Goal: Task Accomplishment & Management: Use online tool/utility

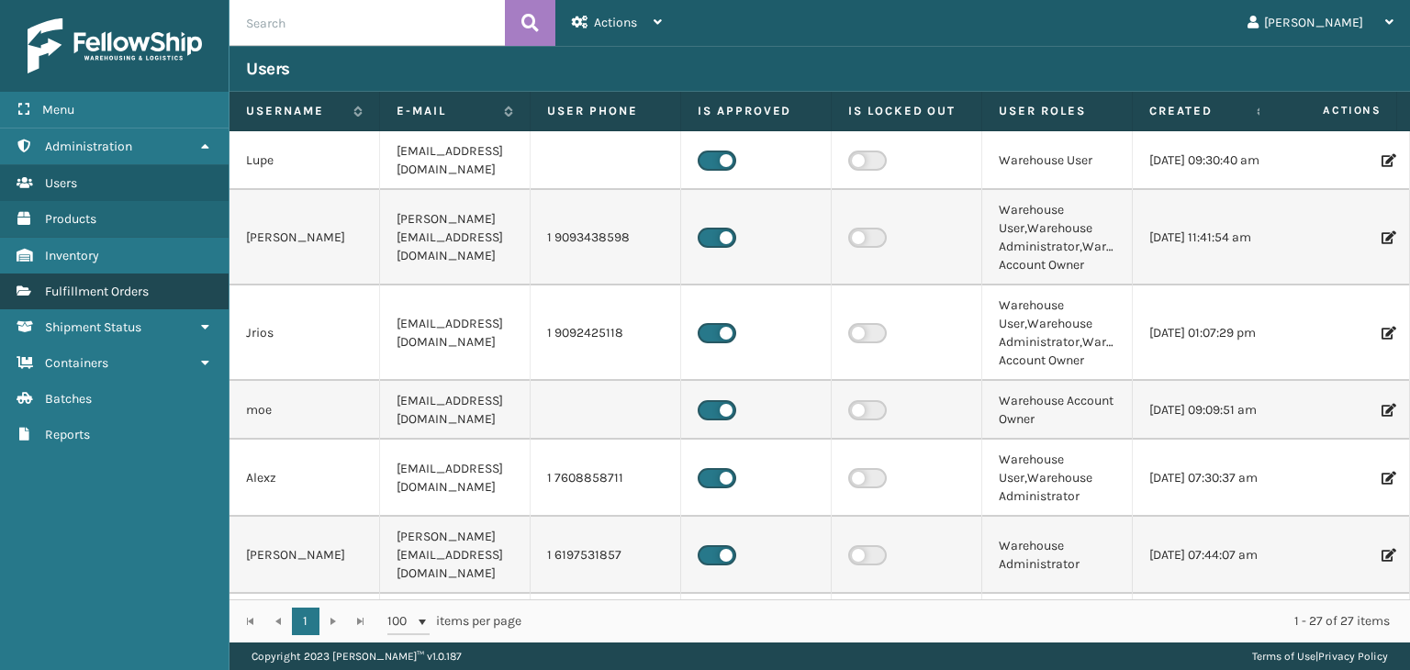
click at [162, 295] on link "Inventory Fulfillment Orders" at bounding box center [114, 292] width 229 height 36
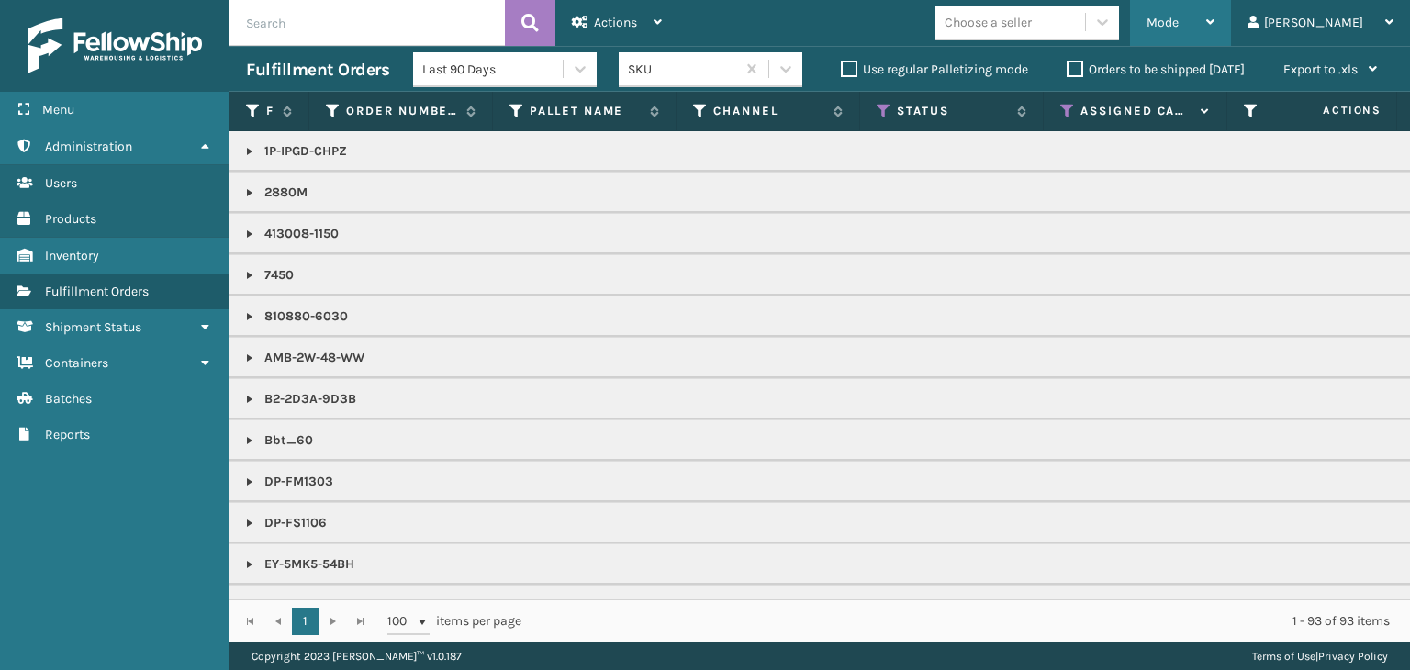
click at [1179, 17] on span "Mode" at bounding box center [1163, 23] width 32 height 16
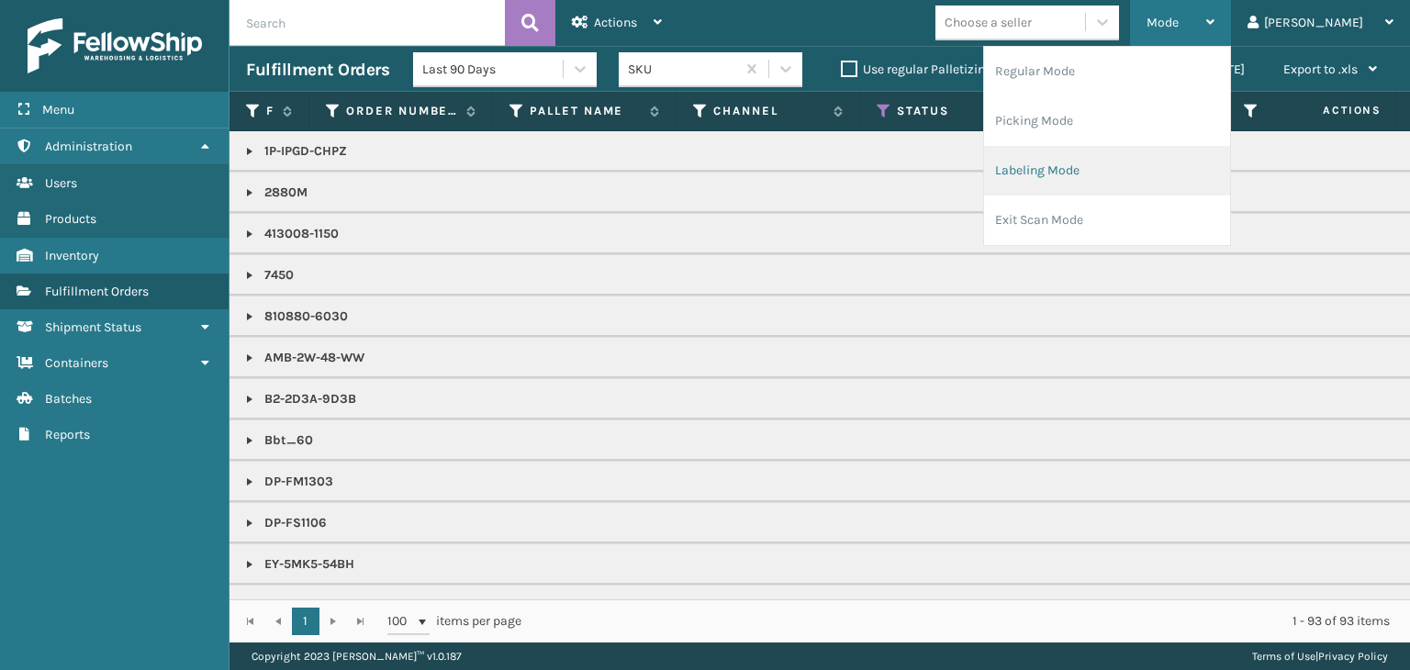
click at [1150, 174] on li "Labeling Mode" at bounding box center [1107, 171] width 246 height 50
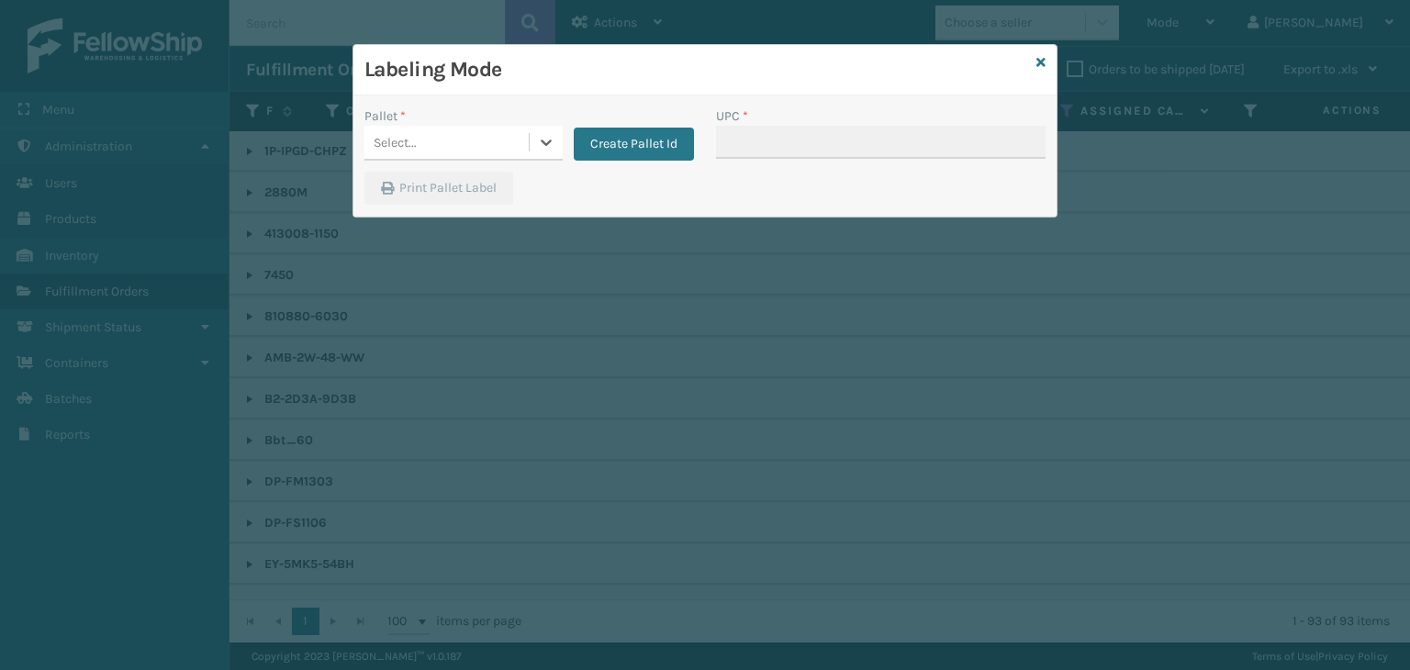
click at [482, 152] on div "Select..." at bounding box center [447, 143] width 164 height 30
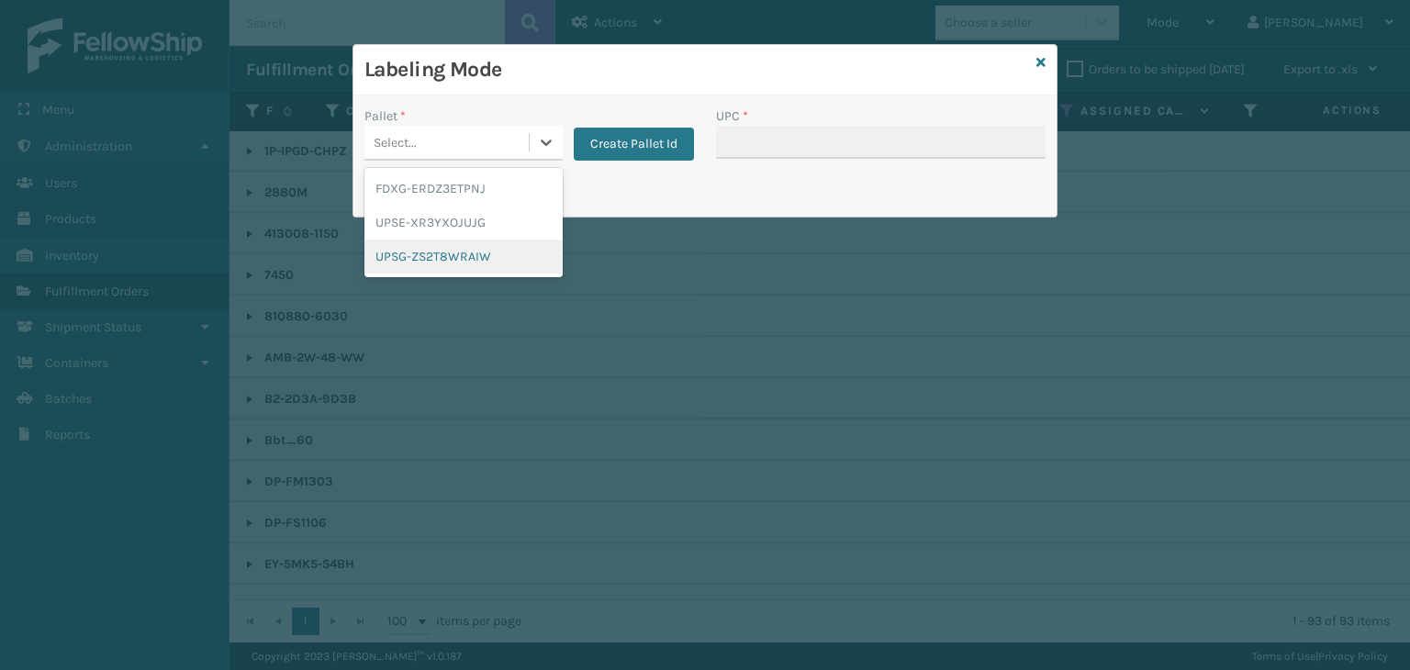
click at [461, 252] on div "UPSG-ZS2T8WRAIW" at bounding box center [464, 257] width 198 height 34
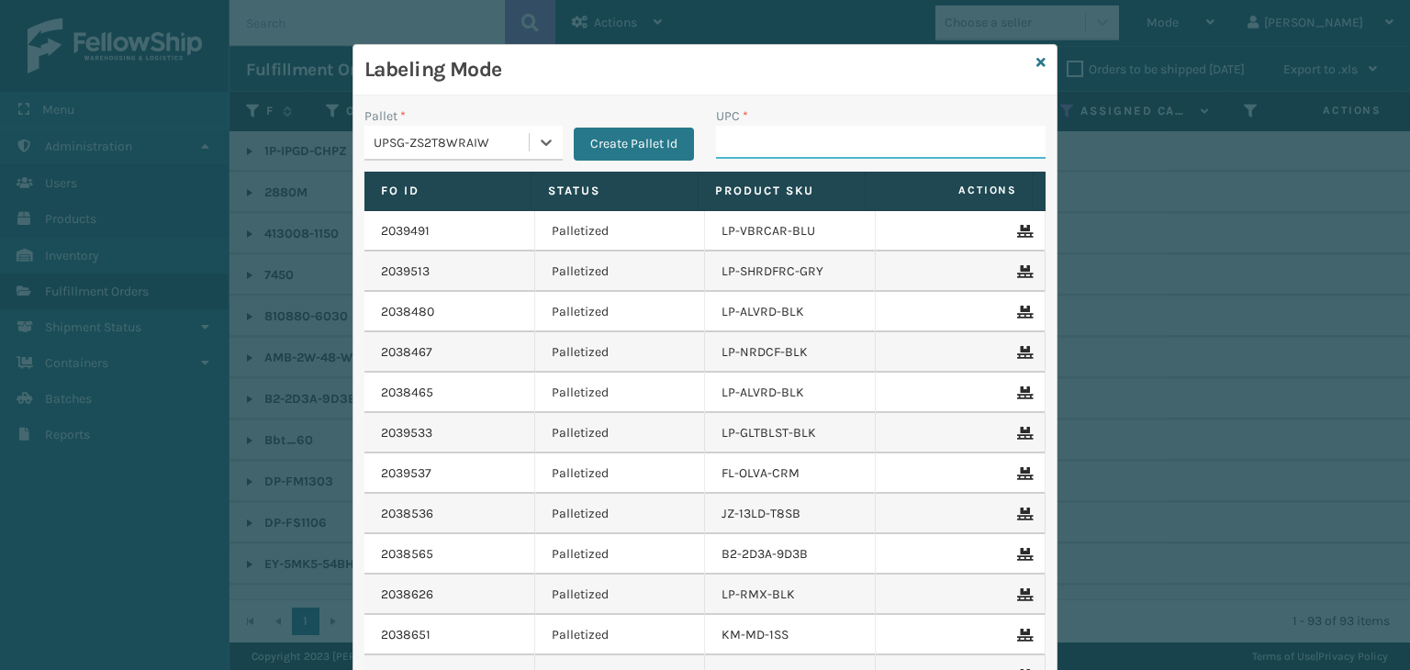
click at [769, 146] on input "UPC *" at bounding box center [881, 142] width 330 height 33
type input "81009093"
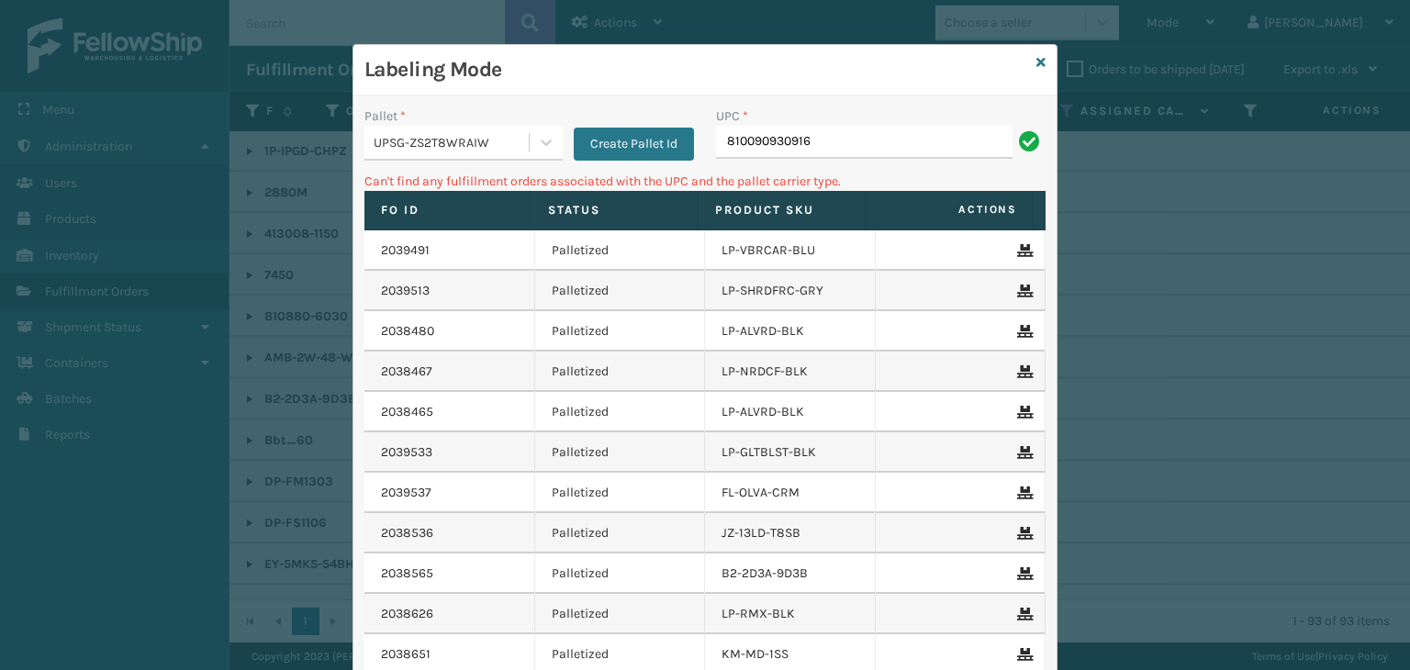
click at [383, 148] on div "UPSG-ZS2T8WRAIW" at bounding box center [452, 142] width 157 height 19
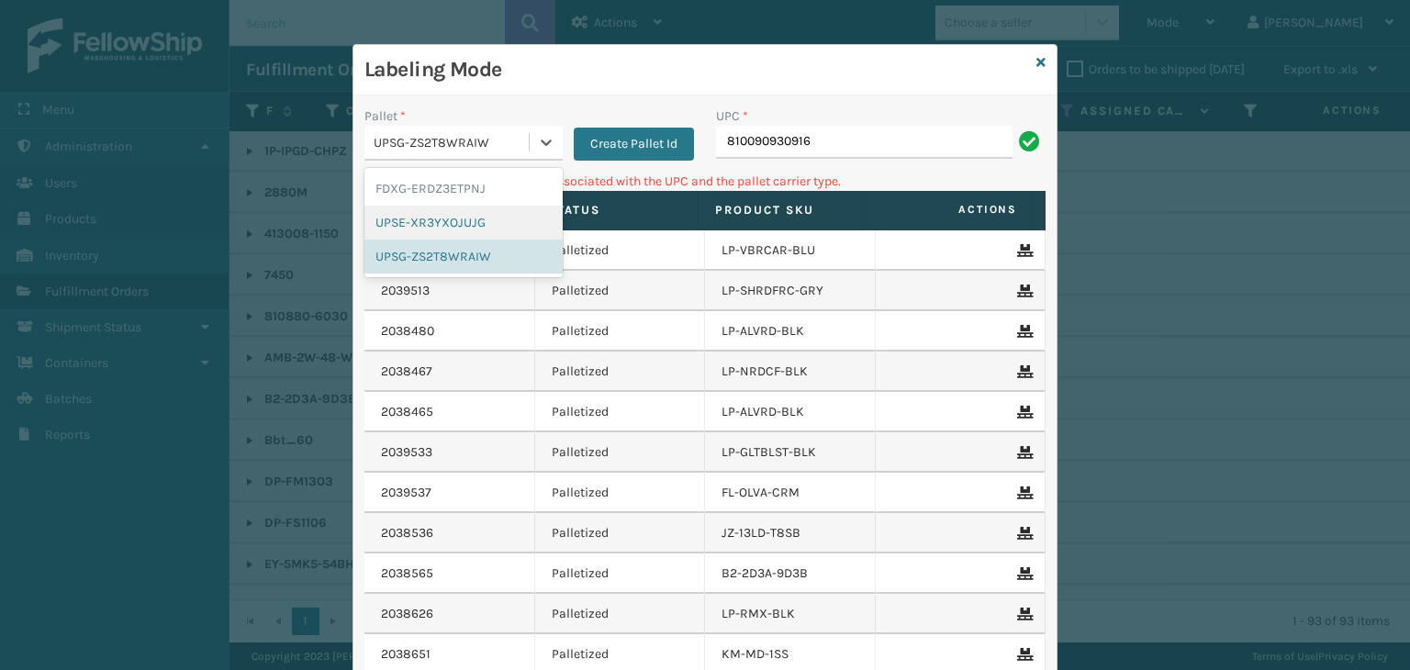
click at [423, 207] on div "UPSE-XR3YXOJUJG" at bounding box center [464, 223] width 198 height 34
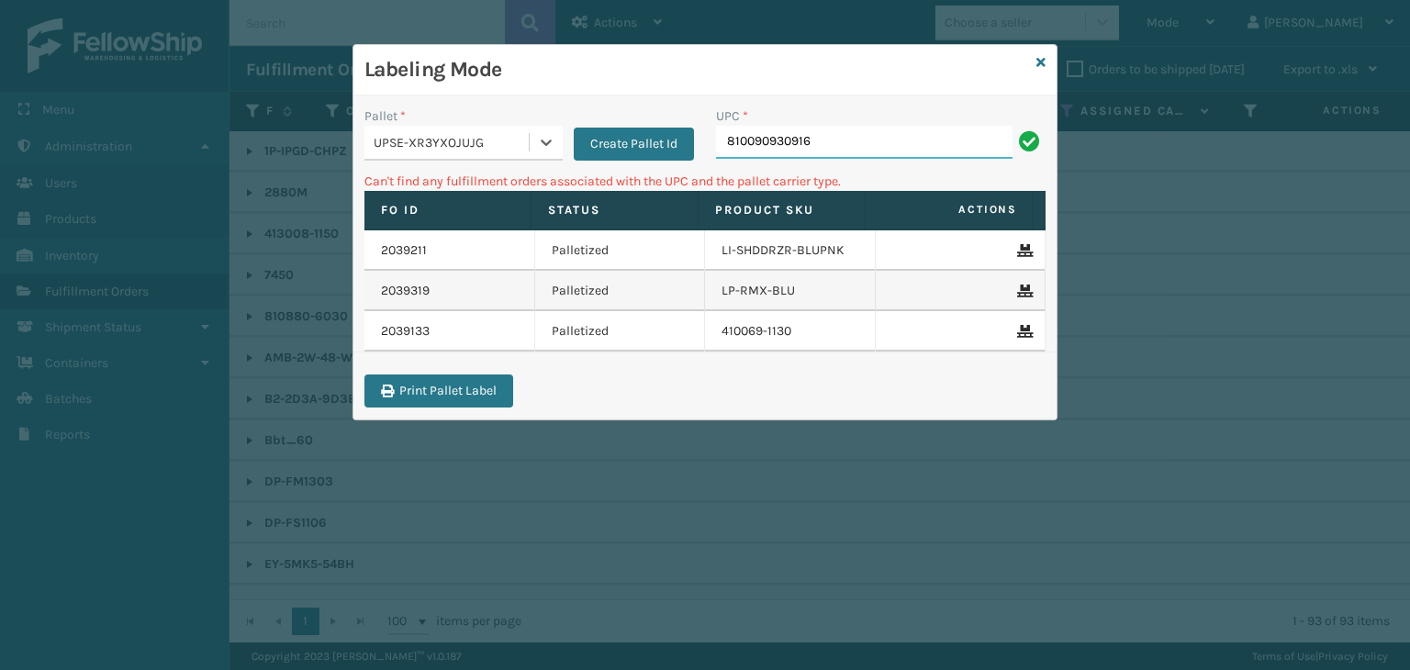
click at [896, 144] on input "810090930916" at bounding box center [864, 142] width 297 height 33
type input "8"
type input "LP-TRB-BLK"
click at [449, 147] on div "UPSE-XR3YXOJUJG" at bounding box center [452, 142] width 157 height 19
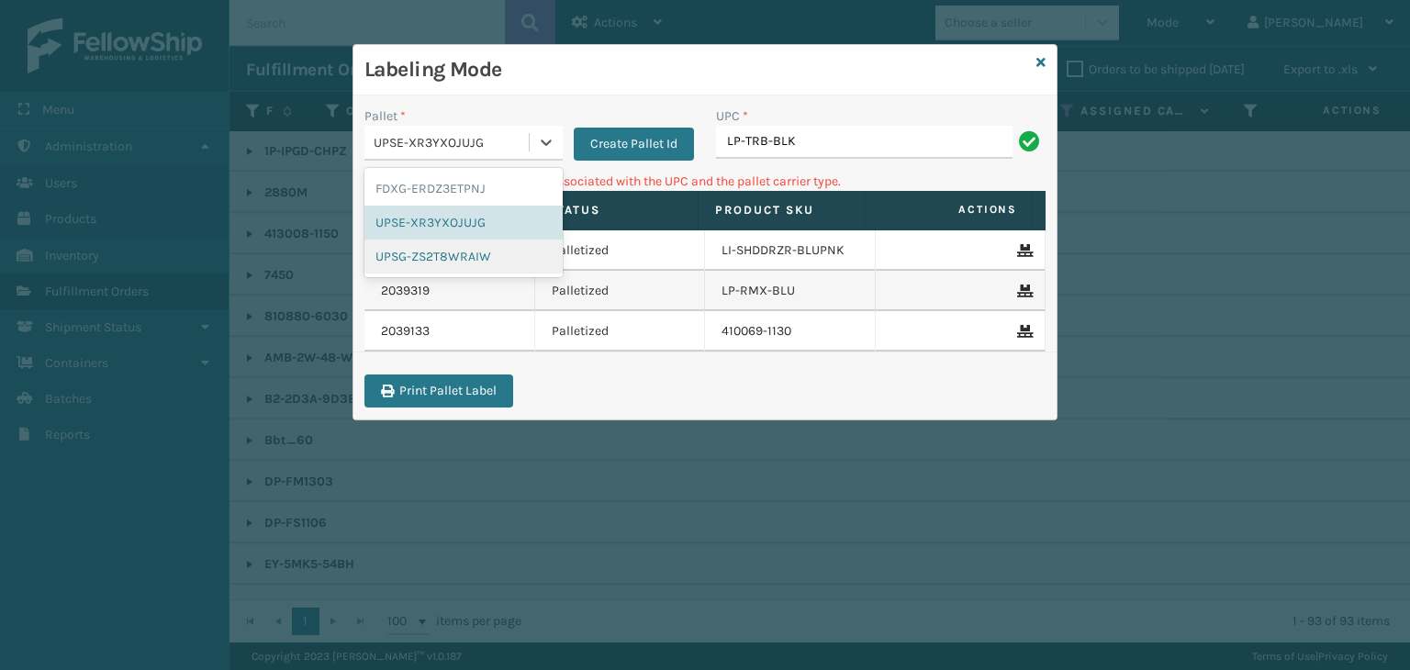
click at [393, 266] on div "UPSG-ZS2T8WRAIW" at bounding box center [464, 257] width 198 height 34
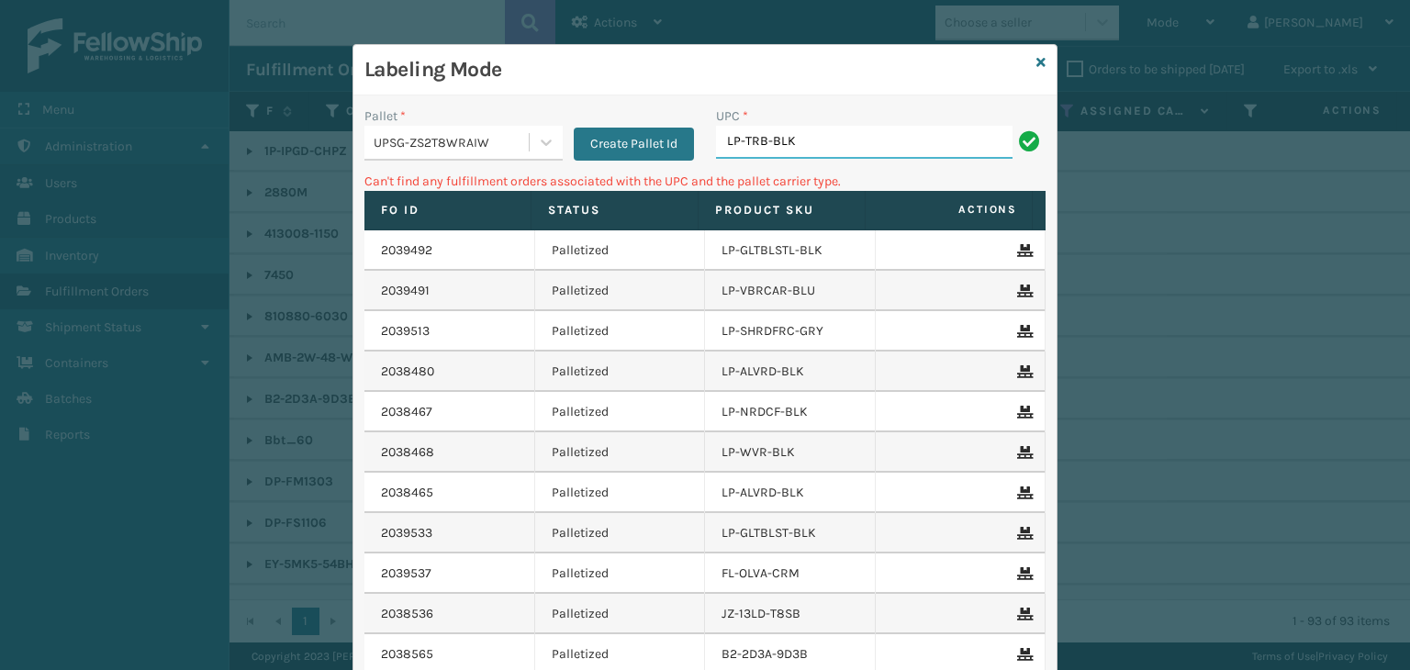
click at [729, 151] on input "LP-TRB-BLK" at bounding box center [864, 142] width 297 height 33
click at [724, 144] on input "068888026789" at bounding box center [864, 142] width 297 height 33
type input "68888026789"
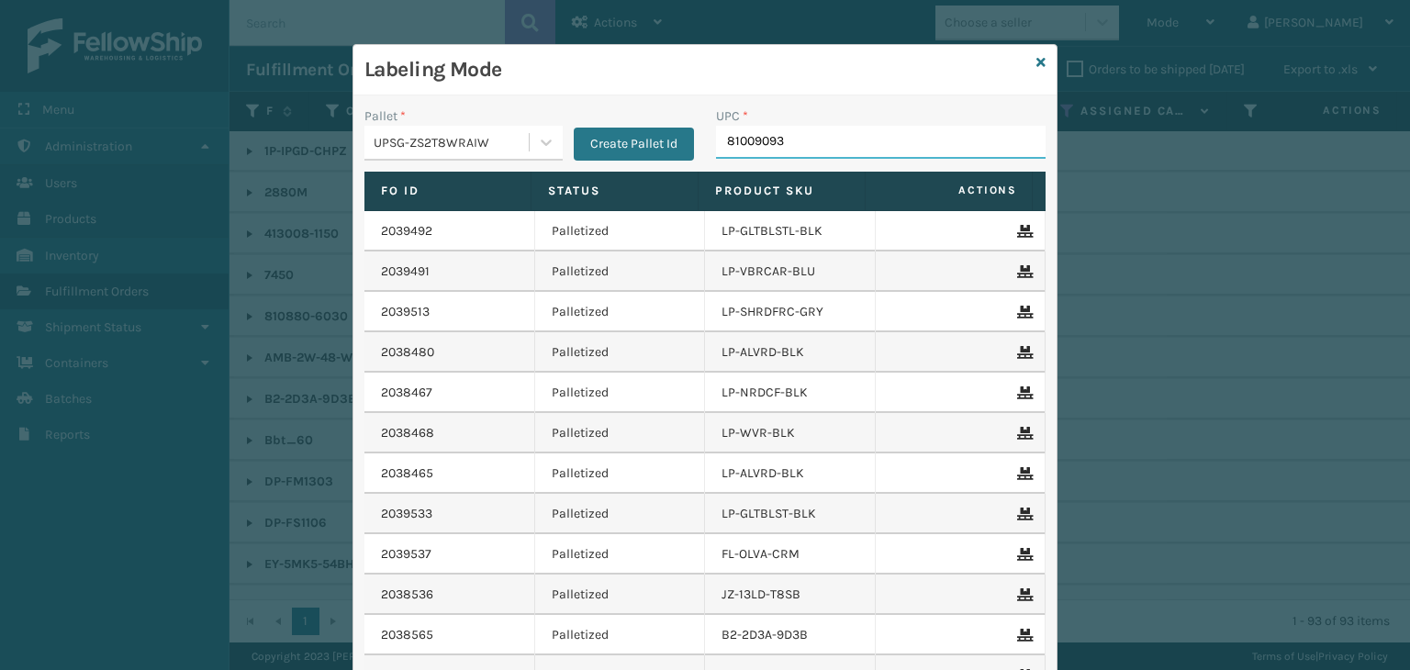
type input "810090930"
click at [1037, 64] on icon at bounding box center [1041, 62] width 9 height 13
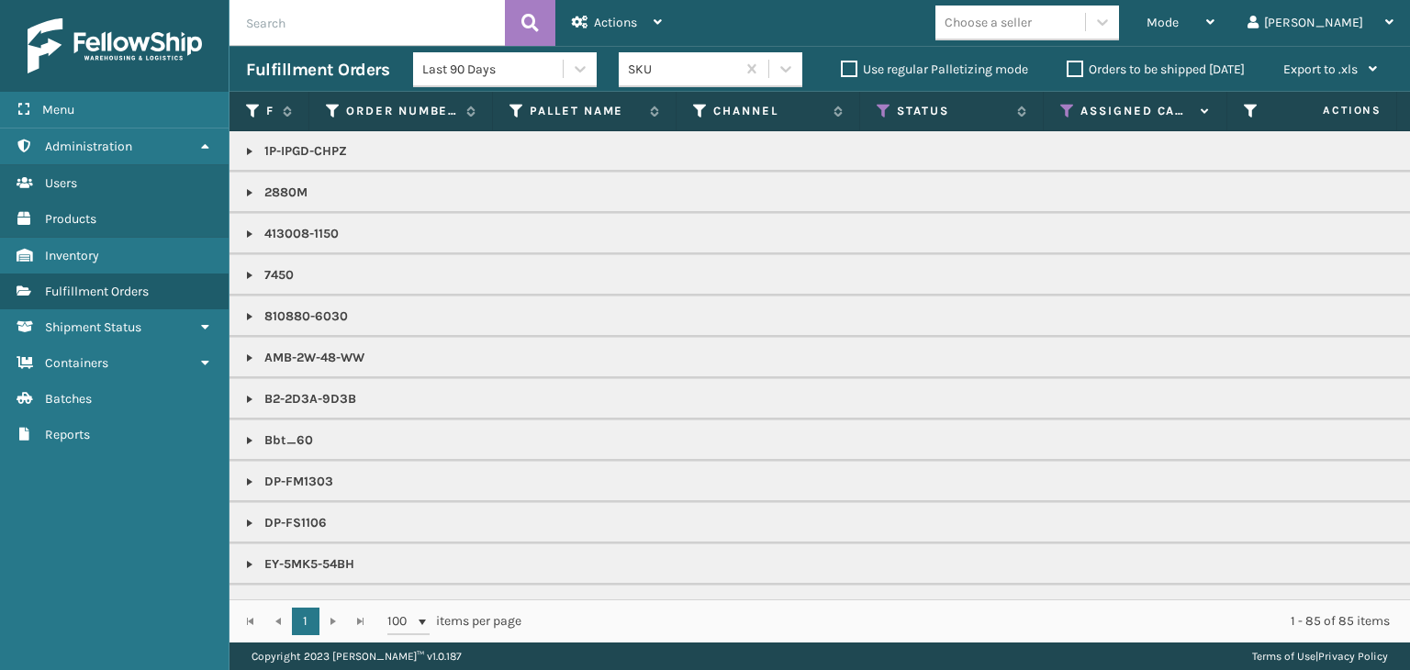
click at [1085, 34] on div "Choose a seller" at bounding box center [1011, 22] width 150 height 30
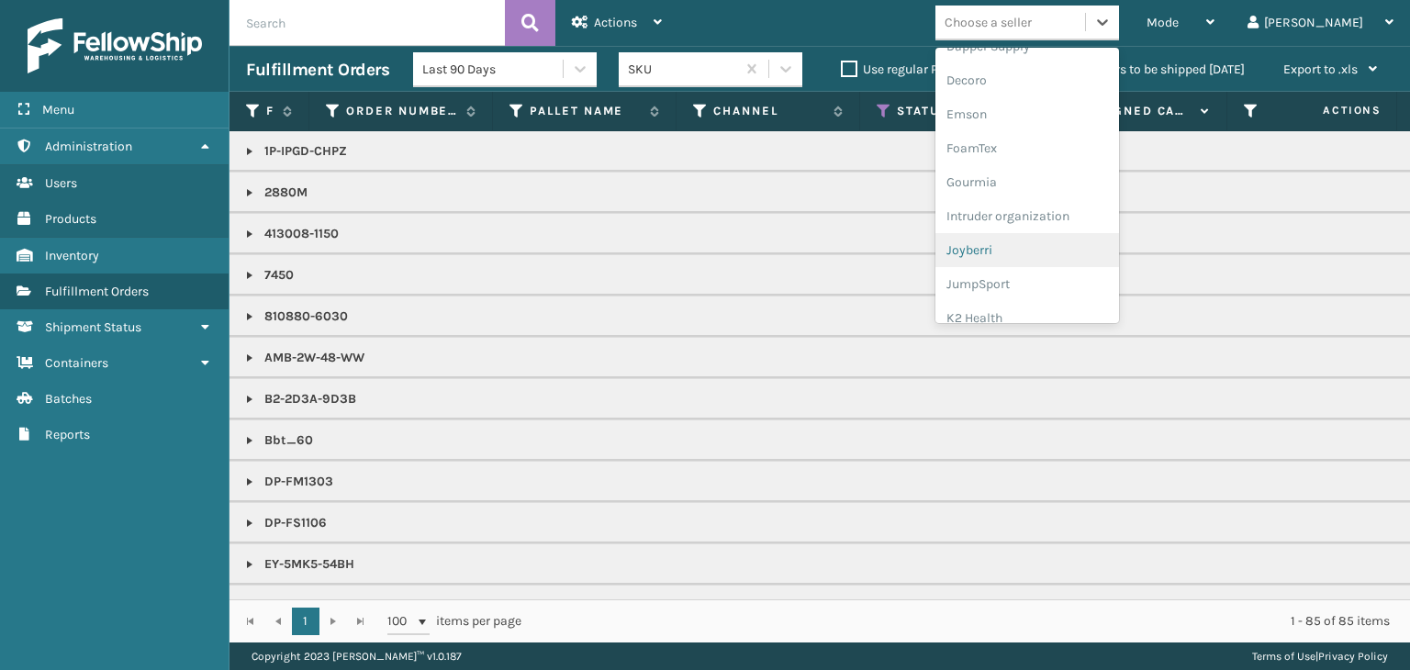
scroll to position [459, 0]
click at [1065, 293] on div "LifePro Fitness" at bounding box center [1028, 289] width 184 height 34
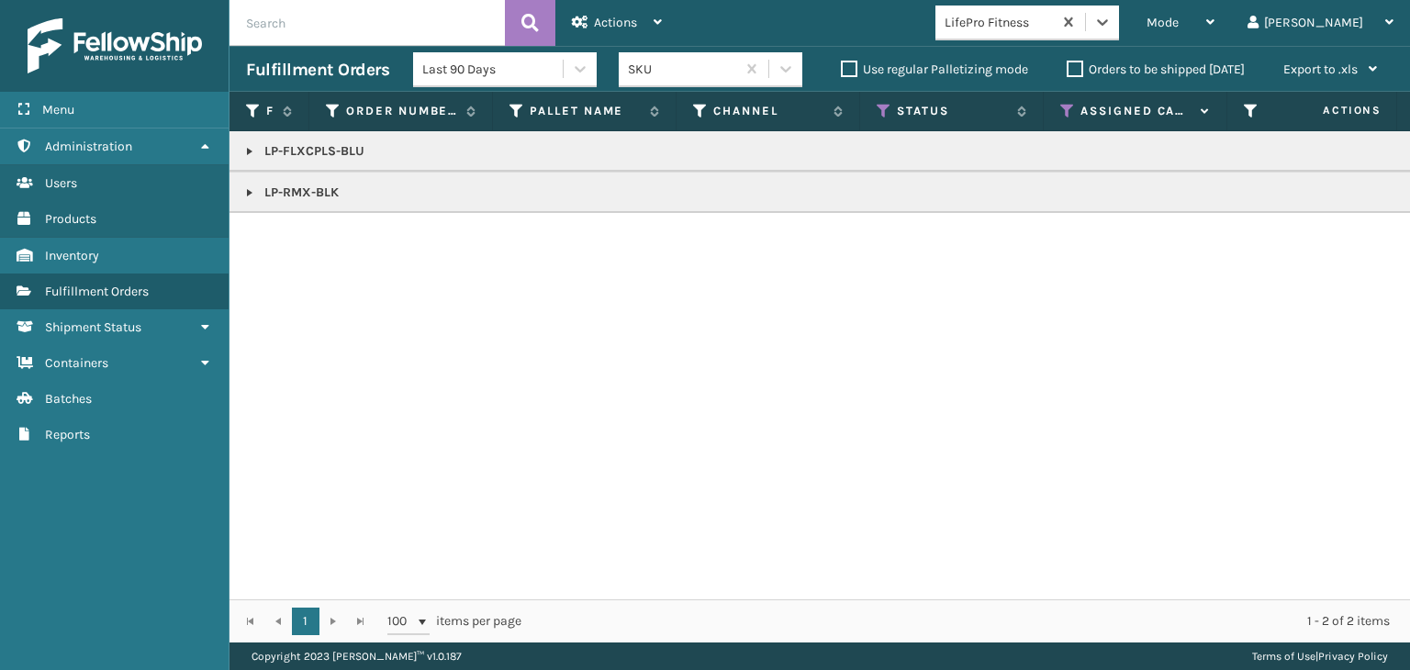
click at [244, 154] on link at bounding box center [249, 151] width 15 height 15
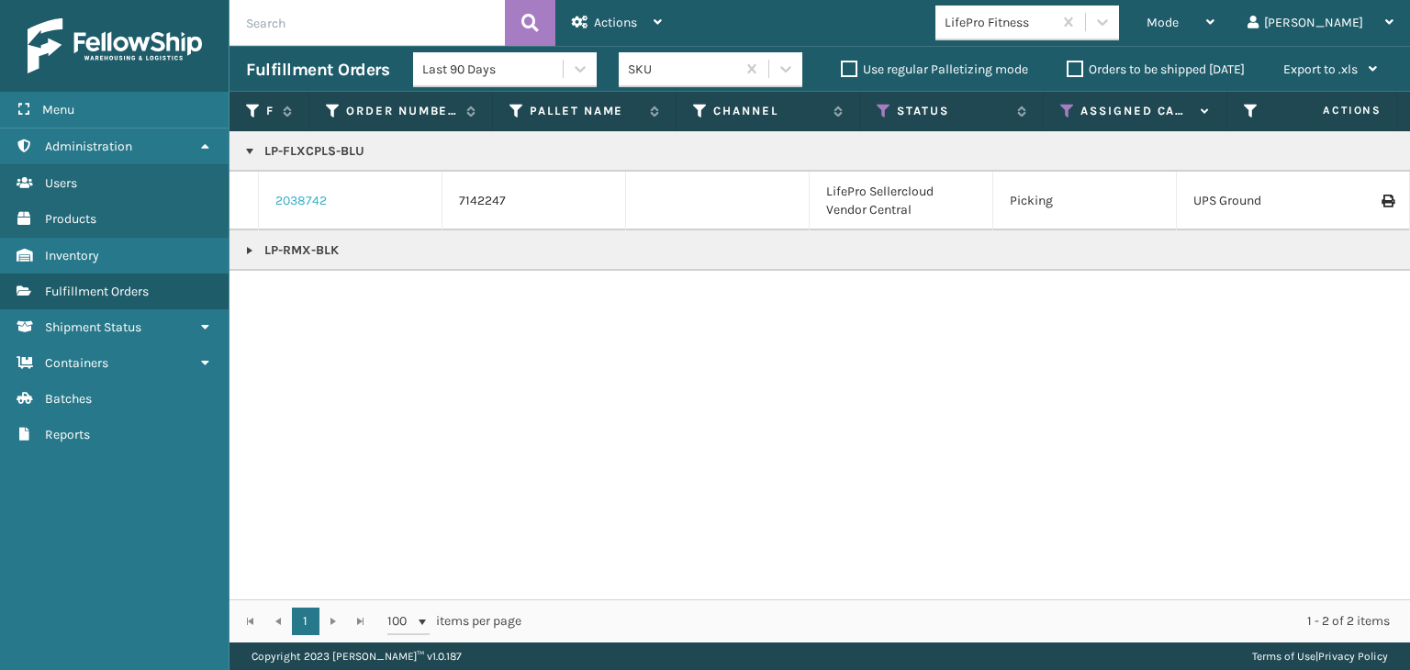
click at [301, 203] on link "2038742" at bounding box center [300, 201] width 51 height 18
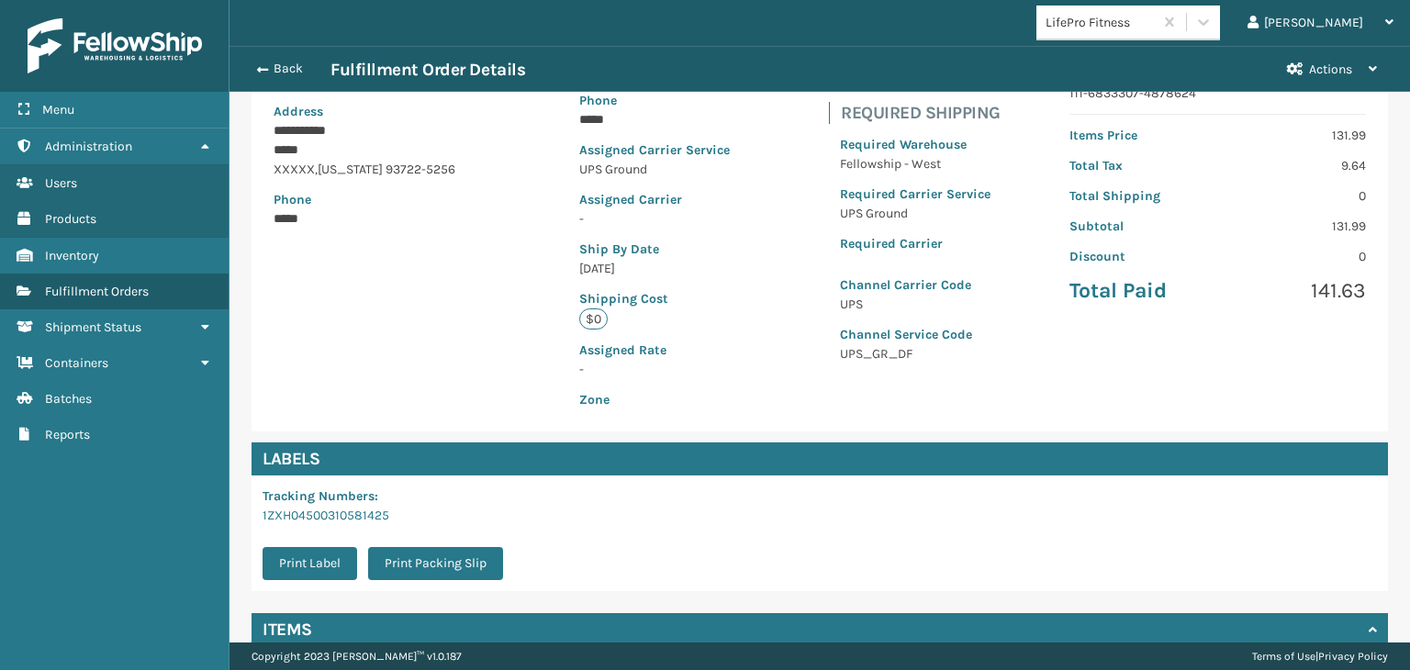
scroll to position [411, 0]
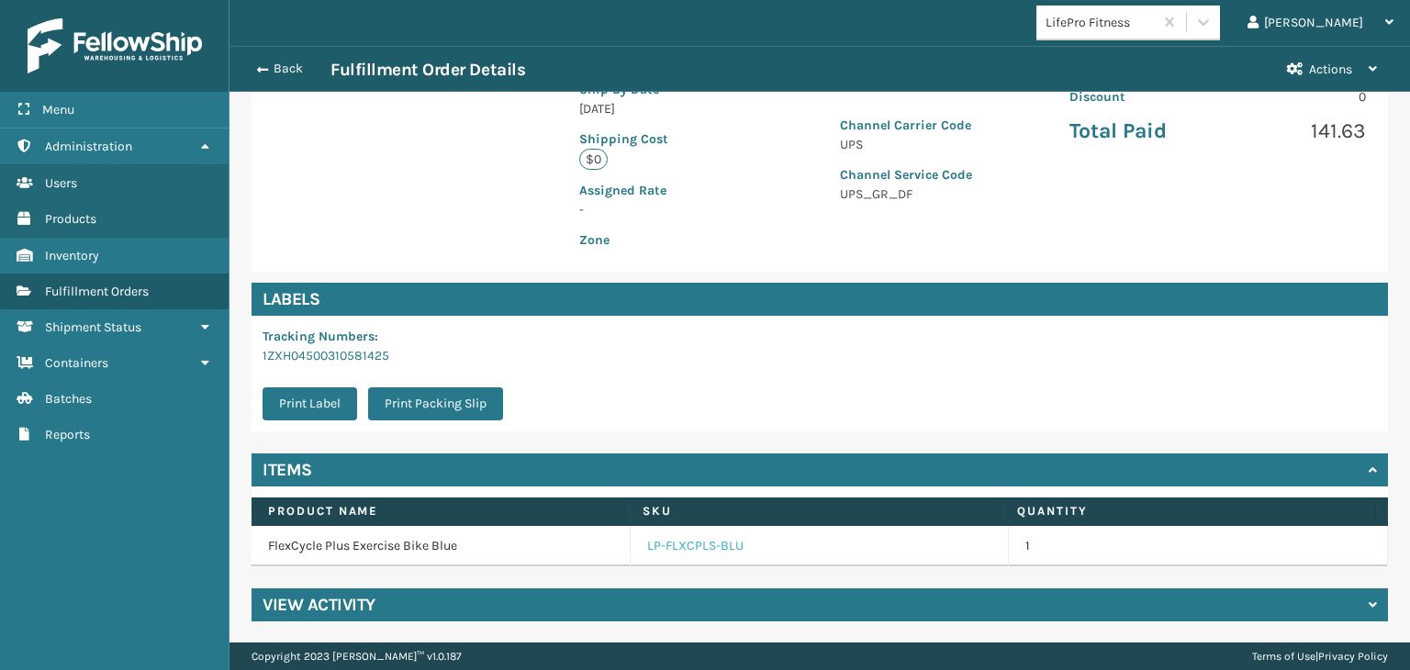
click at [694, 538] on link "LP-FLXCPLS-BLU" at bounding box center [695, 546] width 96 height 18
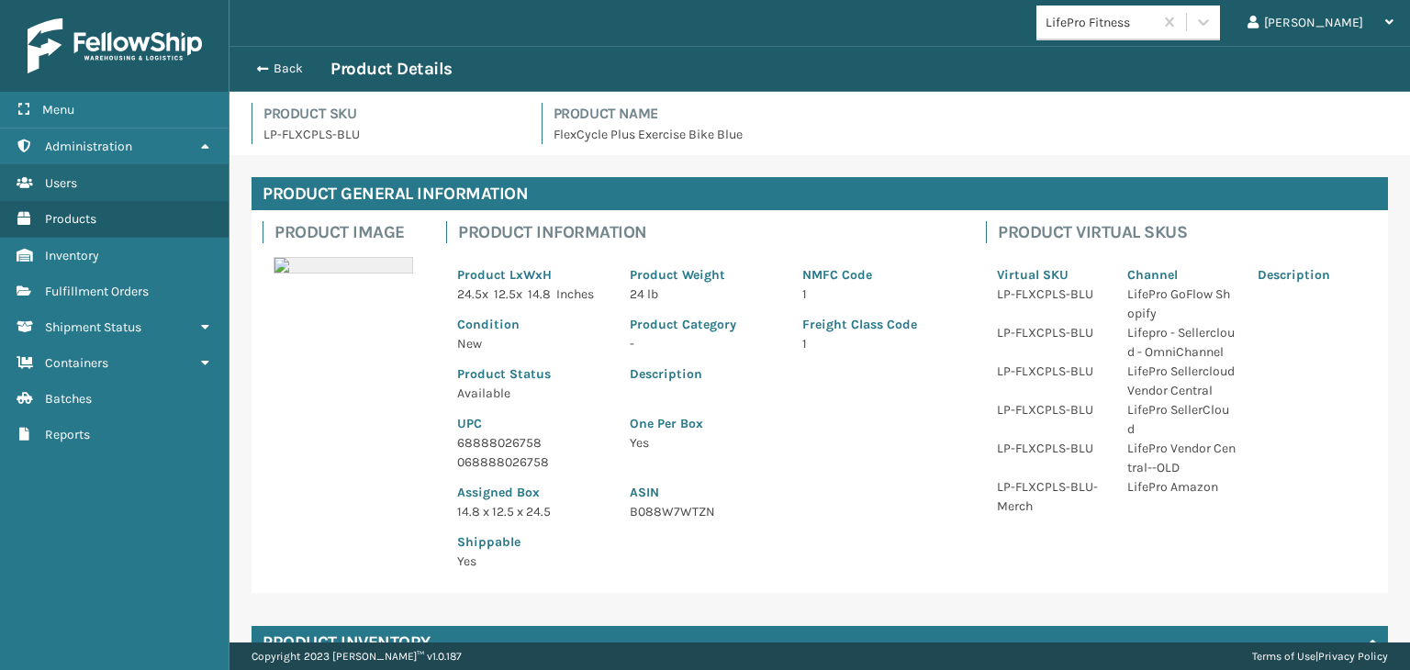
click at [526, 443] on p "68888026758" at bounding box center [532, 442] width 151 height 19
copy p "68888026758"
click at [265, 74] on span "button" at bounding box center [259, 68] width 11 height 13
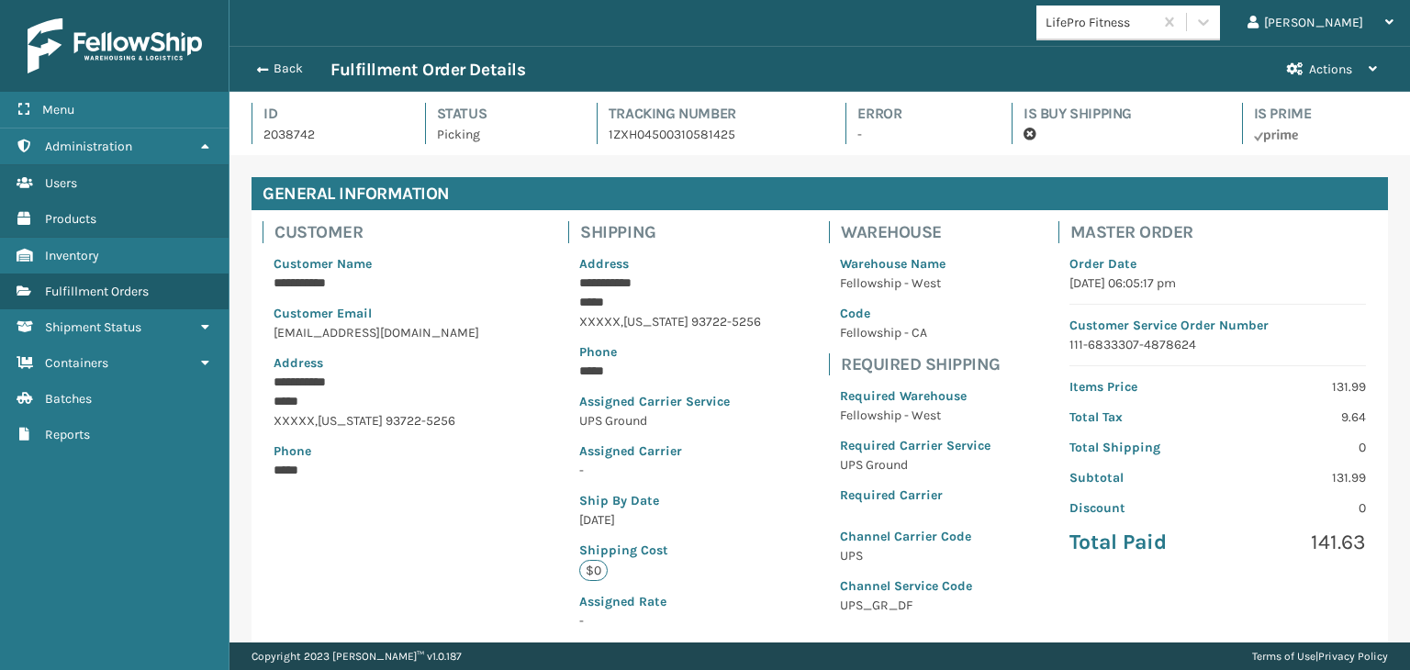
scroll to position [44, 1180]
click at [264, 78] on div "Back Fulfillment Order Details" at bounding box center [758, 70] width 1025 height 22
click at [255, 78] on div "Back Fulfillment Order Details" at bounding box center [758, 70] width 1025 height 22
click at [258, 67] on span "button" at bounding box center [259, 69] width 11 height 13
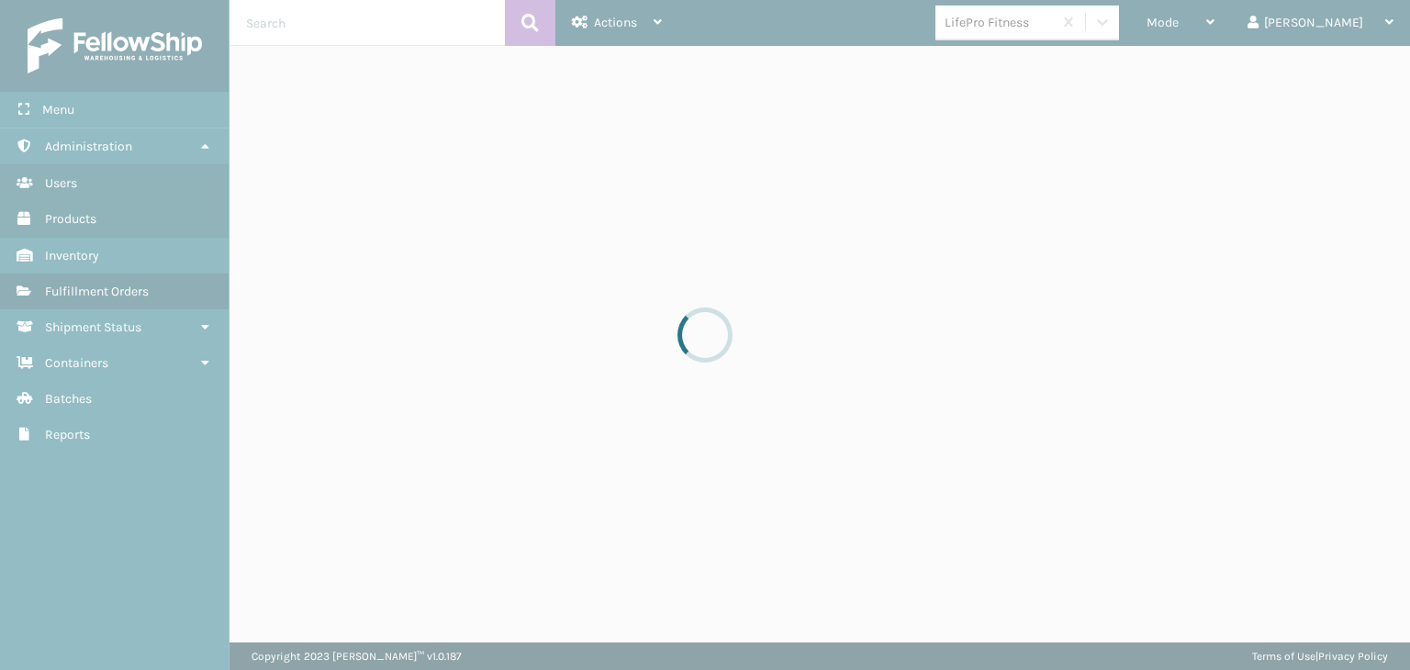
click at [1240, 20] on div at bounding box center [705, 335] width 1410 height 670
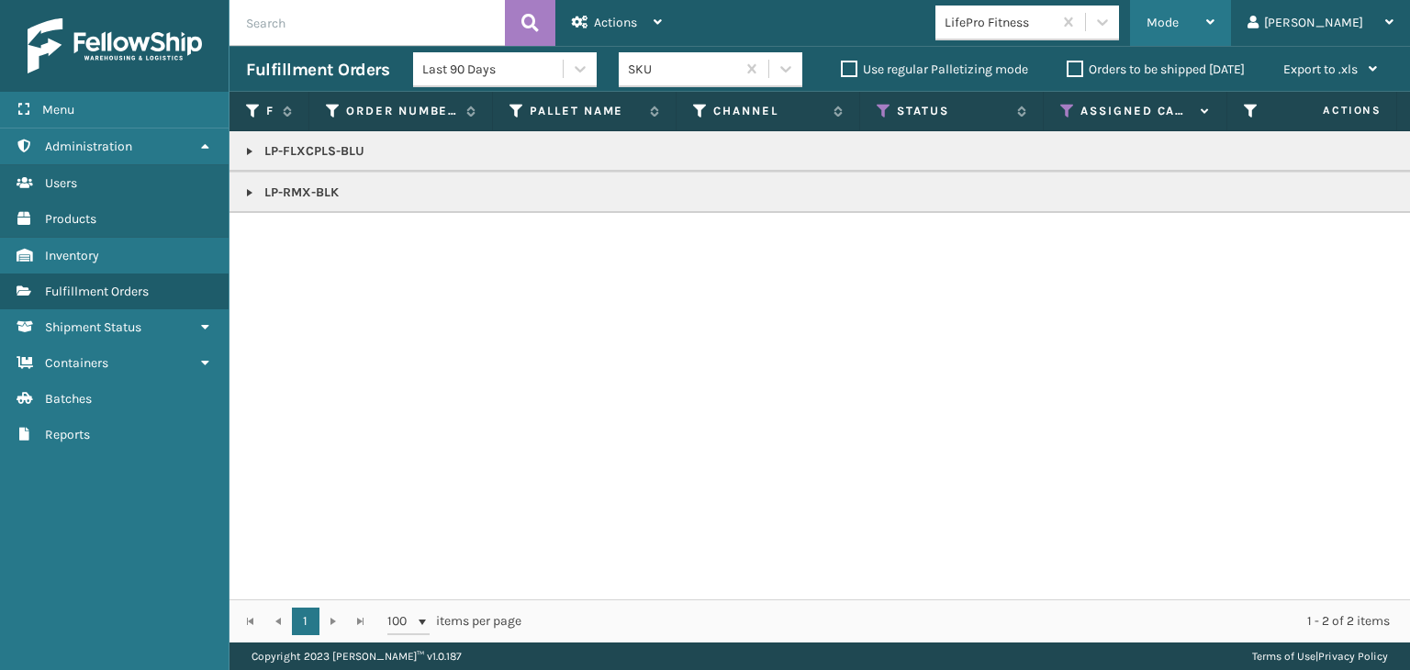
click at [1215, 19] on div "Mode" at bounding box center [1181, 23] width 68 height 46
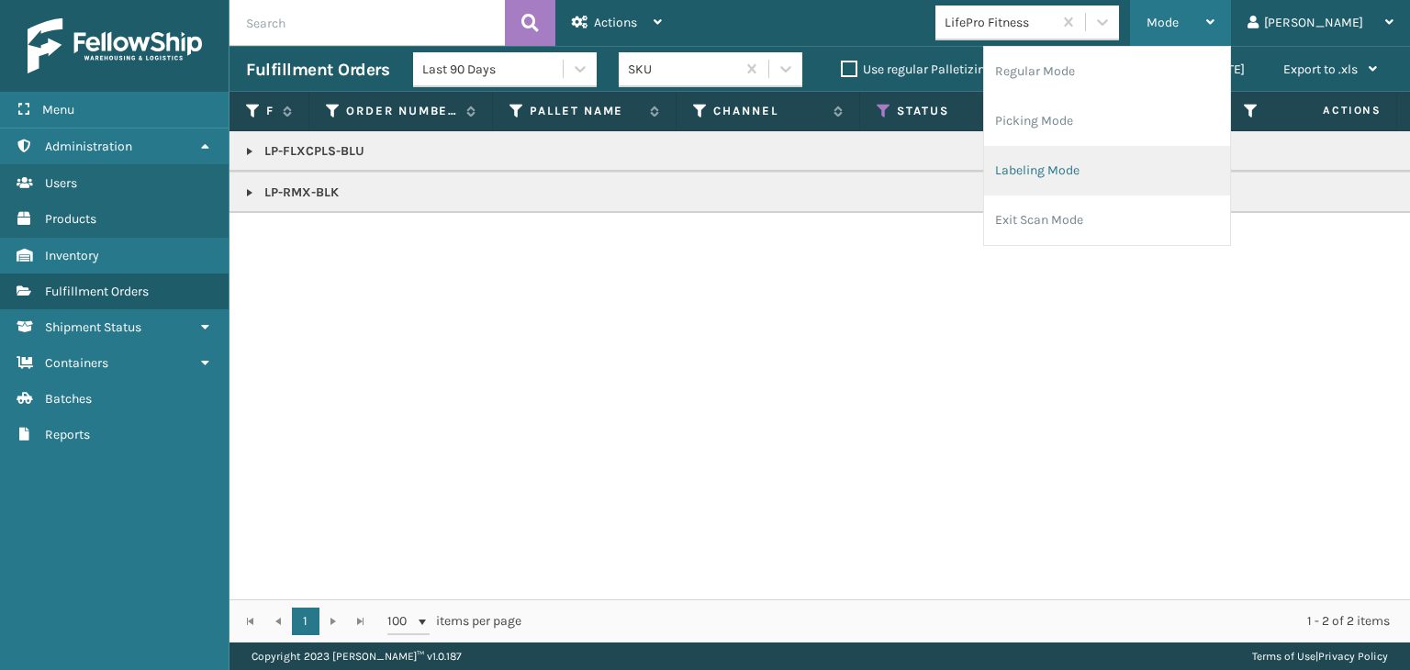
click at [1153, 177] on li "Labeling Mode" at bounding box center [1107, 171] width 246 height 50
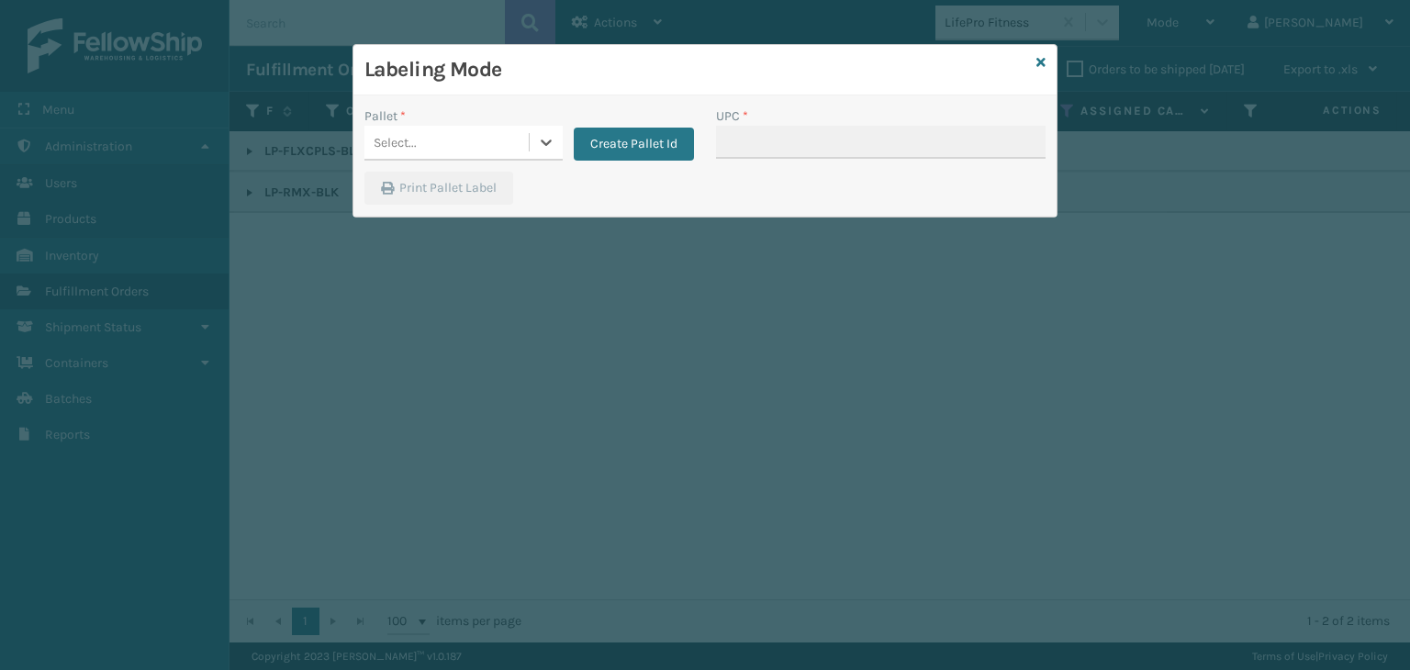
click at [434, 146] on div "Select..." at bounding box center [447, 143] width 164 height 30
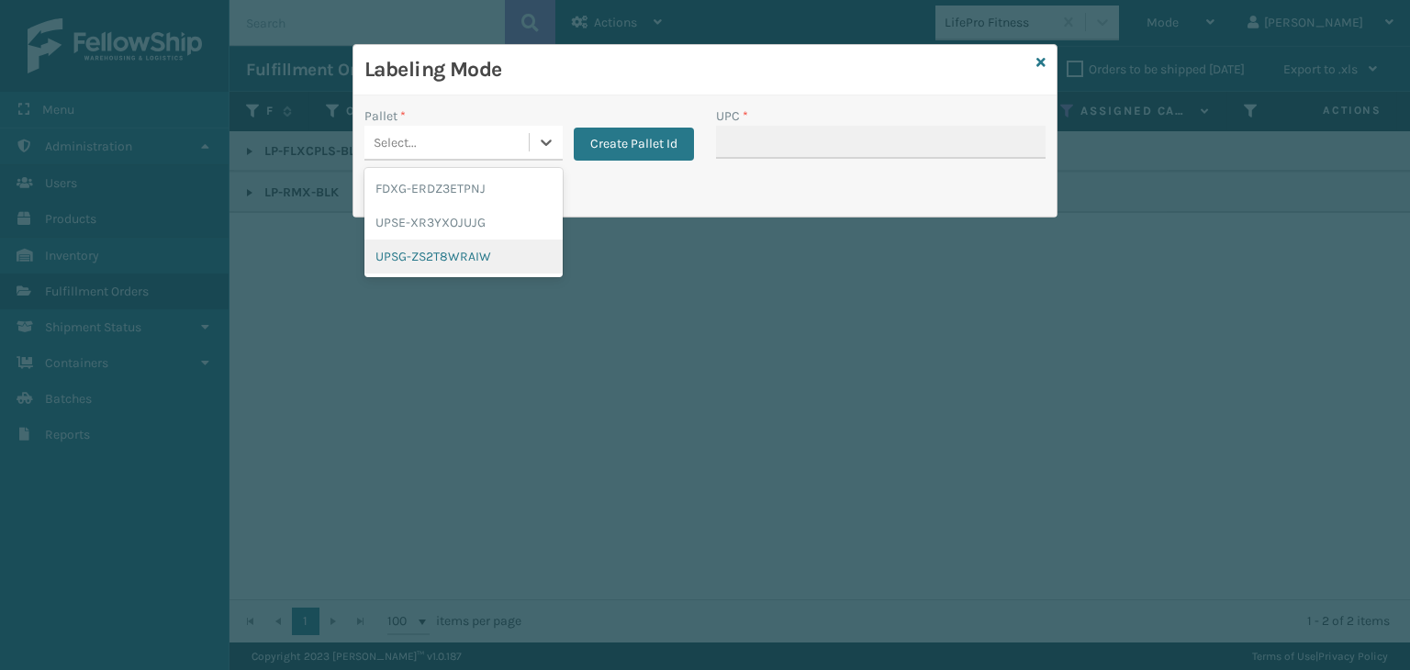
click at [441, 257] on div "UPSG-ZS2T8WRAIW" at bounding box center [464, 257] width 198 height 34
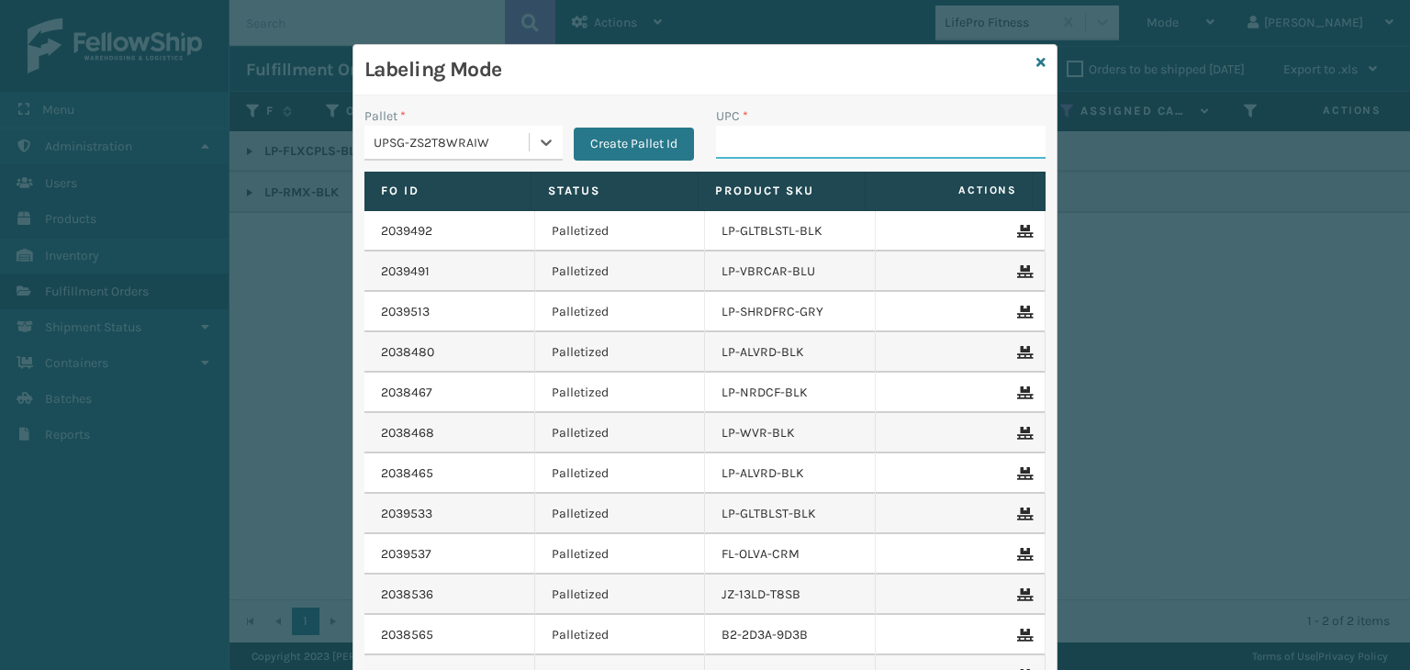
click at [780, 140] on input "UPC *" at bounding box center [881, 142] width 330 height 33
paste input "68888026758"
type input "68888026758"
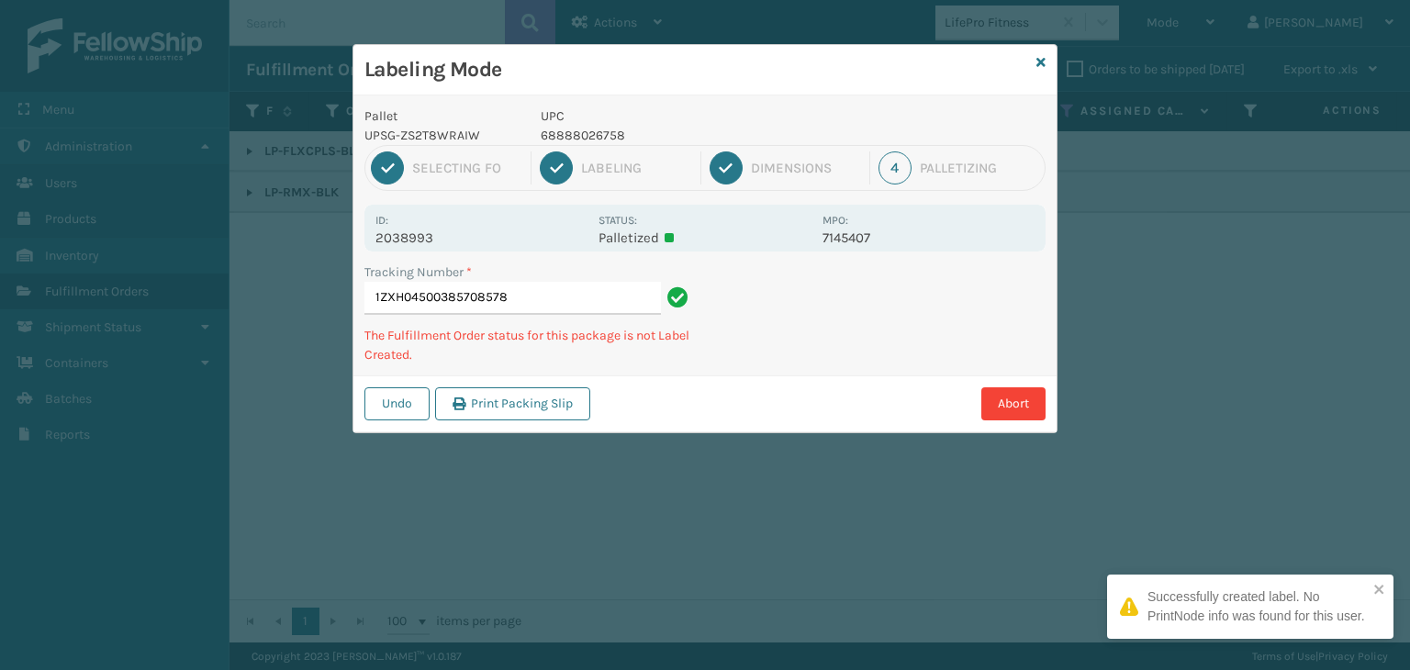
type input "1ZXH0450038570857868888026758"
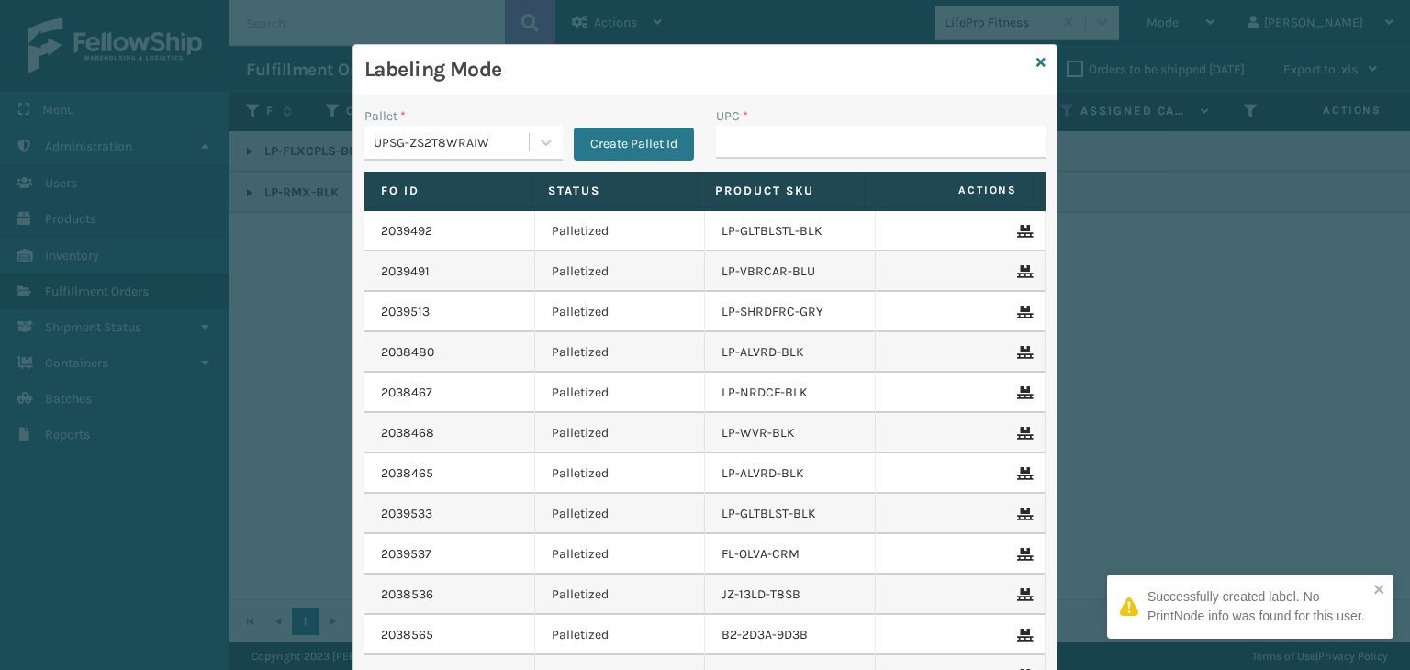
type input "68888026758"
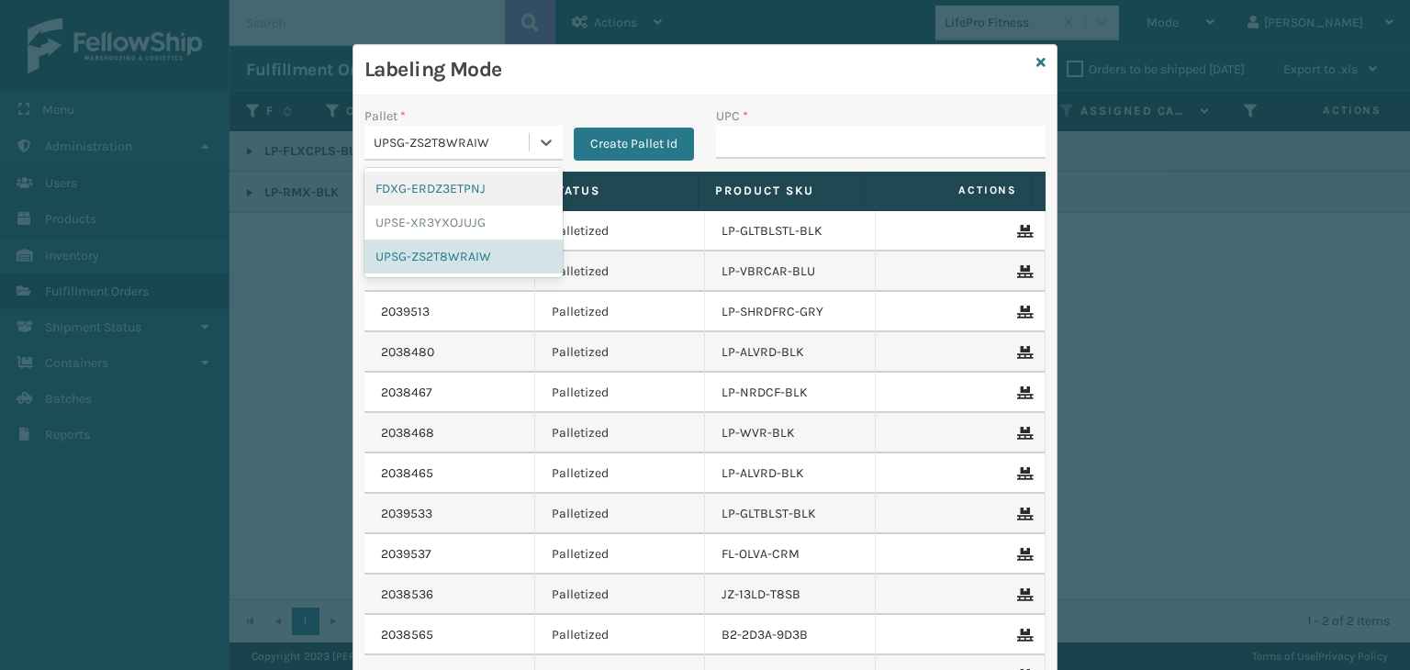
click at [451, 140] on div "UPSG-ZS2T8WRAIW" at bounding box center [452, 142] width 157 height 19
drag, startPoint x: 443, startPoint y: 181, endPoint x: 480, endPoint y: 181, distance: 36.7
click at [438, 187] on div "FDXG-ERDZ3ETPNJ" at bounding box center [464, 189] width 198 height 34
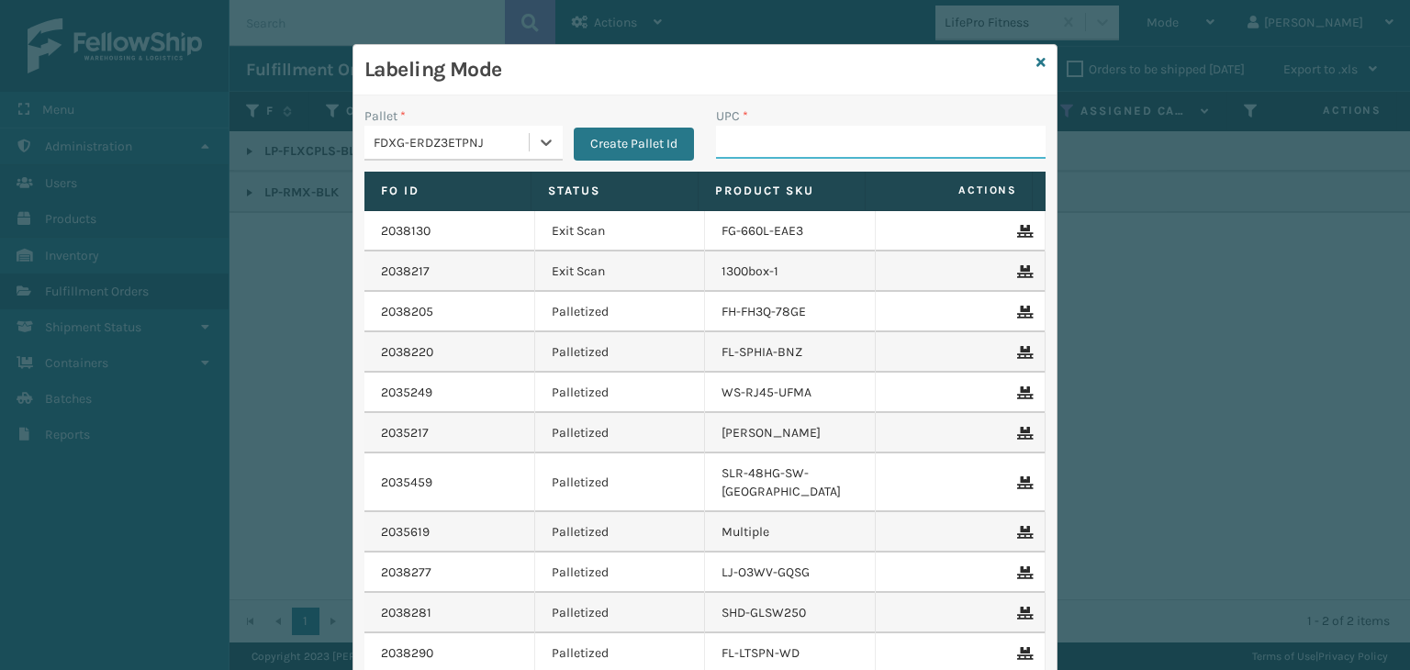
click at [846, 137] on input "UPC *" at bounding box center [881, 142] width 330 height 33
click at [772, 139] on input "UPC *" at bounding box center [881, 142] width 330 height 33
type input "8499860092"
type input "849"
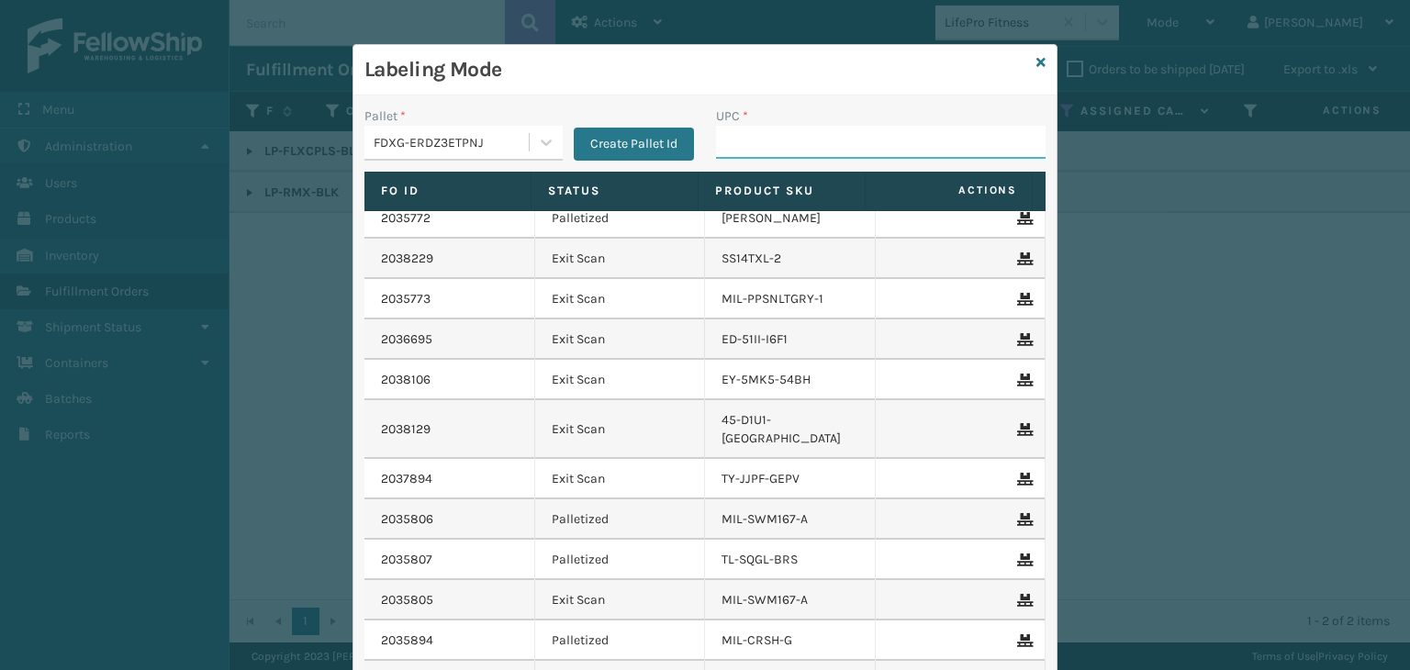
scroll to position [2204, 0]
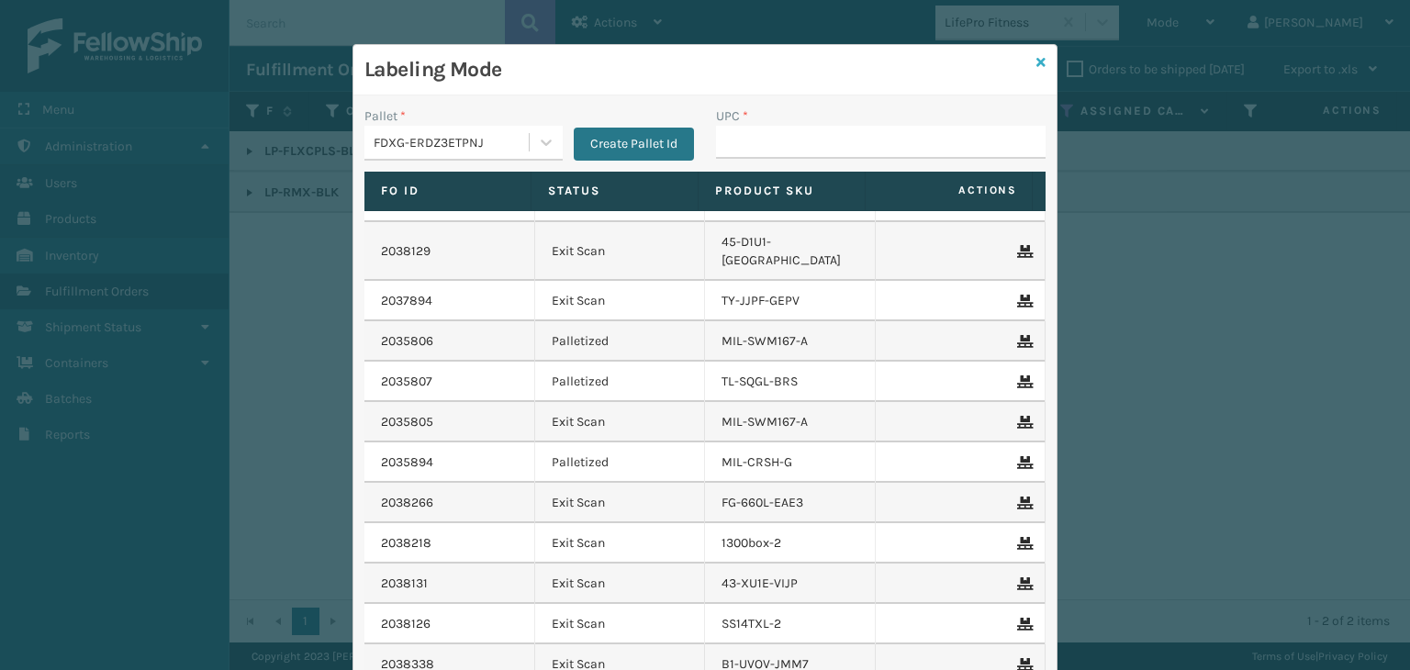
click at [1037, 60] on icon at bounding box center [1041, 62] width 9 height 13
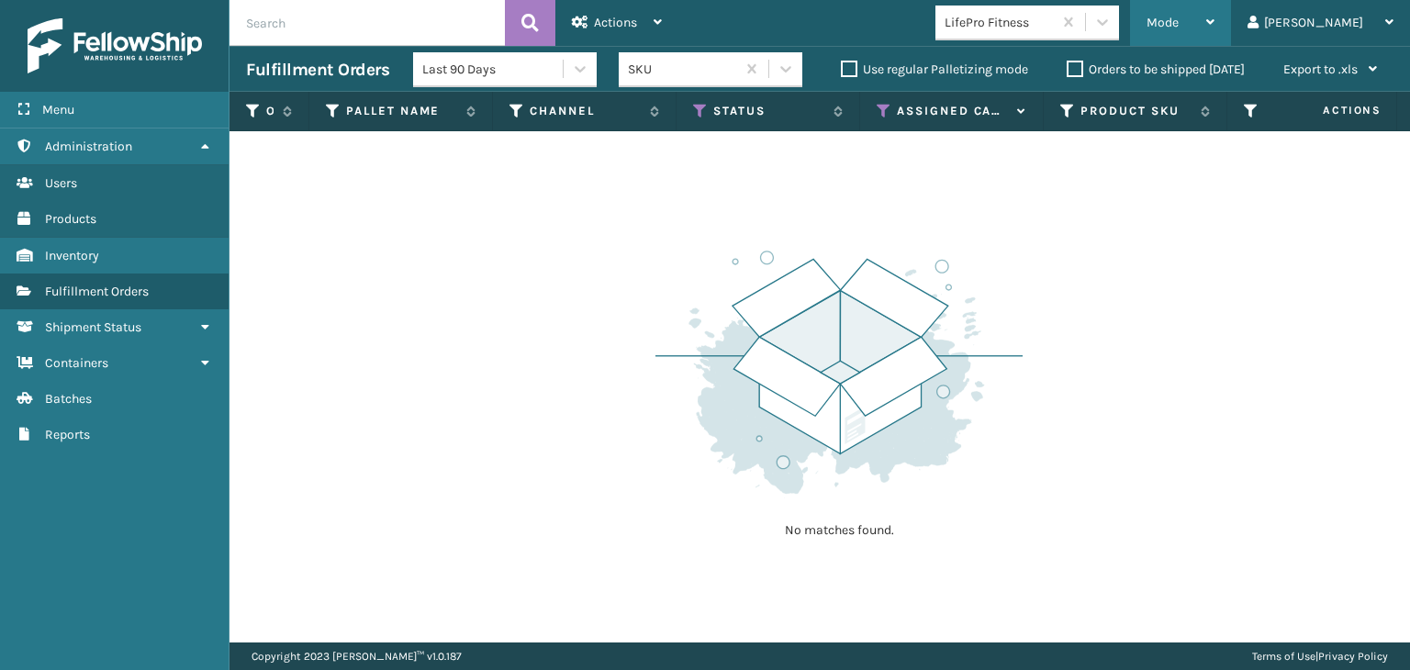
click at [1215, 14] on div "Mode" at bounding box center [1181, 23] width 68 height 46
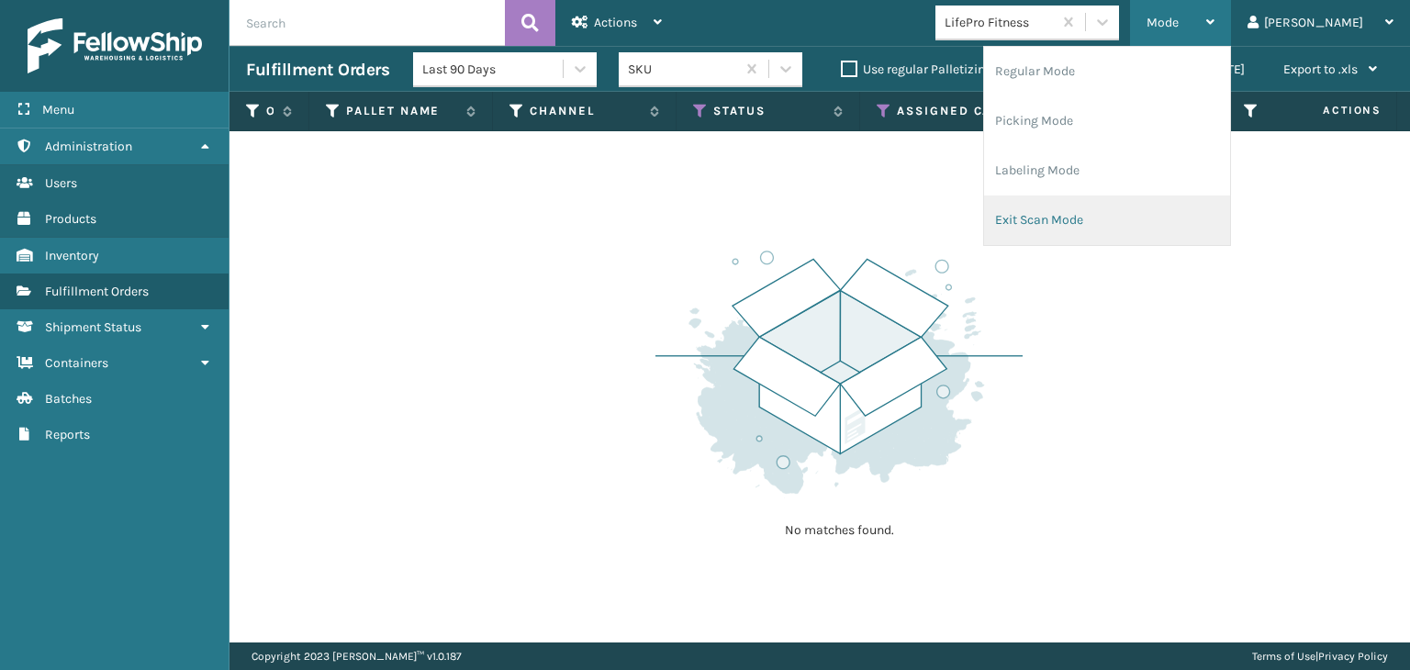
click at [1138, 209] on li "Exit Scan Mode" at bounding box center [1107, 221] width 246 height 50
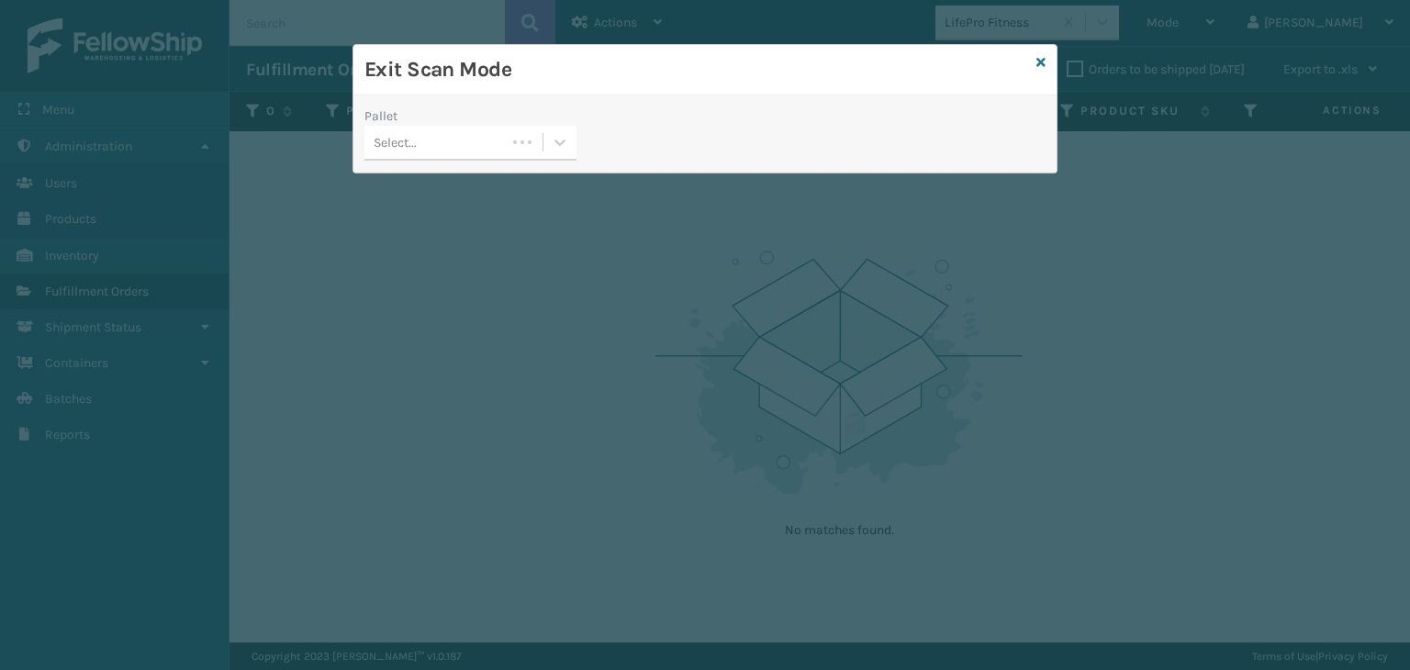
click at [506, 137] on div "Select..." at bounding box center [435, 143] width 141 height 30
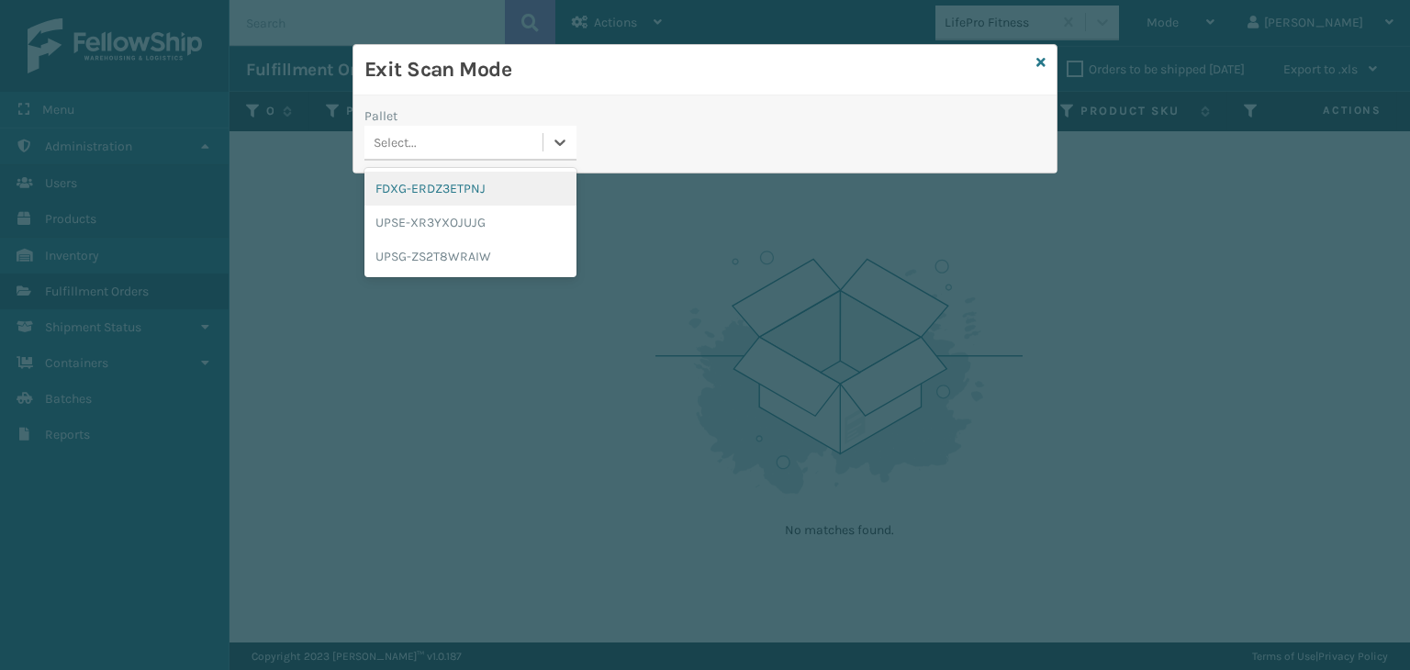
click at [453, 189] on div "FDXG-ERDZ3ETPNJ" at bounding box center [471, 189] width 212 height 34
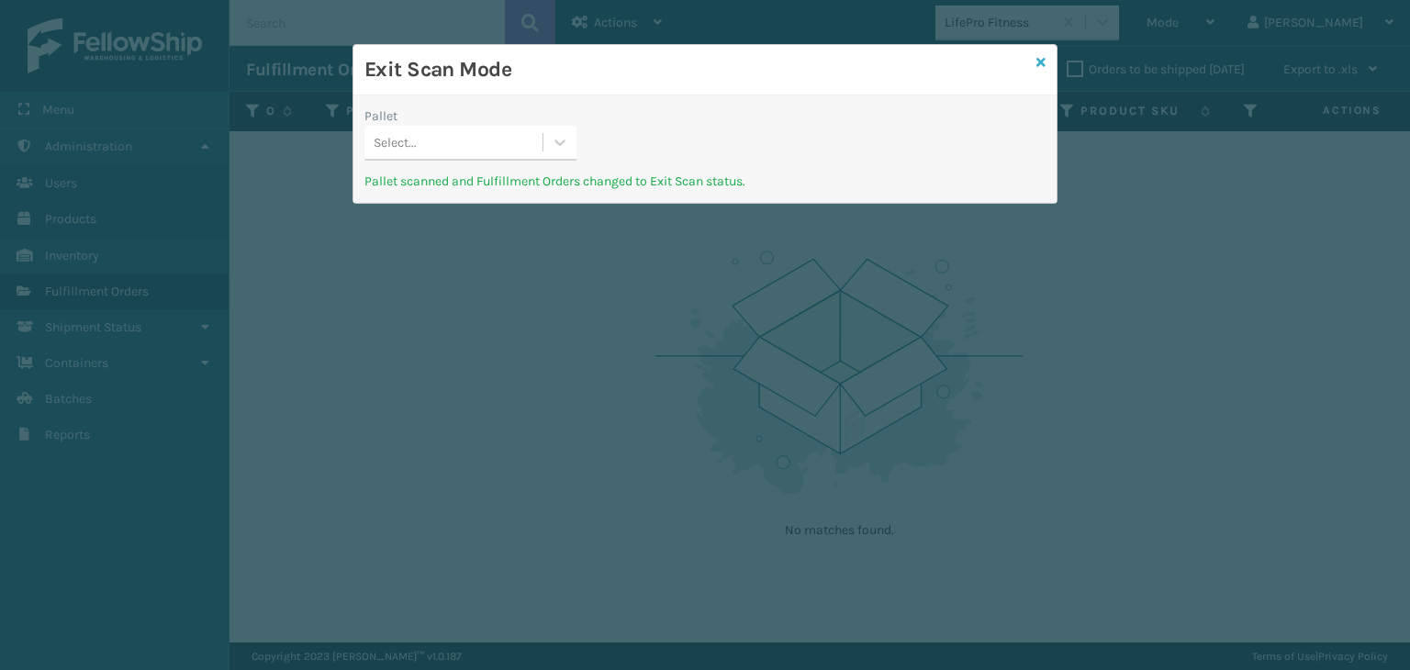
click at [1037, 63] on icon at bounding box center [1041, 62] width 9 height 13
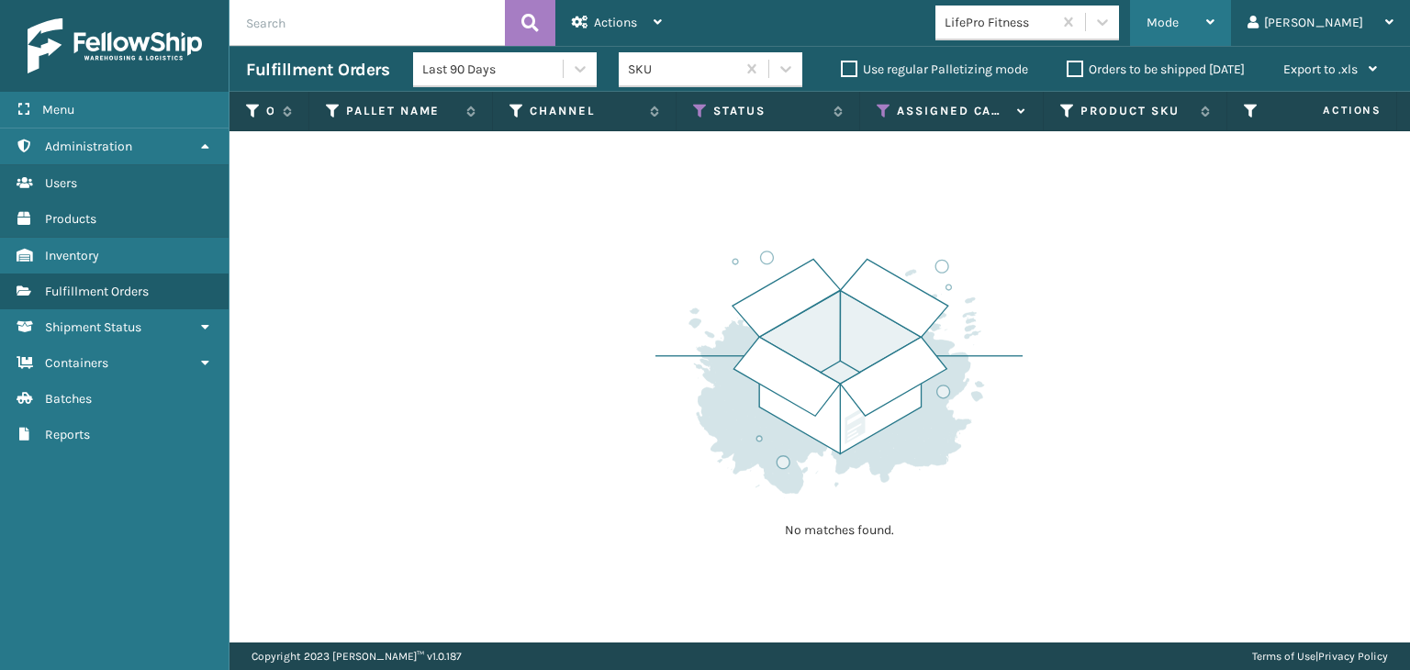
click at [1215, 31] on div "Mode" at bounding box center [1181, 23] width 68 height 46
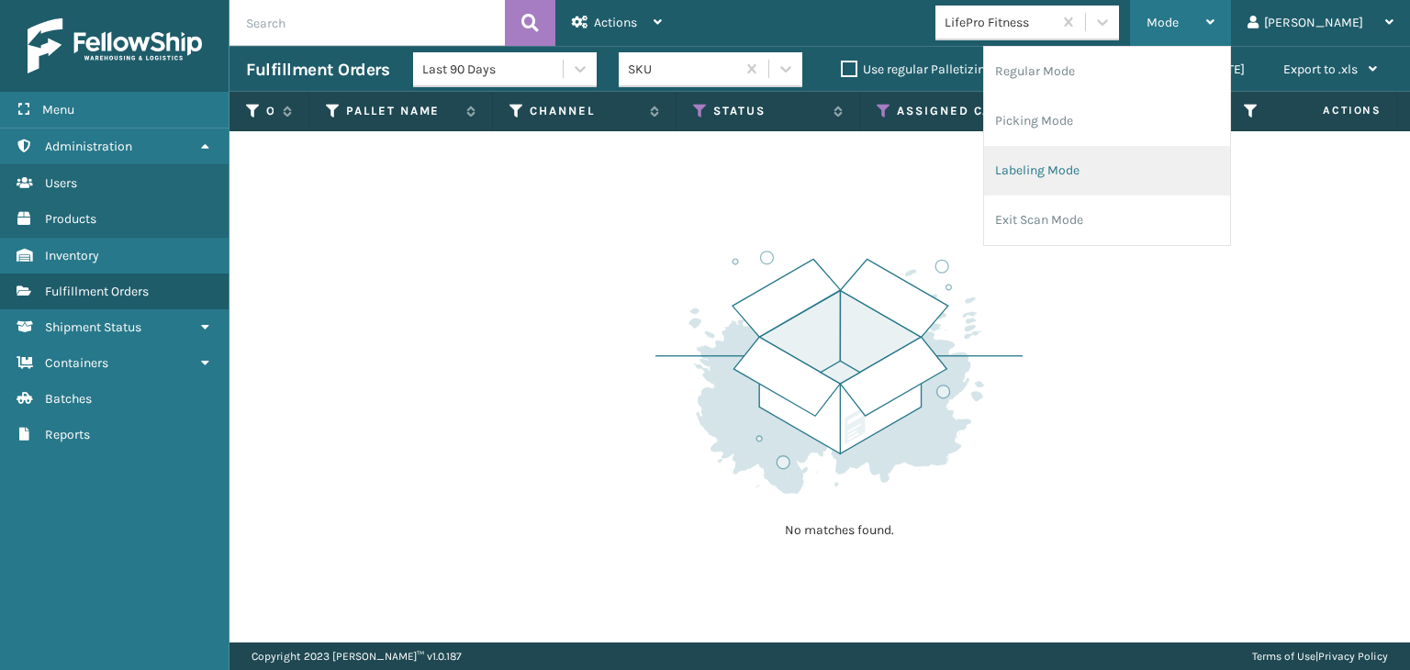
click at [1079, 163] on li "Labeling Mode" at bounding box center [1107, 171] width 246 height 50
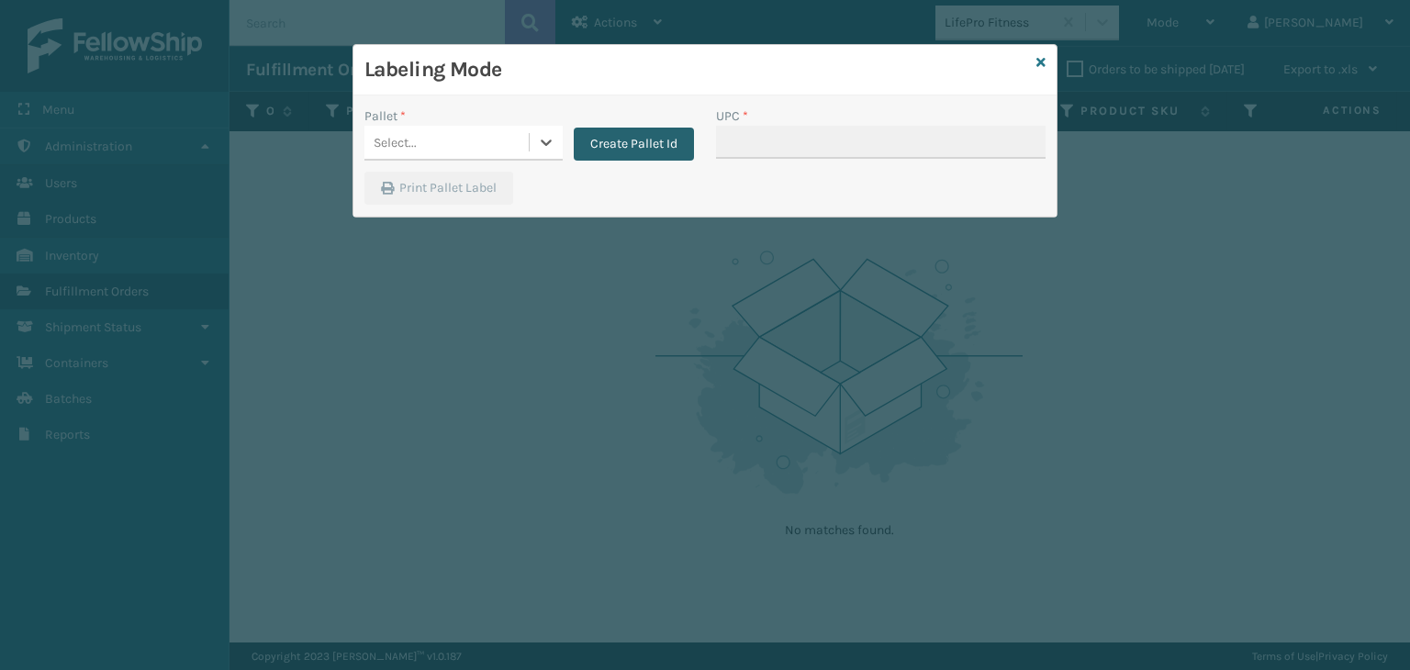
click at [634, 146] on button "Create Pallet Id" at bounding box center [634, 144] width 120 height 33
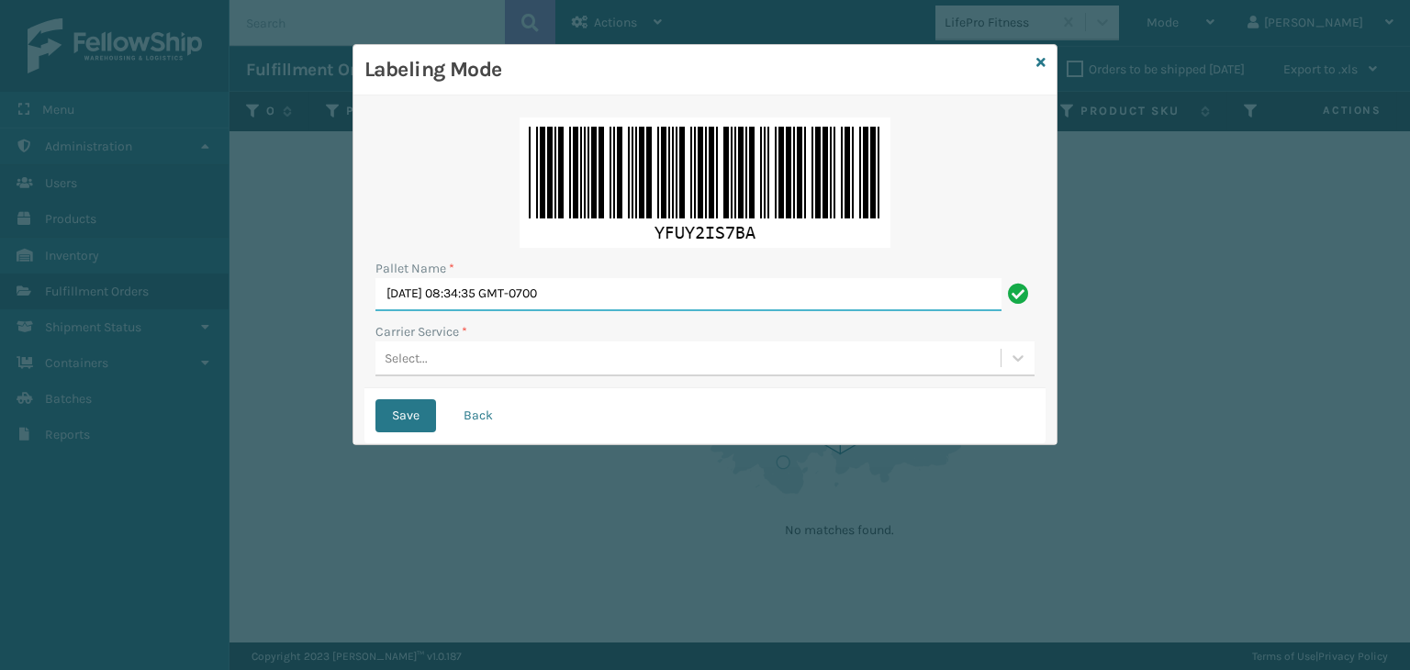
click at [534, 291] on input "[DATE] 08:34:35 GMT-0700" at bounding box center [689, 294] width 626 height 33
click at [580, 369] on div "Select..." at bounding box center [688, 358] width 625 height 30
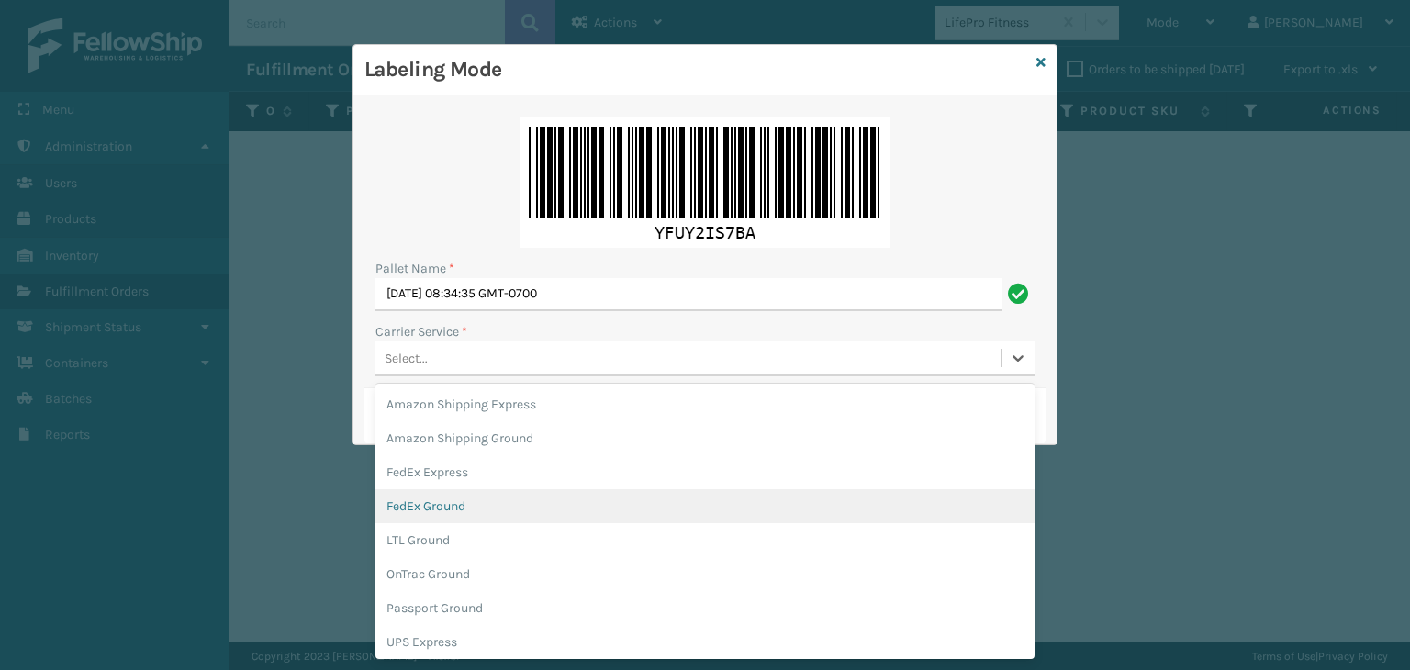
click at [488, 502] on div "FedEx Ground" at bounding box center [705, 506] width 659 height 34
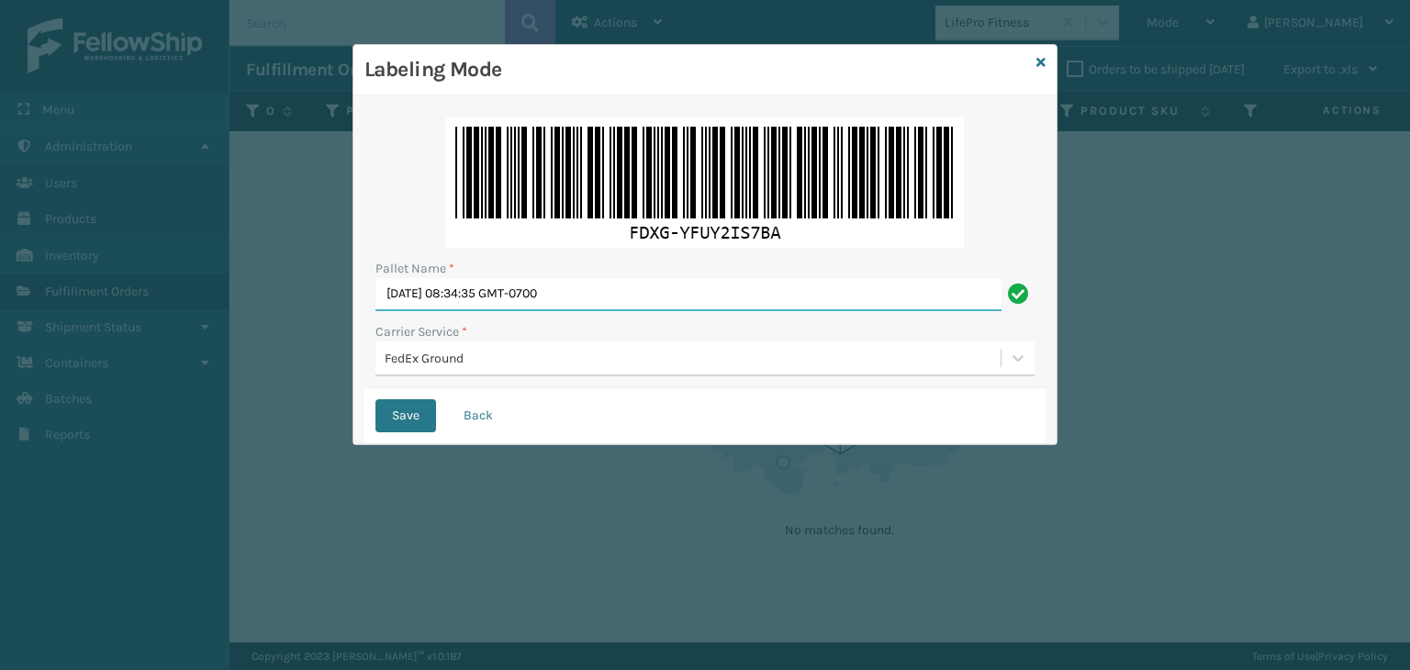
drag, startPoint x: 628, startPoint y: 299, endPoint x: 197, endPoint y: 247, distance: 433.8
click at [171, 260] on div "Labeling Mode Pallet Name * [DATE] 08:34:35 GMT-0700 Carrier Service * FedEx Gr…" at bounding box center [705, 335] width 1410 height 670
click at [418, 303] on input "901628" at bounding box center [689, 294] width 626 height 33
type input "901628"
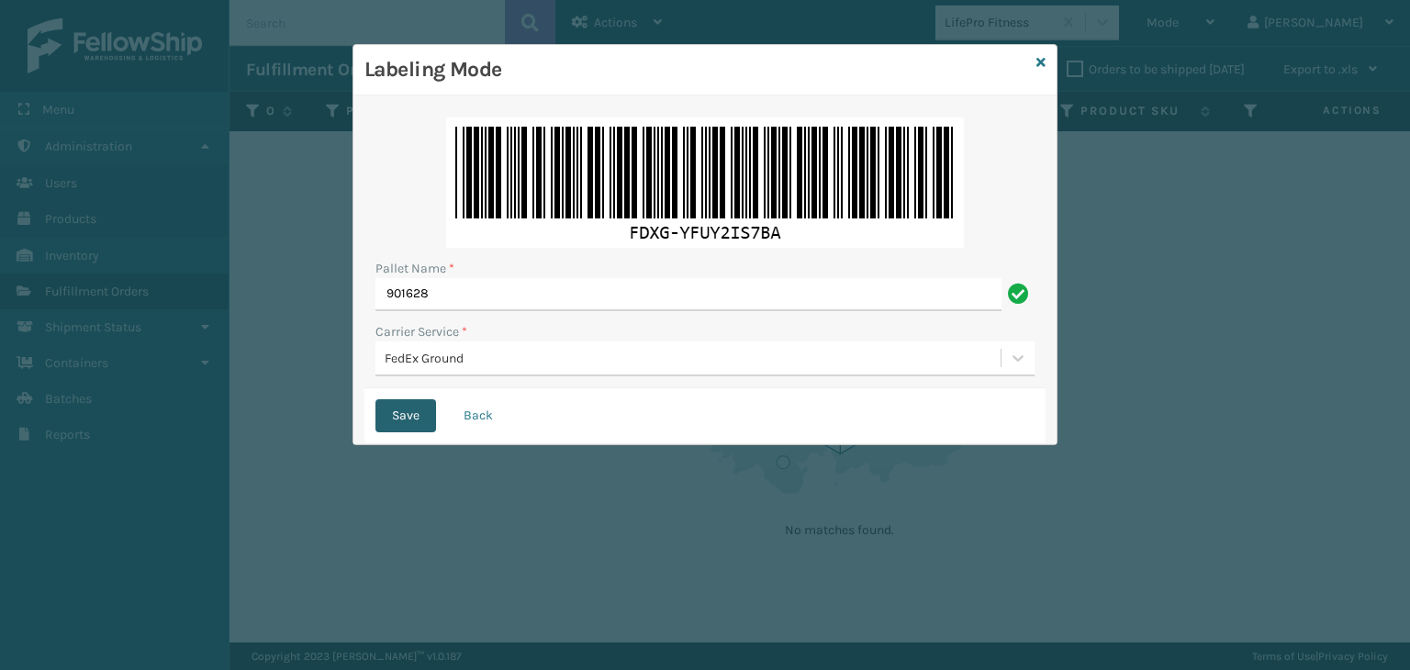
click at [419, 424] on button "Save" at bounding box center [406, 415] width 61 height 33
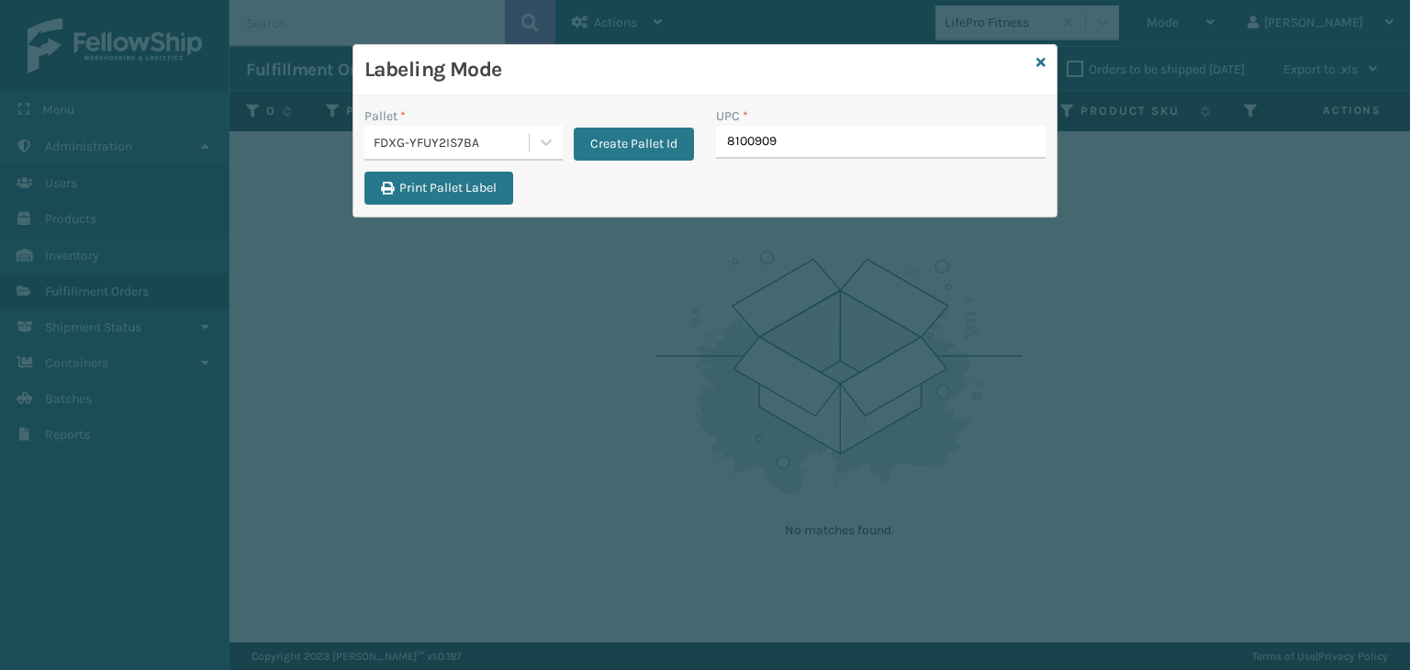
type input "81009093"
type input "810161332663"
type input "850012486589"
type input "8499860"
type input "849986"
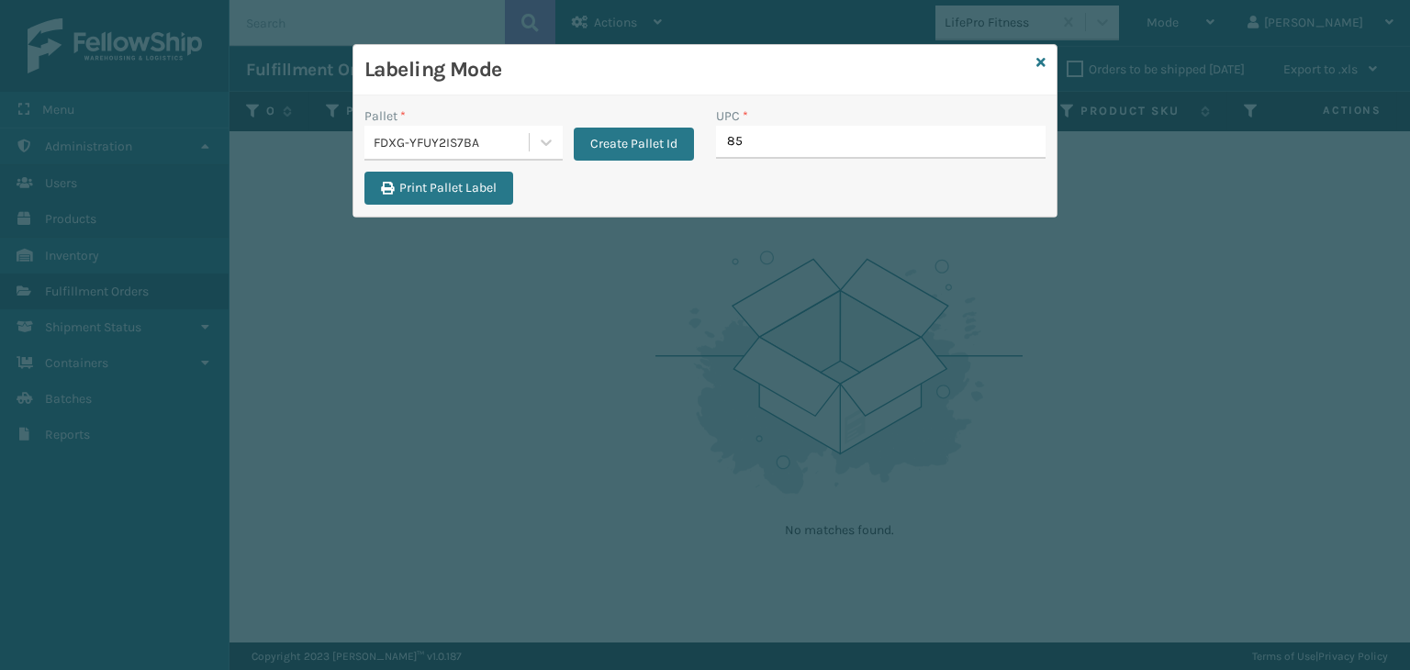
type input "853"
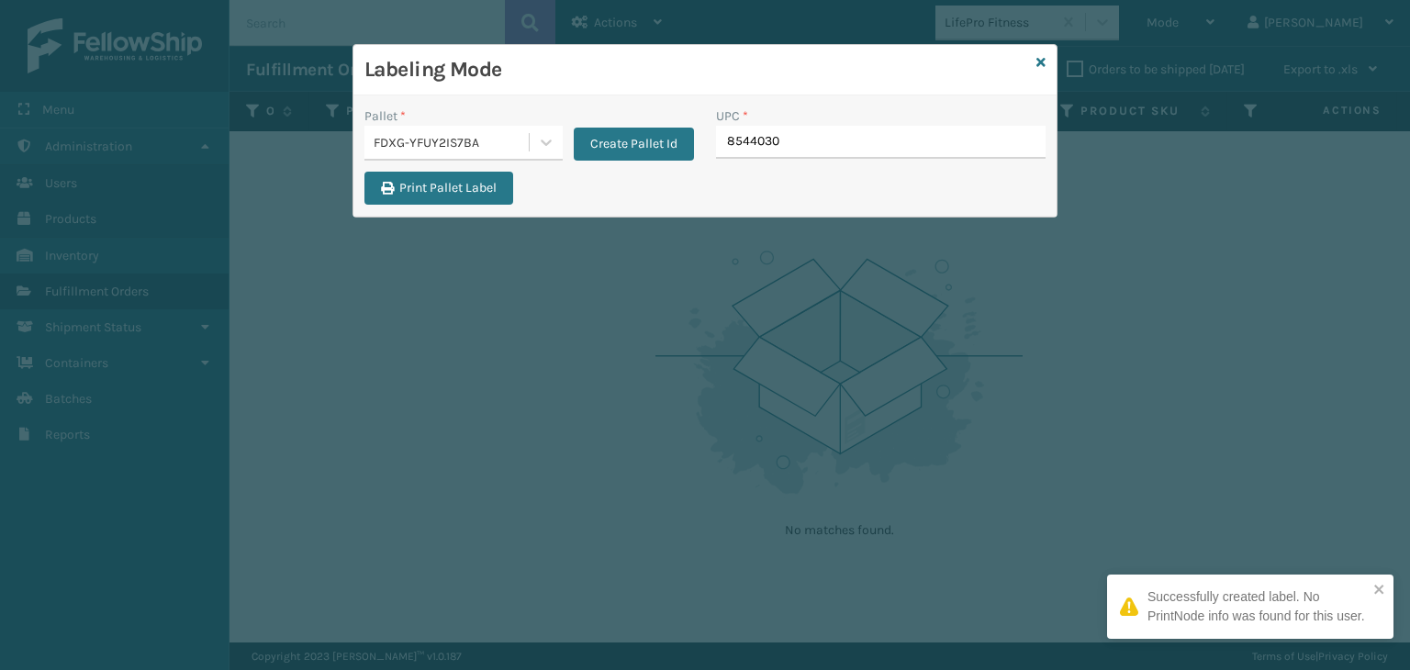
type input "85440300"
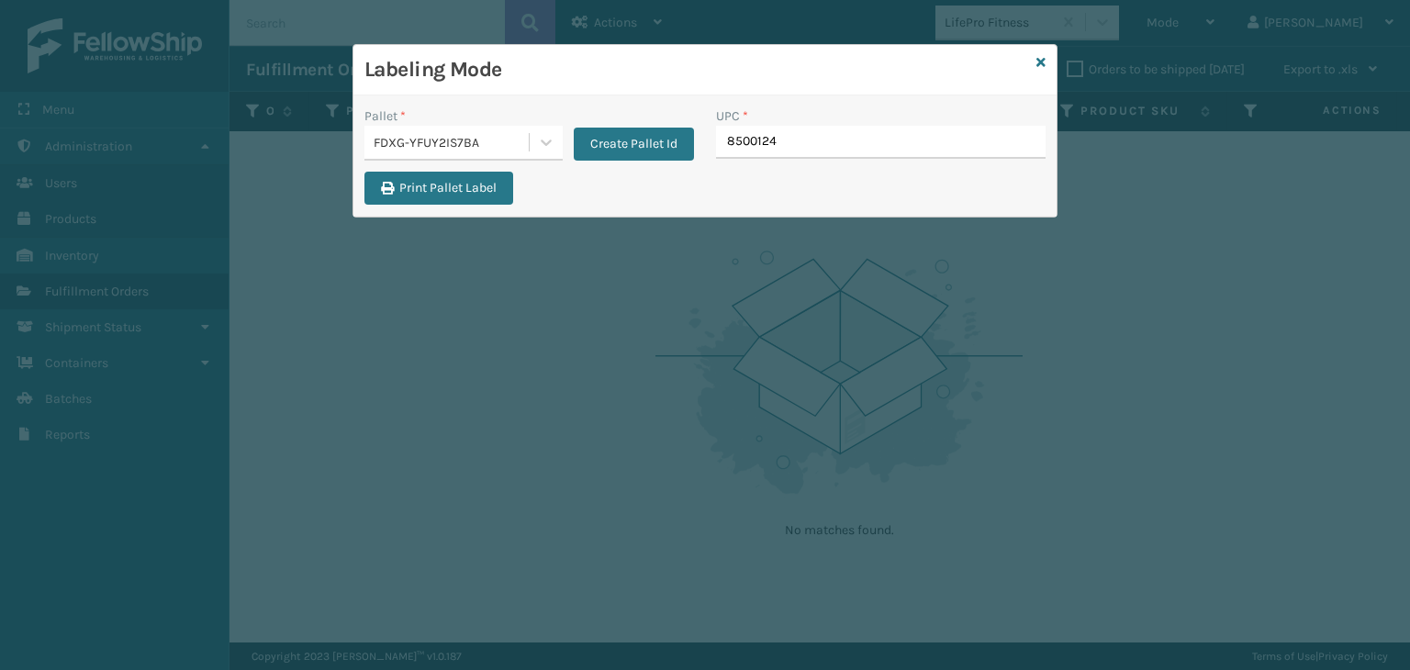
type input "85001248"
type input "853913008119"
type input "85810000755"
type input "85440"
click at [771, 133] on input "UPC *" at bounding box center [881, 142] width 330 height 33
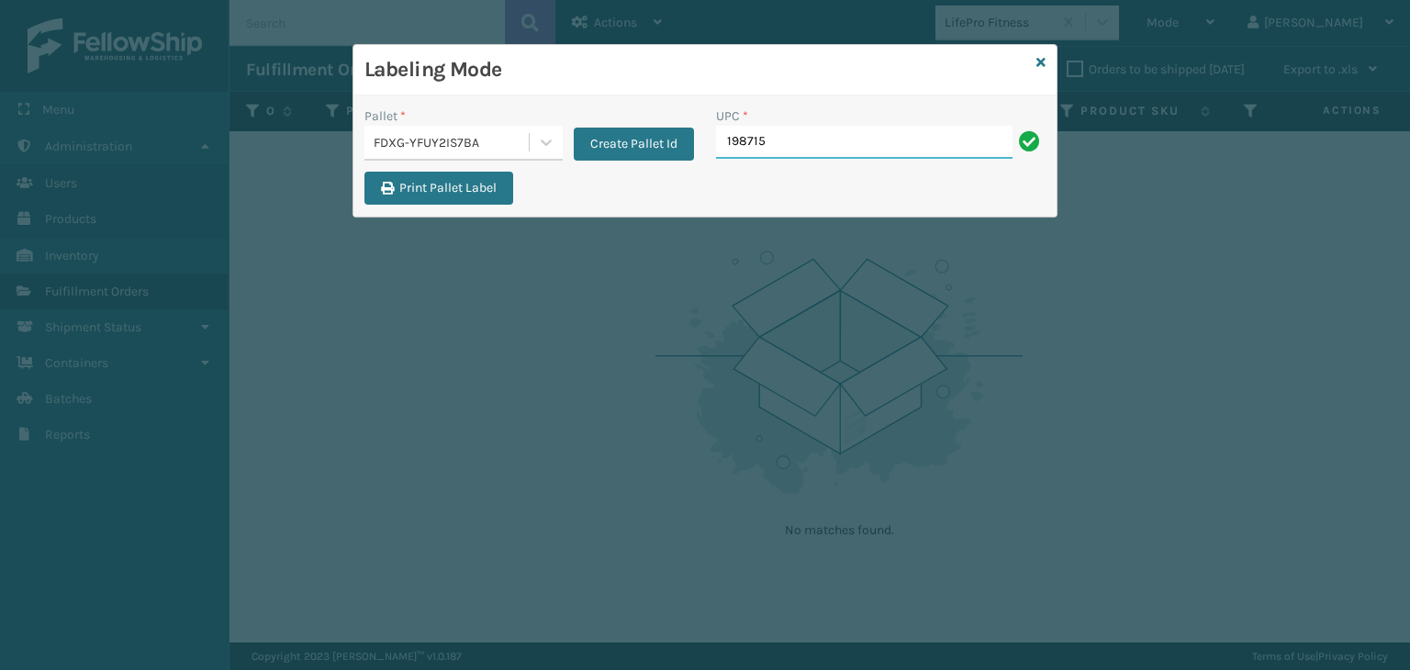
type input "1987156"
type input "10080313028"
type input "5060621"
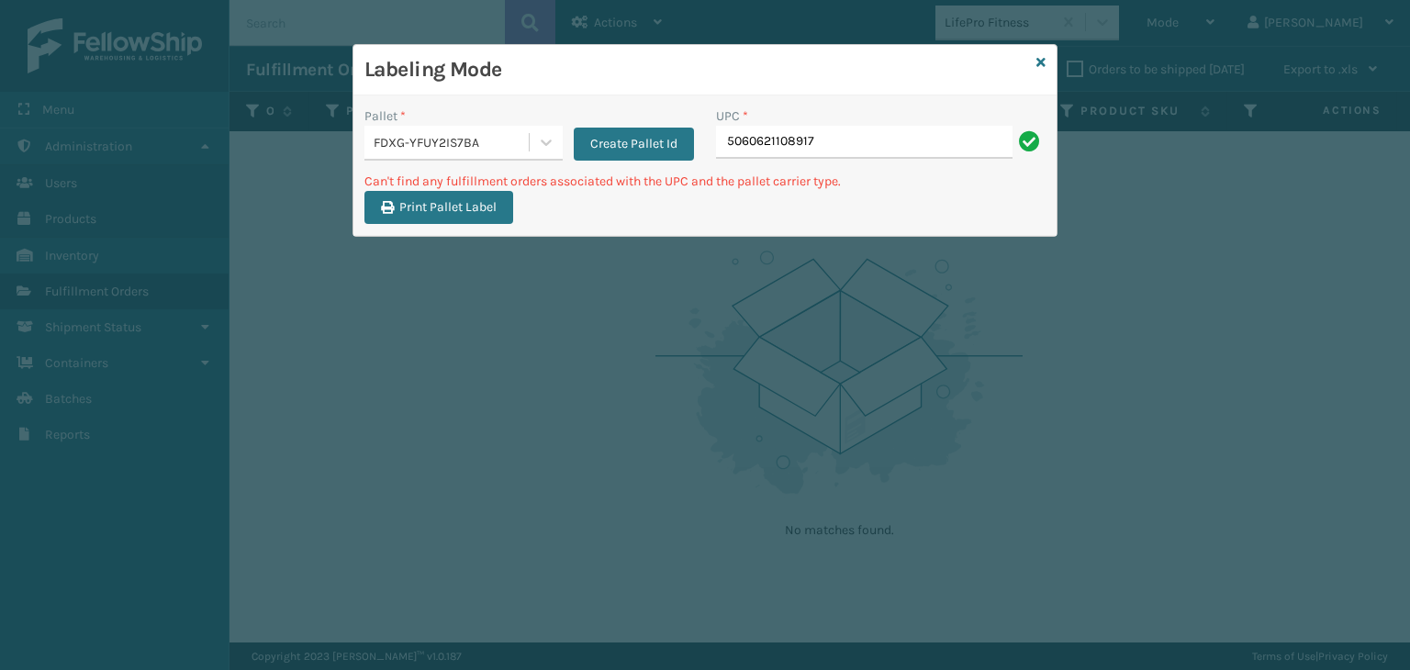
click at [825, 159] on div "UPC * 5060621108917" at bounding box center [881, 139] width 352 height 65
click at [825, 155] on input "5060621108917" at bounding box center [864, 142] width 297 height 33
click at [1043, 58] on icon at bounding box center [1041, 62] width 9 height 13
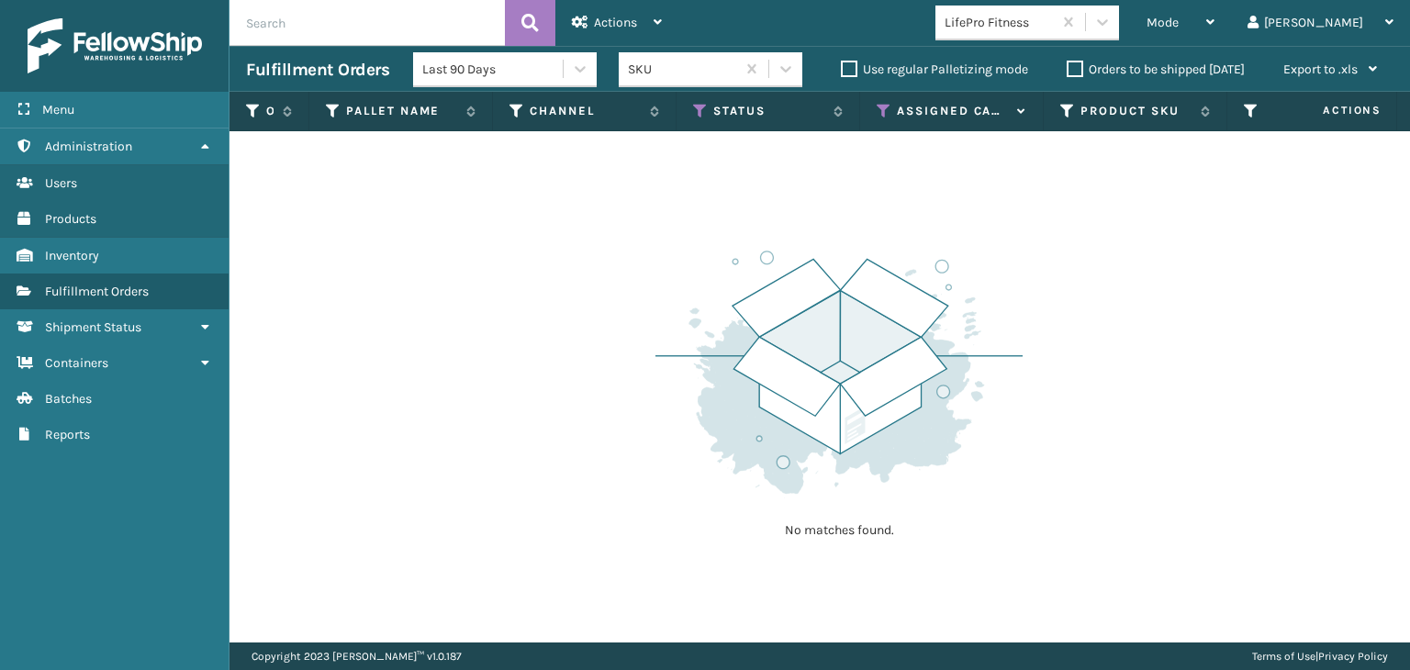
click at [1054, 17] on div "LifePro Fitness" at bounding box center [999, 22] width 109 height 19
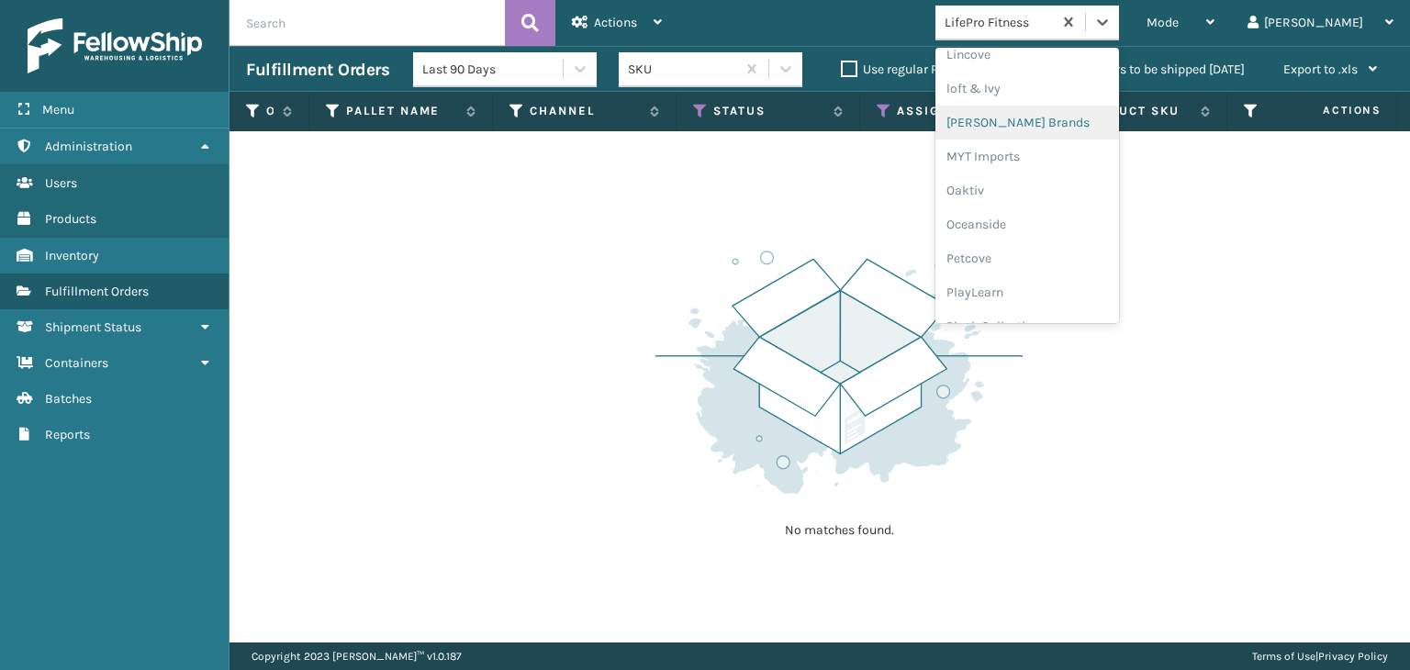
scroll to position [887, 0]
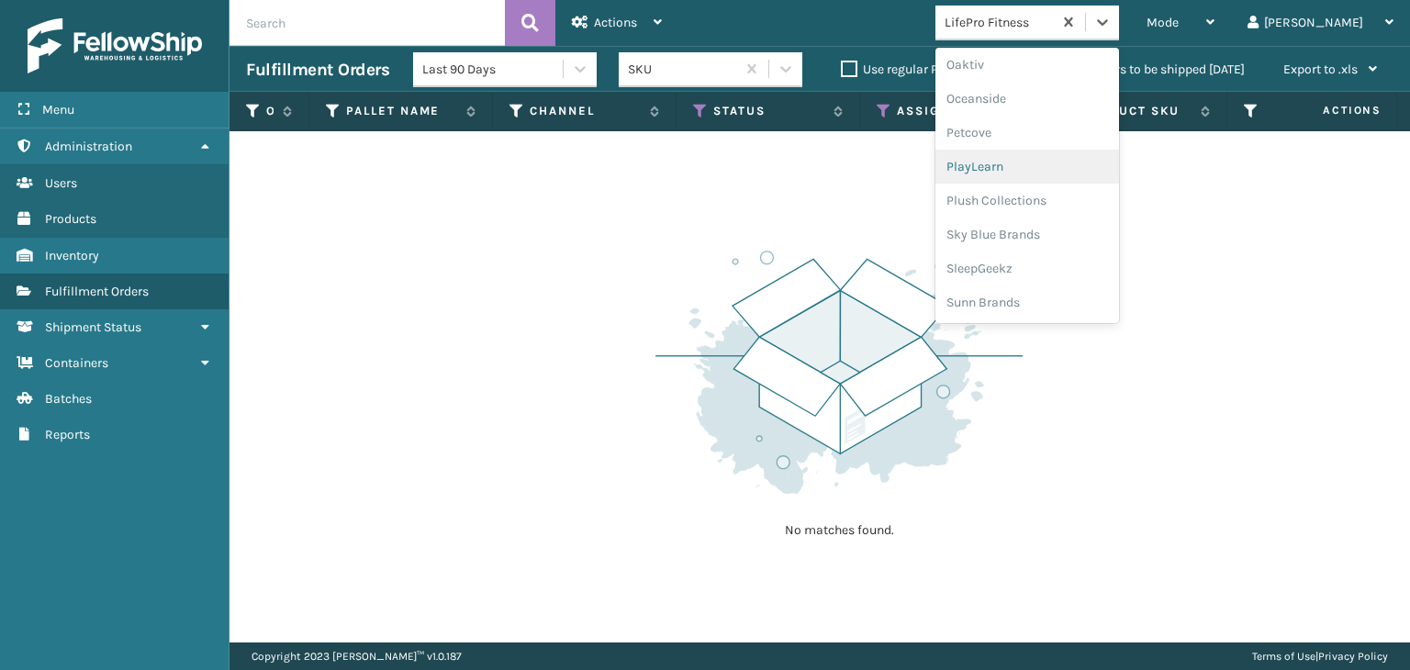
click at [1032, 166] on div "PlayLearn" at bounding box center [1028, 167] width 184 height 34
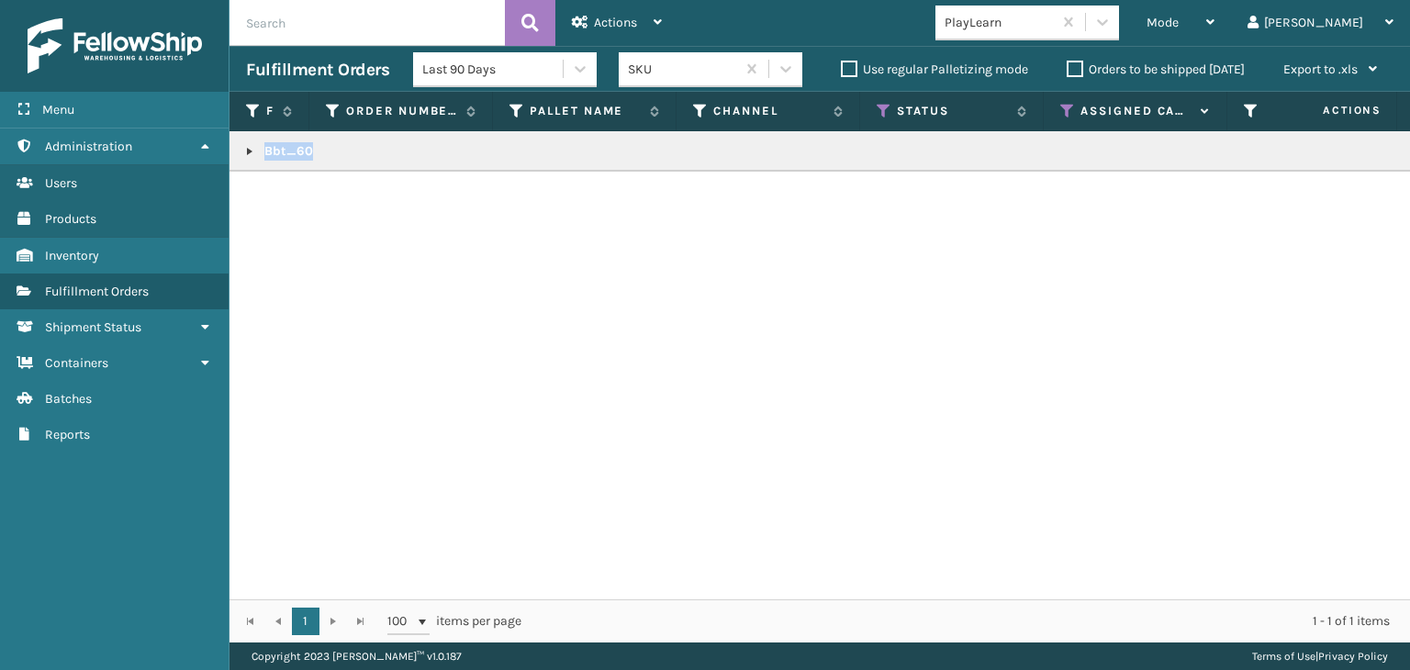
drag, startPoint x: 353, startPoint y: 160, endPoint x: 252, endPoint y: 147, distance: 101.8
click at [252, 147] on td "Bbt_60" at bounding box center [1414, 151] width 2369 height 40
copy p "Bbt_60"
click at [1179, 16] on span "Mode" at bounding box center [1163, 23] width 32 height 16
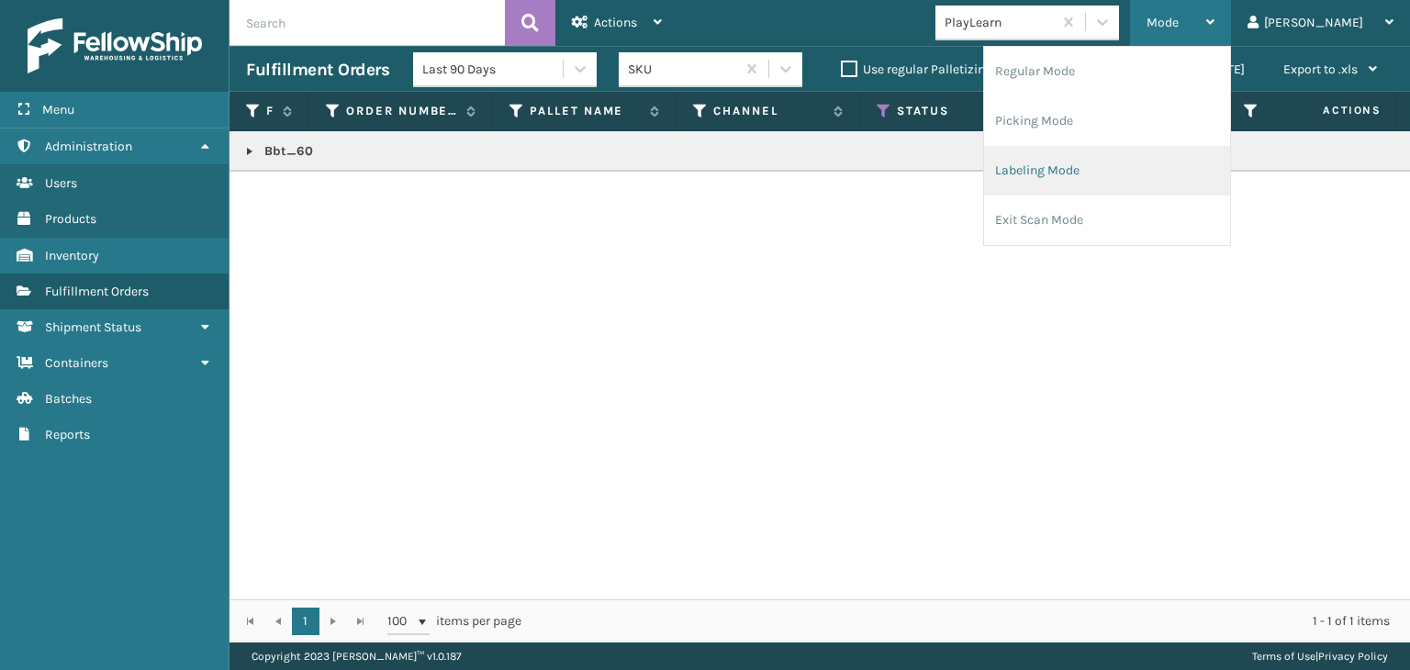
click at [1180, 164] on li "Labeling Mode" at bounding box center [1107, 171] width 246 height 50
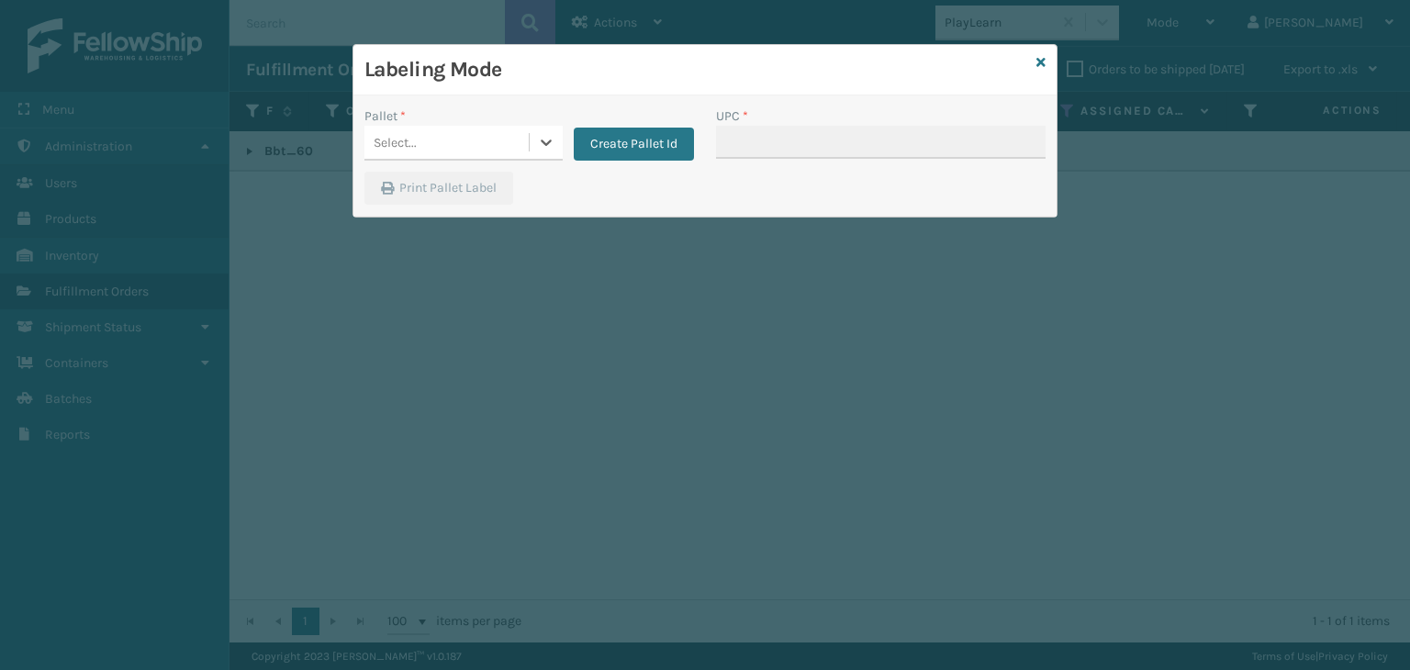
click at [400, 140] on div "Select..." at bounding box center [395, 142] width 43 height 19
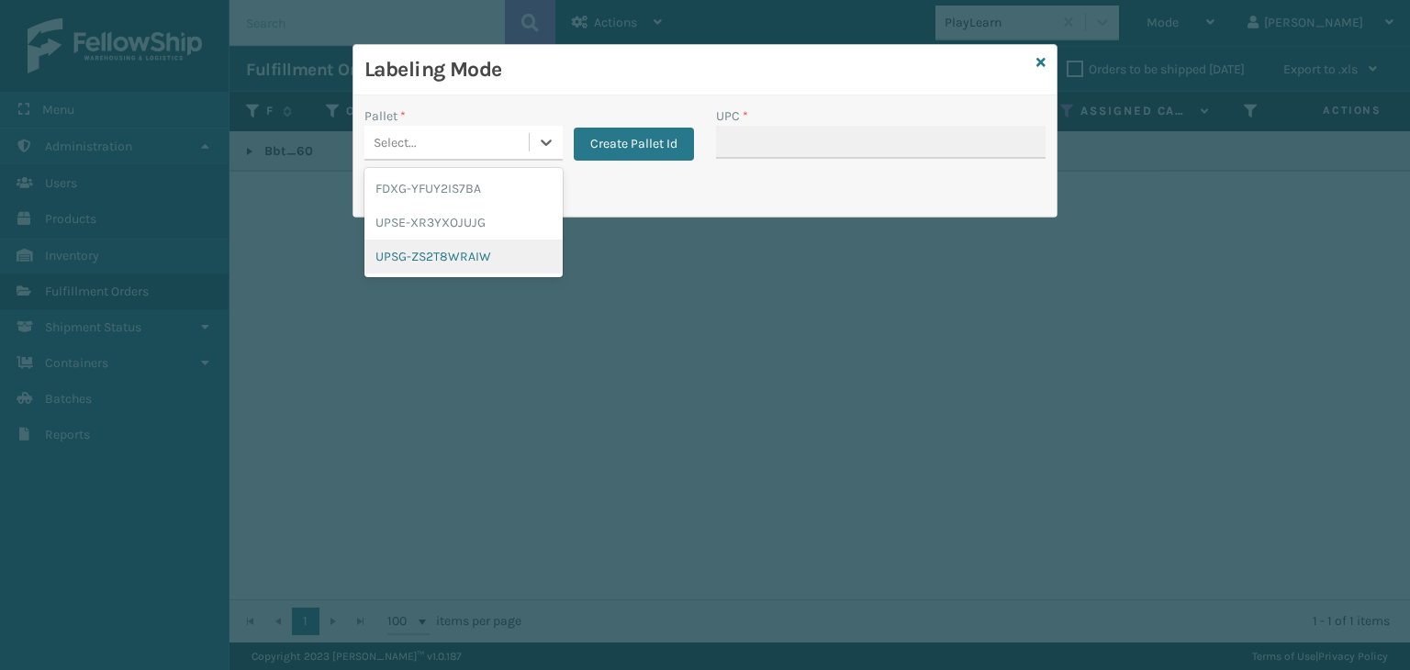
click at [427, 255] on div "UPSG-ZS2T8WRAIW" at bounding box center [464, 257] width 198 height 34
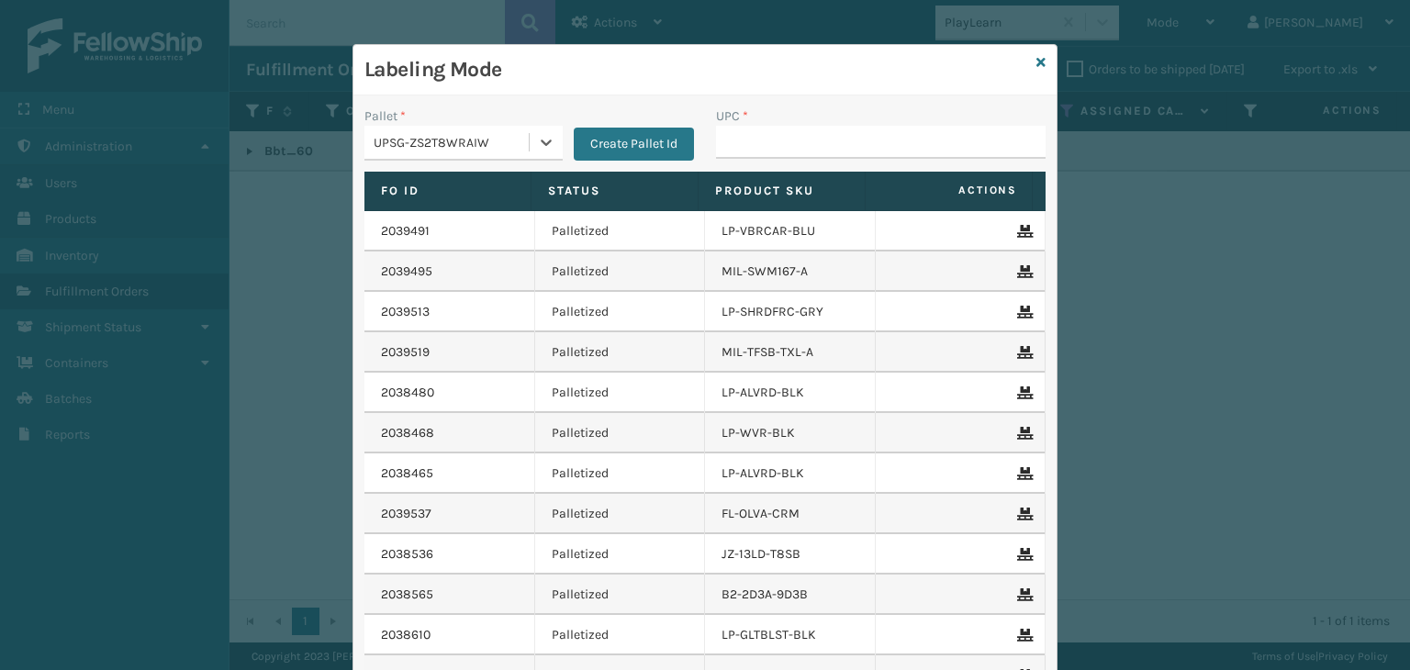
click at [467, 150] on div "UPSG-ZS2T8WRAIW" at bounding box center [452, 142] width 157 height 19
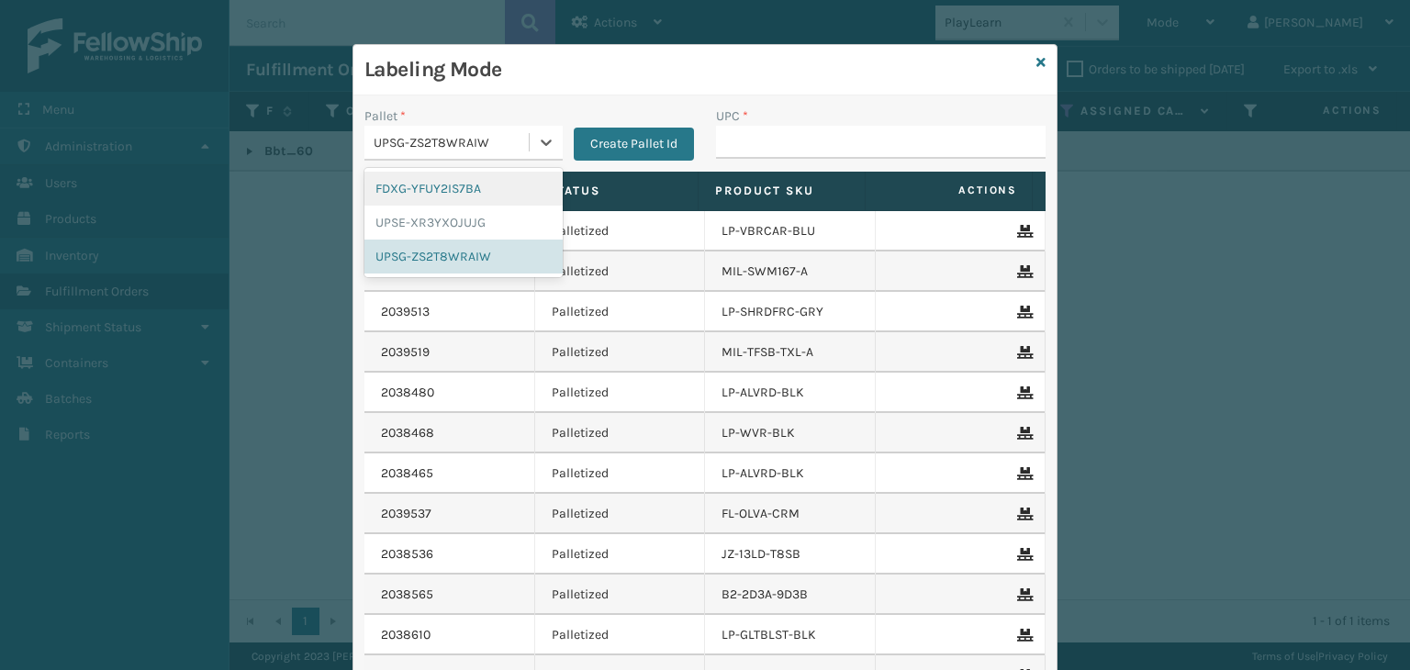
click at [442, 193] on div "FDXG-YFUY2IS7BA" at bounding box center [464, 189] width 198 height 34
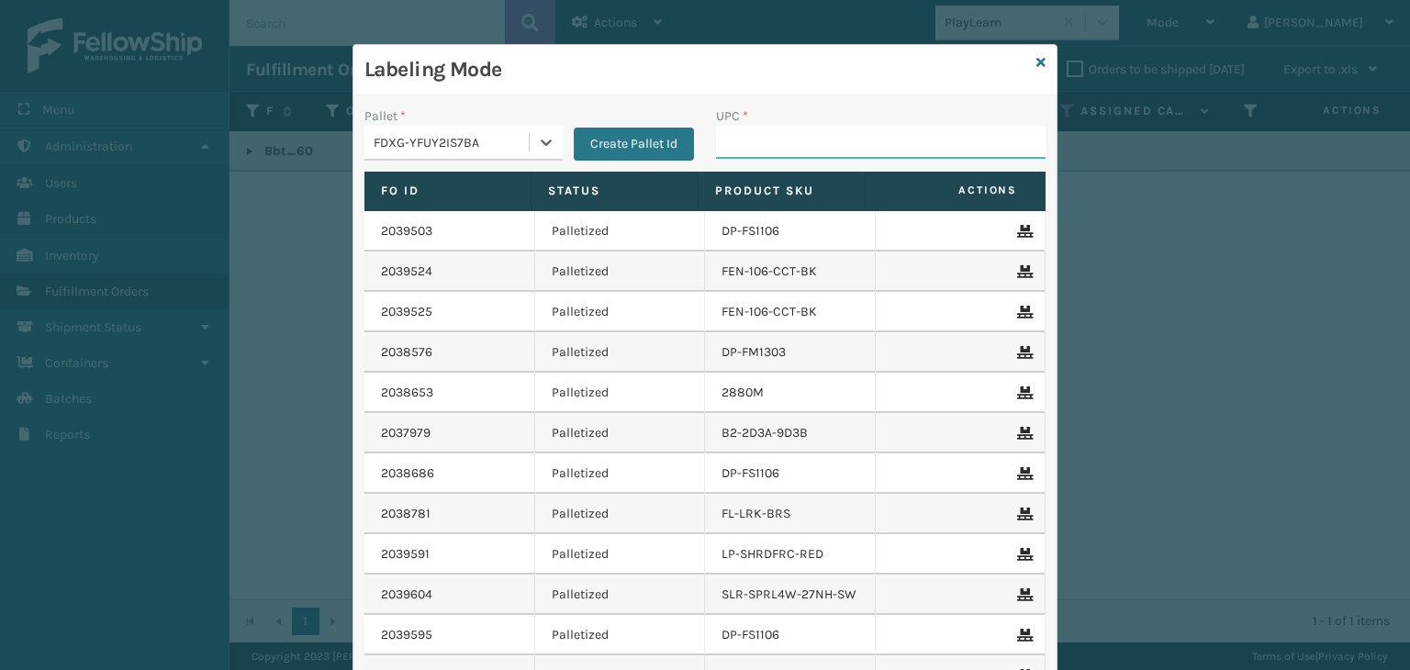
click at [782, 149] on input "UPC *" at bounding box center [881, 142] width 330 height 33
paste input "Bbt_60"
type input "Bbt_60"
click at [1037, 63] on icon at bounding box center [1041, 62] width 9 height 13
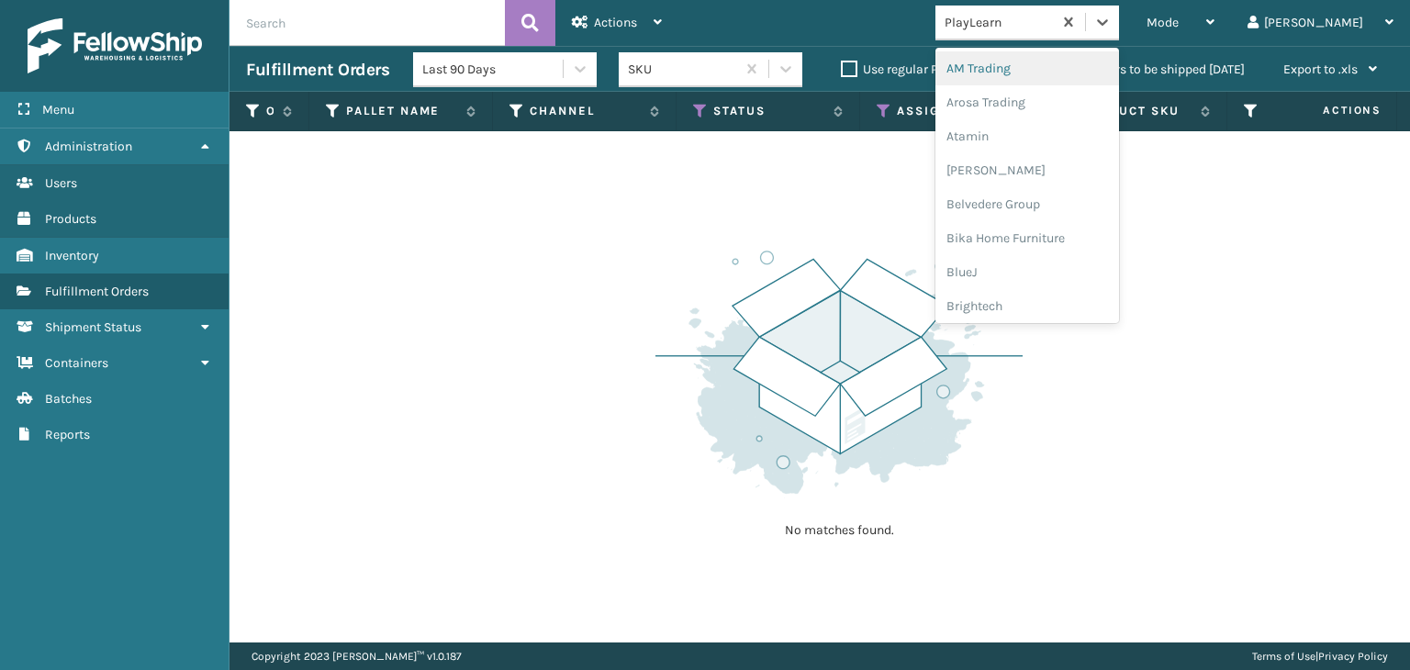
click at [1044, 36] on div "PlayLearn" at bounding box center [994, 22] width 117 height 30
click at [1044, 126] on div "Atamin" at bounding box center [1028, 136] width 184 height 34
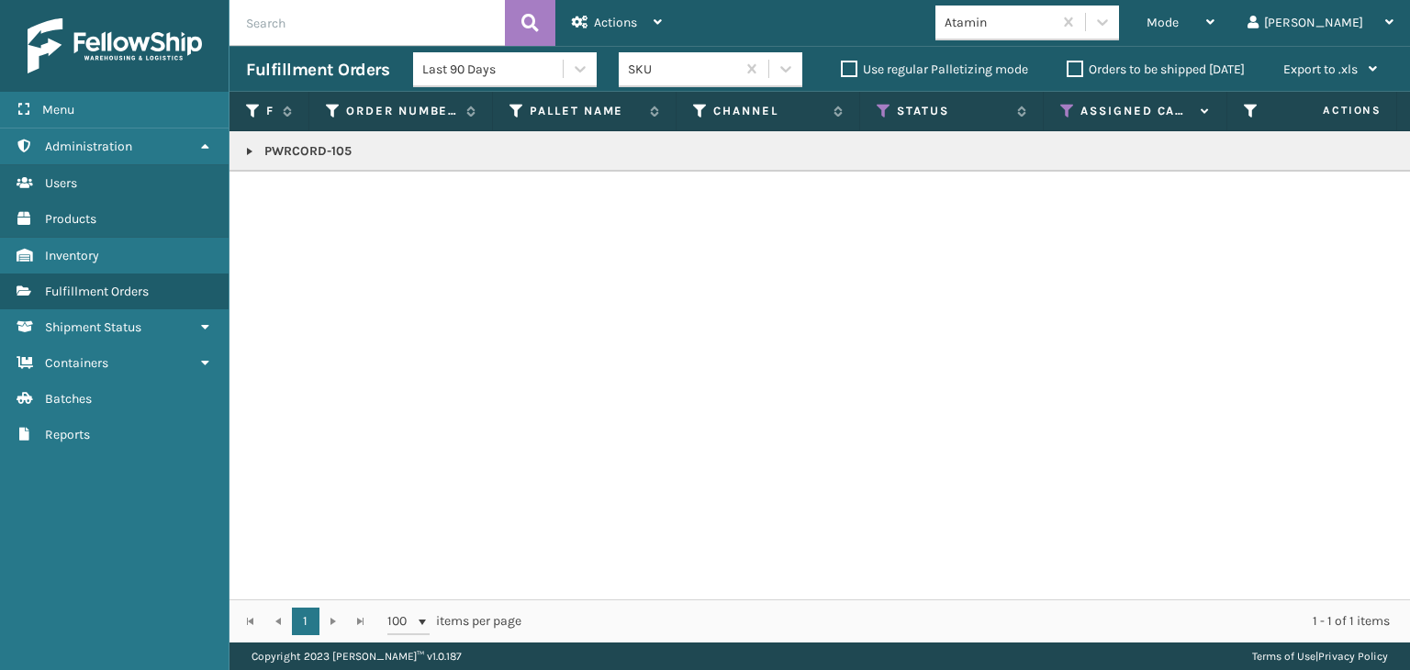
drag, startPoint x: 360, startPoint y: 148, endPoint x: 373, endPoint y: 150, distance: 13.0
click at [373, 150] on p "PWRCORD-105" at bounding box center [1414, 151] width 2336 height 18
click at [411, 171] on div "PWRCORD-105" at bounding box center [820, 365] width 1181 height 468
click at [253, 146] on link at bounding box center [249, 151] width 15 height 15
click at [291, 192] on link "2038784" at bounding box center [301, 192] width 52 height 18
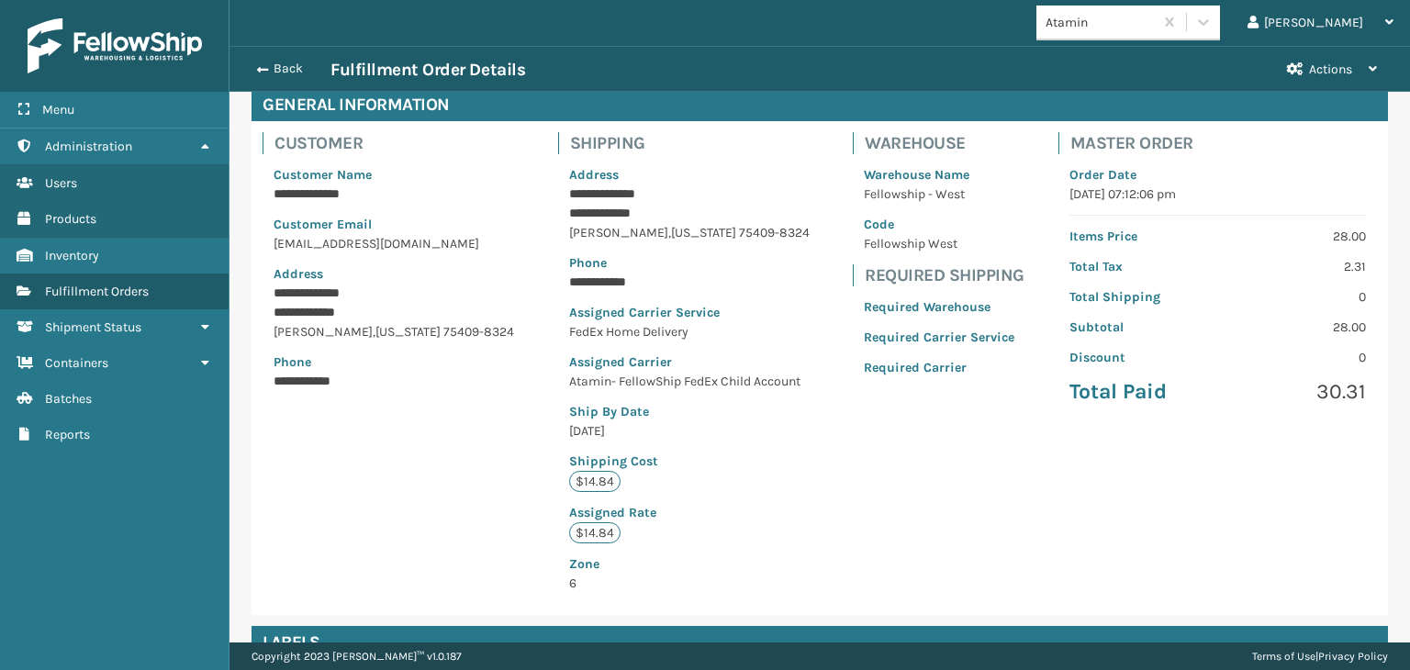
scroll to position [433, 0]
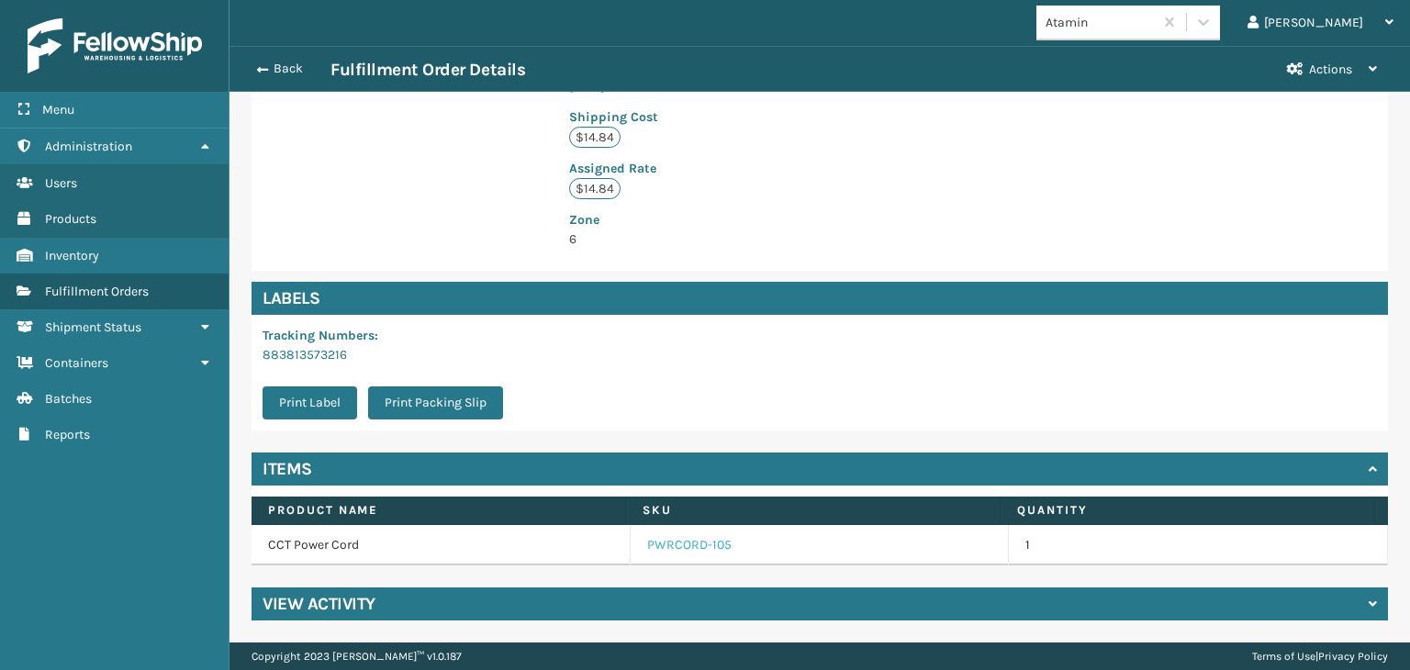
click at [675, 544] on link "PWRCORD-105" at bounding box center [689, 545] width 84 height 18
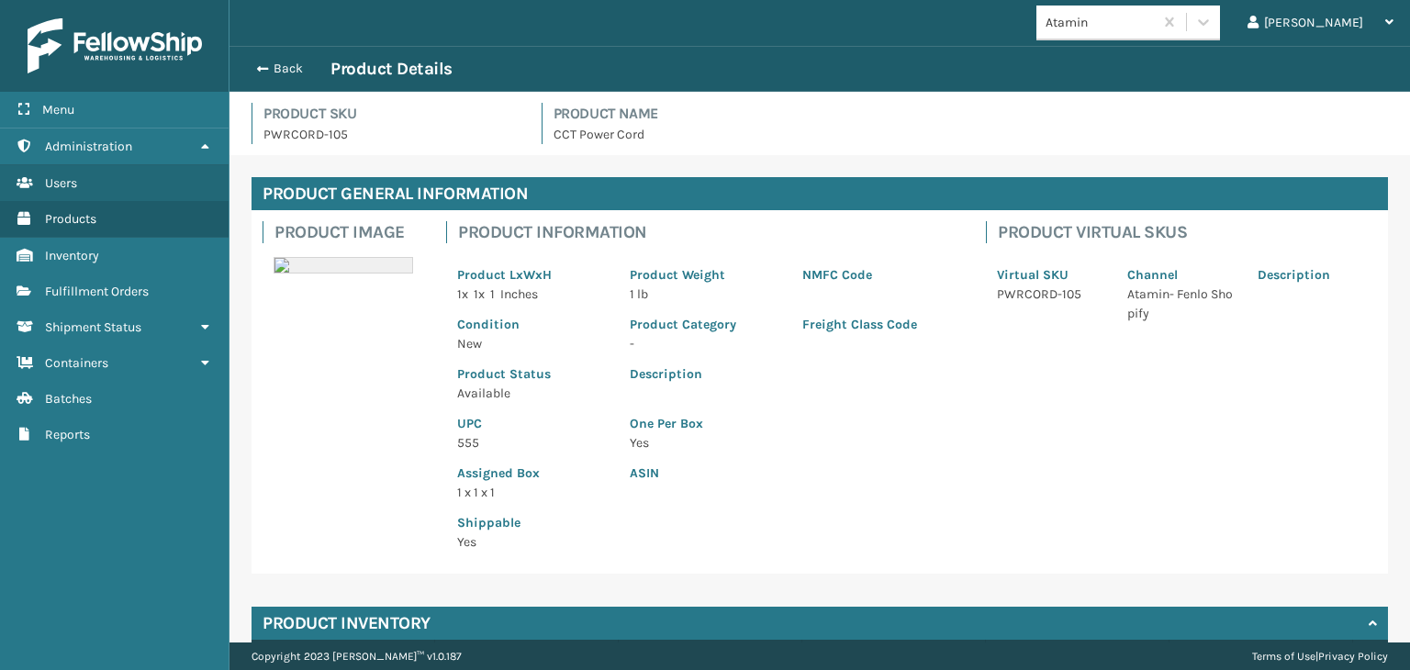
click at [466, 443] on p "555" at bounding box center [532, 442] width 151 height 19
click at [467, 443] on p "555" at bounding box center [532, 442] width 151 height 19
copy p "555"
click at [250, 60] on div "Back Product Details" at bounding box center [820, 69] width 1148 height 22
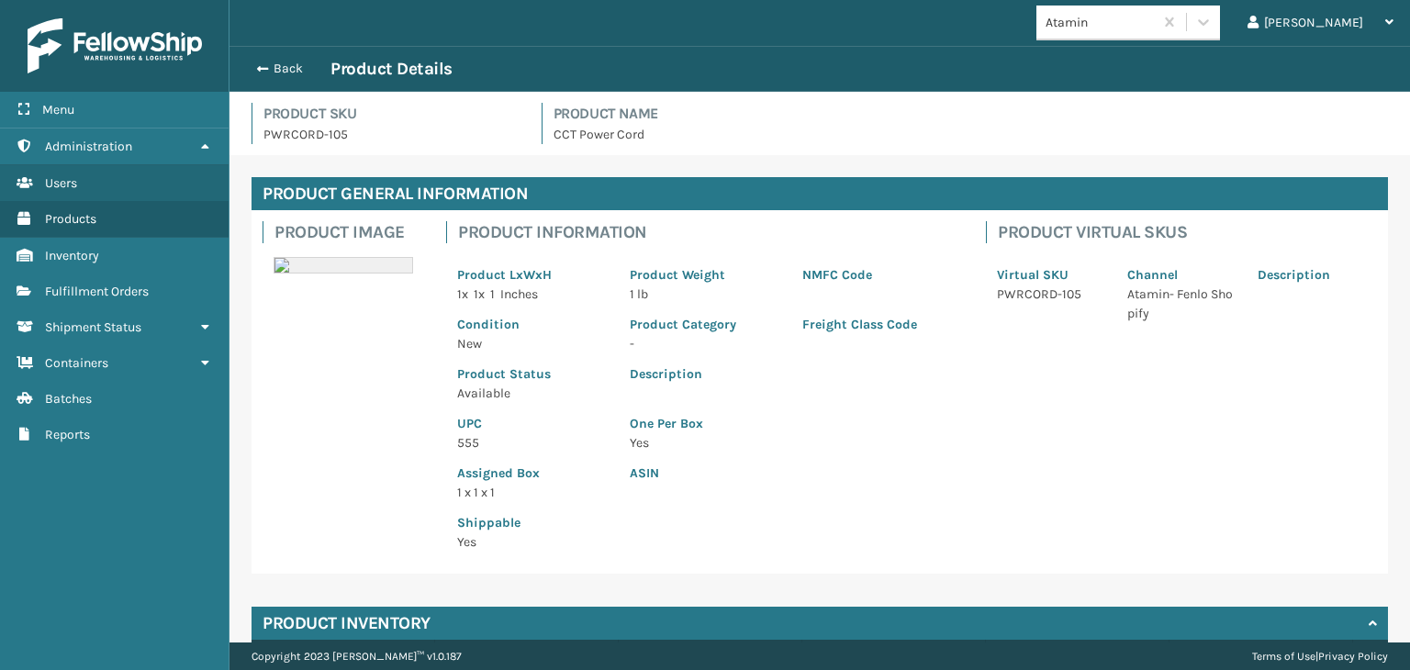
click at [290, 58] on div "Back Product Details" at bounding box center [820, 69] width 1148 height 22
click at [297, 70] on button "Back" at bounding box center [288, 69] width 84 height 17
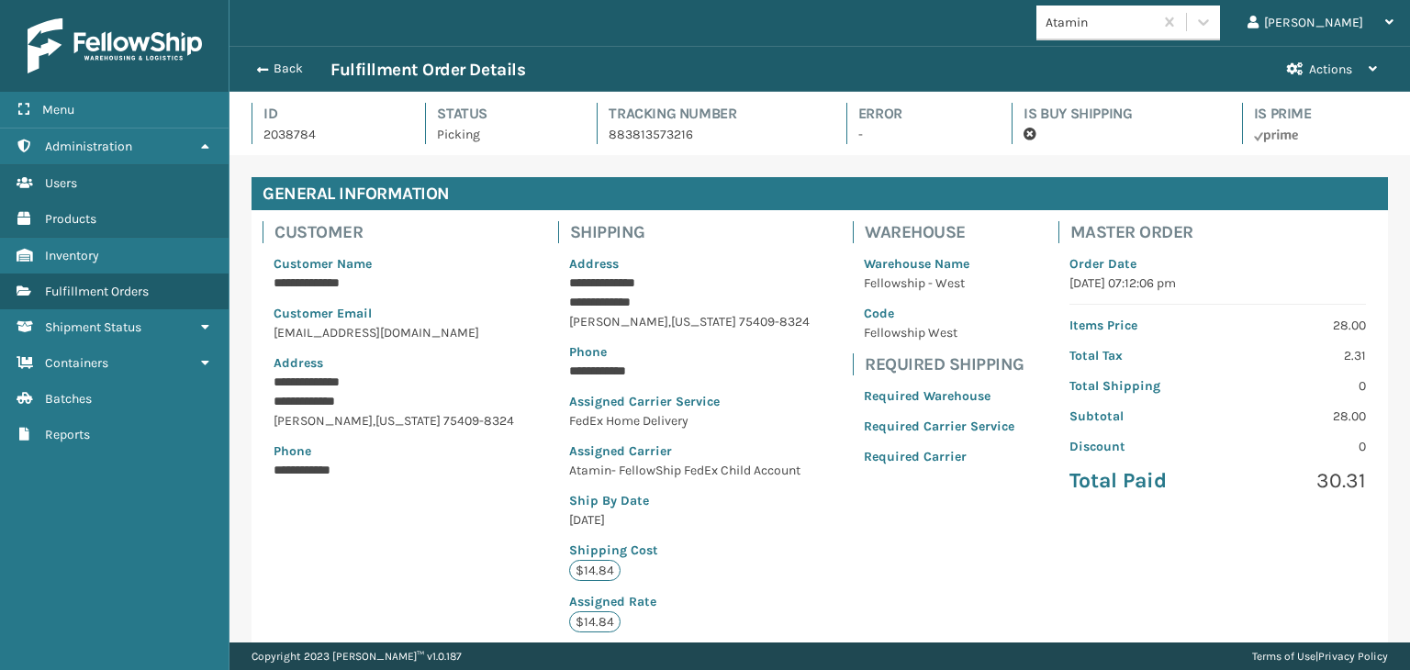
scroll to position [44, 1180]
click at [293, 66] on button "Back" at bounding box center [288, 69] width 84 height 17
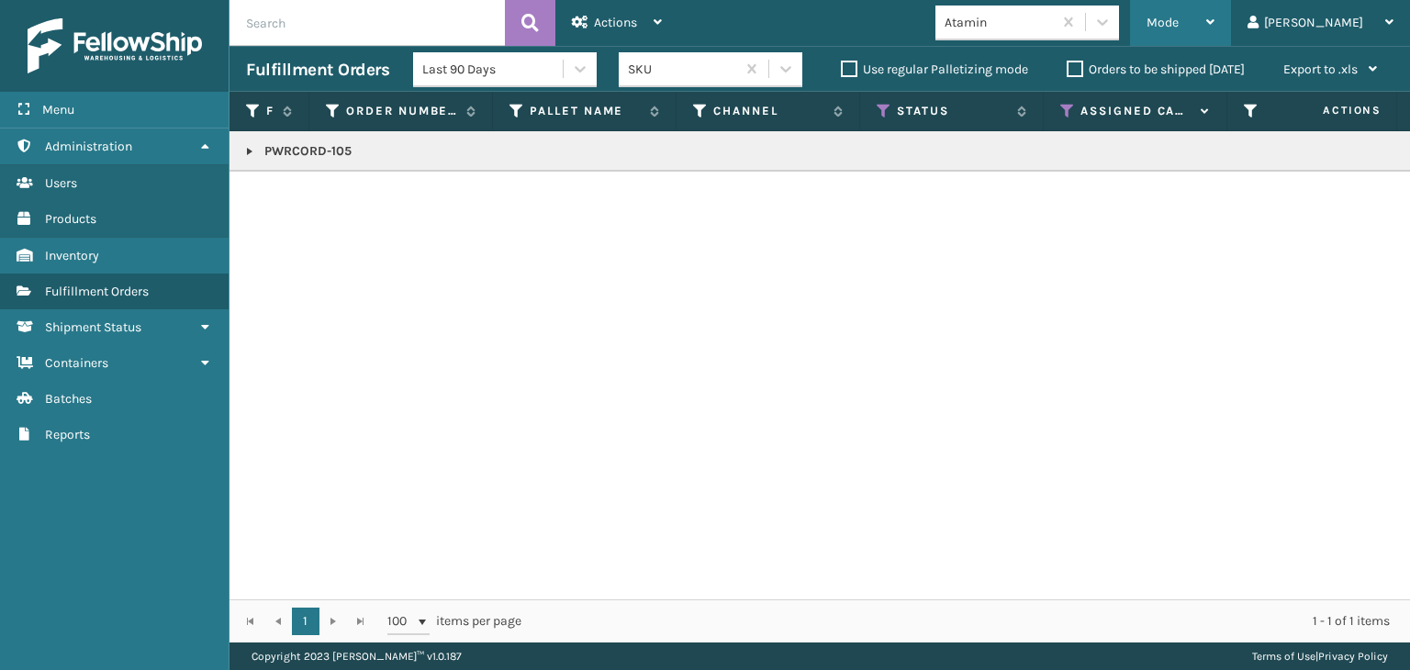
click at [1179, 28] on span "Mode" at bounding box center [1163, 23] width 32 height 16
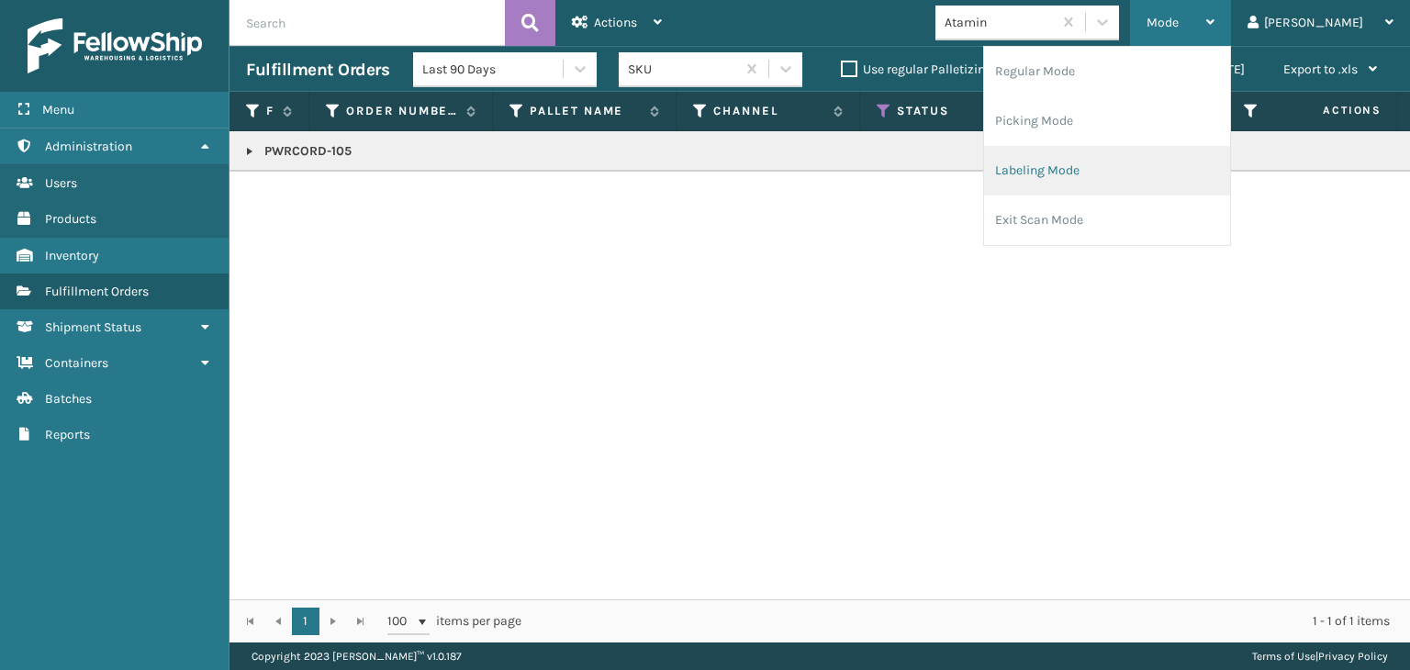
click at [1120, 174] on li "Labeling Mode" at bounding box center [1107, 171] width 246 height 50
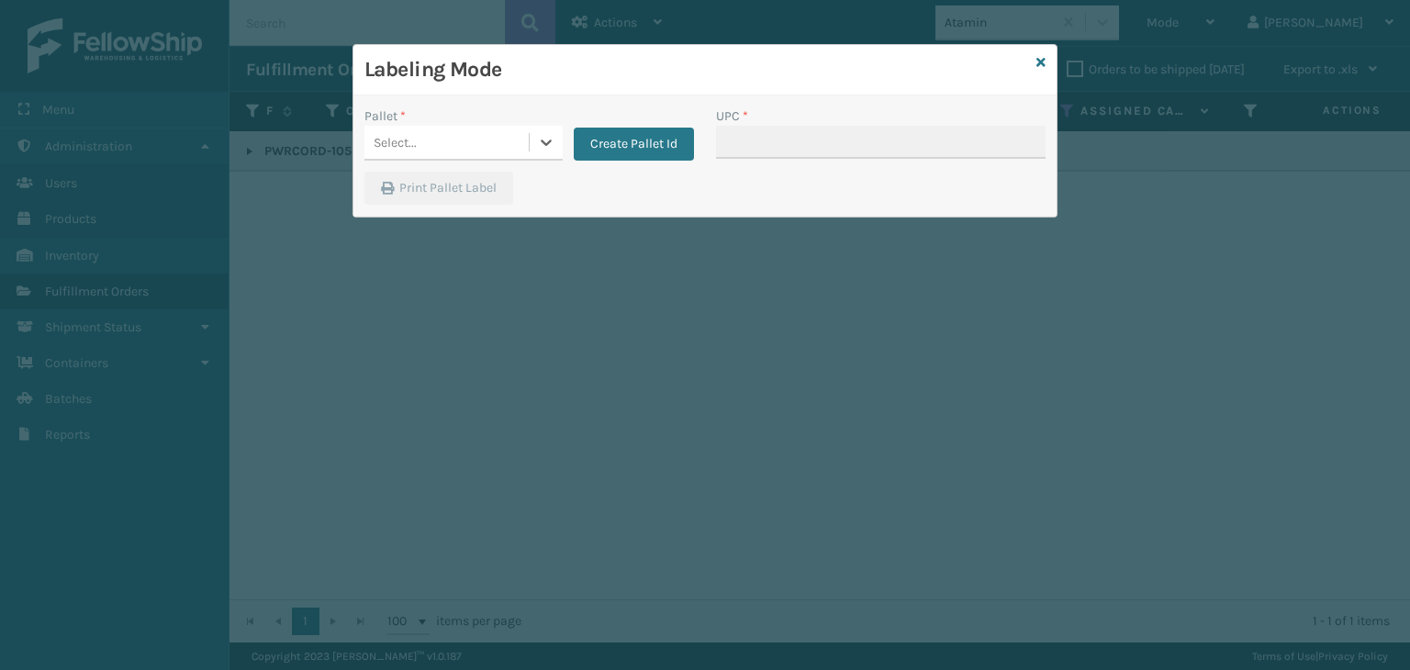
click at [422, 144] on div "Select..." at bounding box center [447, 143] width 164 height 30
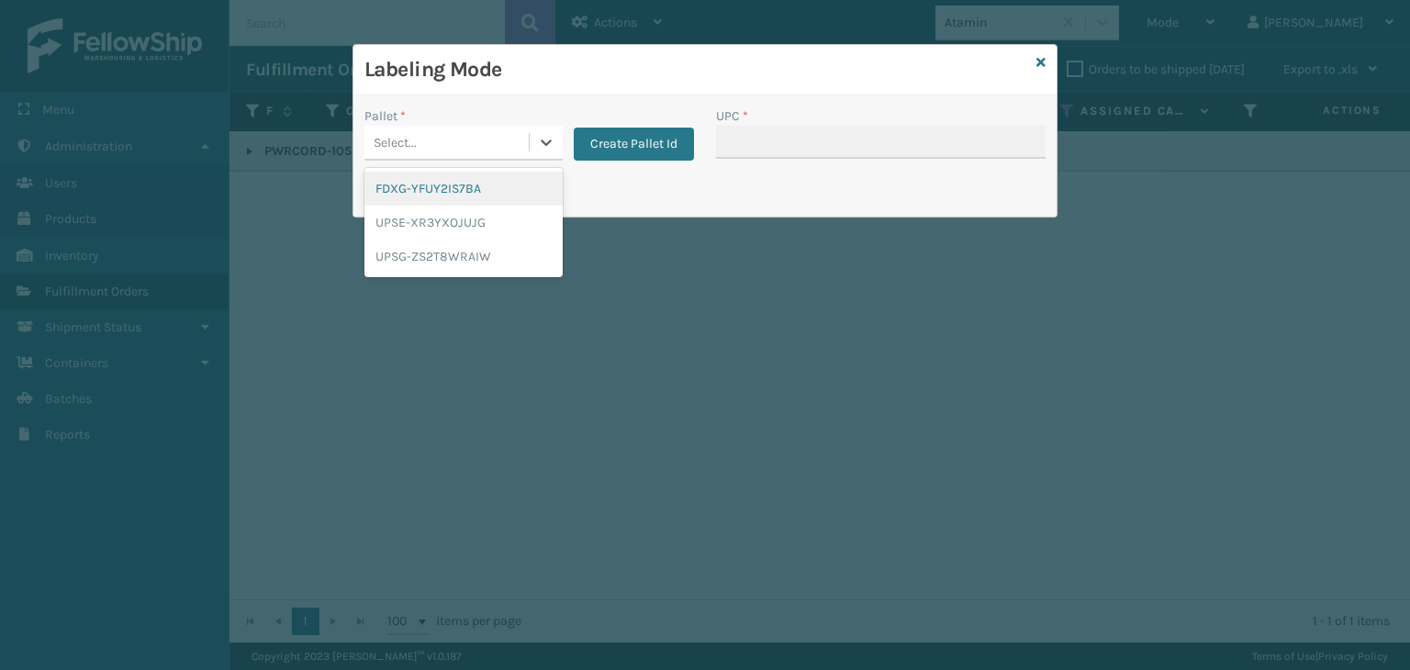
click at [411, 189] on div "FDXG-YFUY2IS7BA" at bounding box center [464, 189] width 198 height 34
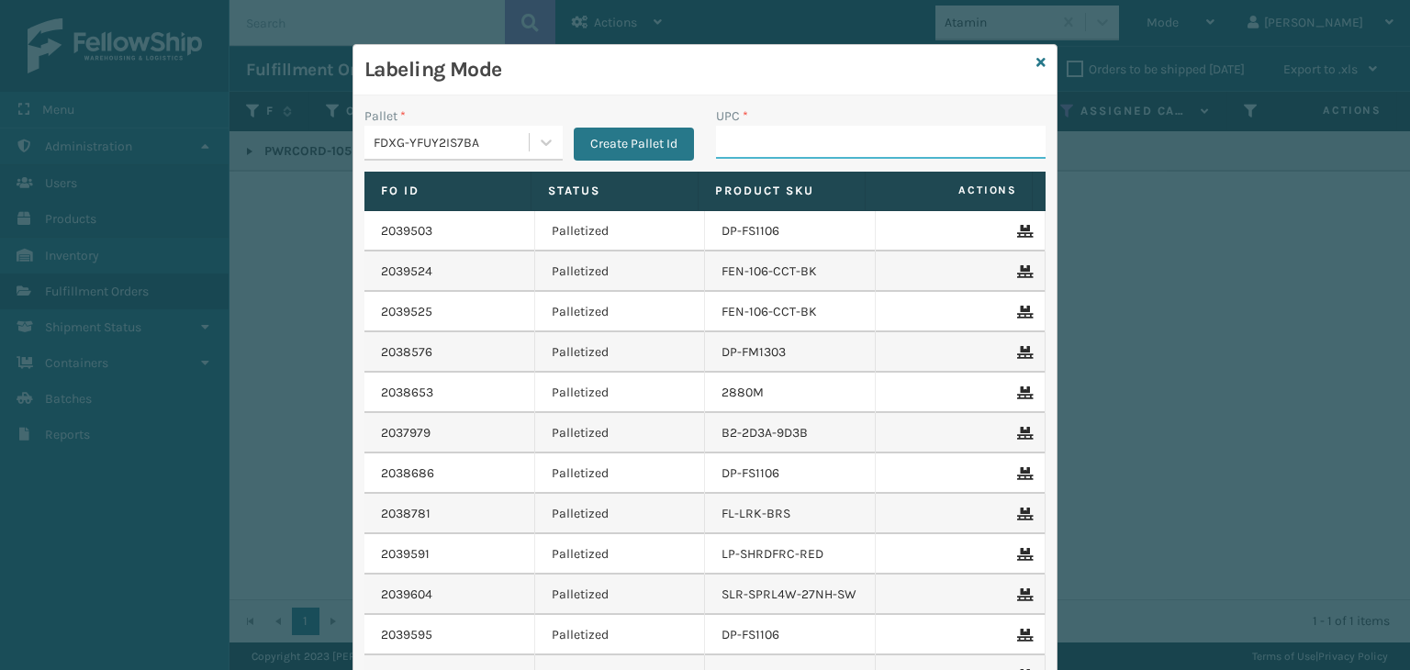
click at [721, 139] on input "UPC *" at bounding box center [881, 142] width 330 height 33
type input "080313074"
click at [1038, 62] on icon at bounding box center [1041, 62] width 9 height 13
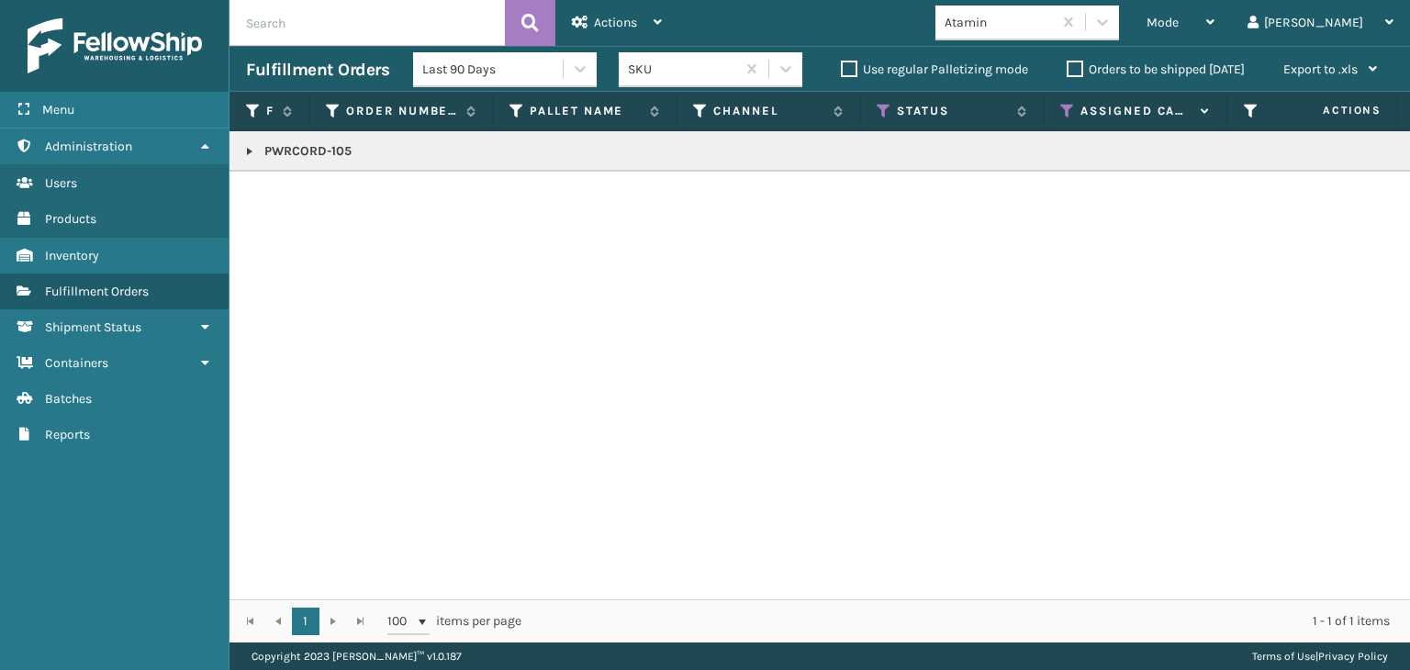
click at [1049, 33] on div "Atamin" at bounding box center [994, 22] width 117 height 30
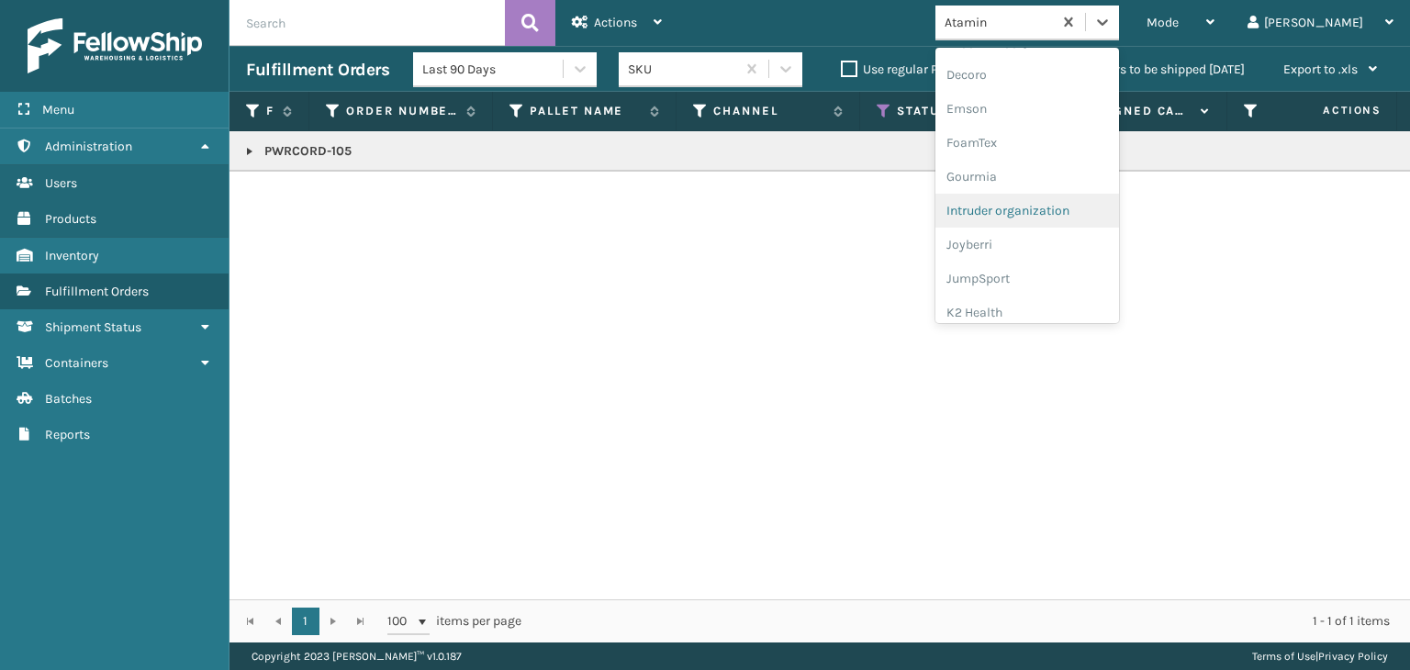
scroll to position [459, 0]
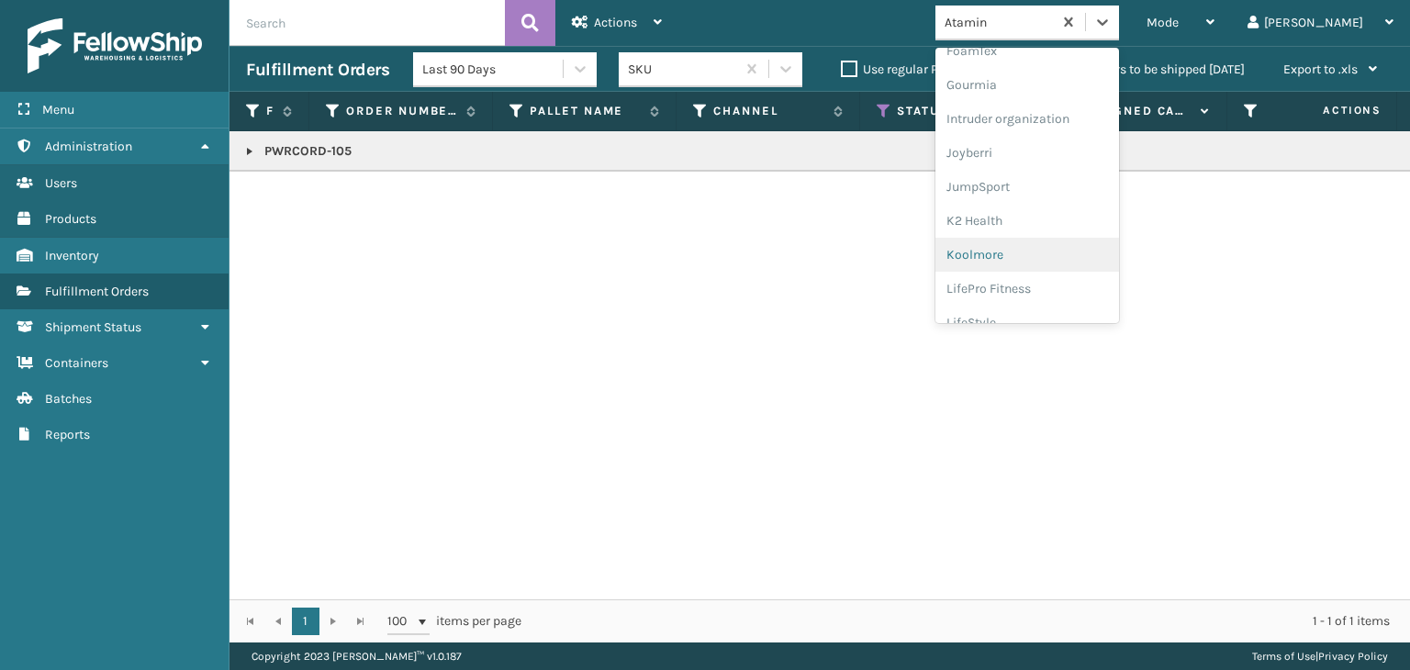
click at [1057, 253] on div "Koolmore" at bounding box center [1028, 255] width 184 height 34
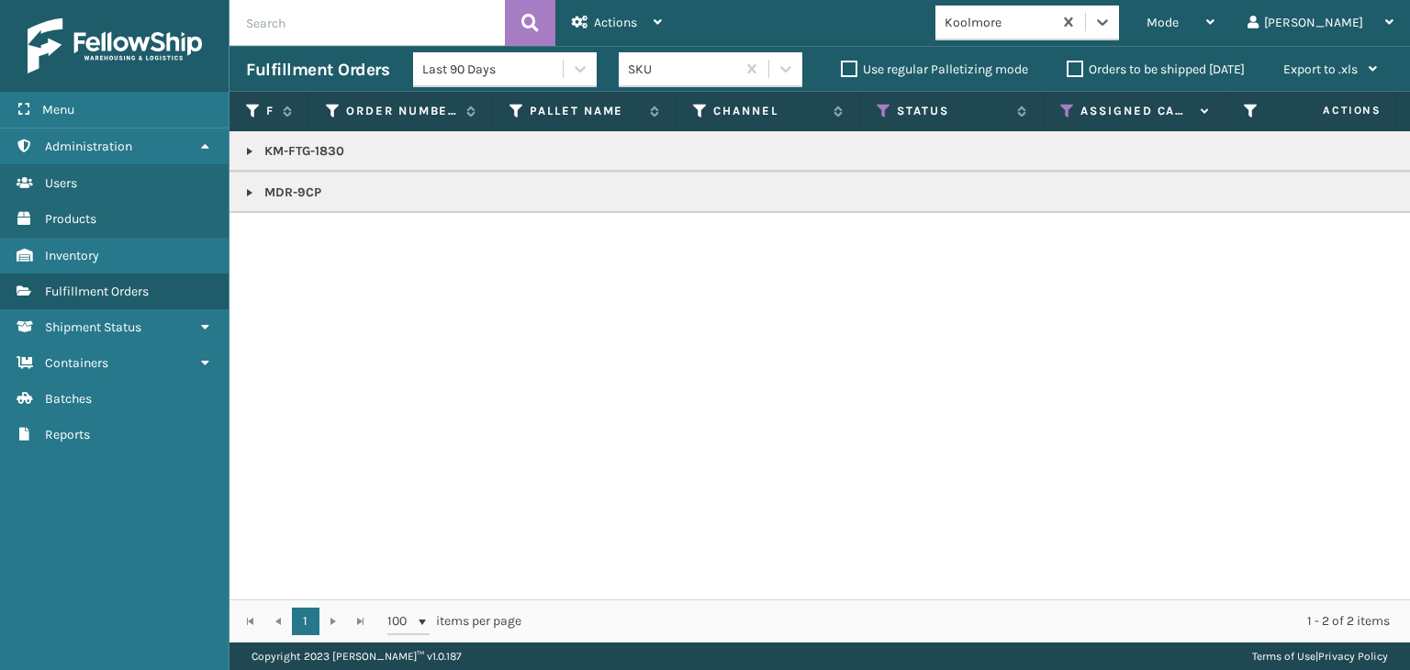
click at [1054, 29] on div "Koolmore" at bounding box center [999, 22] width 109 height 19
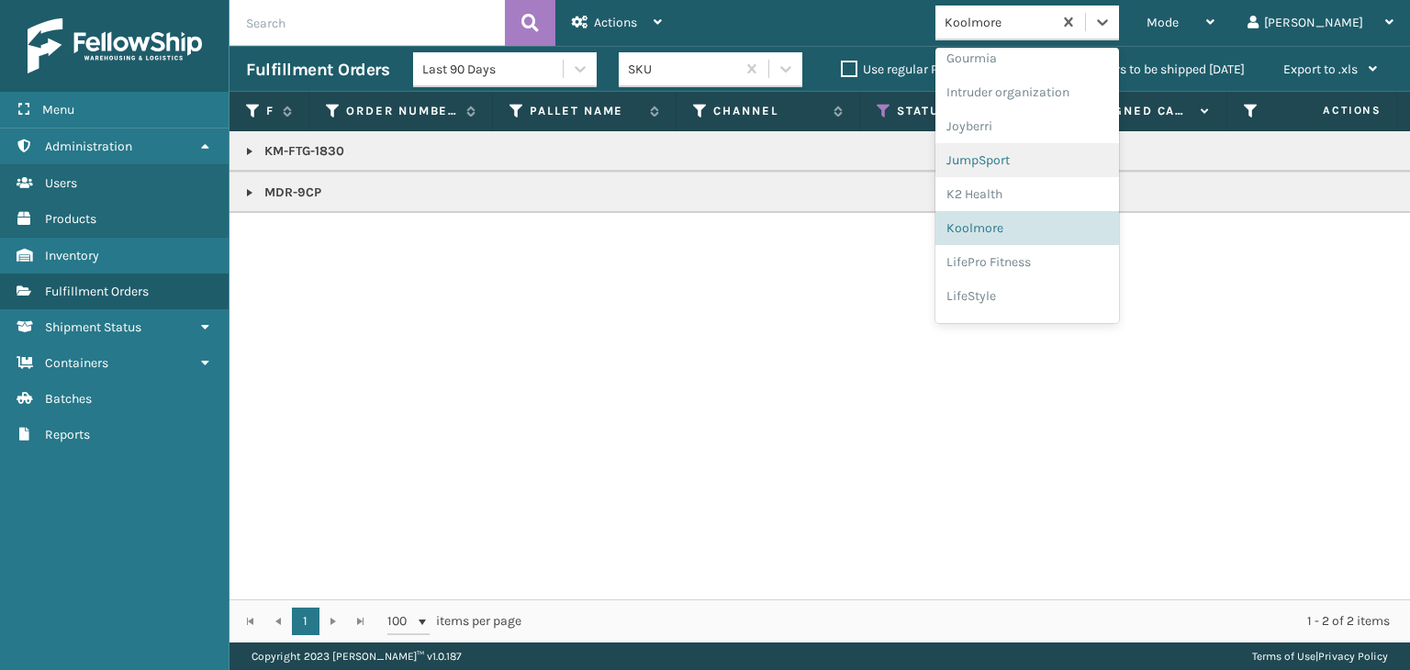
scroll to position [511, 0]
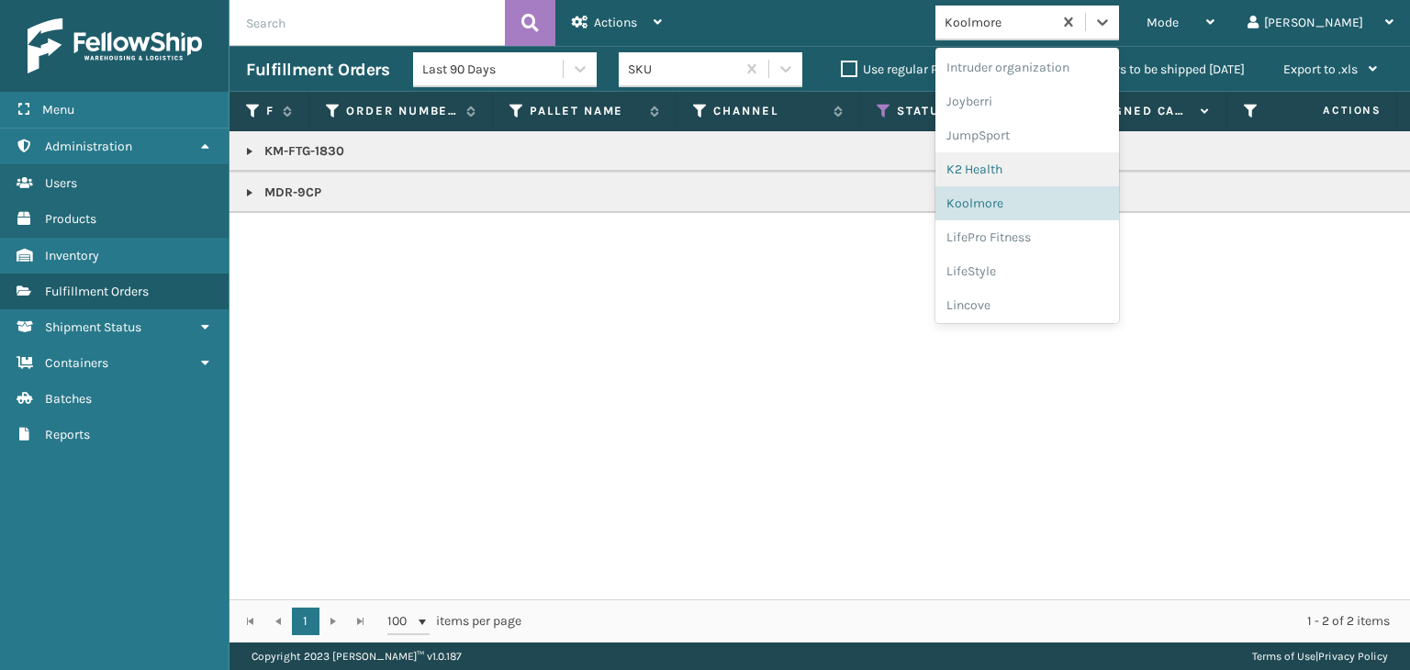
click at [1047, 166] on div "K2 Health" at bounding box center [1028, 169] width 184 height 34
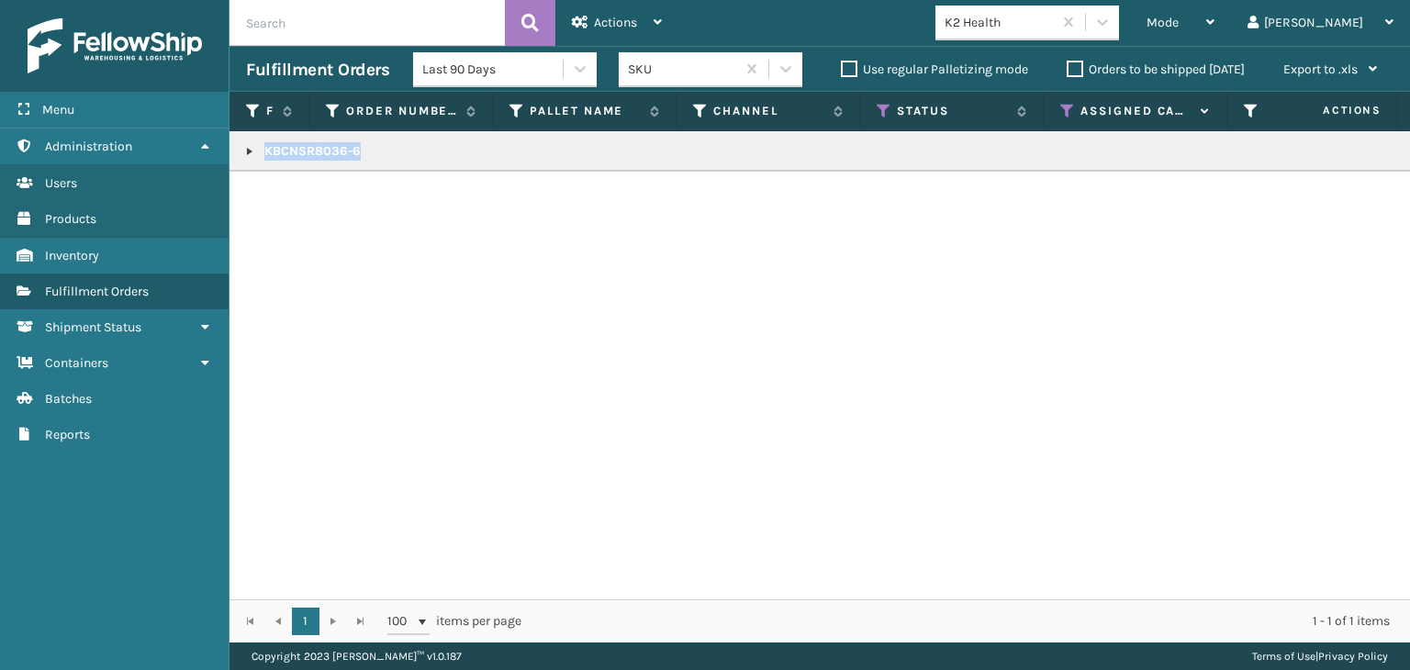
drag, startPoint x: 370, startPoint y: 152, endPoint x: 400, endPoint y: 170, distance: 35.4
click at [398, 170] on td "KBCNSR8036-6" at bounding box center [1414, 151] width 2369 height 40
copy p "KBCNSR8036-6"
click at [1179, 20] on span "Mode" at bounding box center [1163, 23] width 32 height 16
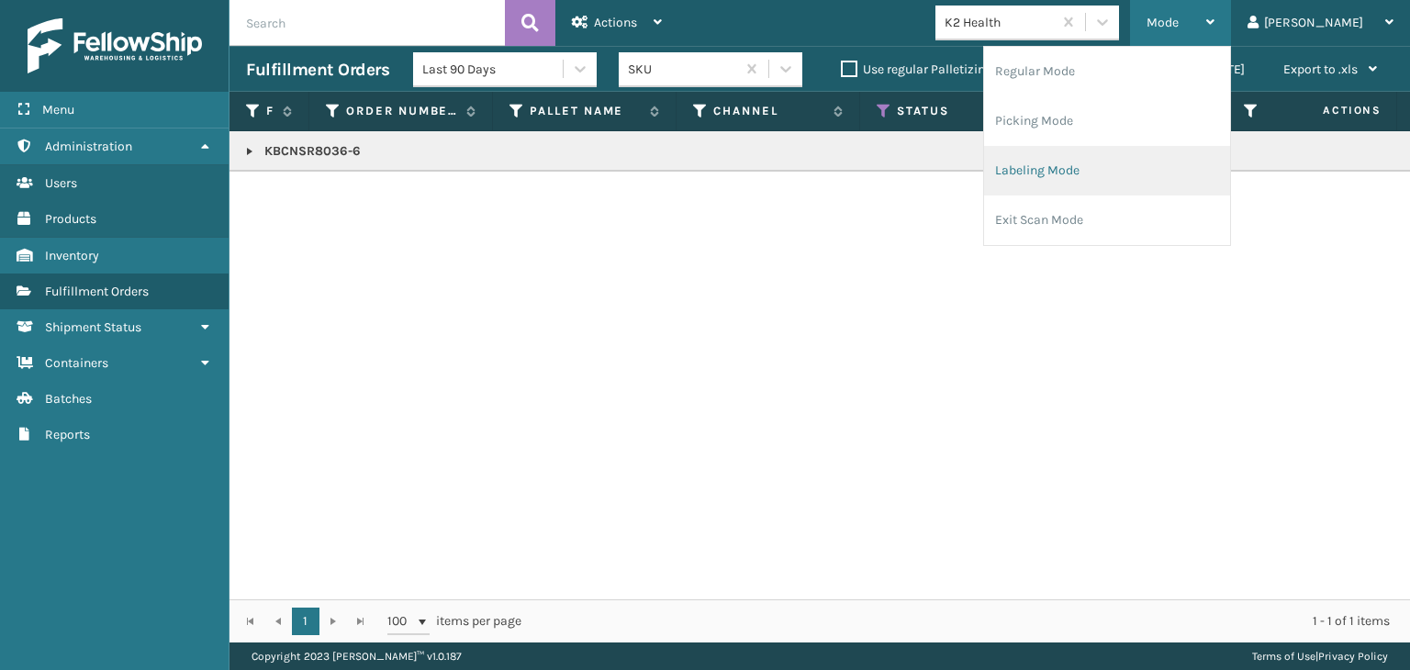
click at [1059, 181] on li "Labeling Mode" at bounding box center [1107, 171] width 246 height 50
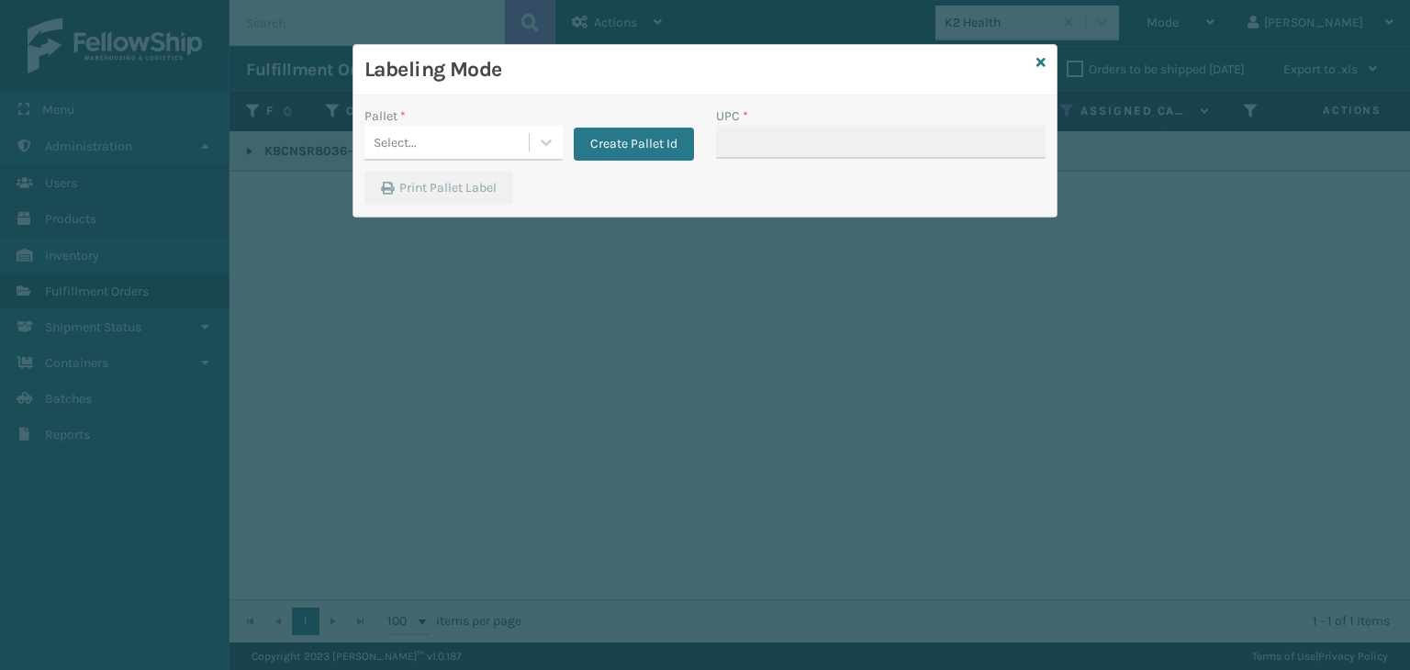
click at [477, 133] on div "Select..." at bounding box center [447, 143] width 164 height 30
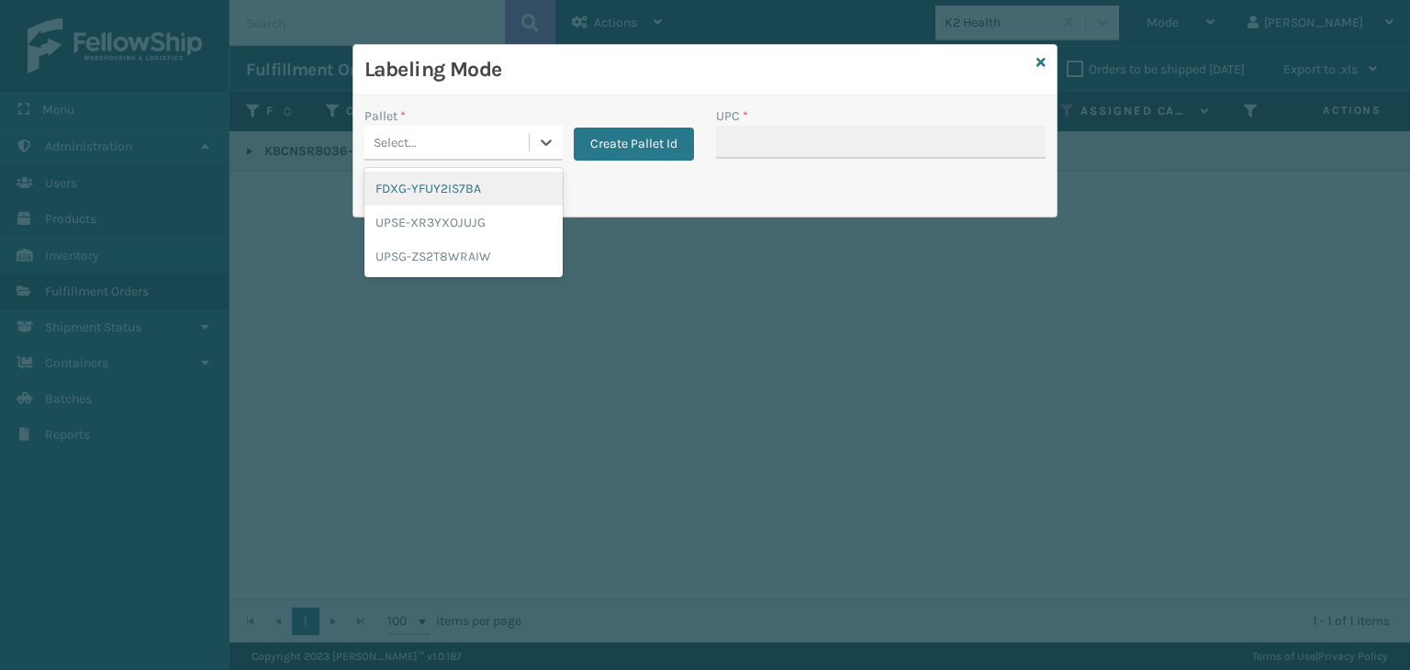
click at [477, 193] on div "FDXG-YFUY2IS7BA" at bounding box center [464, 189] width 198 height 34
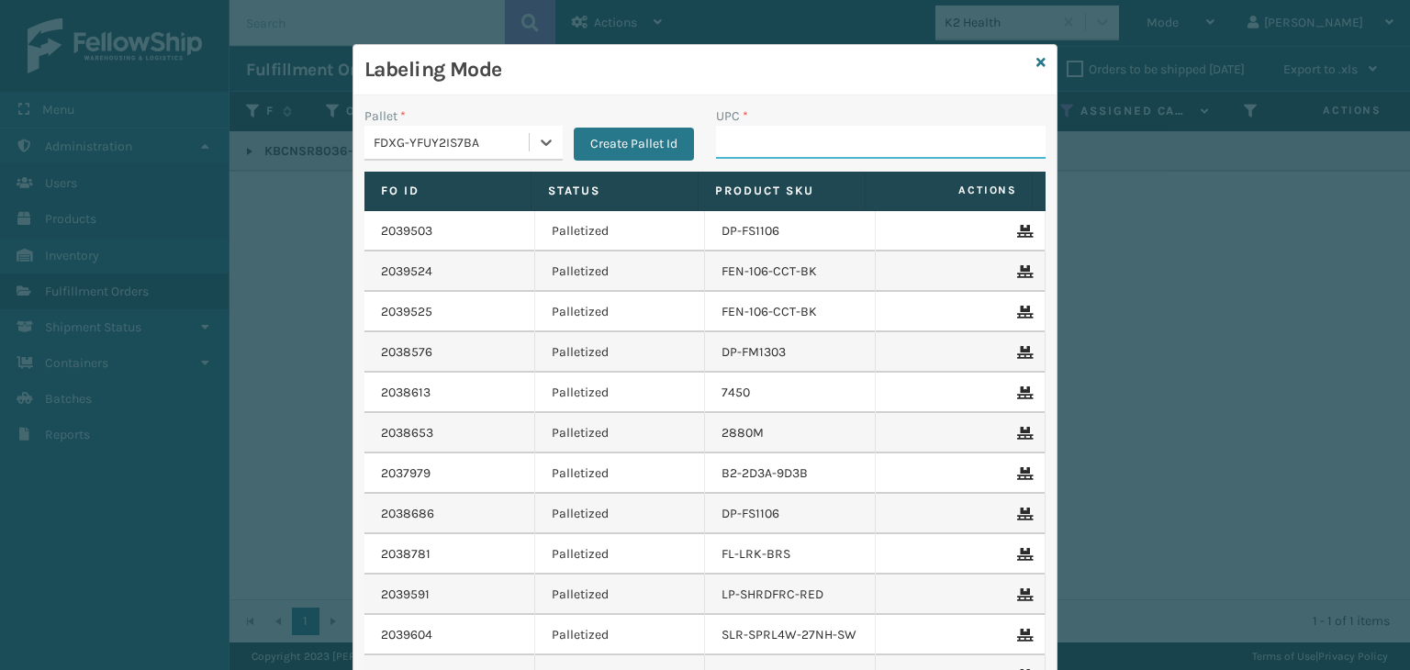
click at [777, 147] on input "UPC *" at bounding box center [881, 142] width 330 height 33
paste input "KBCNSR8036-6"
type input "KBCNSR8036-6"
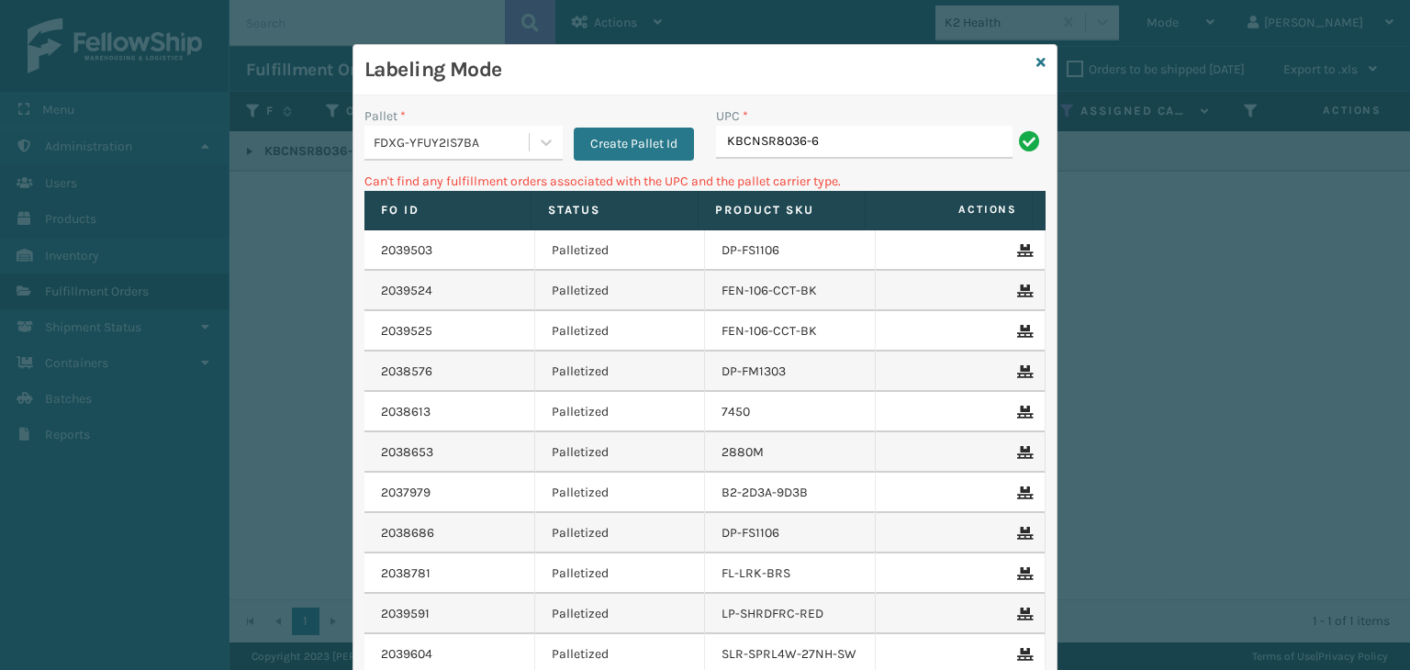
click at [1047, 56] on div "Labeling Mode" at bounding box center [705, 70] width 703 height 51
click at [1037, 62] on icon at bounding box center [1041, 62] width 9 height 13
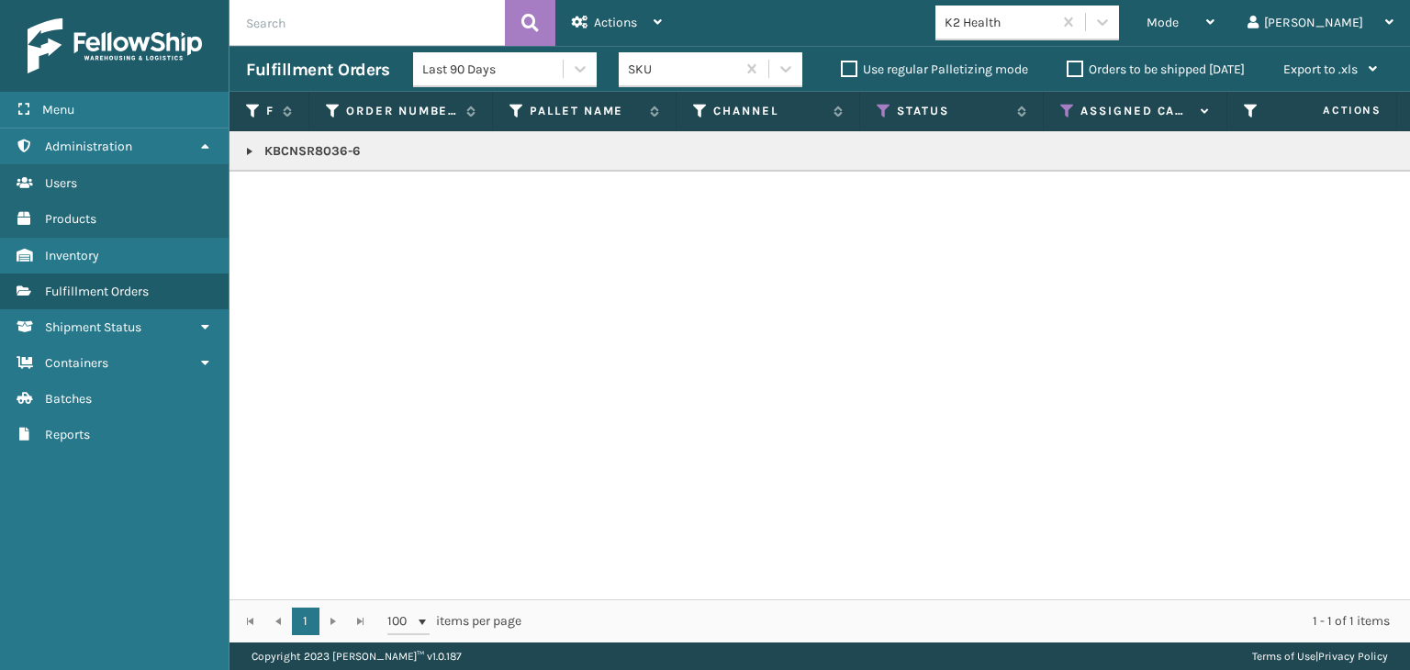
click at [250, 149] on link at bounding box center [249, 151] width 15 height 15
click at [319, 192] on link "2038598" at bounding box center [301, 192] width 53 height 18
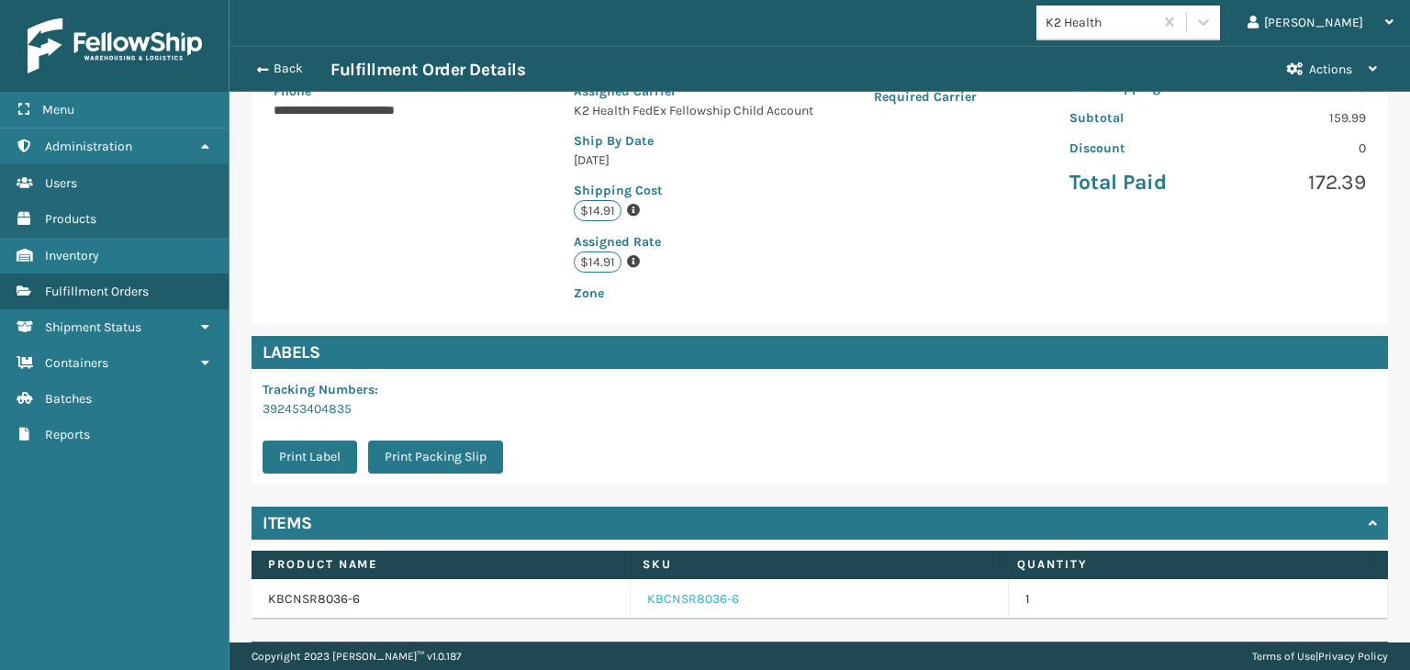
scroll to position [413, 0]
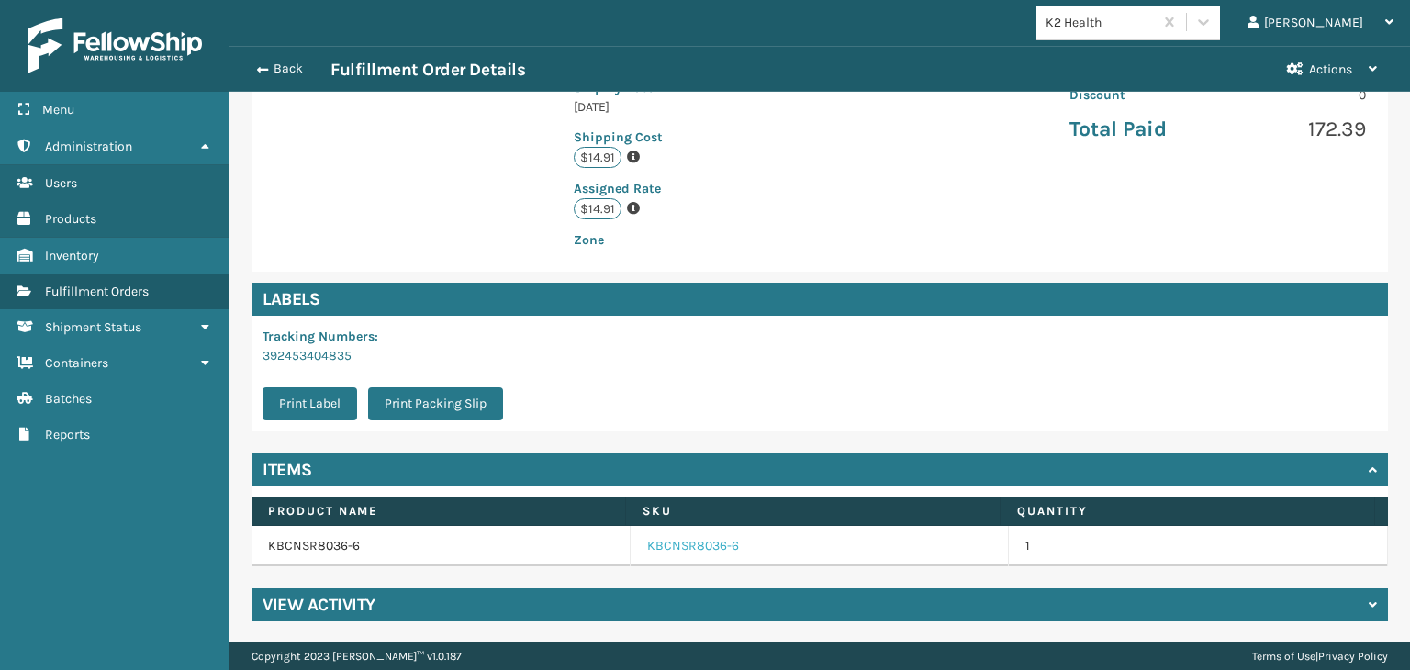
click at [698, 541] on link "KBCNSR8036-6" at bounding box center [693, 546] width 92 height 18
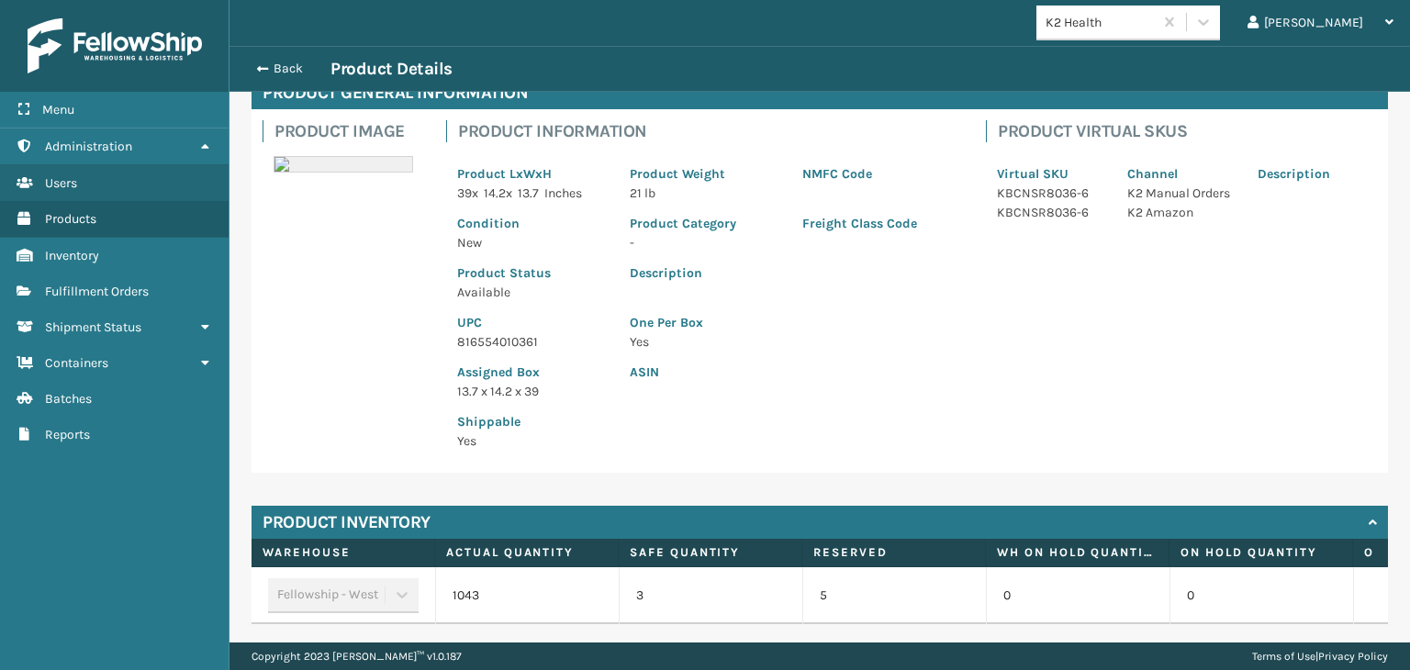
scroll to position [173, 0]
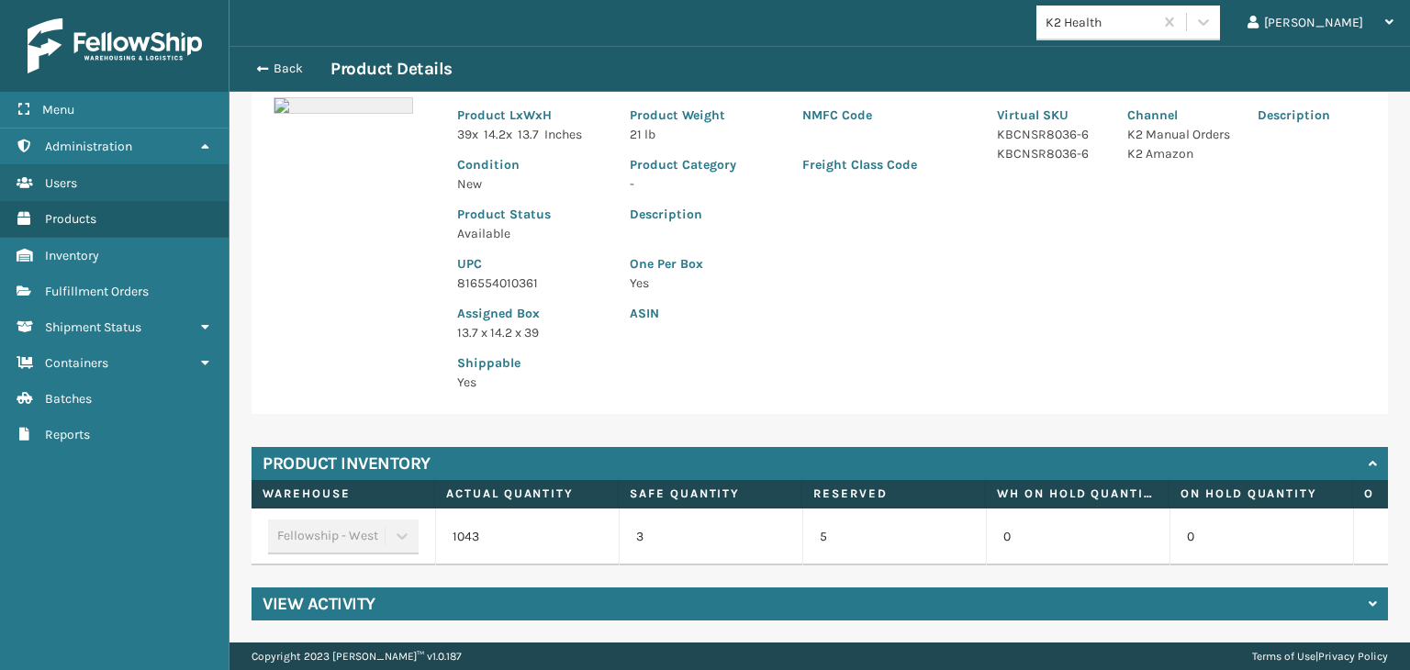
click at [501, 274] on p "816554010361" at bounding box center [532, 283] width 151 height 19
copy p "816554010361"
click at [296, 55] on div "Back Product Details" at bounding box center [820, 69] width 1181 height 46
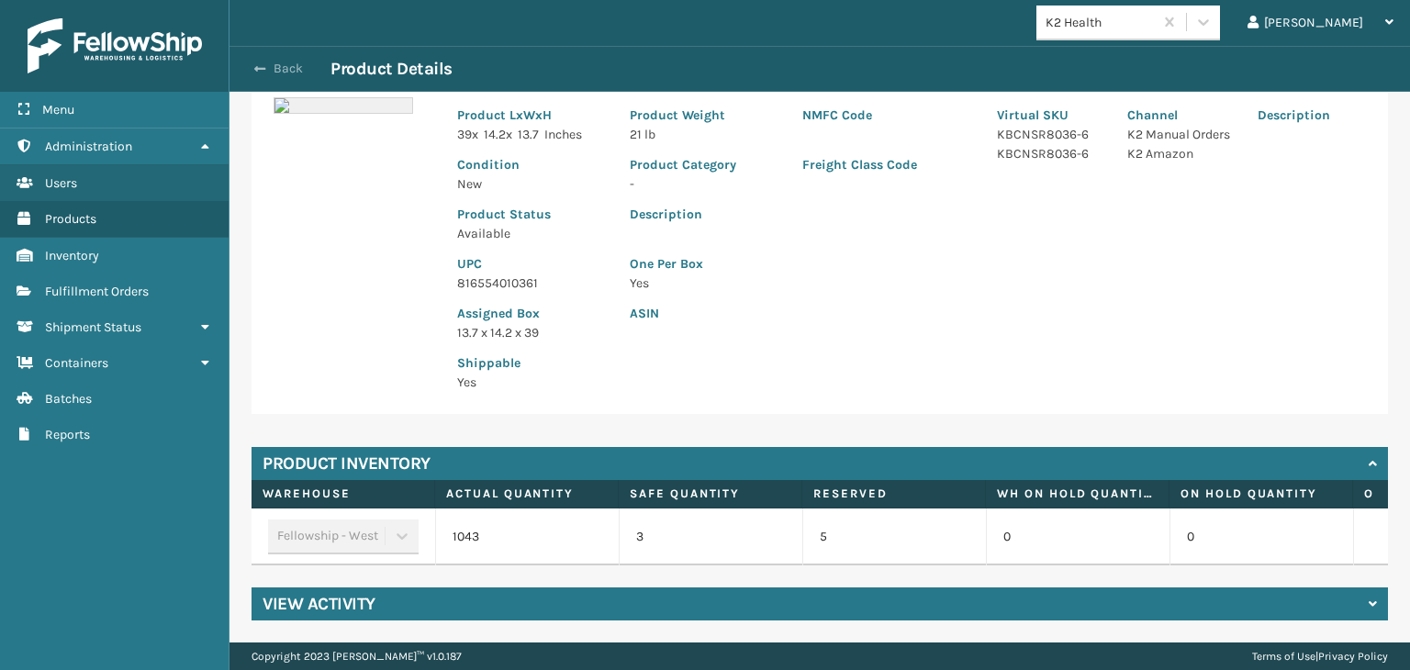
click at [283, 75] on button "Back" at bounding box center [288, 69] width 84 height 17
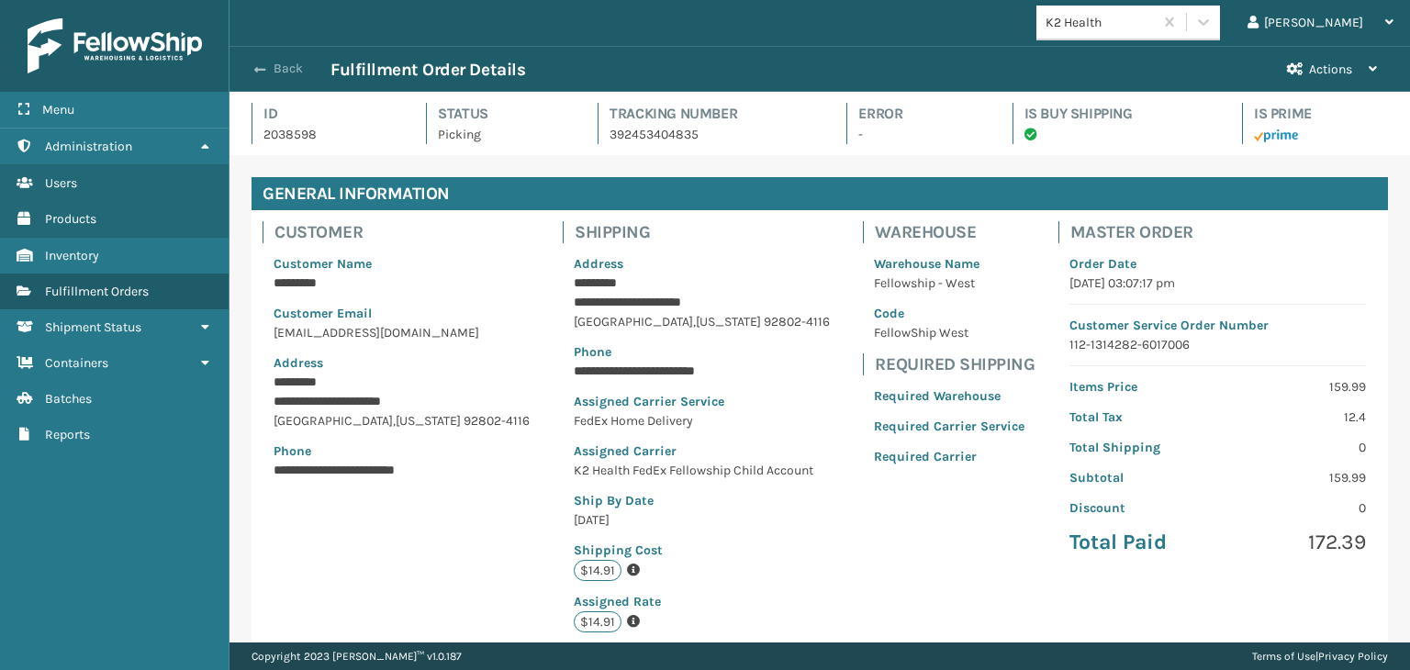
scroll to position [44, 1180]
click at [286, 71] on button "Back" at bounding box center [288, 69] width 84 height 17
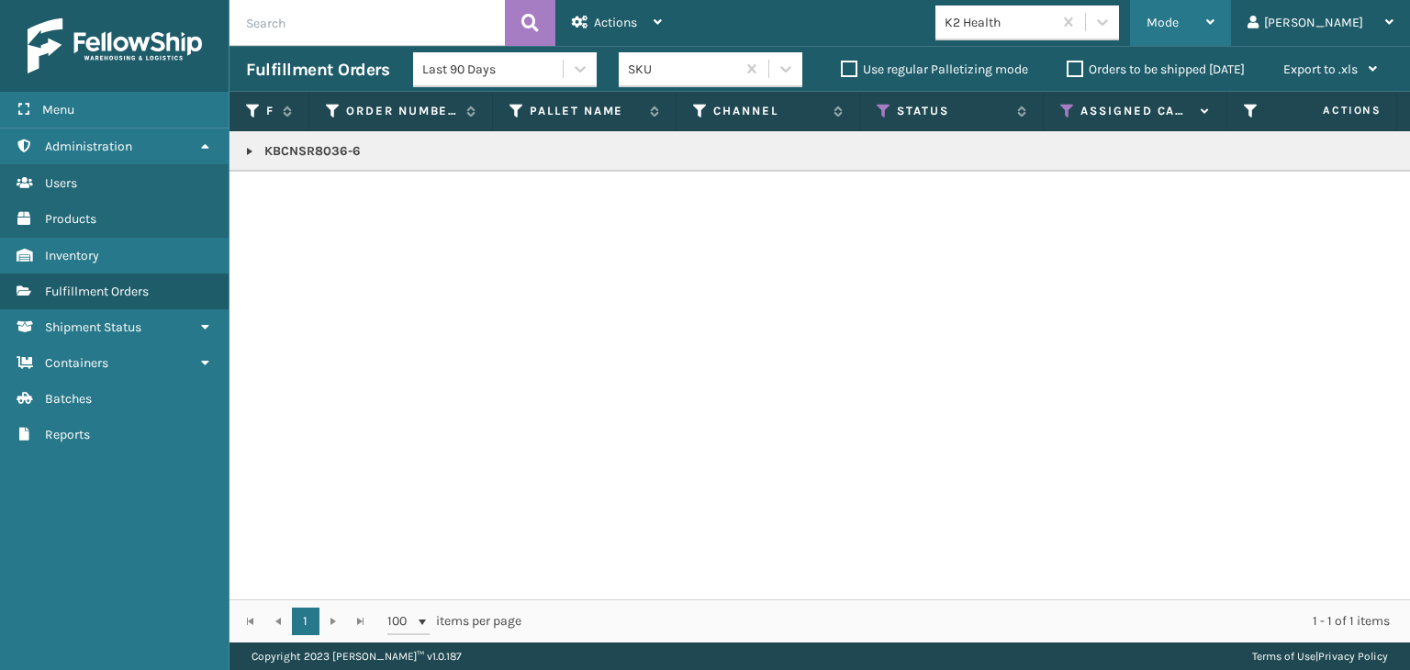
click at [1215, 16] on div "Mode" at bounding box center [1181, 23] width 68 height 46
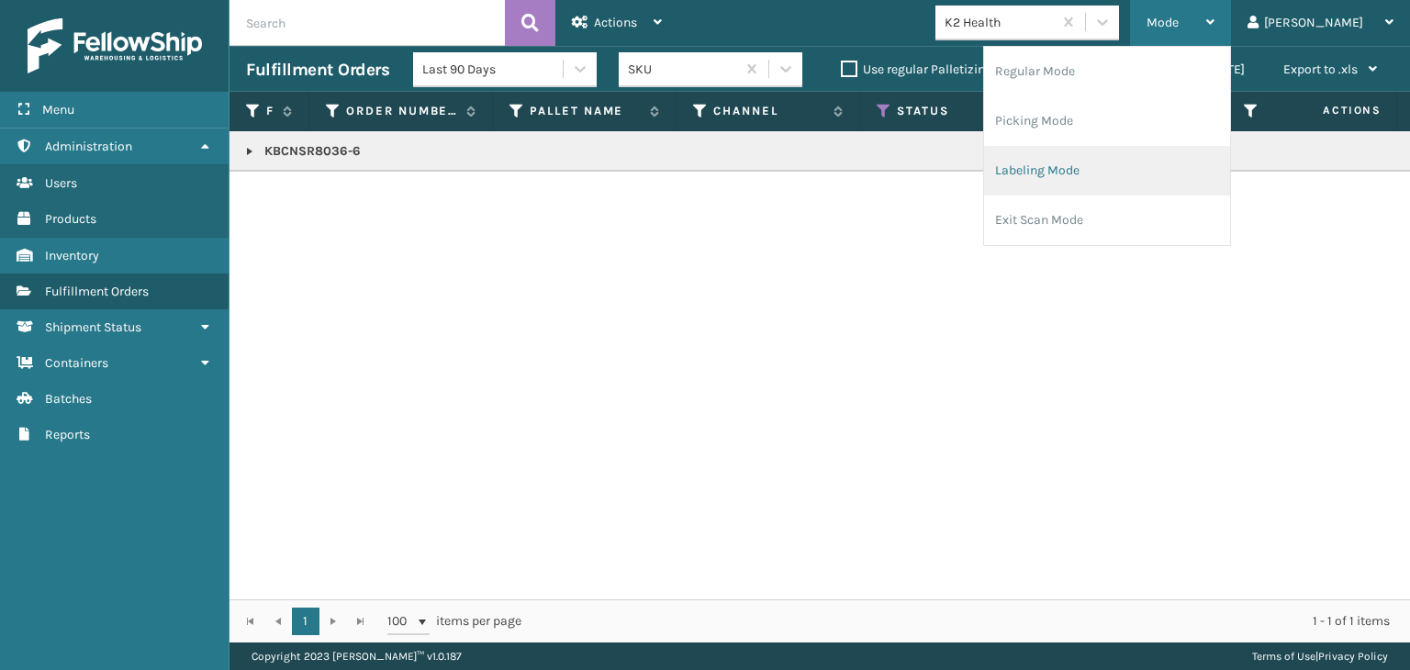
click at [1136, 159] on li "Labeling Mode" at bounding box center [1107, 171] width 246 height 50
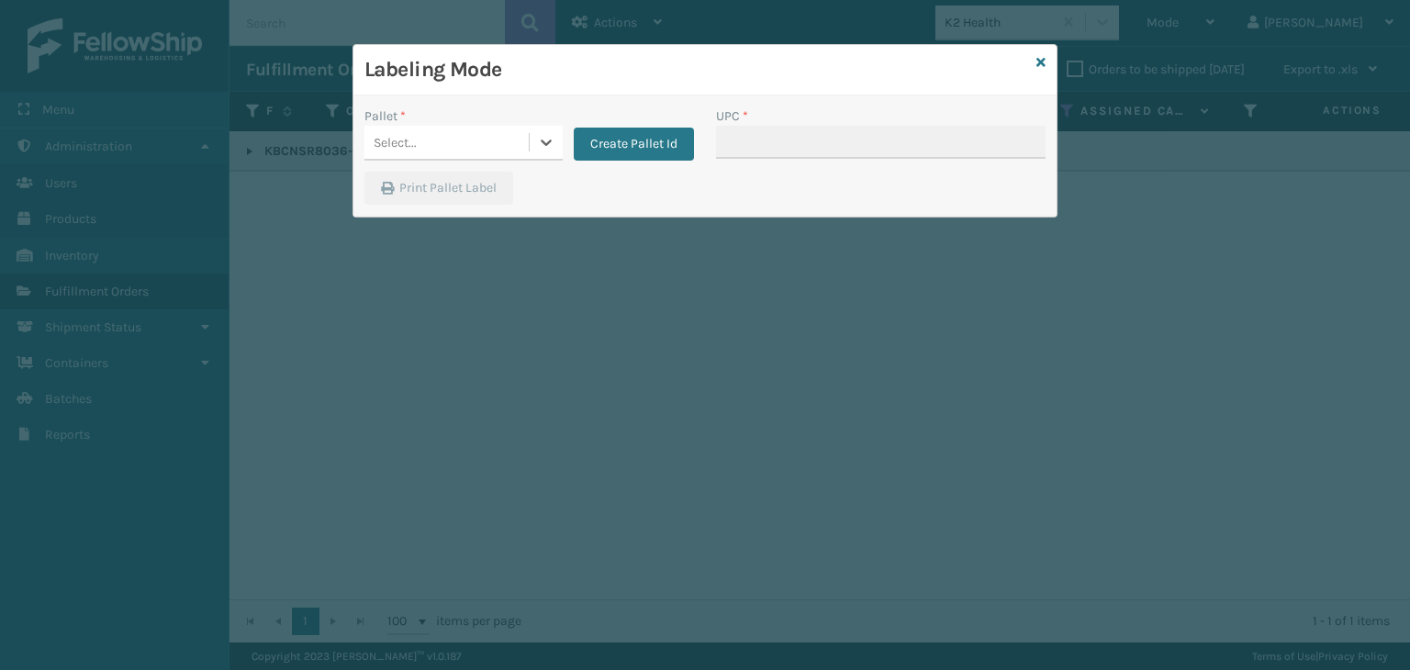
click at [447, 139] on div "Select..." at bounding box center [447, 143] width 164 height 30
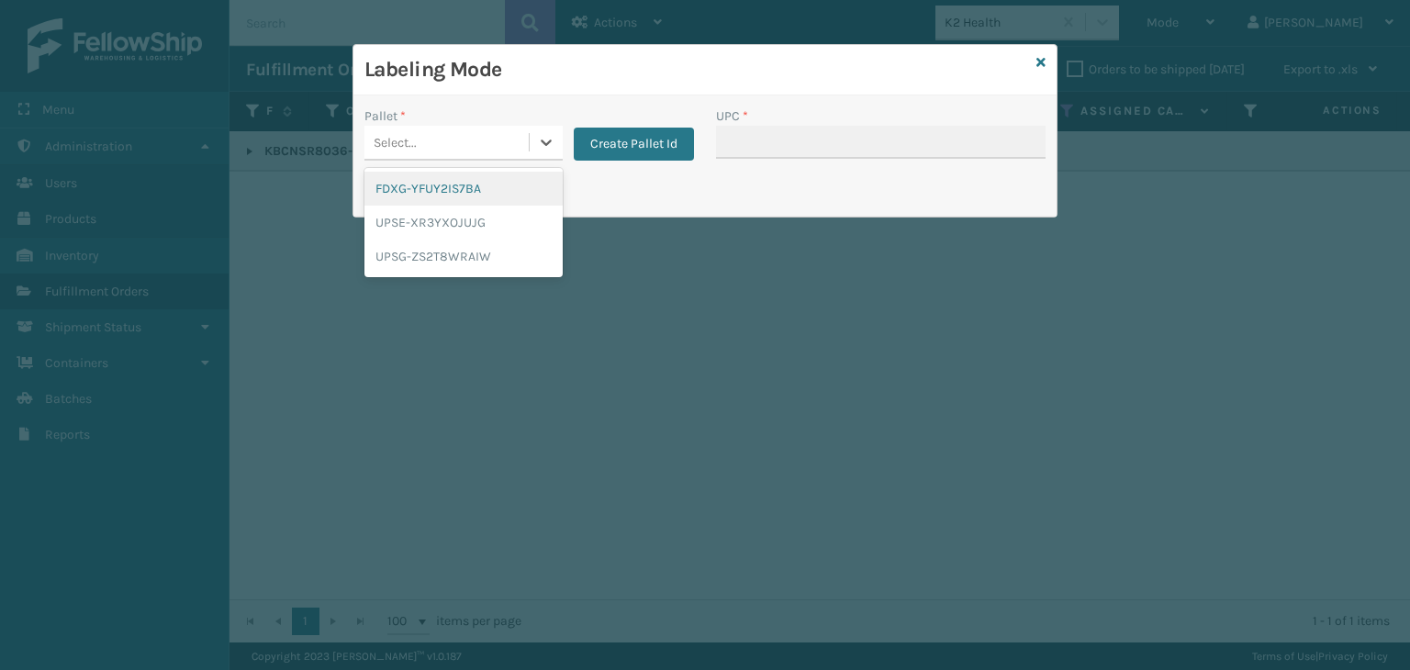
click at [418, 184] on div "FDXG-YFUY2IS7BA" at bounding box center [464, 189] width 198 height 34
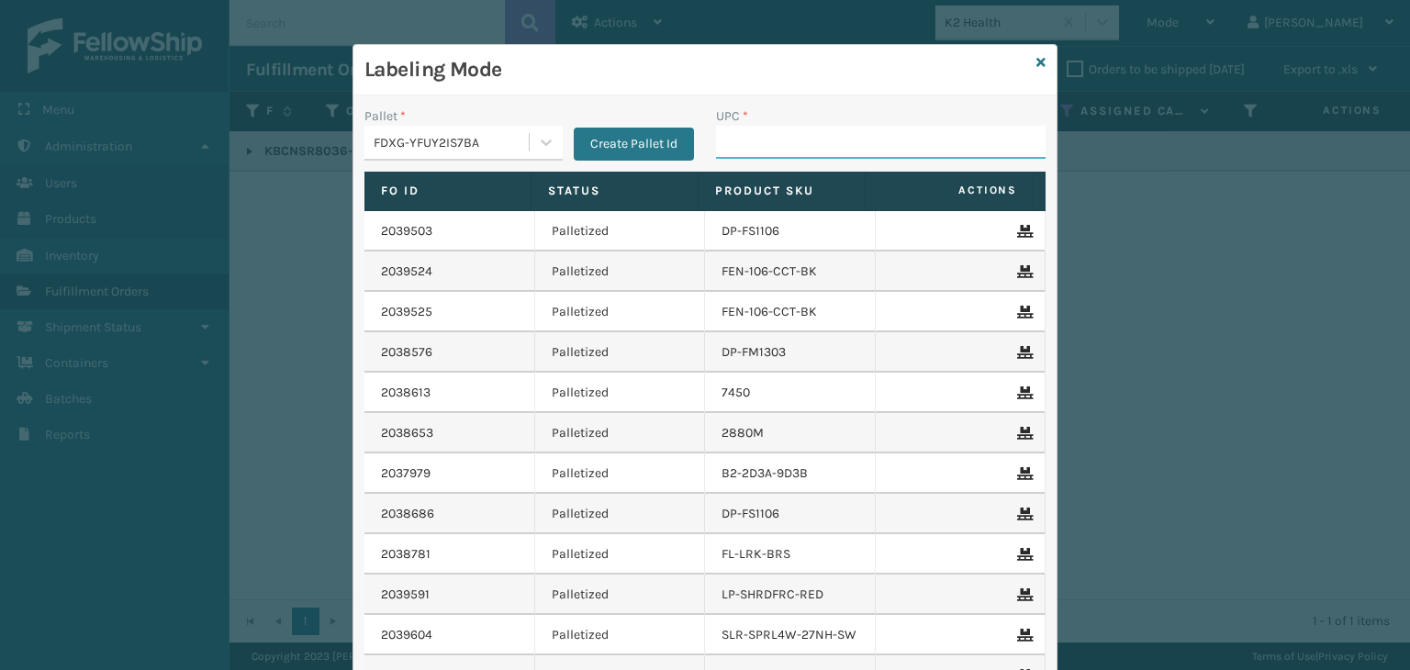
click at [805, 135] on input "UPC *" at bounding box center [881, 142] width 330 height 33
paste input "816554010361"
type input "816554010361"
drag, startPoint x: 776, startPoint y: 148, endPoint x: 792, endPoint y: 133, distance: 22.1
click at [786, 137] on input "UPC *" at bounding box center [881, 142] width 330 height 33
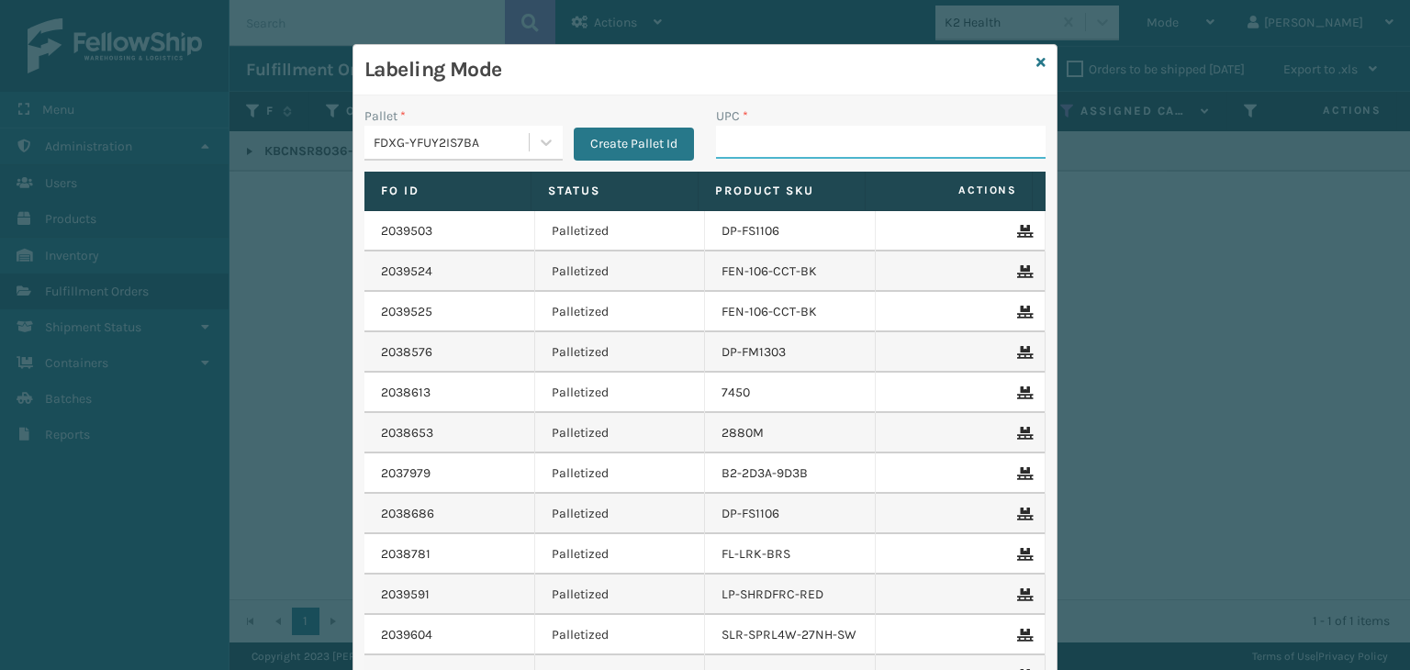
click at [748, 147] on input "UPC *" at bounding box center [881, 142] width 330 height 33
click at [791, 133] on input "UPC *" at bounding box center [881, 142] width 330 height 33
type input "850040667240"
type input "858100007623"
type input "850012486046"
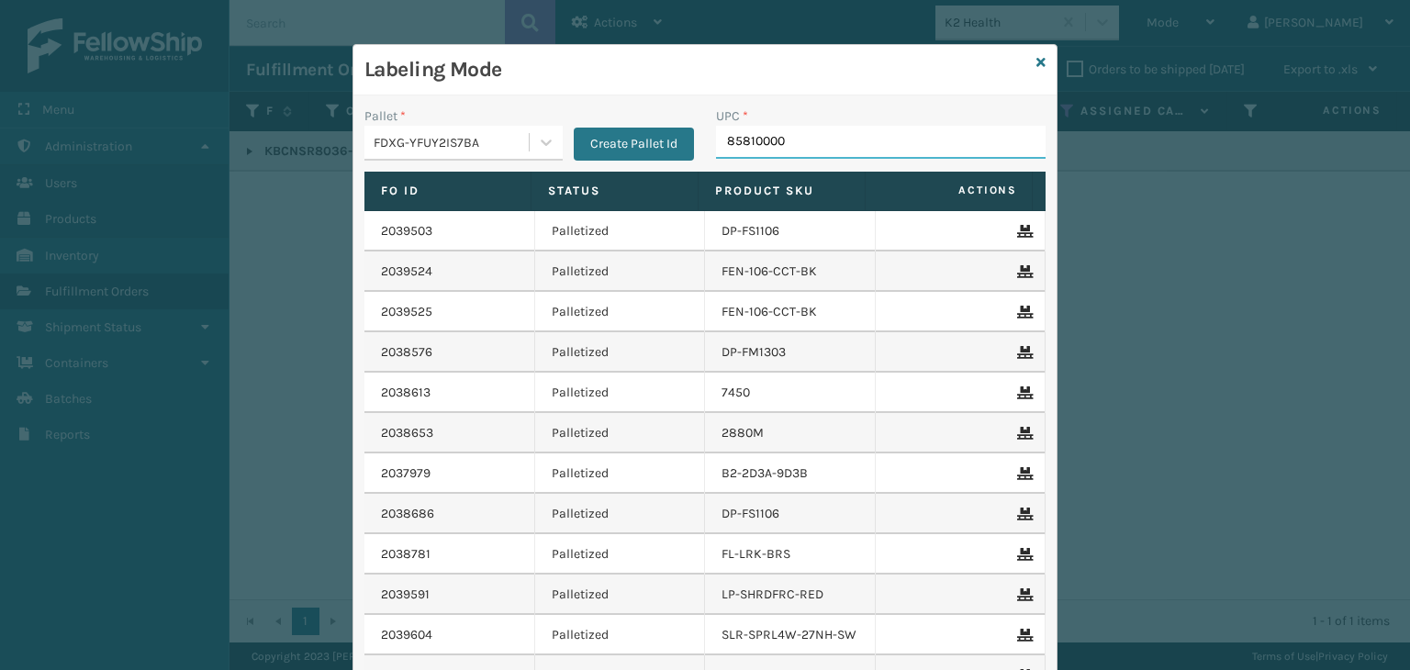
type input "858100007"
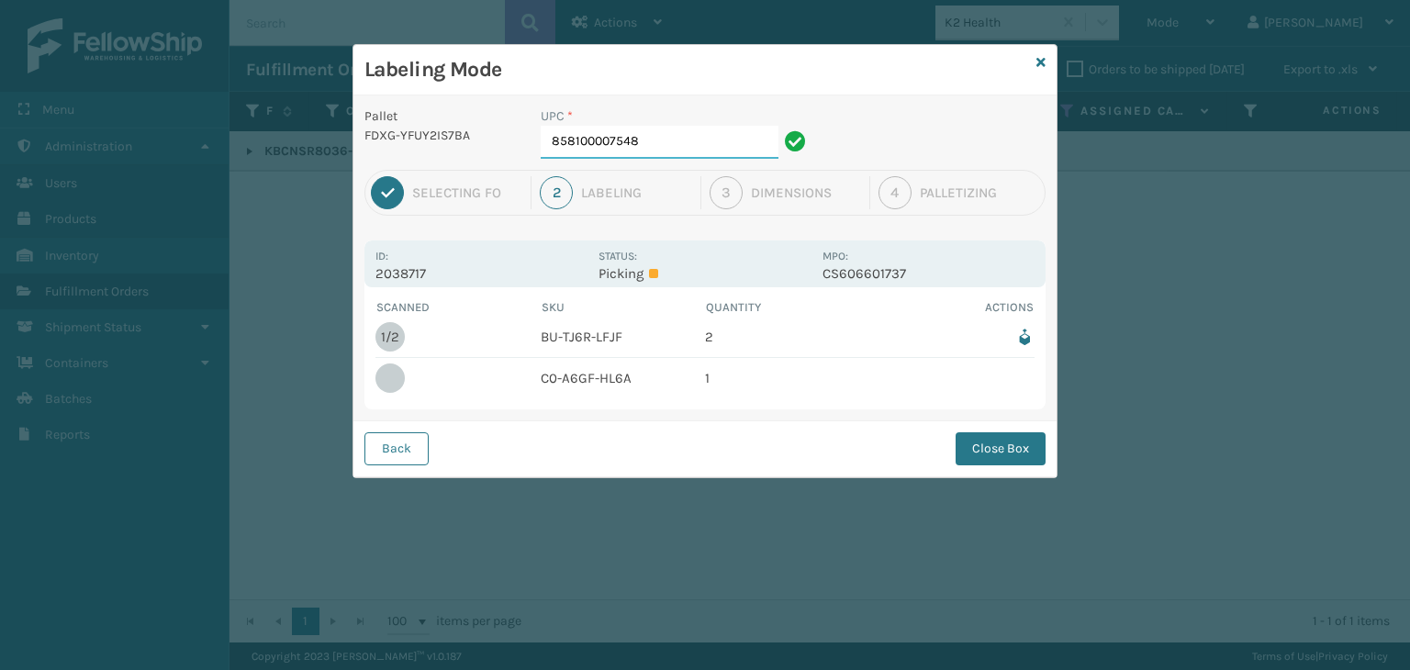
click at [664, 148] on input "858100007548" at bounding box center [660, 142] width 238 height 33
click at [1002, 439] on button "Close Box" at bounding box center [1001, 448] width 90 height 33
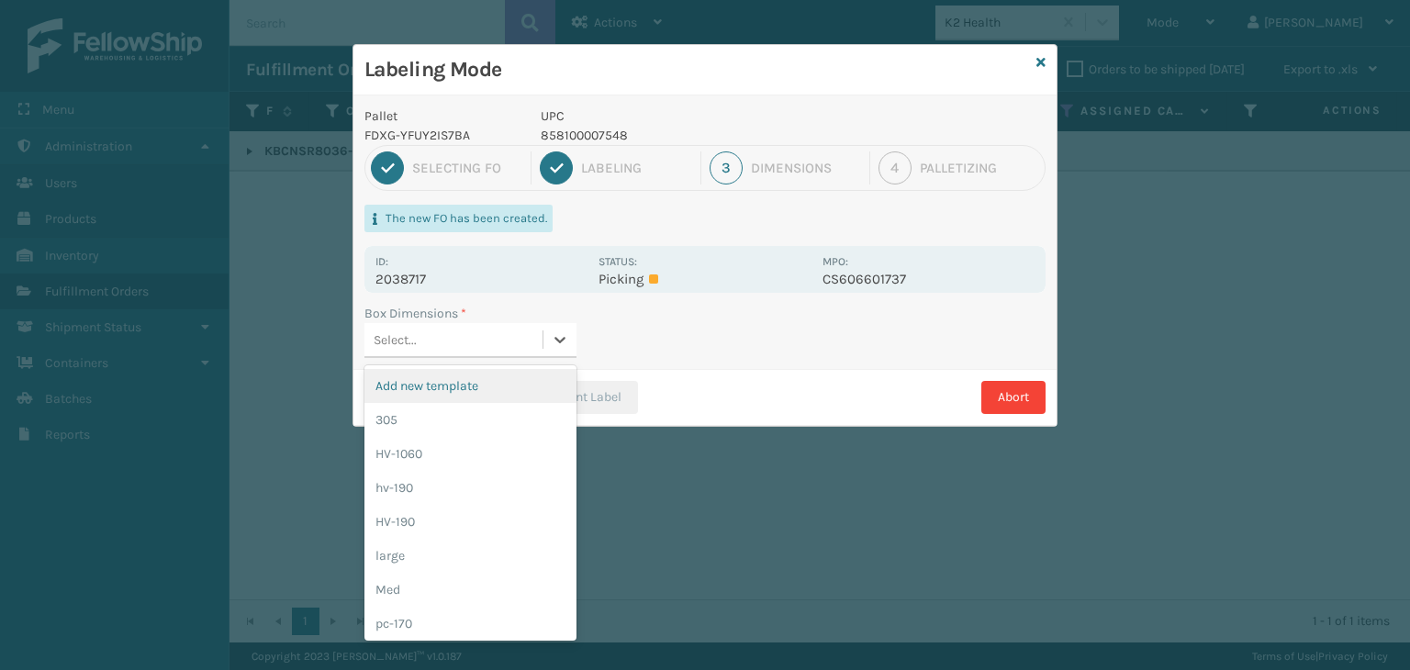
click at [452, 335] on div "Select..." at bounding box center [454, 340] width 178 height 30
click at [419, 400] on div "Add new template" at bounding box center [471, 386] width 212 height 34
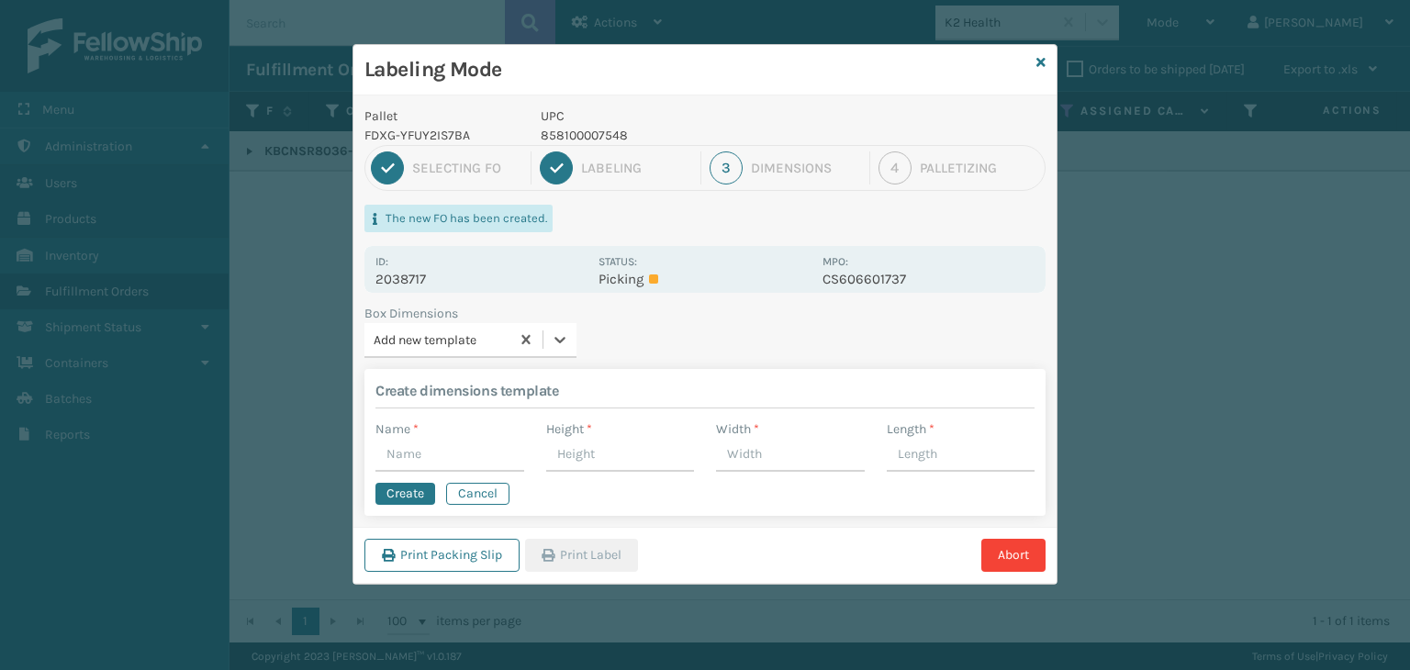
click at [459, 345] on div "Add new template" at bounding box center [443, 340] width 138 height 19
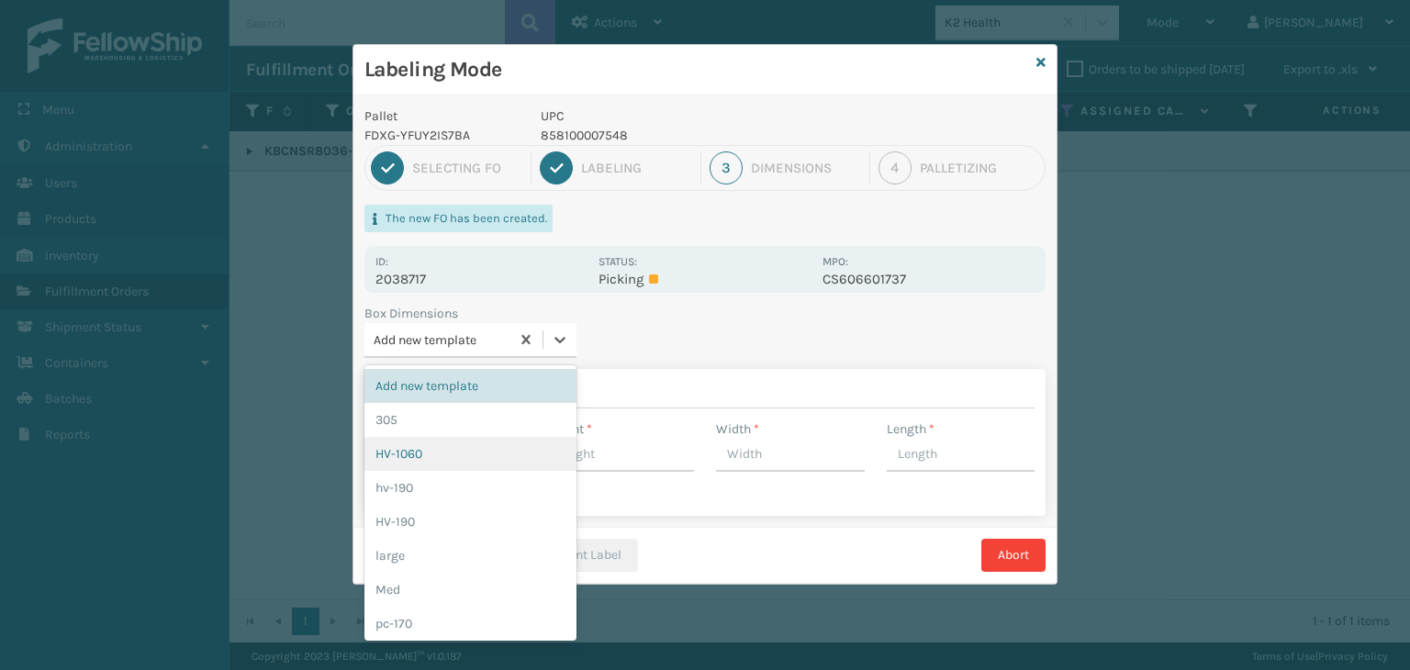
click at [436, 455] on div "HV-1060" at bounding box center [471, 454] width 212 height 34
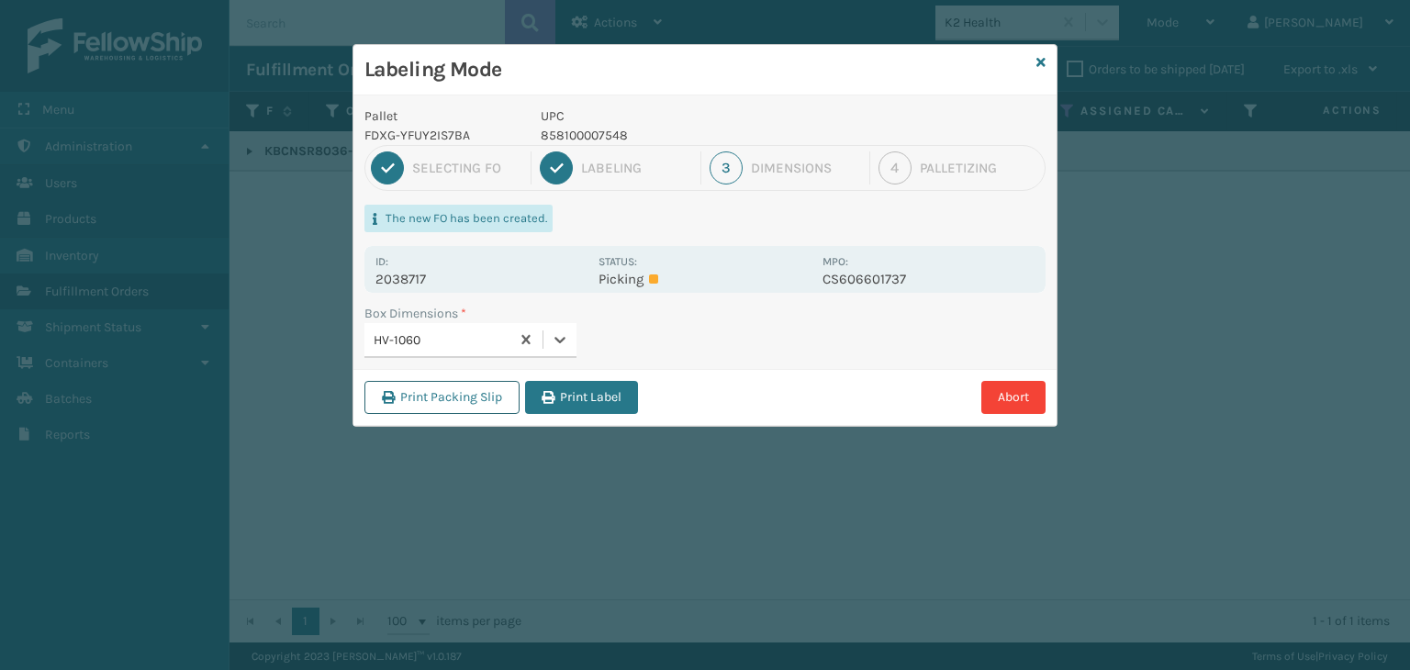
click at [438, 409] on button "Print Packing Slip" at bounding box center [442, 397] width 155 height 33
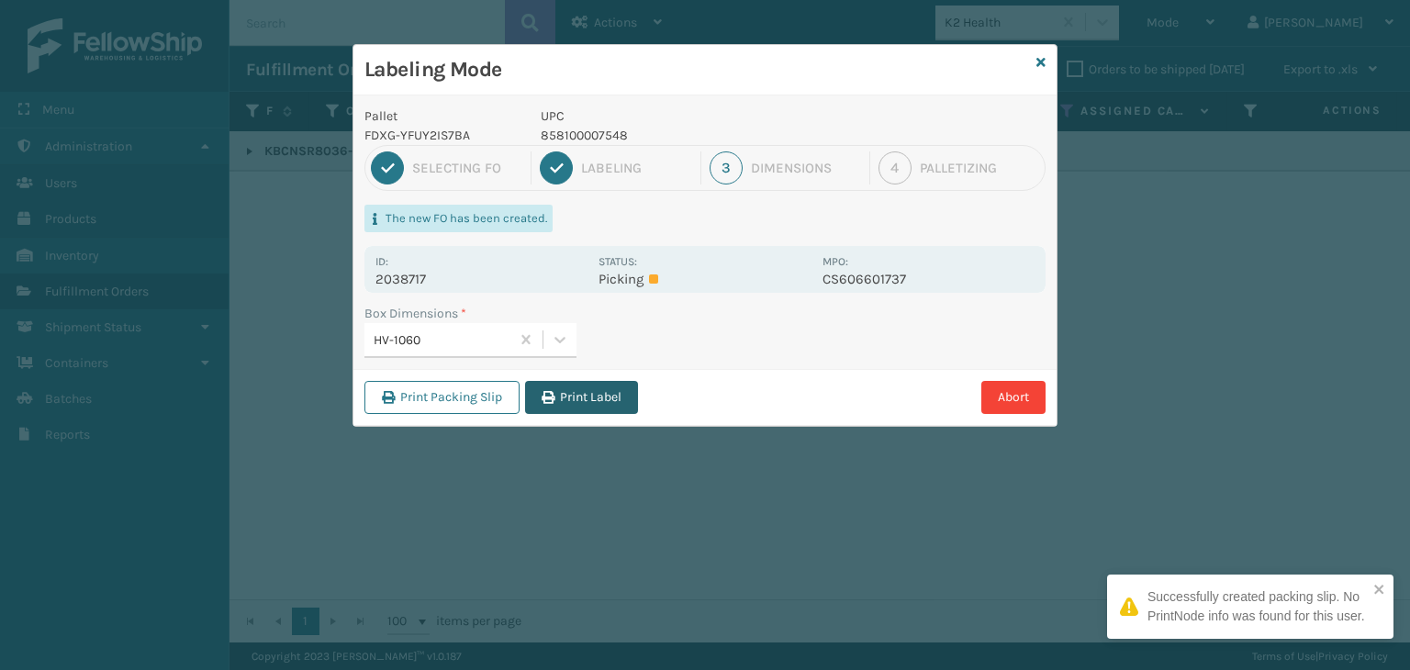
click at [588, 399] on button "Print Label" at bounding box center [581, 397] width 113 height 33
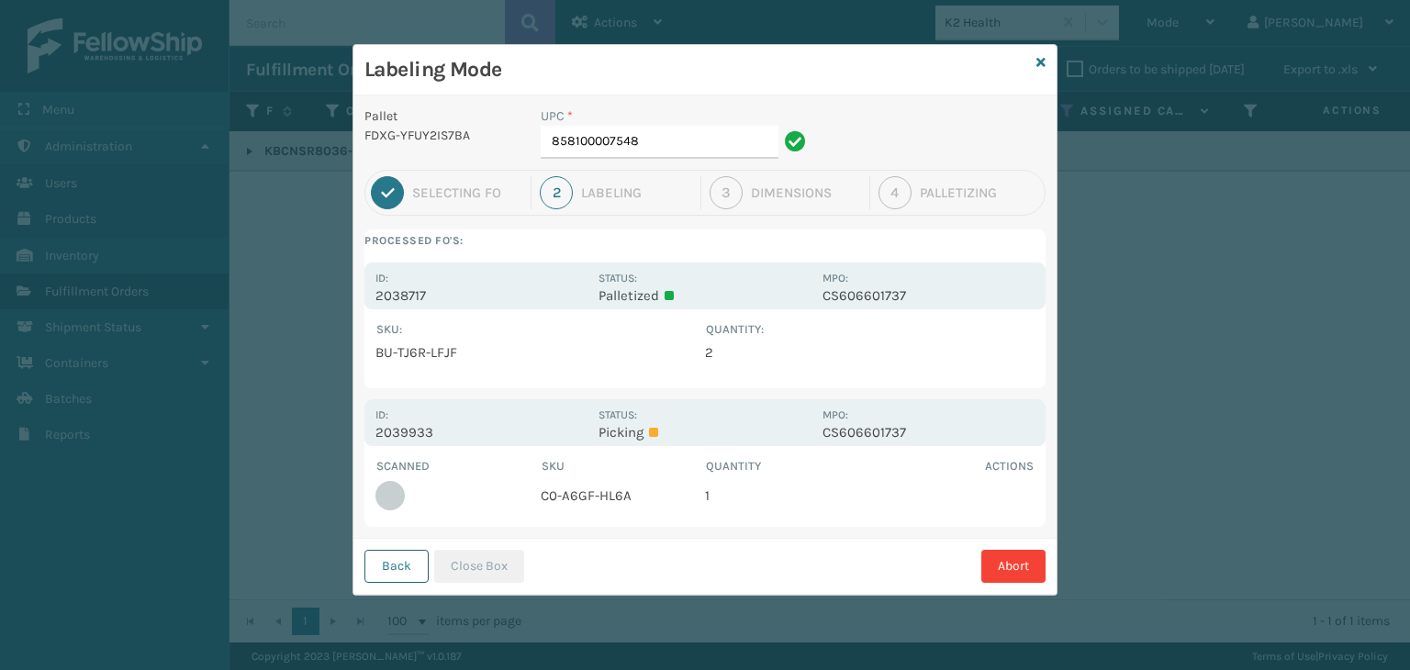
click at [390, 565] on button "Back" at bounding box center [397, 566] width 64 height 33
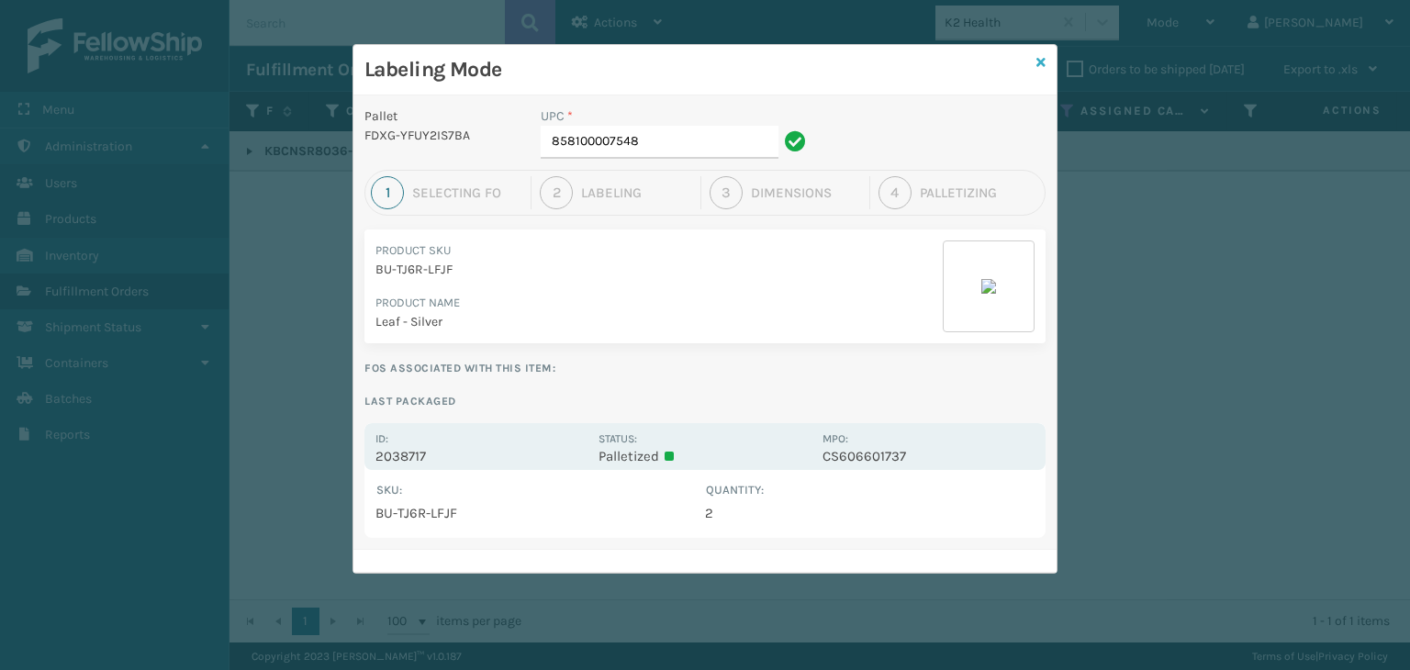
click at [1045, 64] on div "Labeling Mode Pallet FDXG-YFUY2IS7BA UPC * 858100007548 1 Selecting FO 2 Labeli…" at bounding box center [705, 309] width 705 height 530
click at [1043, 63] on icon at bounding box center [1041, 62] width 9 height 13
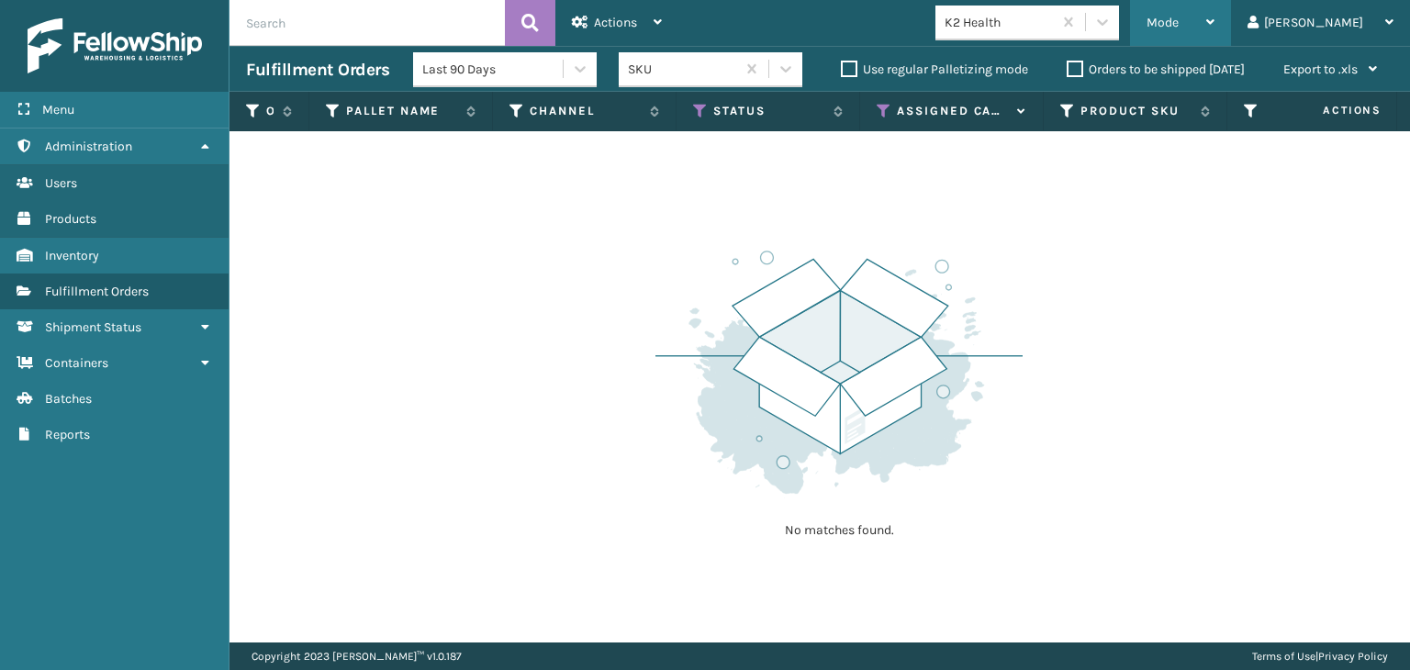
click at [1215, 19] on div "Mode" at bounding box center [1181, 23] width 68 height 46
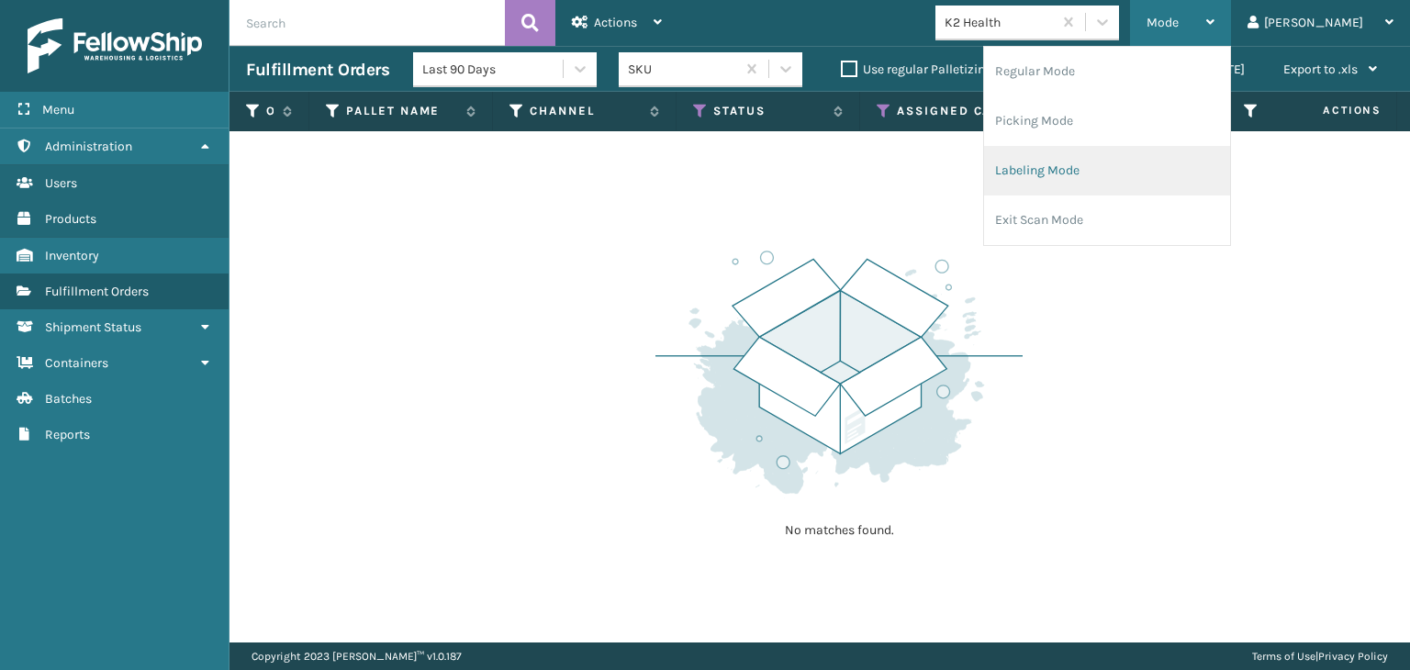
click at [1129, 184] on li "Labeling Mode" at bounding box center [1107, 171] width 246 height 50
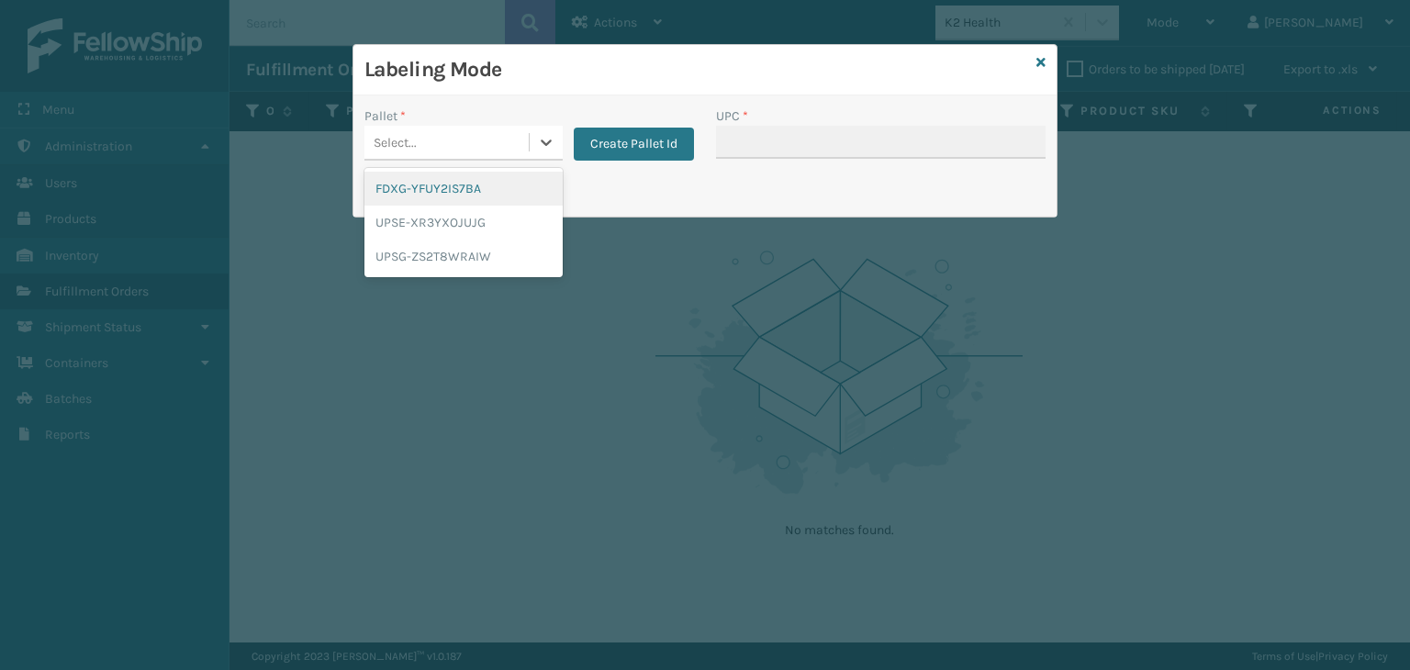
drag, startPoint x: 517, startPoint y: 134, endPoint x: 527, endPoint y: 171, distance: 38.1
click at [518, 137] on div "Select..." at bounding box center [447, 143] width 164 height 30
click at [455, 249] on div "UPSG-ZS2T8WRAIW" at bounding box center [464, 257] width 198 height 34
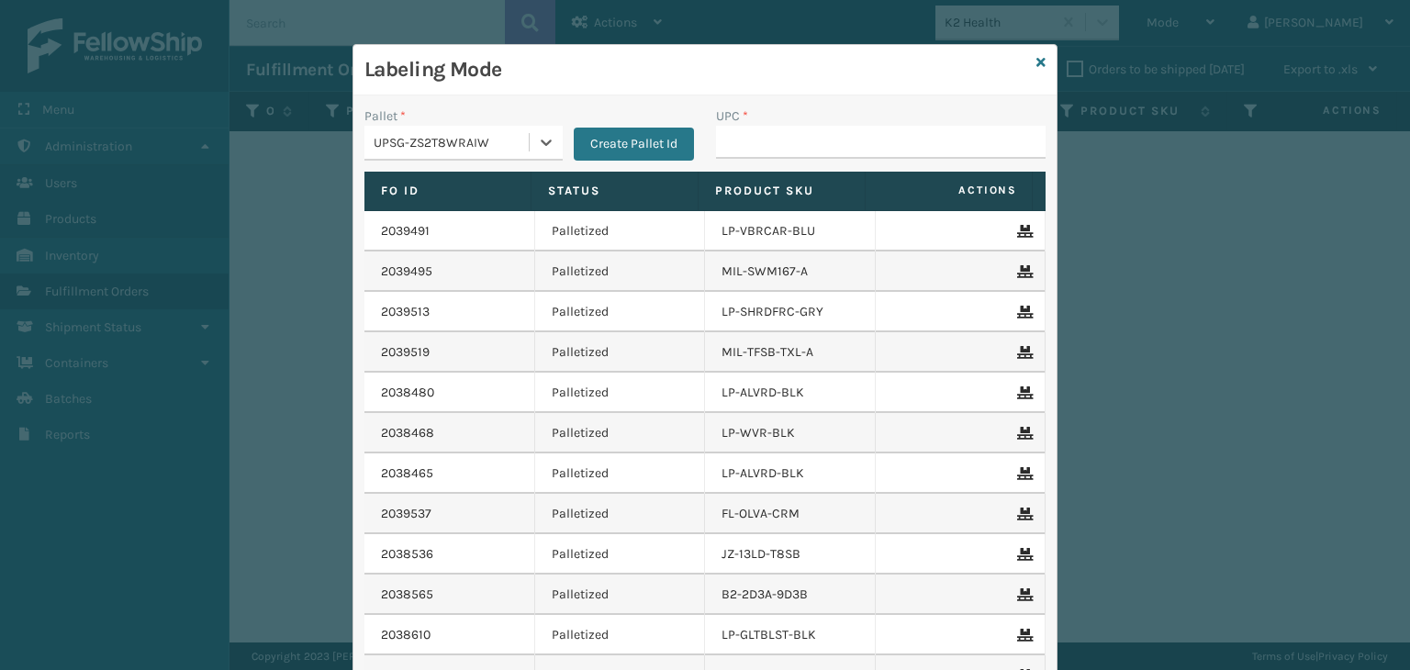
click at [783, 162] on div "UPC *" at bounding box center [881, 139] width 352 height 65
click at [781, 155] on input "UPC *" at bounding box center [881, 142] width 330 height 33
type input "858100007920"
click at [430, 133] on div "UPSG-ZS2T8WRAIW" at bounding box center [452, 142] width 157 height 19
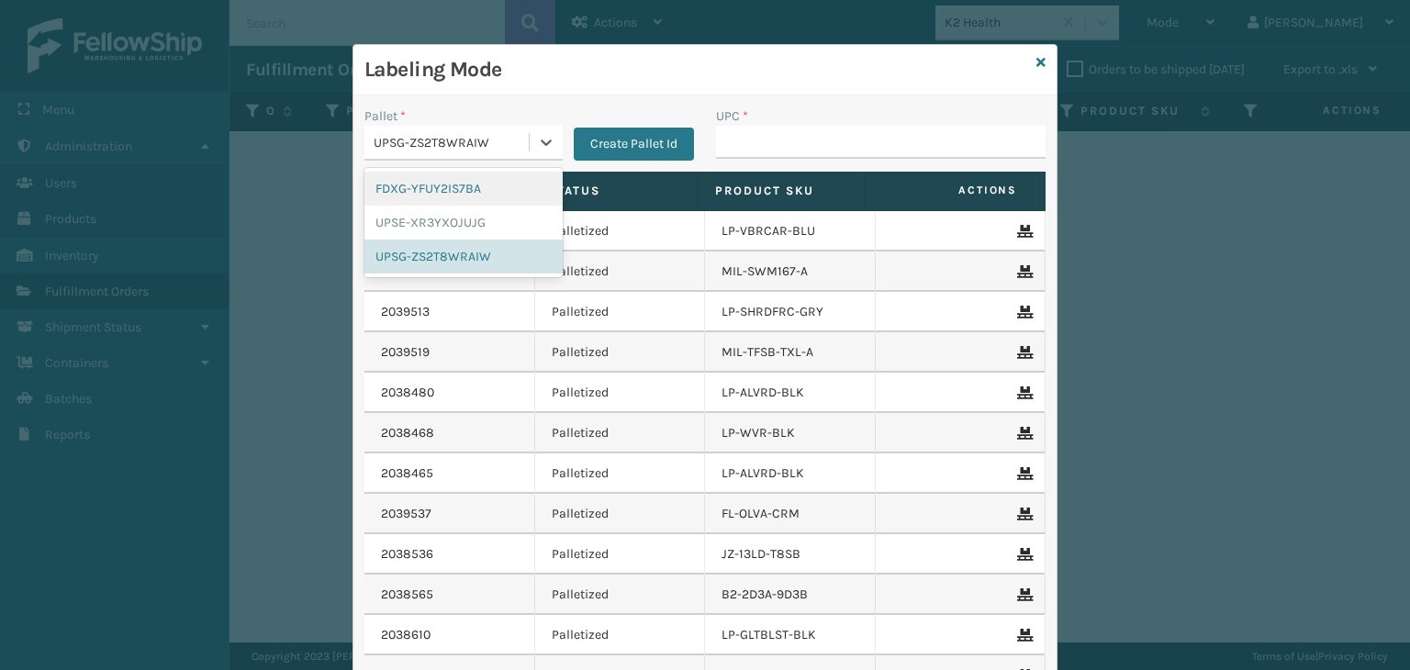
click at [451, 184] on div "FDXG-YFUY2IS7BA" at bounding box center [464, 189] width 198 height 34
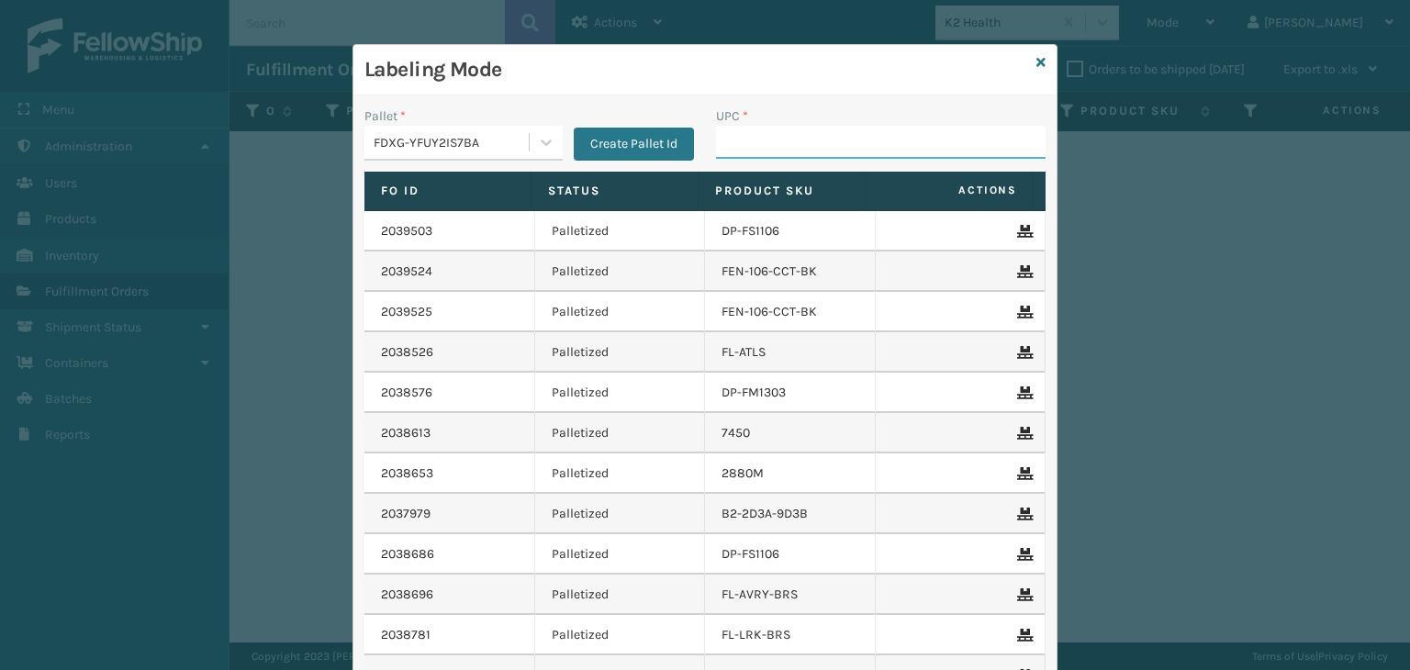
click at [769, 142] on input "UPC *" at bounding box center [881, 142] width 330 height 33
click at [415, 147] on div "FDXG-YFUY2IS7BA" at bounding box center [452, 142] width 157 height 19
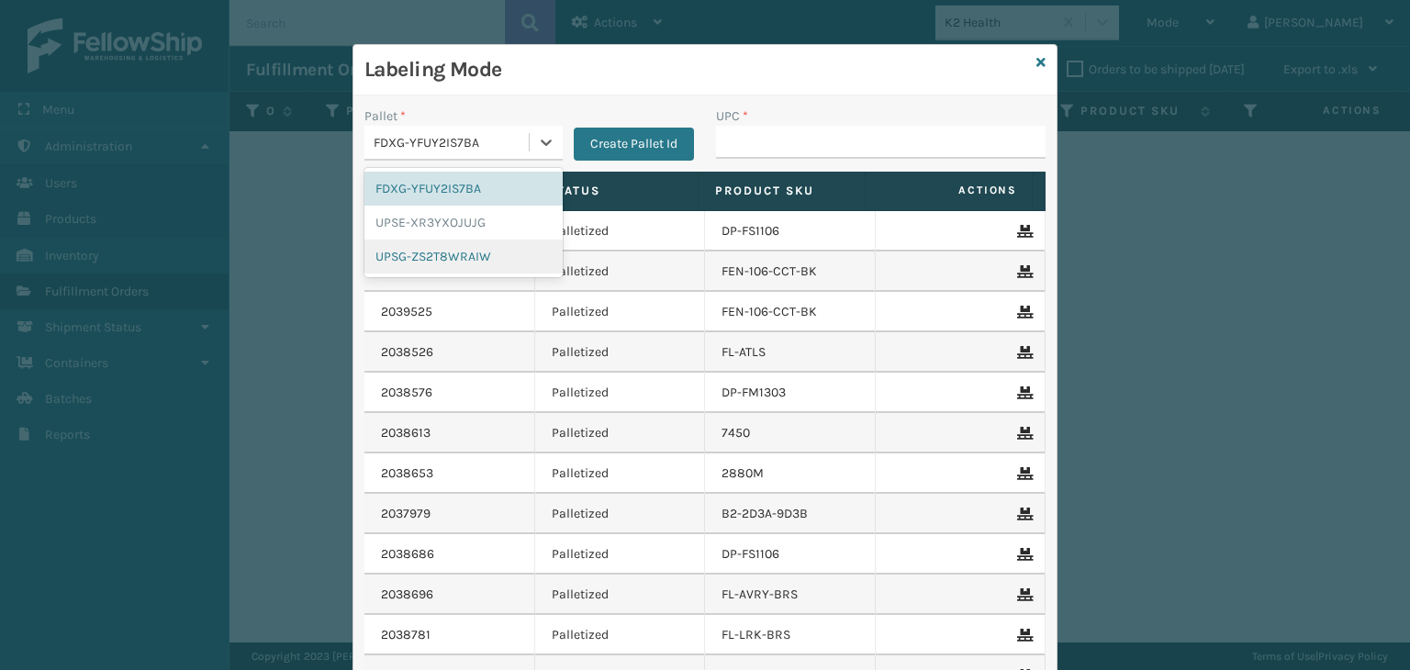
click at [397, 267] on div "UPSG-ZS2T8WRAIW" at bounding box center [464, 257] width 198 height 34
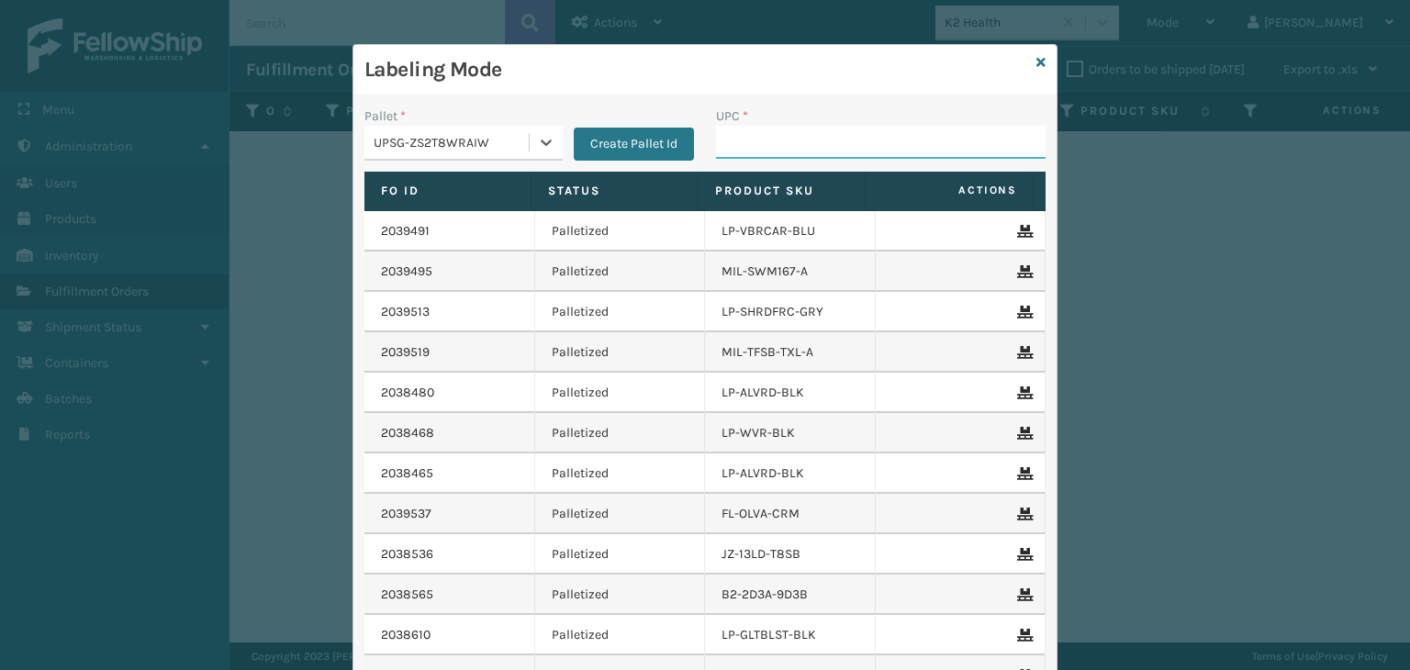
drag, startPoint x: 742, startPoint y: 138, endPoint x: 741, endPoint y: 122, distance: 15.6
click at [742, 138] on input "UPC *" at bounding box center [881, 142] width 330 height 33
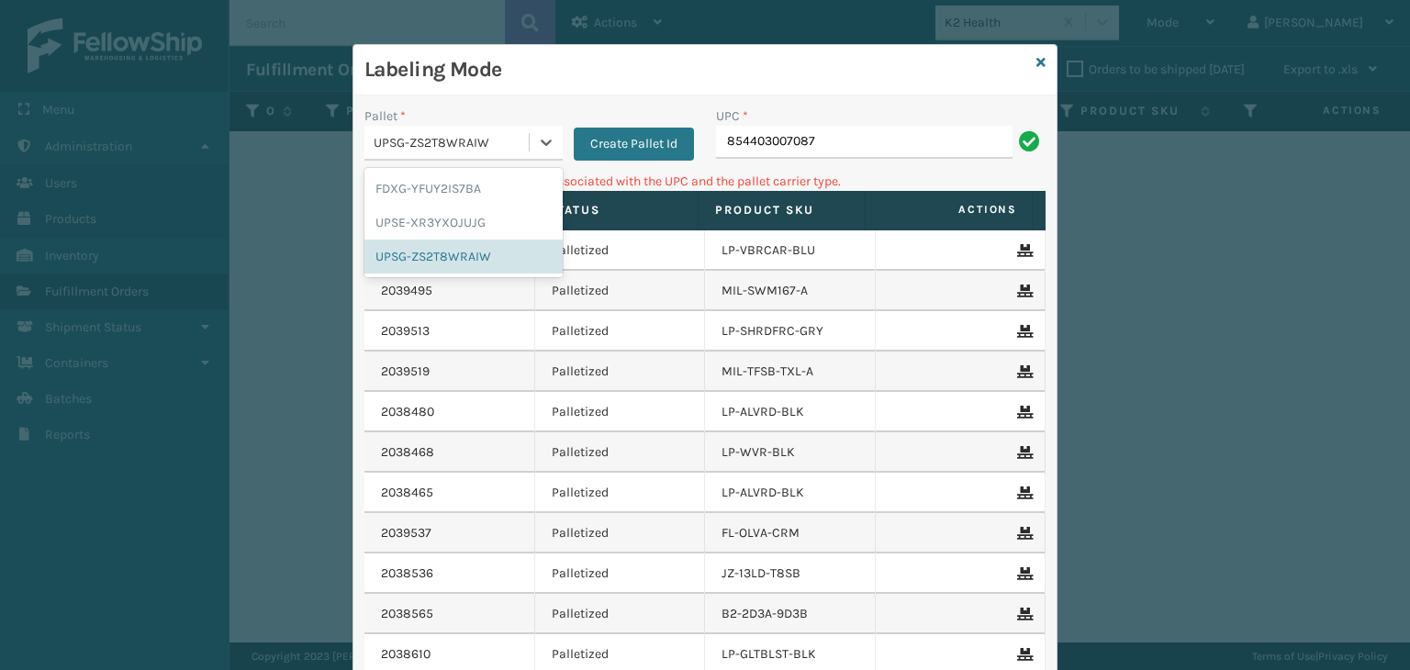
click at [412, 140] on div "UPSG-ZS2T8WRAIW" at bounding box center [452, 142] width 157 height 19
click at [446, 190] on div "FDXG-YFUY2IS7BA" at bounding box center [464, 189] width 198 height 34
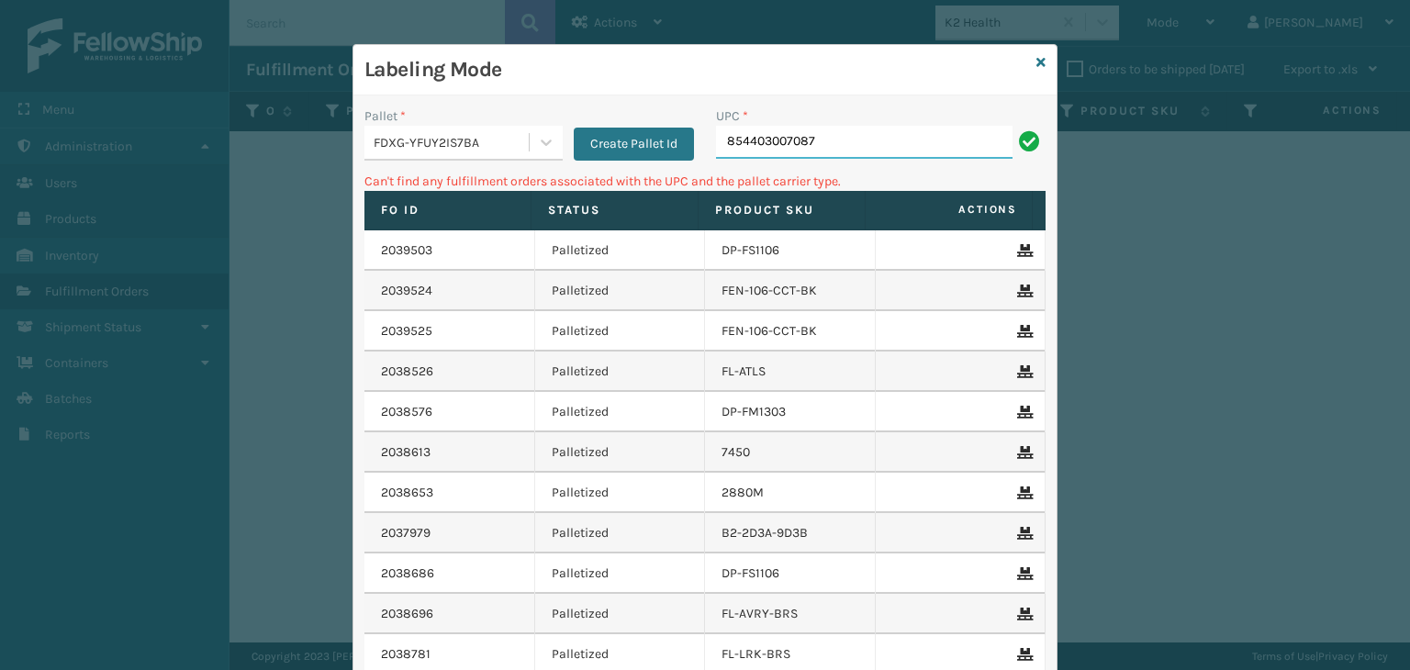
click at [943, 138] on input "854403007087" at bounding box center [864, 142] width 297 height 33
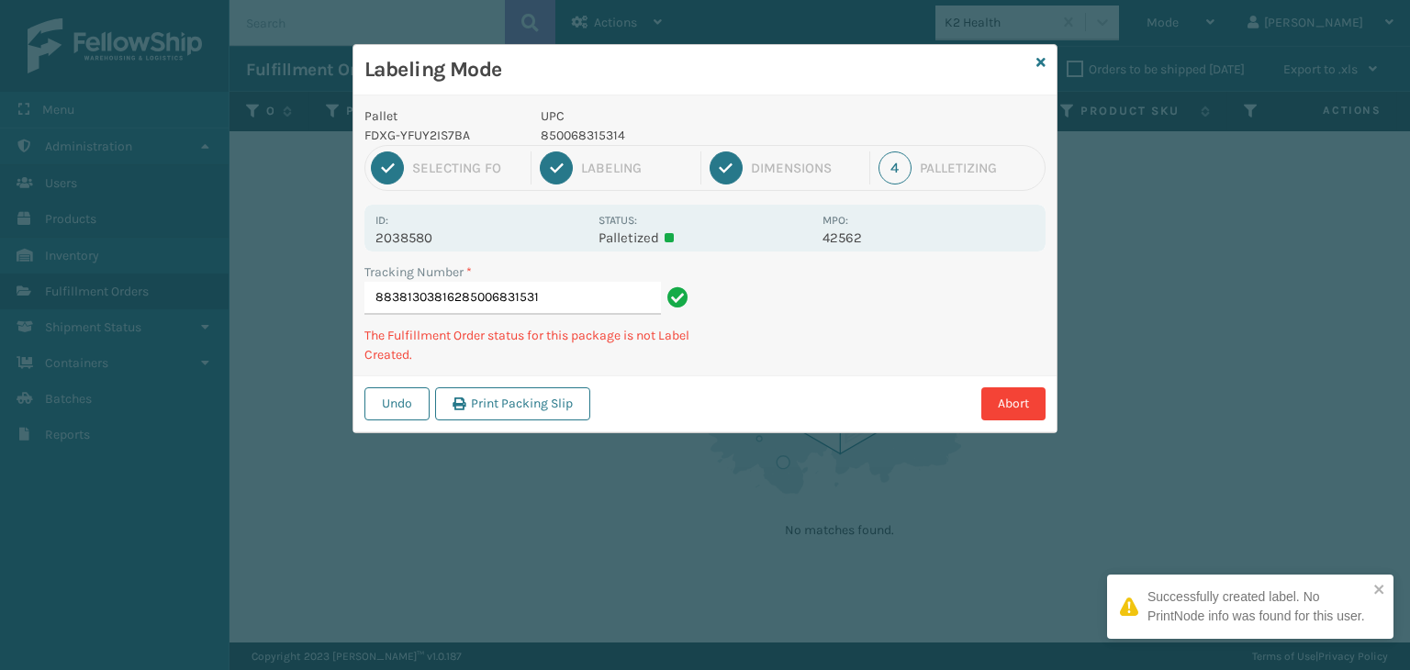
type input "883813038162850068315314"
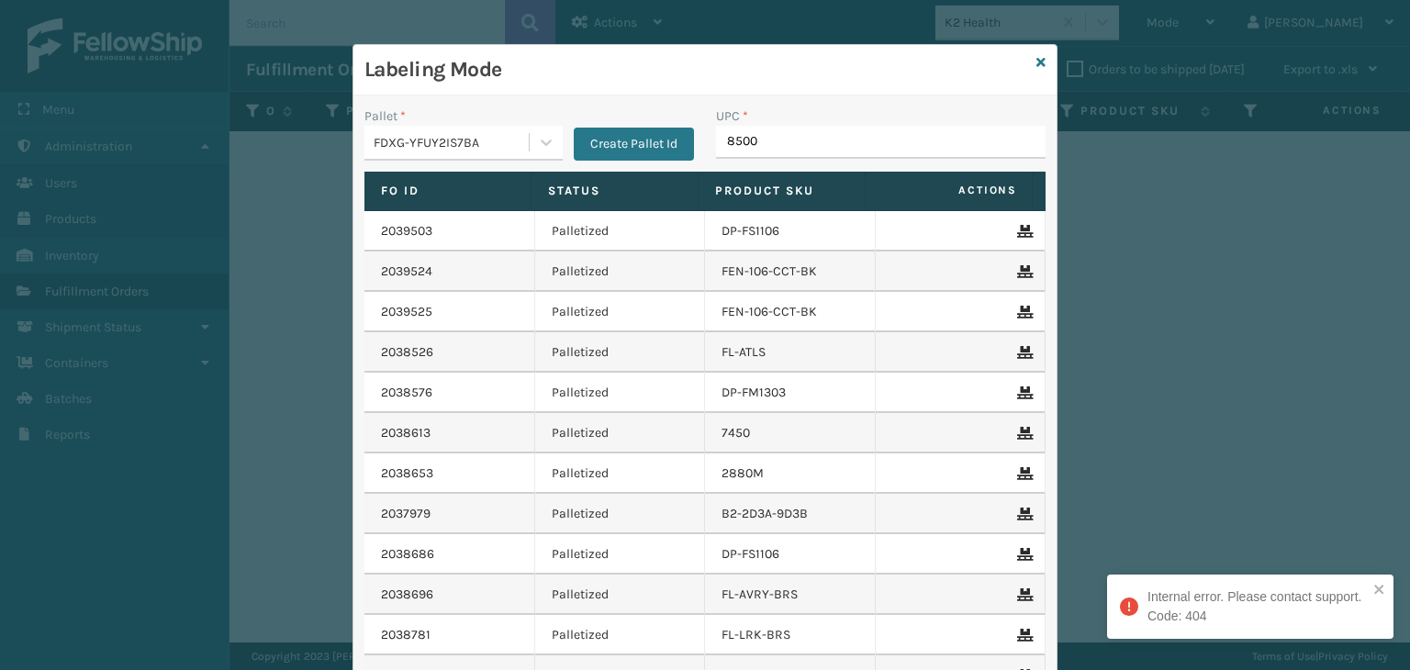
type input "85006"
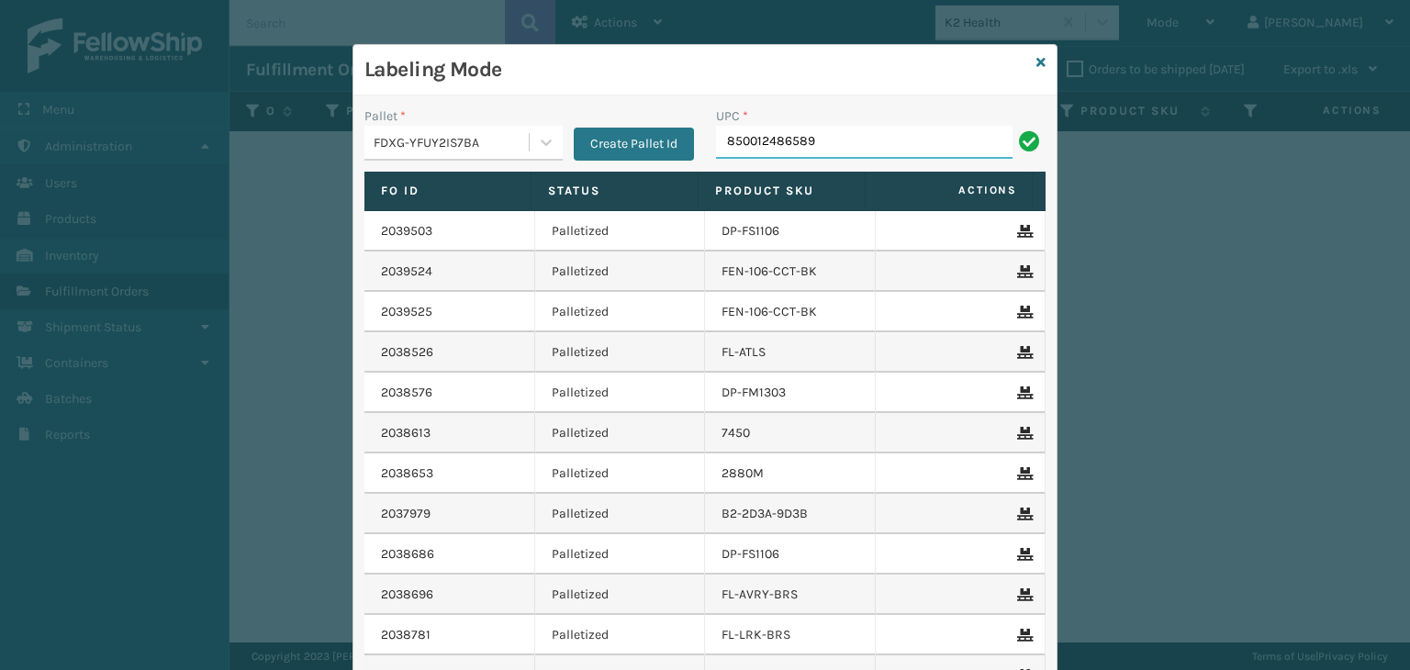
type input "850012486589"
type input "858100007920"
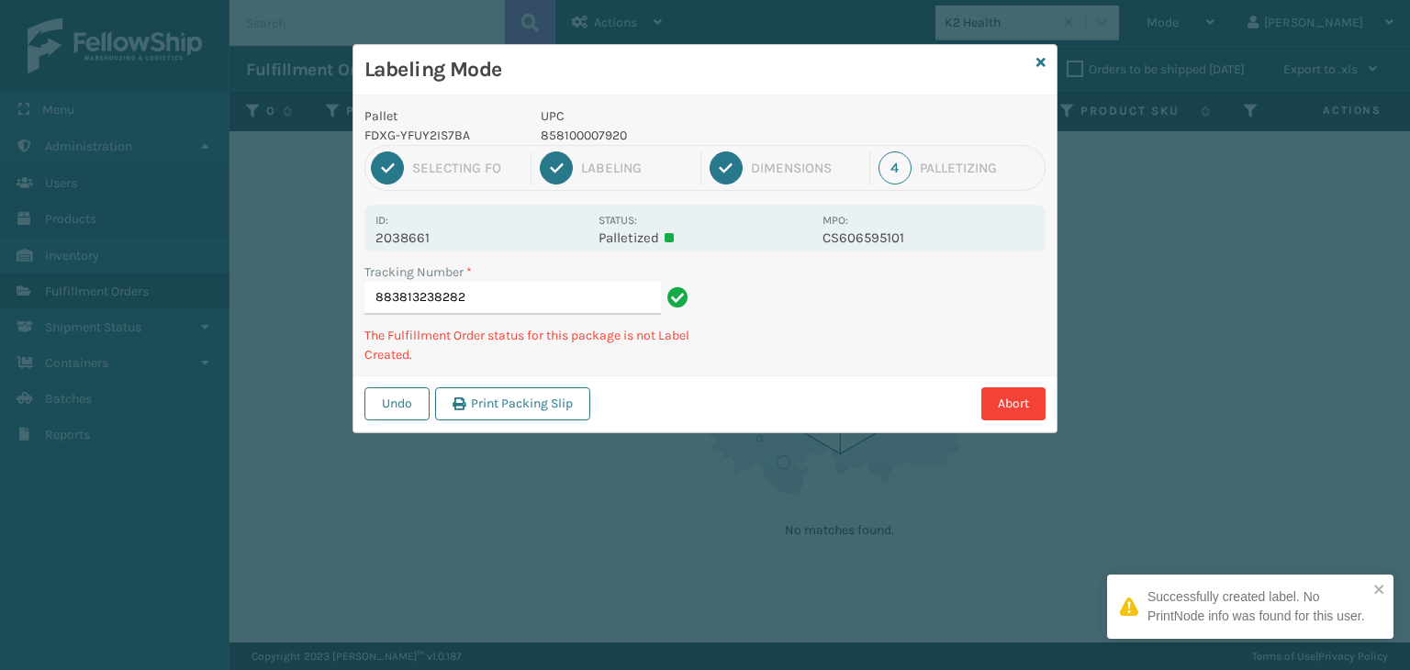
click at [611, 135] on p "858100007920" at bounding box center [676, 135] width 271 height 19
drag, startPoint x: 611, startPoint y: 135, endPoint x: 614, endPoint y: 125, distance: 10.7
click at [611, 134] on p "858100007920" at bounding box center [676, 135] width 271 height 19
copy p "858100007920"
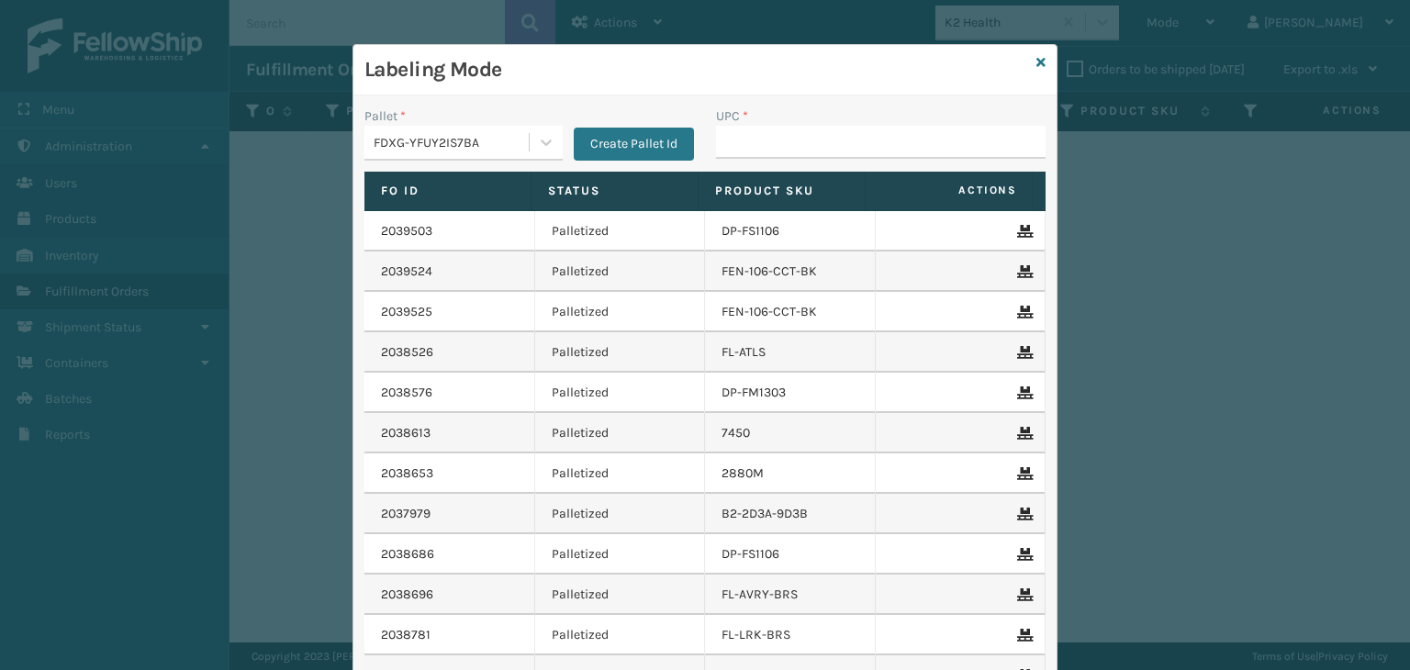
type input "858100007920"
type input "8500406"
type input "FL-PLVA-CRM"
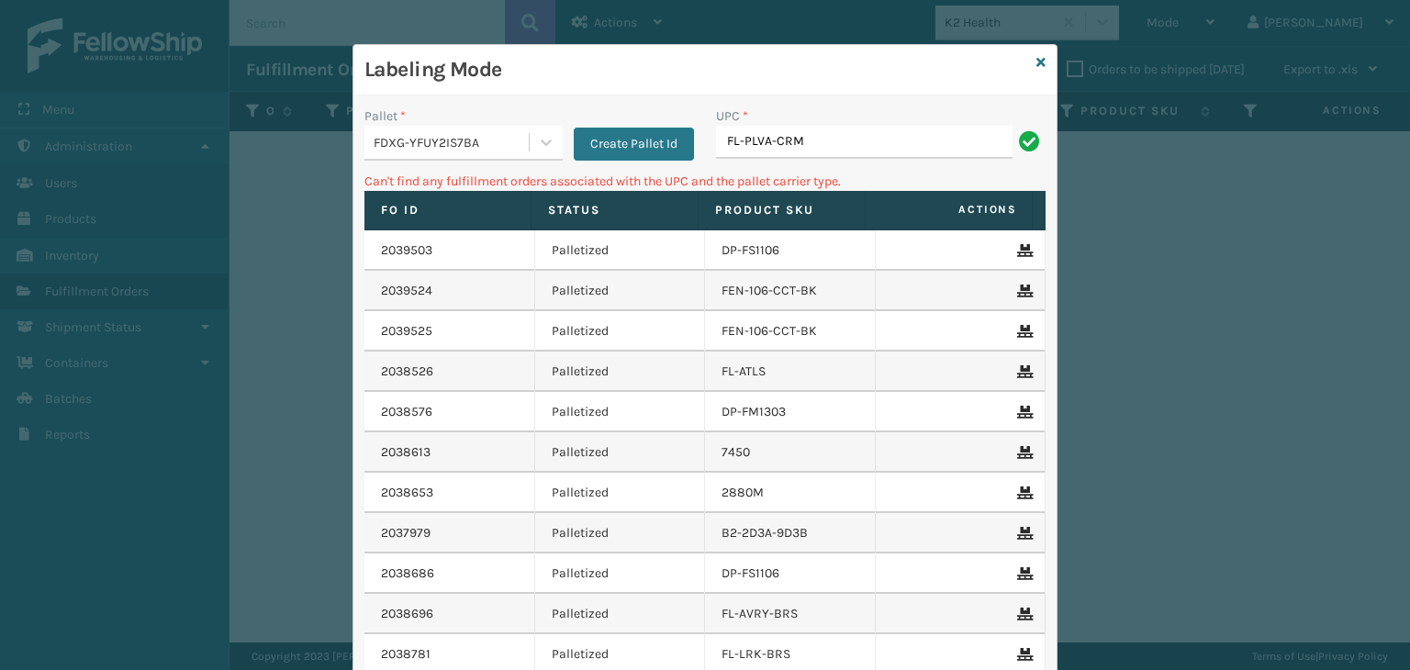
click at [738, 153] on input "FL-PLVA-CRM" at bounding box center [864, 142] width 297 height 33
type input "FL-OLVA-CRM"
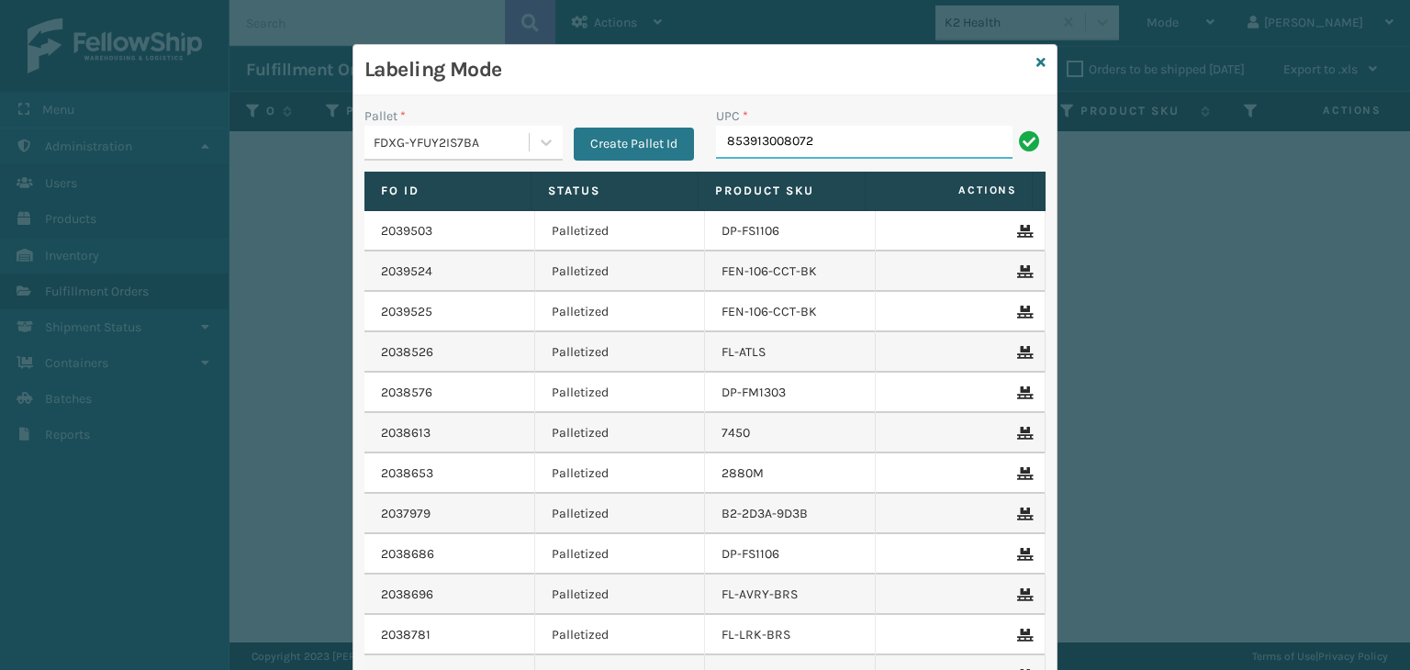
type input "853913008072"
type input "850004456"
type input "8500"
click at [786, 148] on input "UPC *" at bounding box center [881, 142] width 330 height 33
type input "85001248"
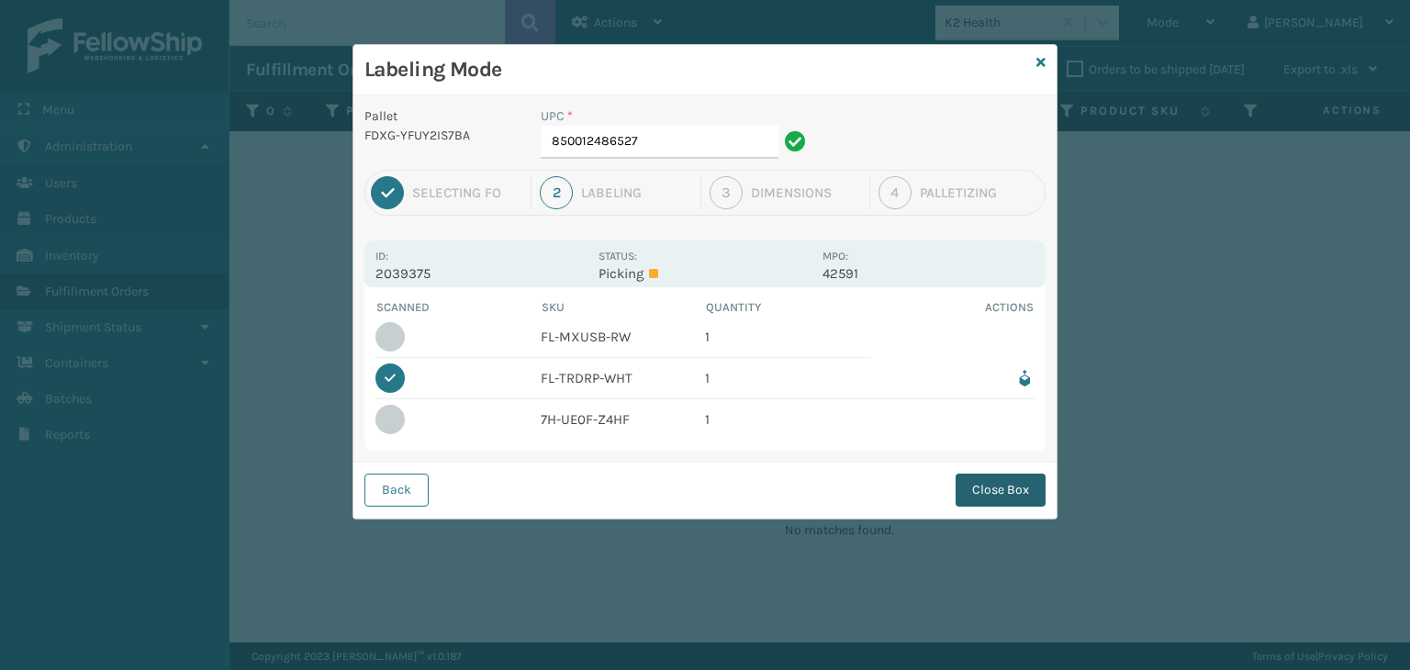
click at [1010, 489] on button "Close Box" at bounding box center [1001, 490] width 90 height 33
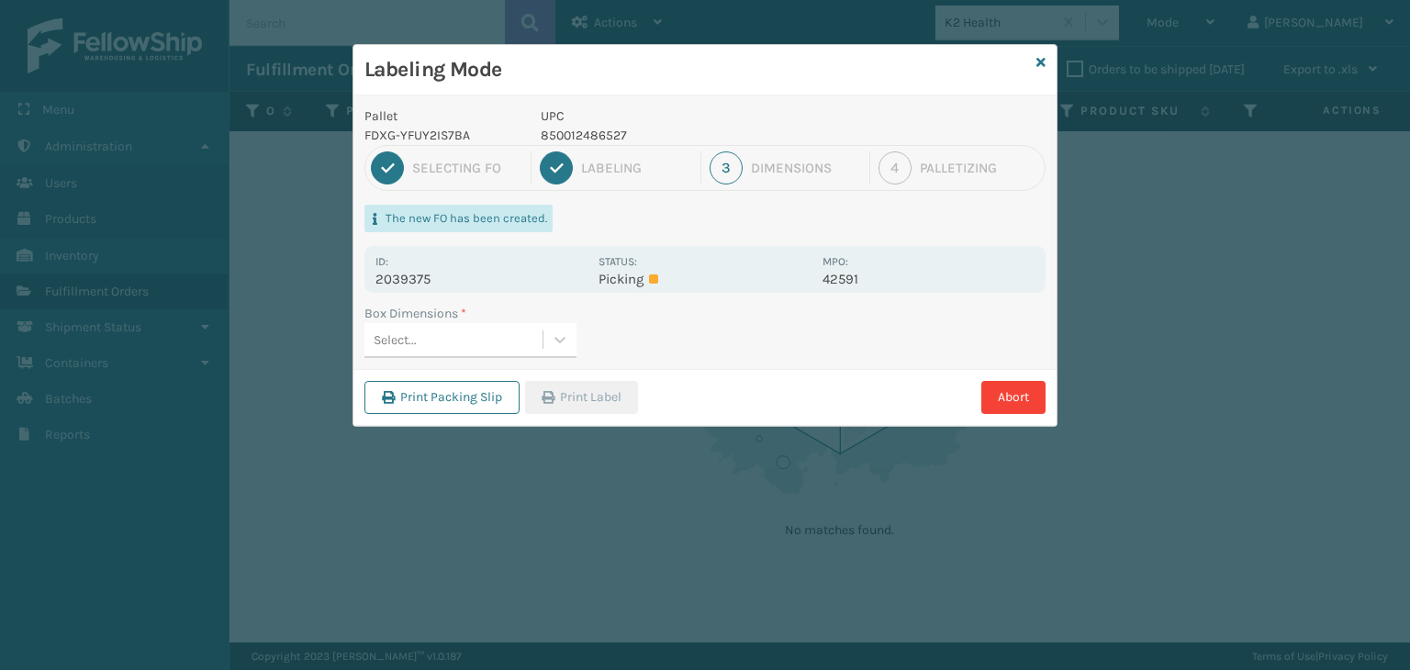
click at [423, 339] on div "Select..." at bounding box center [454, 340] width 178 height 30
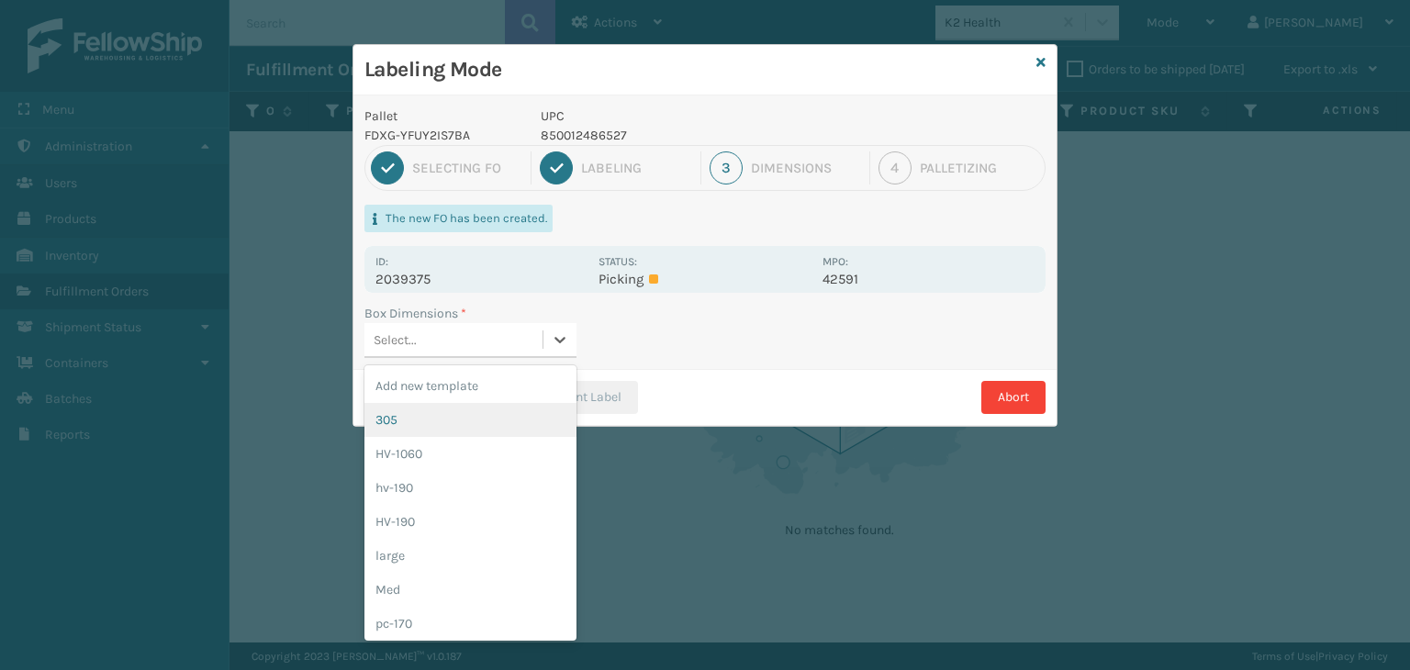
drag, startPoint x: 462, startPoint y: 435, endPoint x: 669, endPoint y: 379, distance: 214.9
click at [463, 433] on div "Add new template 305 HV-1060 hv-190 HV-190 large Med pc-170 pc-175 PC-180 PC-28…" at bounding box center [471, 502] width 212 height 275
click at [485, 418] on div "305" at bounding box center [471, 420] width 212 height 34
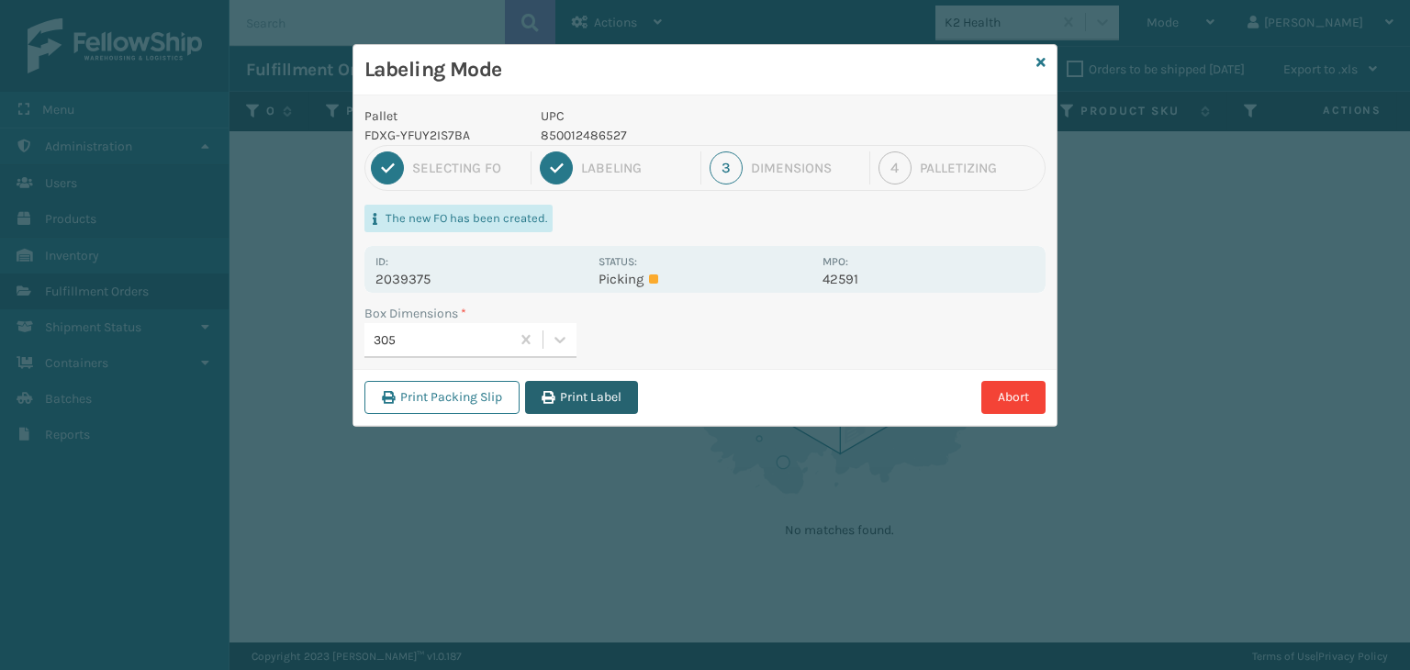
click at [567, 406] on button "Print Label" at bounding box center [581, 397] width 113 height 33
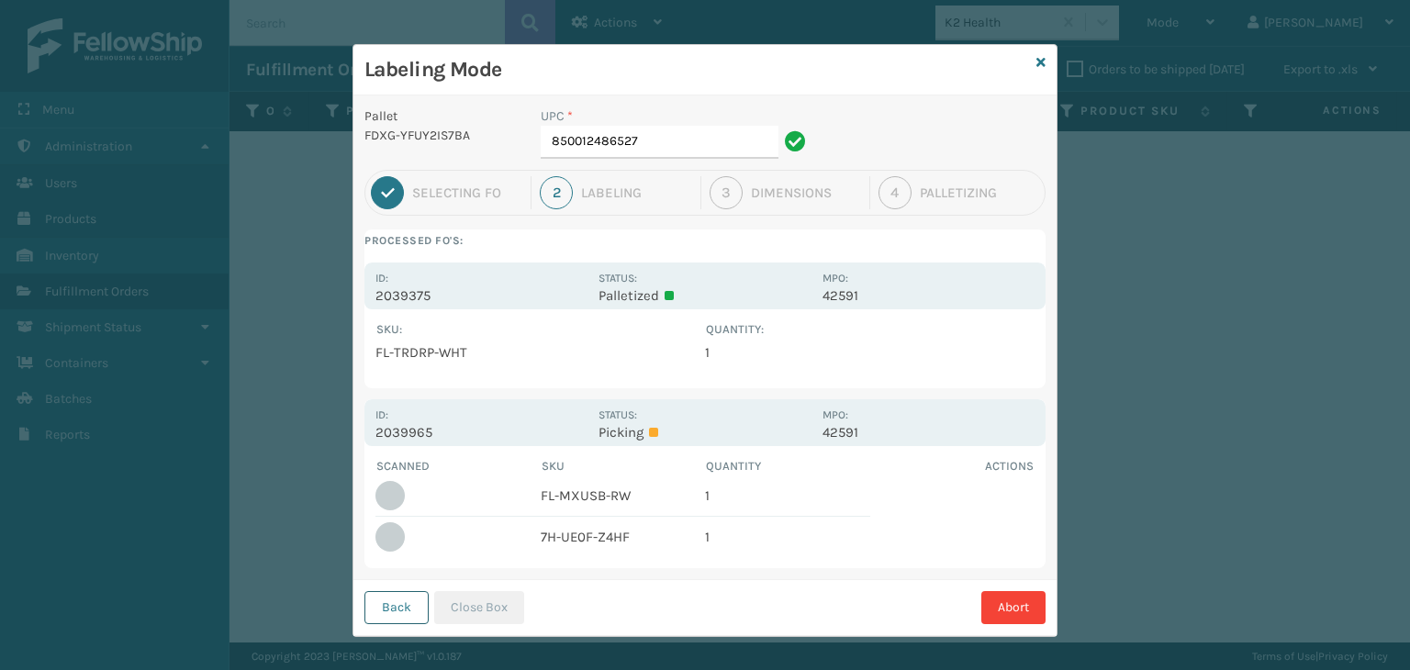
click at [398, 612] on button "Back" at bounding box center [397, 607] width 64 height 33
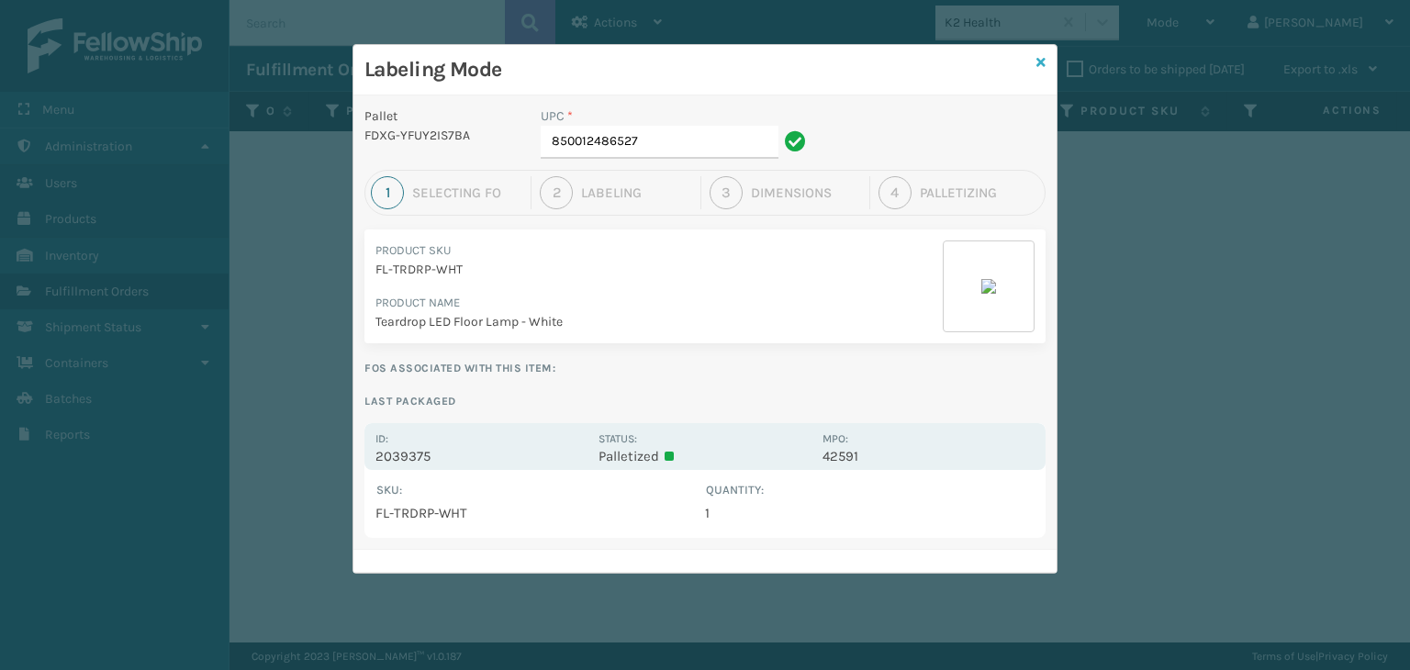
click at [1043, 63] on icon at bounding box center [1041, 62] width 9 height 13
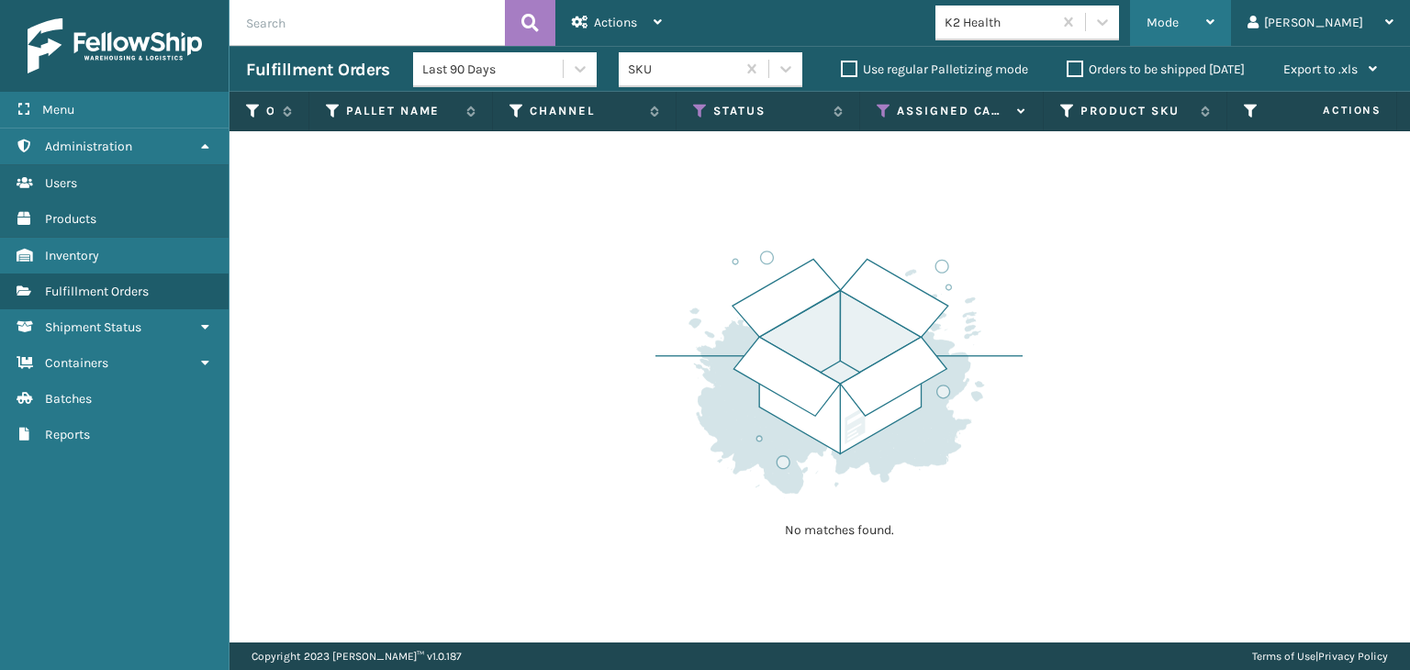
drag, startPoint x: 1208, startPoint y: 21, endPoint x: 1207, endPoint y: 42, distance: 21.1
click at [1209, 21] on div "Mode Regular Mode Picking Mode Labeling Mode Exit Scan Mode" at bounding box center [1180, 23] width 101 height 46
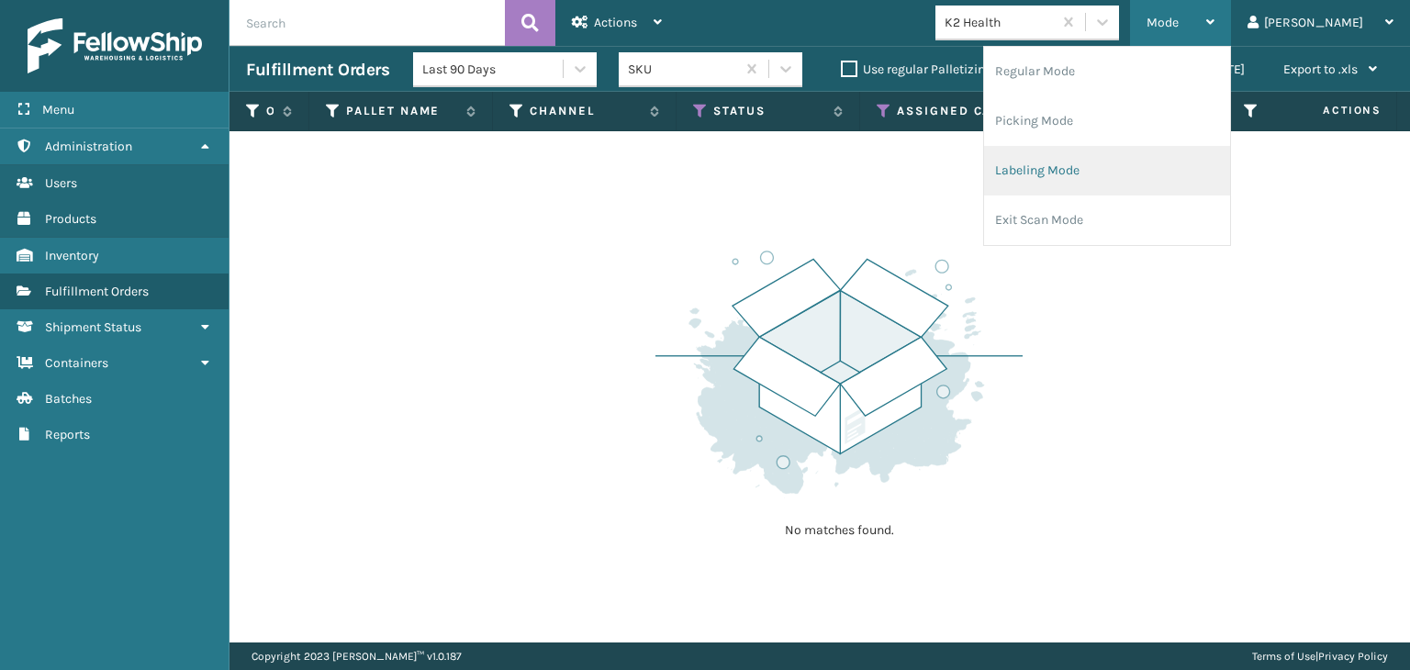
click at [1132, 171] on li "Labeling Mode" at bounding box center [1107, 171] width 246 height 50
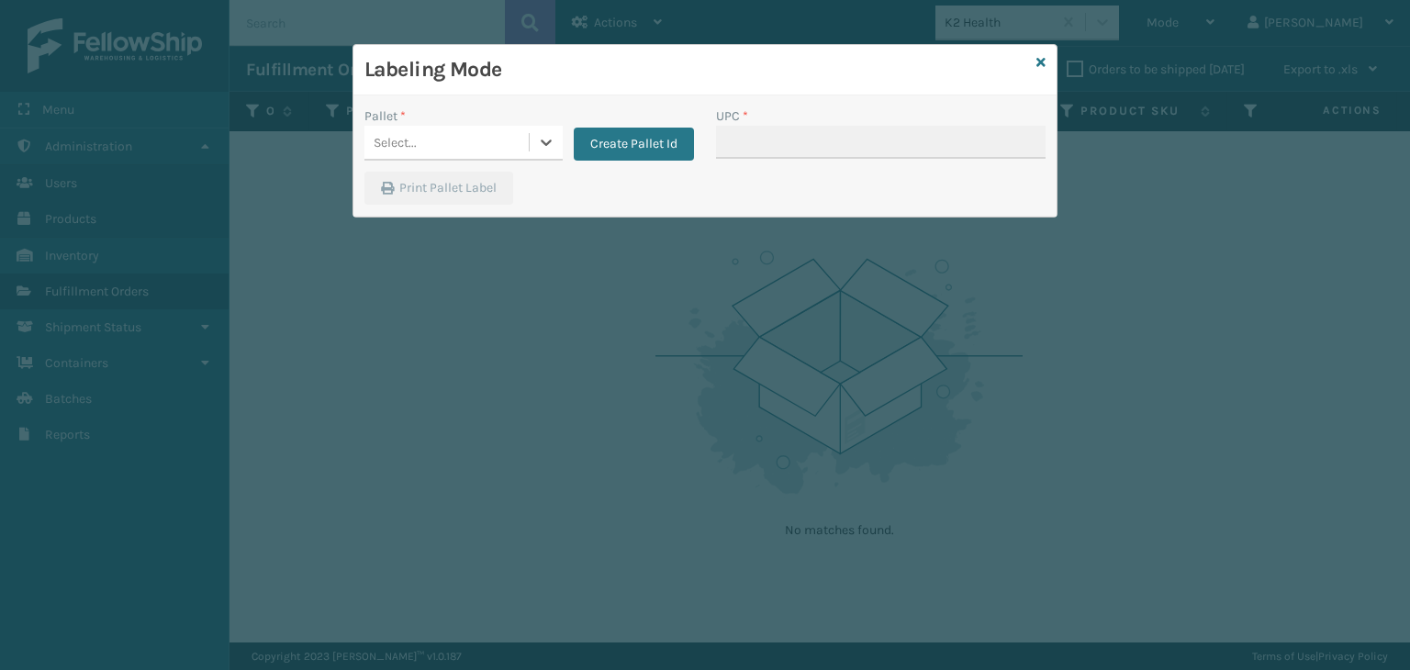
click at [441, 159] on div "Select..." at bounding box center [464, 143] width 198 height 35
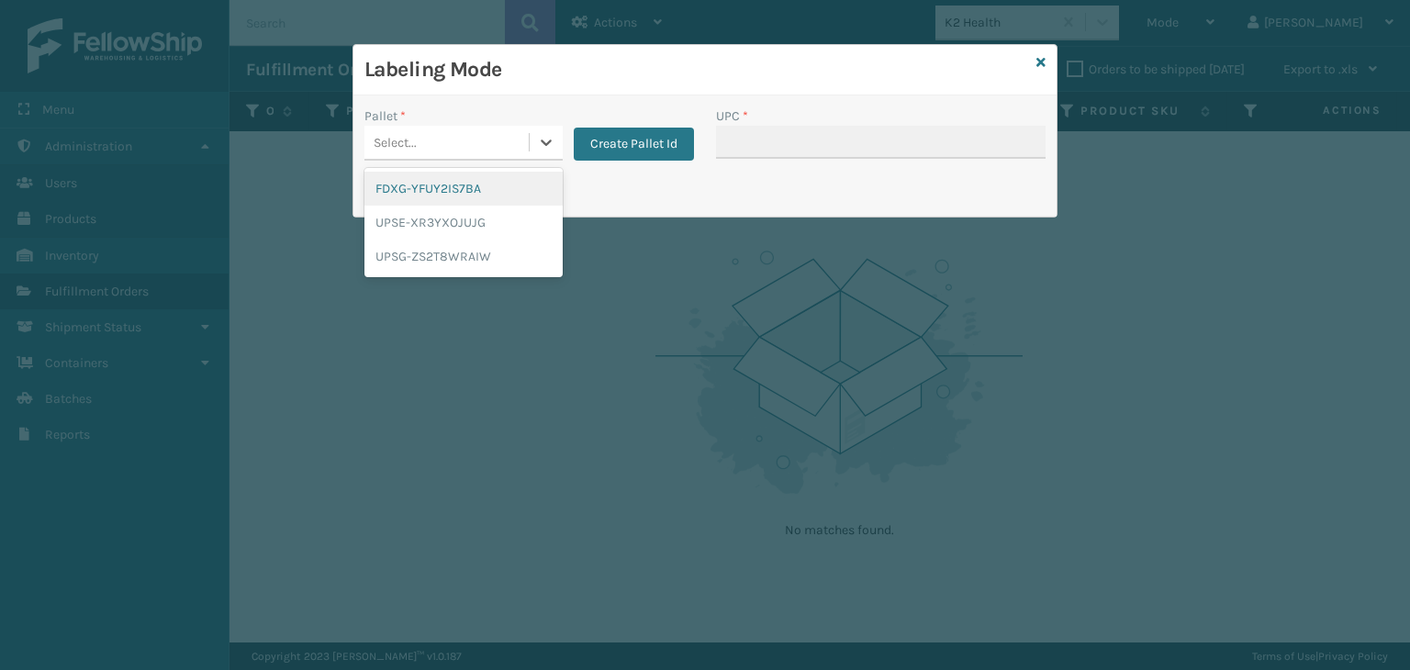
click at [439, 187] on div "FDXG-YFUY2IS7BA" at bounding box center [464, 189] width 198 height 34
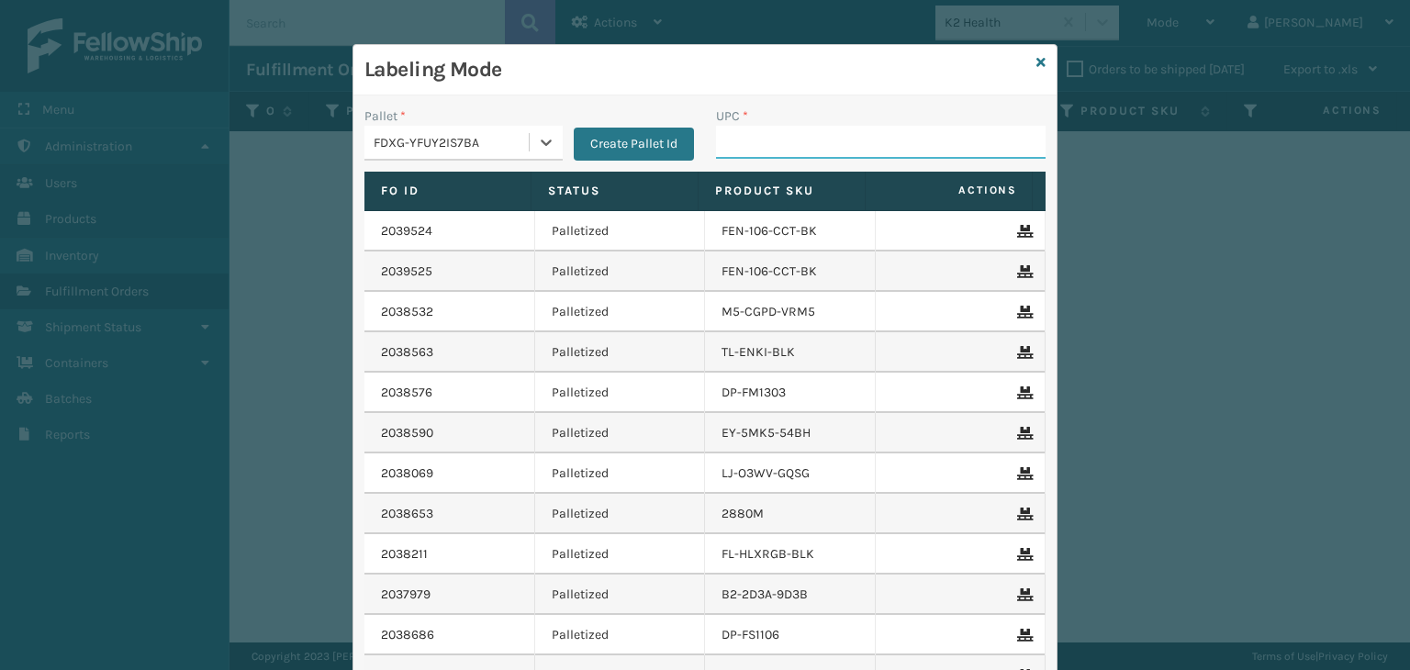
click at [790, 139] on input "UPC *" at bounding box center [881, 142] width 330 height 33
type input "858100007920"
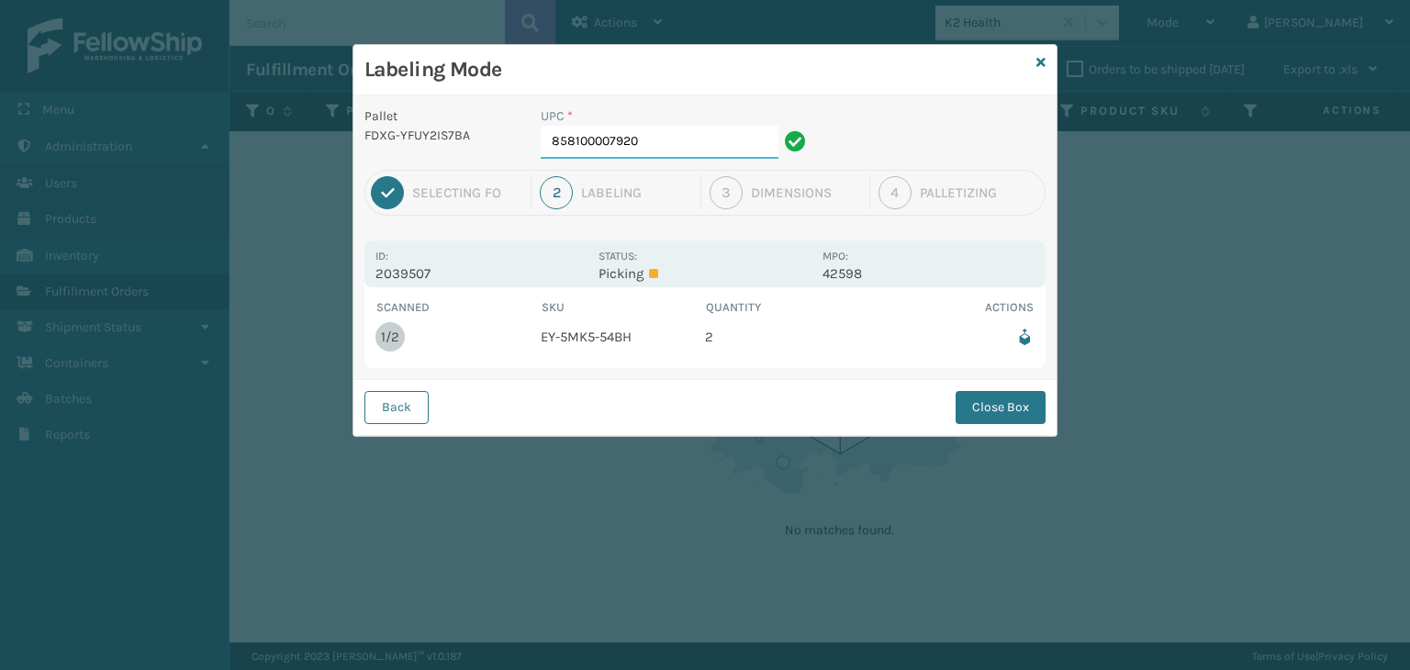
click at [720, 136] on input "858100007920" at bounding box center [660, 142] width 238 height 33
click at [988, 412] on button "Close Box" at bounding box center [1001, 407] width 90 height 33
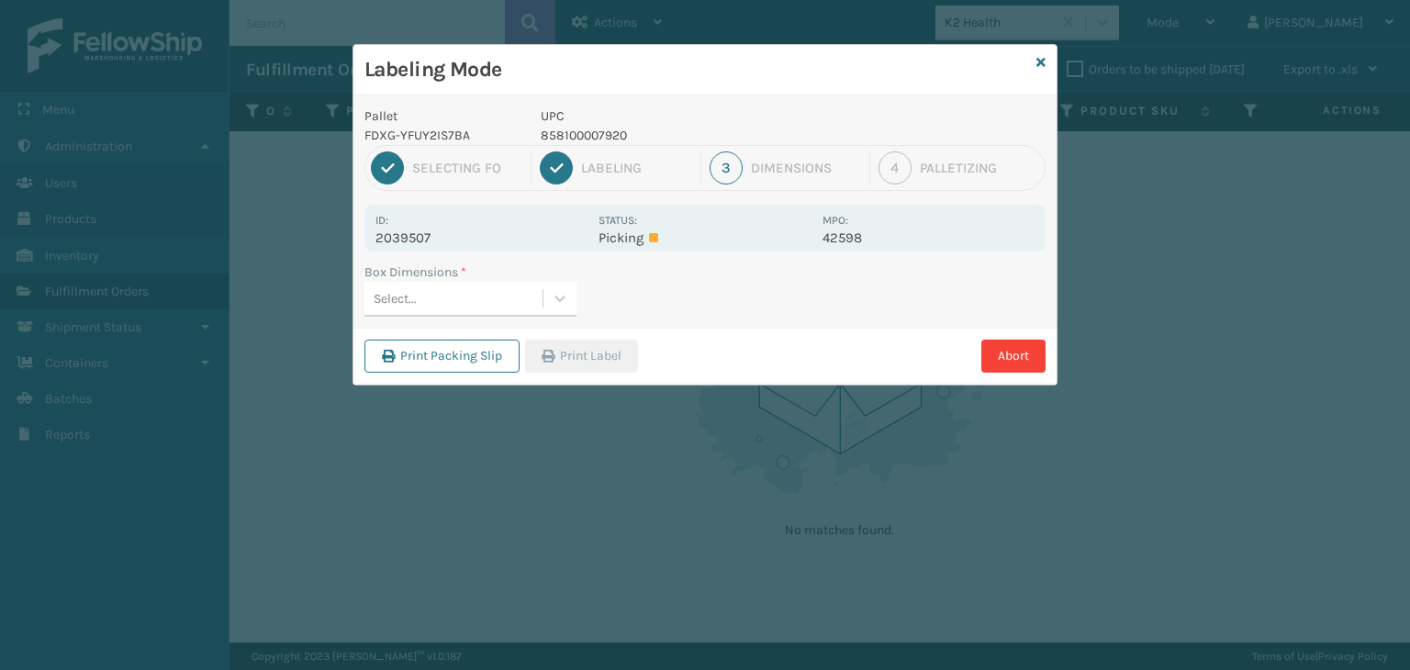
click at [467, 300] on div "Select..." at bounding box center [454, 299] width 178 height 30
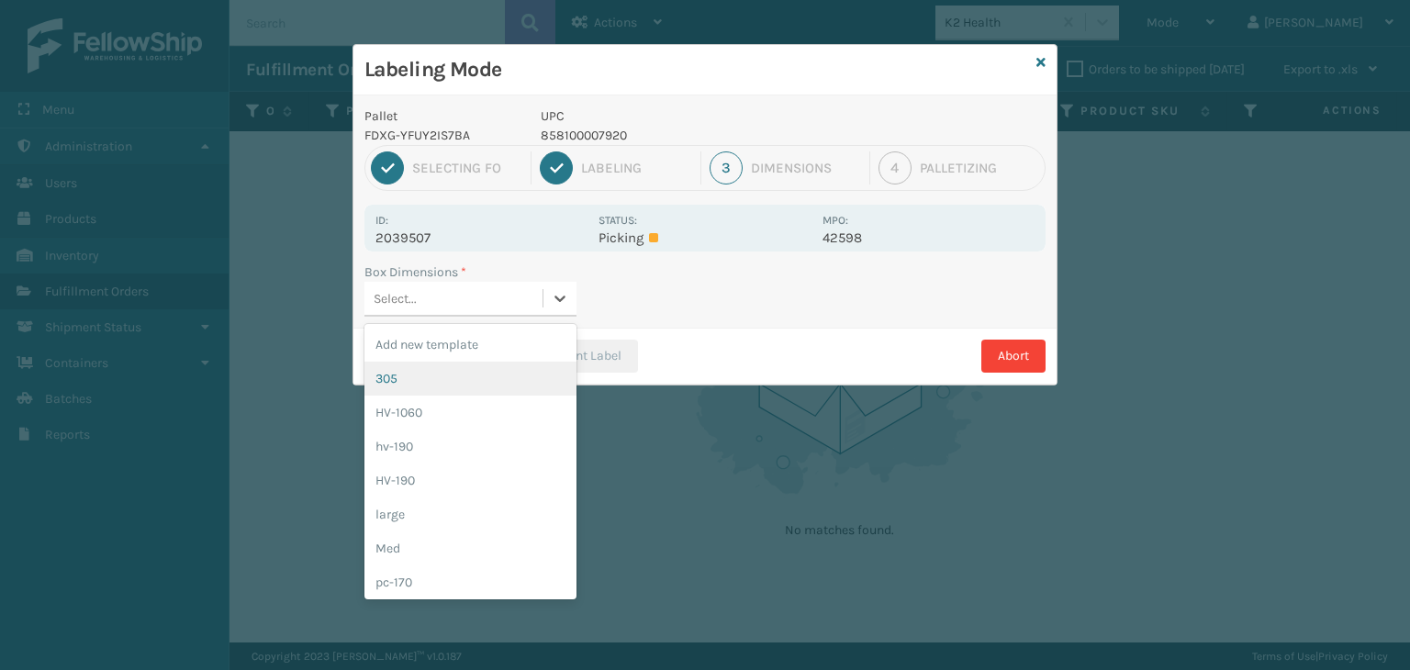
click at [448, 419] on div "HV-1060" at bounding box center [471, 413] width 212 height 34
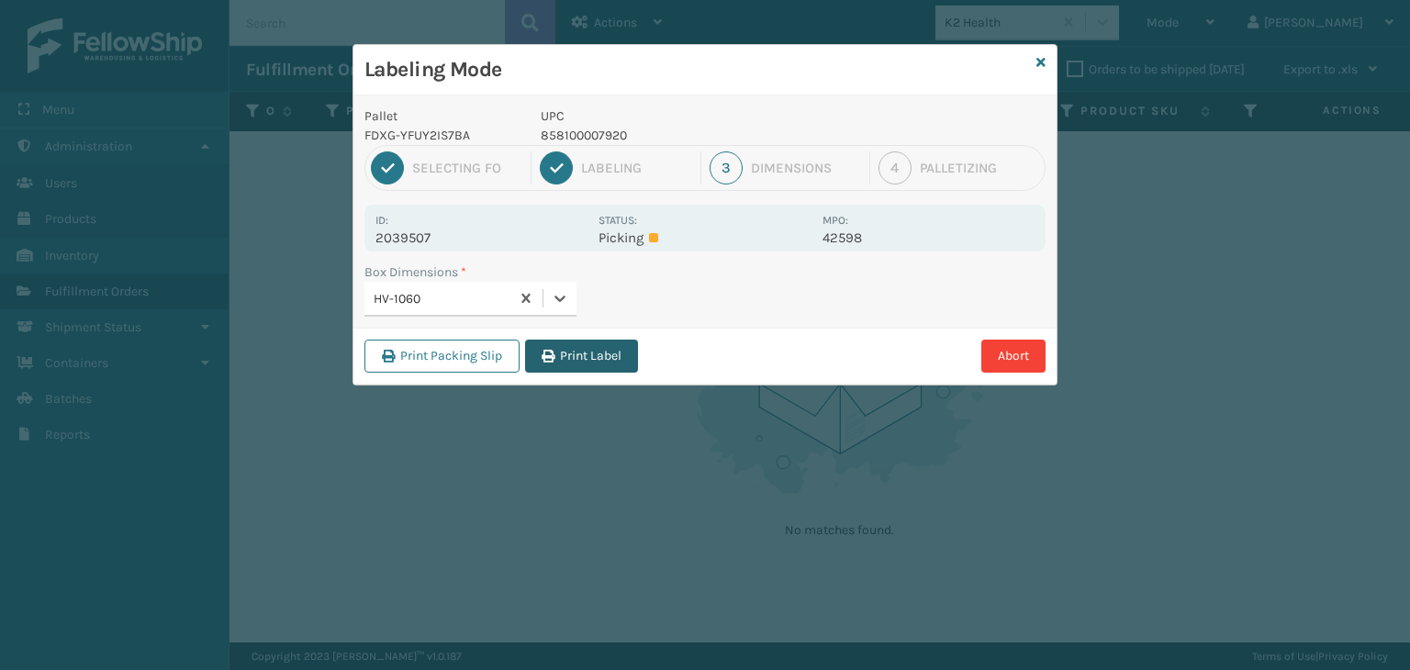
click at [596, 357] on button "Print Label" at bounding box center [581, 356] width 113 height 33
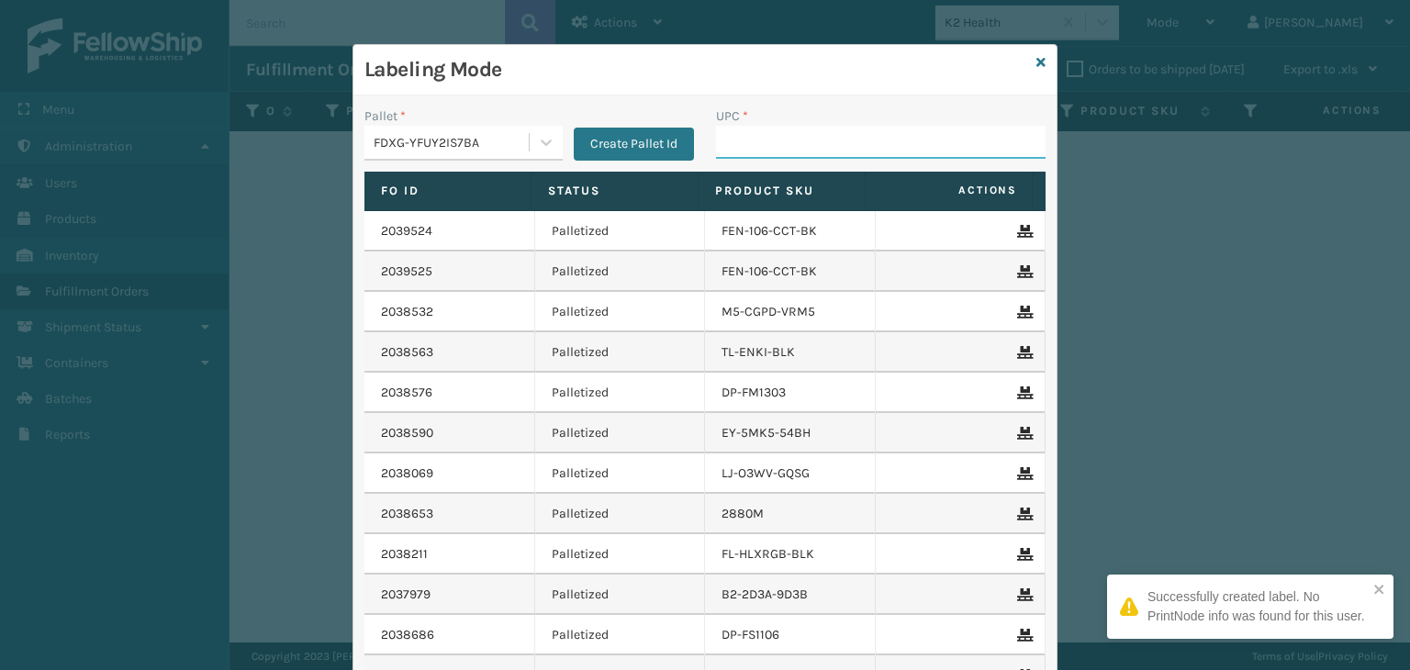
paste input "858100007920"
type input "858100007920"
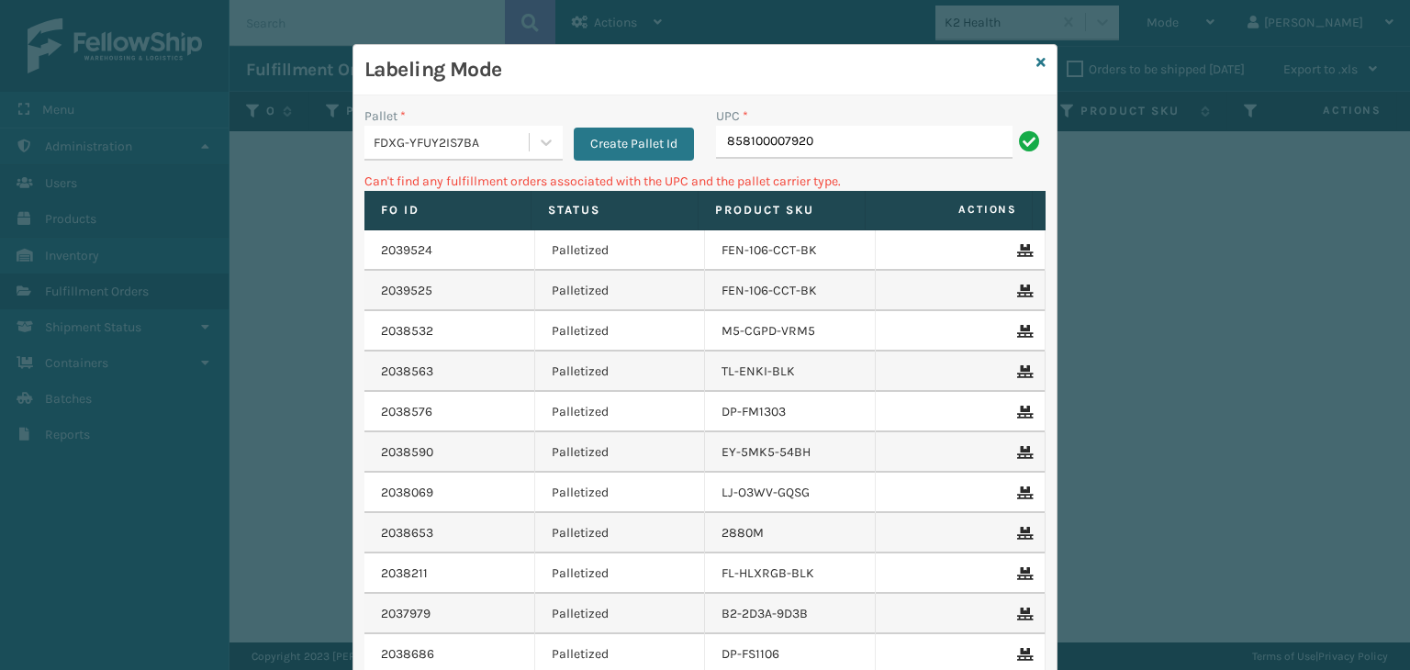
click at [452, 139] on div "FDXG-YFUY2IS7BA" at bounding box center [452, 142] width 157 height 19
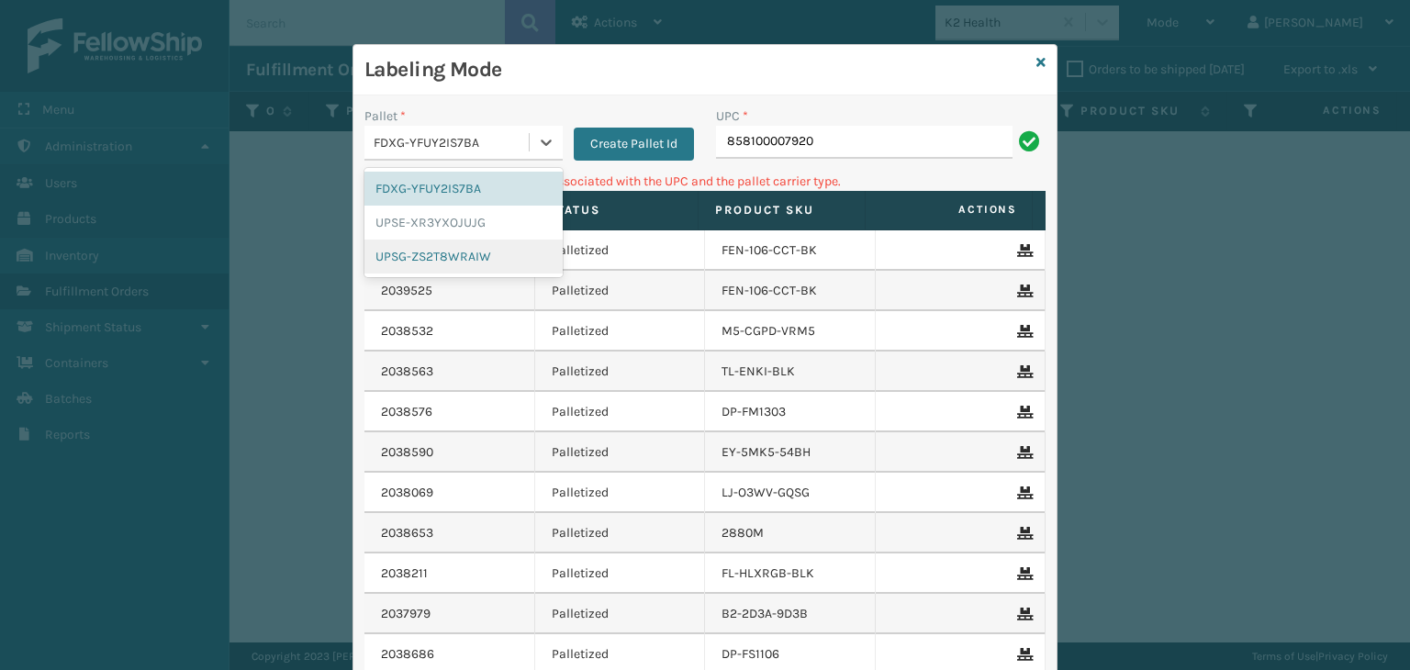
drag, startPoint x: 463, startPoint y: 253, endPoint x: 659, endPoint y: 152, distance: 220.5
click at [465, 253] on div "UPSG-ZS2T8WRAIW" at bounding box center [464, 257] width 198 height 34
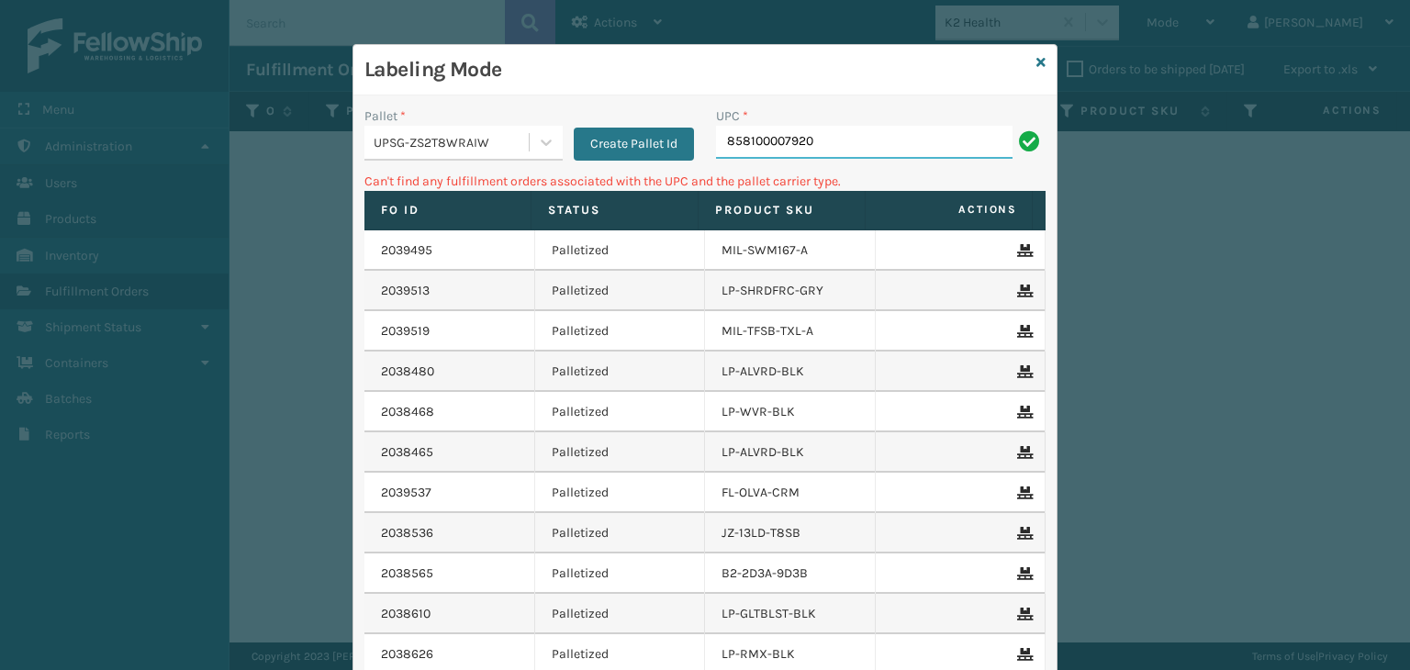
drag, startPoint x: 807, startPoint y: 144, endPoint x: 801, endPoint y: 129, distance: 16.9
click at [807, 144] on input "858100007920" at bounding box center [864, 142] width 297 height 33
click at [424, 138] on div "UPSG-ZS2T8WRAIW" at bounding box center [452, 142] width 157 height 19
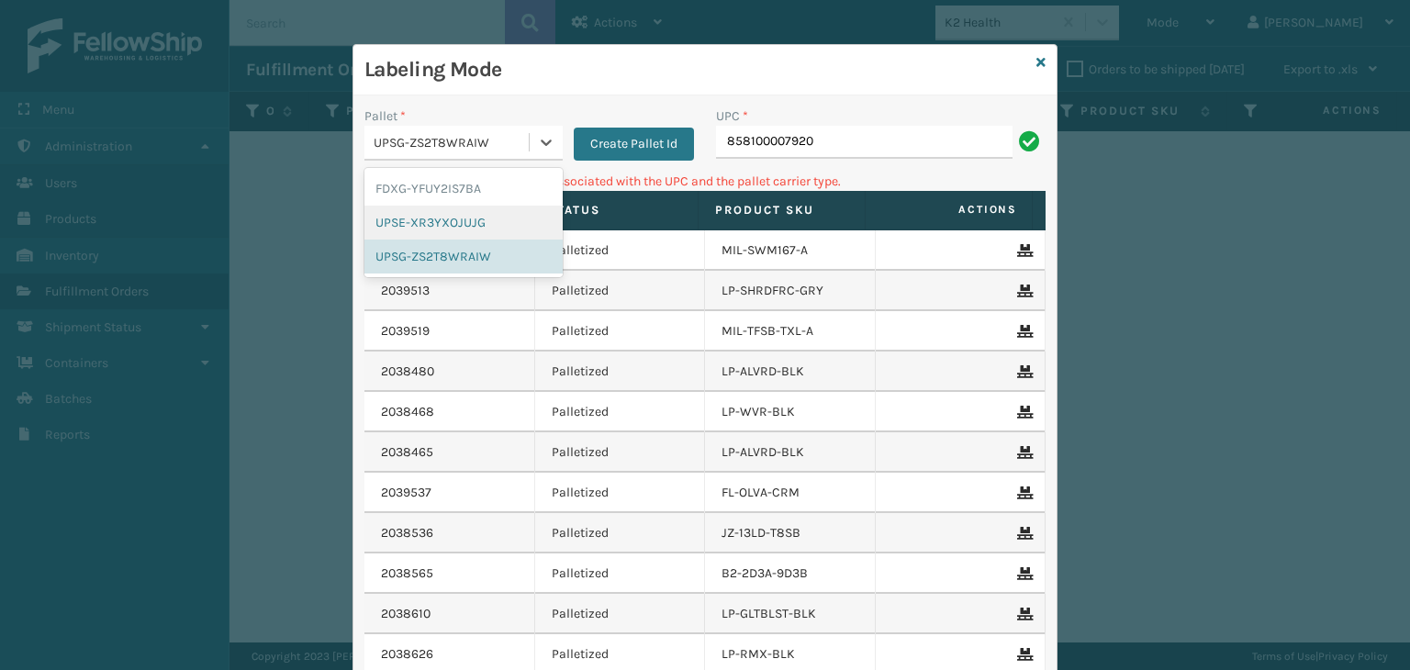
click at [421, 218] on div "UPSE-XR3YXOJUJG" at bounding box center [464, 223] width 198 height 34
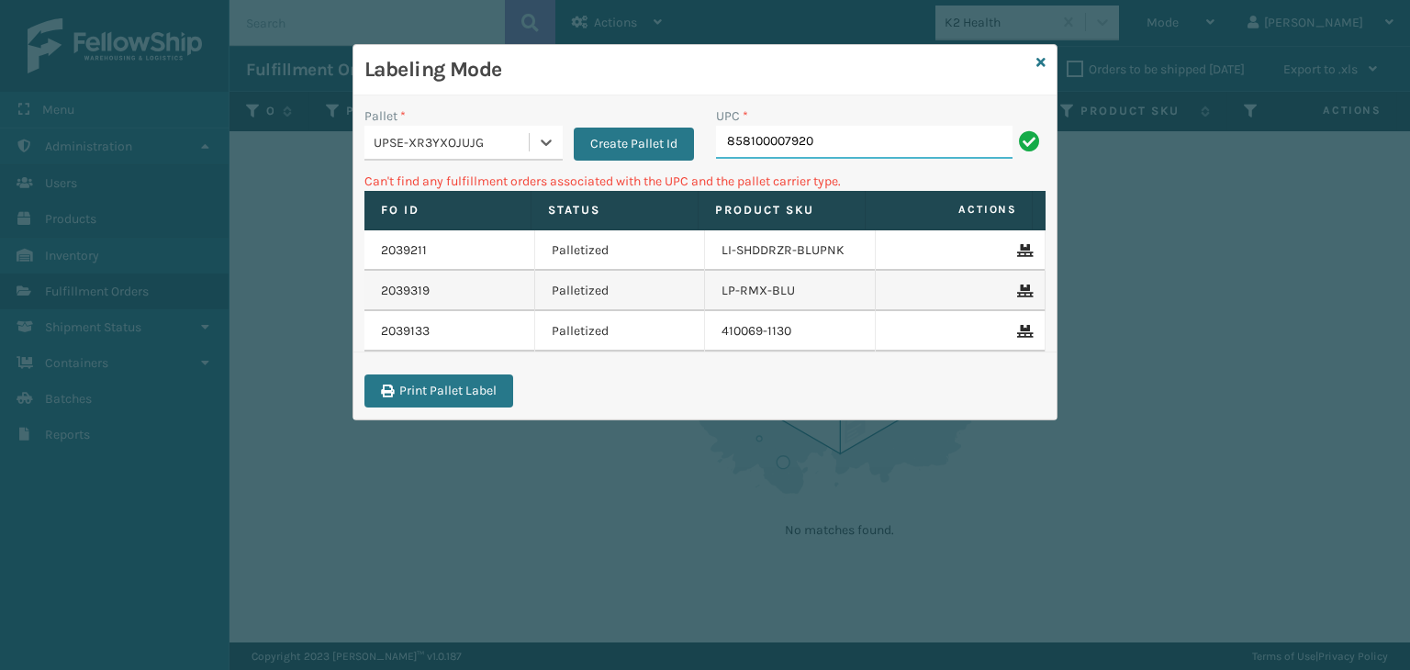
click at [931, 129] on input "858100007920" at bounding box center [864, 142] width 297 height 33
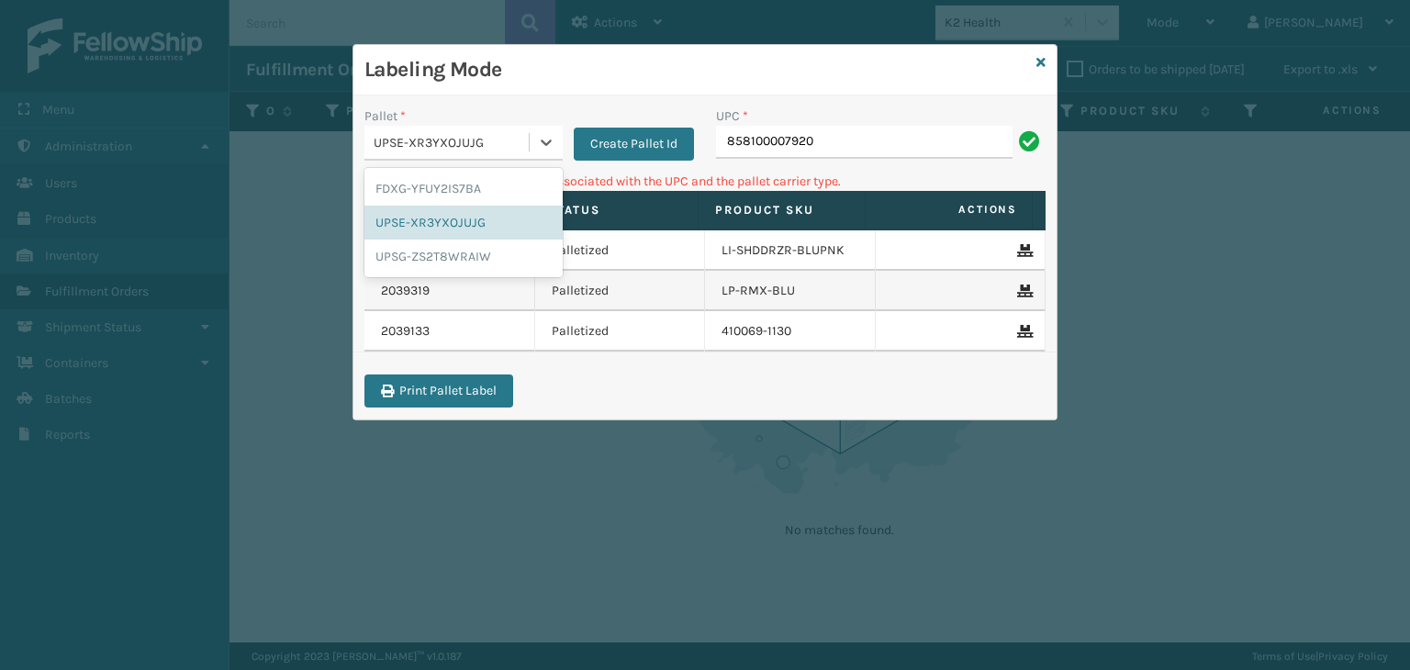
click at [452, 142] on div "UPSE-XR3YXOJUJG" at bounding box center [452, 142] width 157 height 19
click at [481, 252] on div "UPSG-ZS2T8WRAIW" at bounding box center [464, 257] width 198 height 34
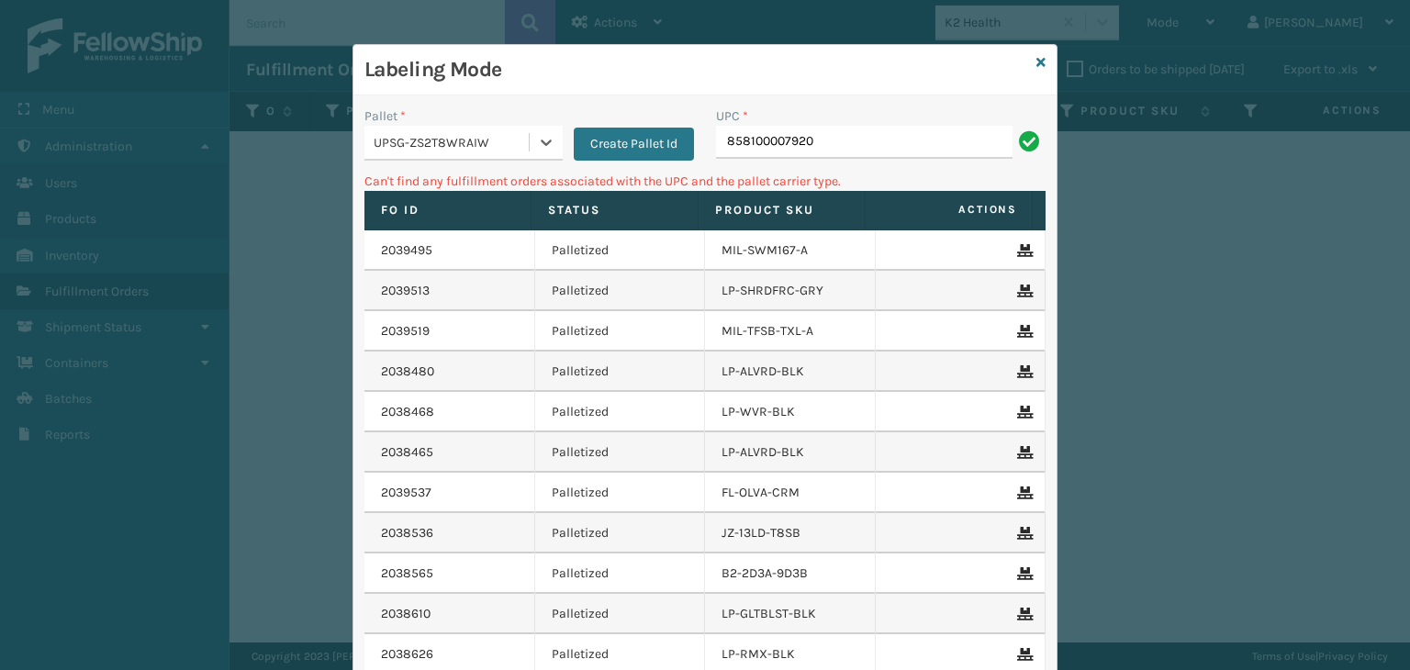
click at [447, 155] on div "UPSG-ZS2T8WRAIW" at bounding box center [447, 143] width 164 height 30
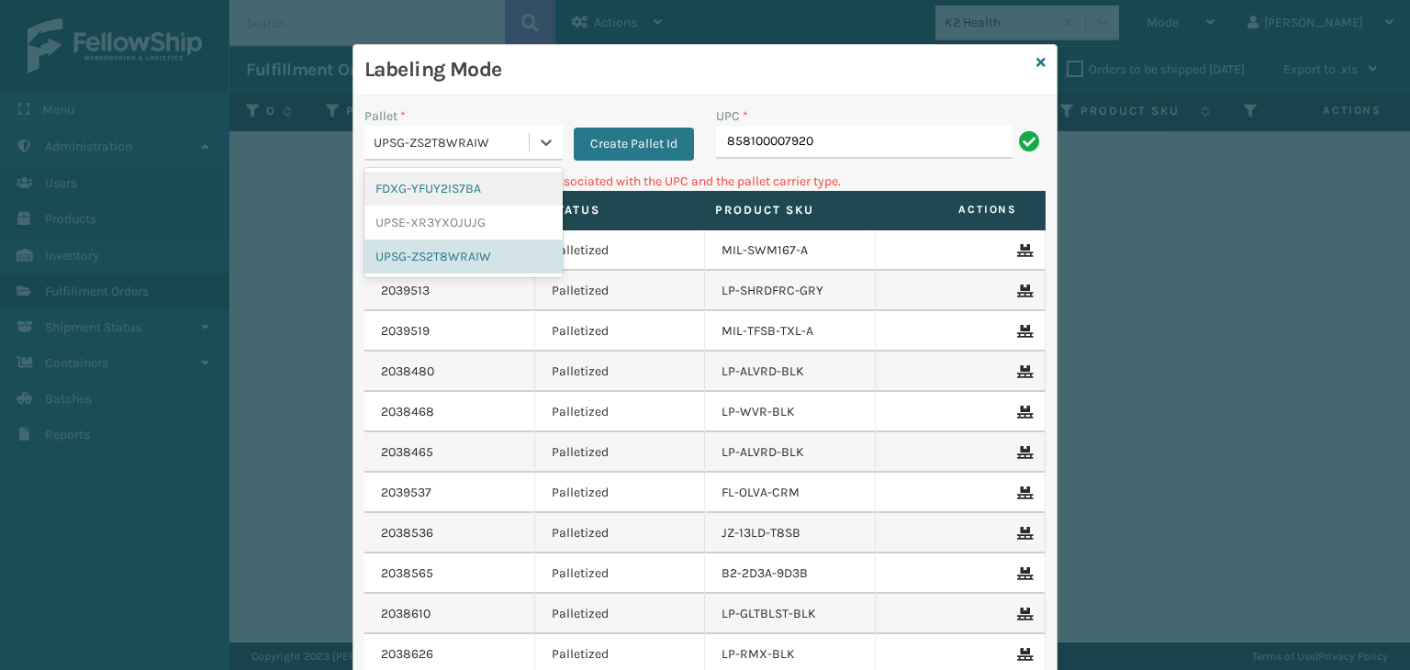
drag, startPoint x: 429, startPoint y: 195, endPoint x: 806, endPoint y: 100, distance: 389.1
click at [430, 195] on div "FDXG-YFUY2IS7BA" at bounding box center [464, 189] width 198 height 34
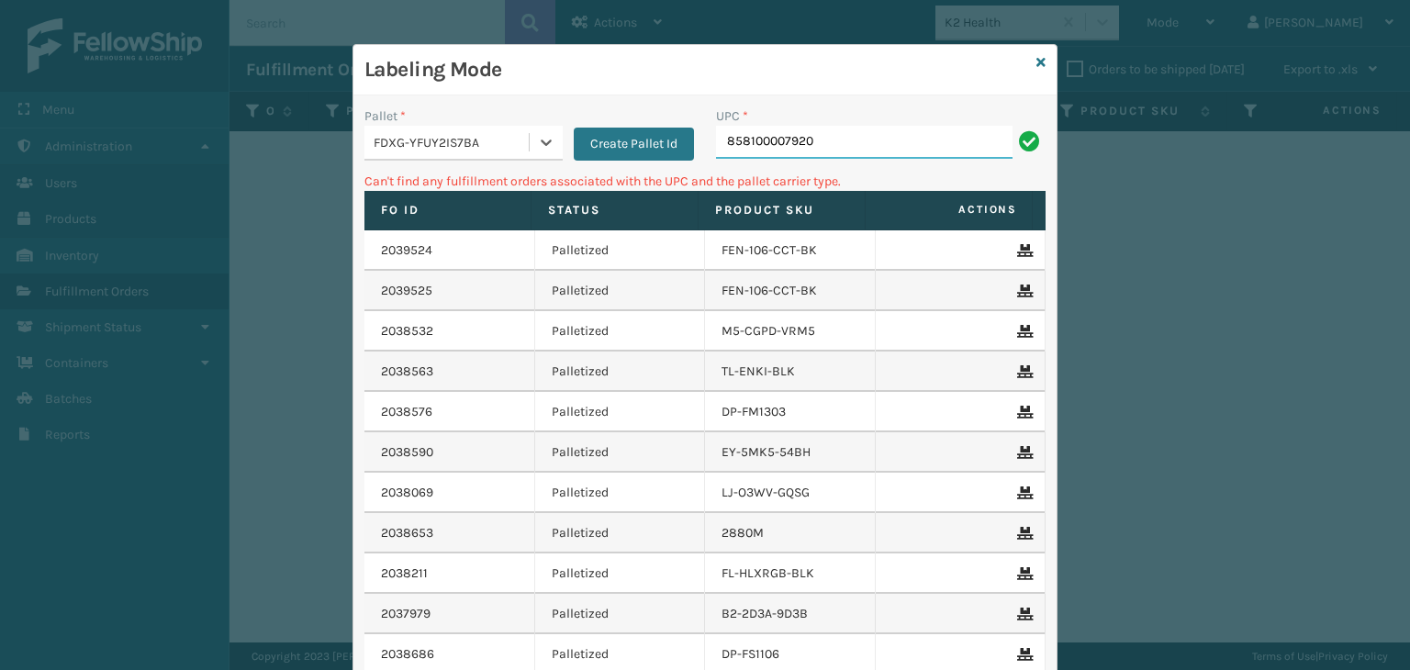
click at [834, 130] on input "858100007920" at bounding box center [864, 142] width 297 height 33
type input "858100007913"
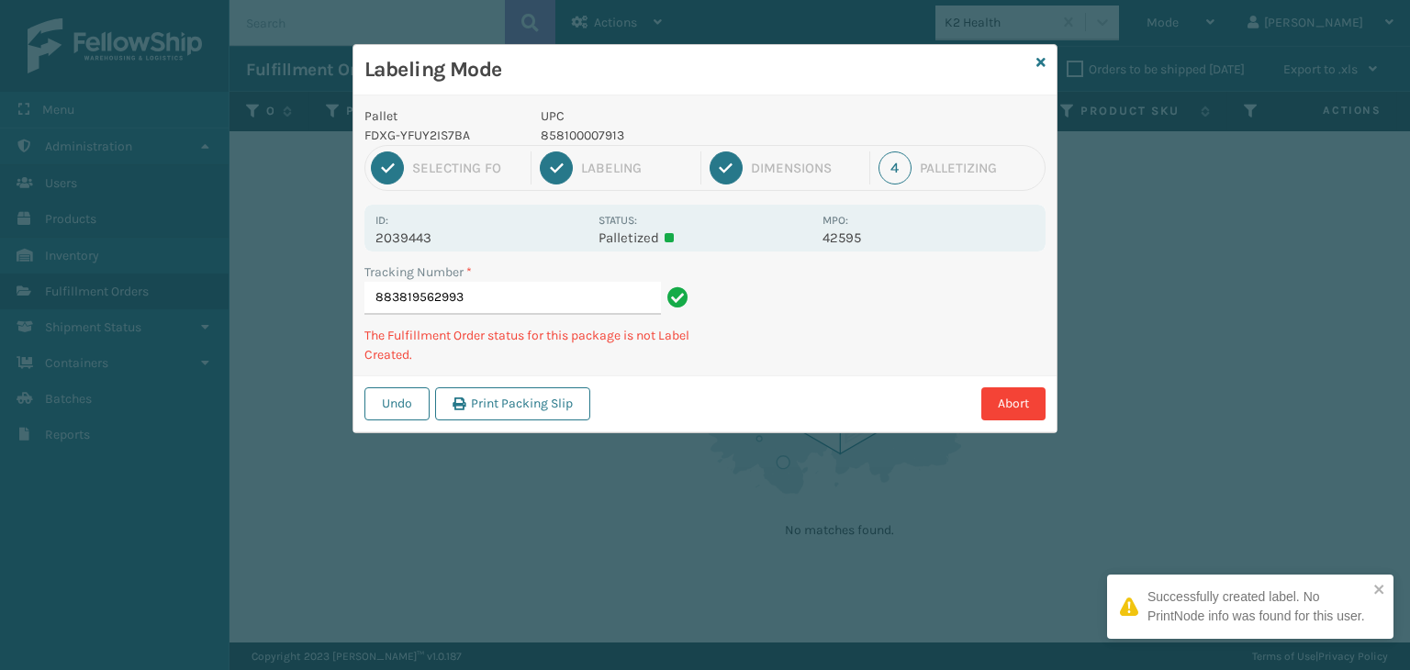
click at [594, 127] on p "858100007913" at bounding box center [676, 135] width 271 height 19
click at [595, 129] on p "858100007913" at bounding box center [676, 135] width 271 height 19
copy p "858100007913"
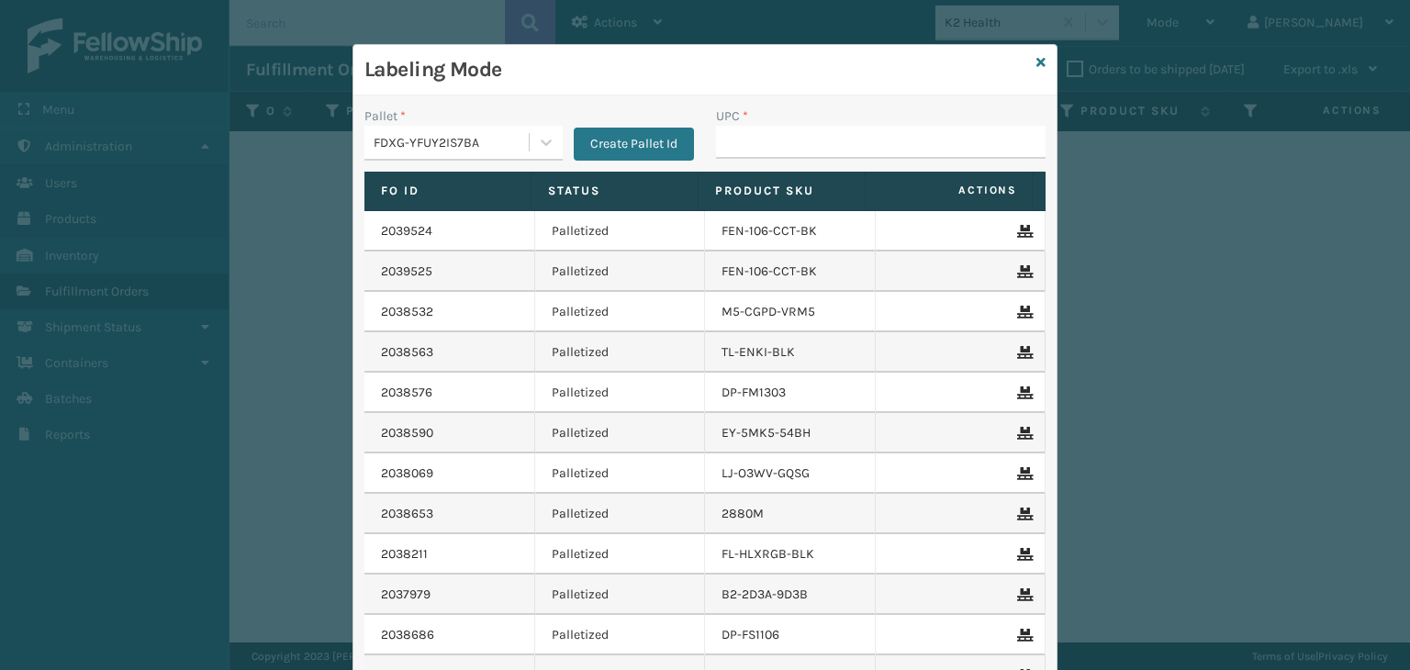
type input "858100007913"
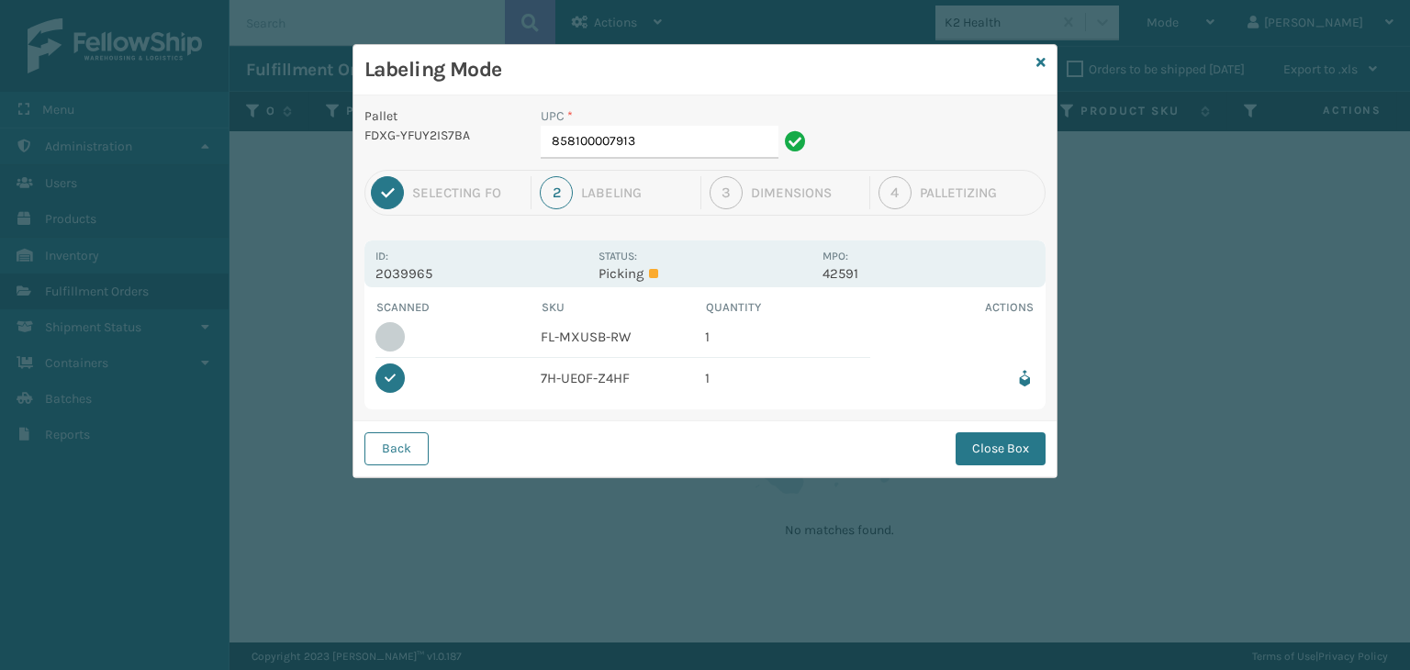
click at [985, 465] on div "Back Close Box" at bounding box center [705, 449] width 703 height 56
click at [1011, 447] on button "Close Box" at bounding box center [1001, 448] width 90 height 33
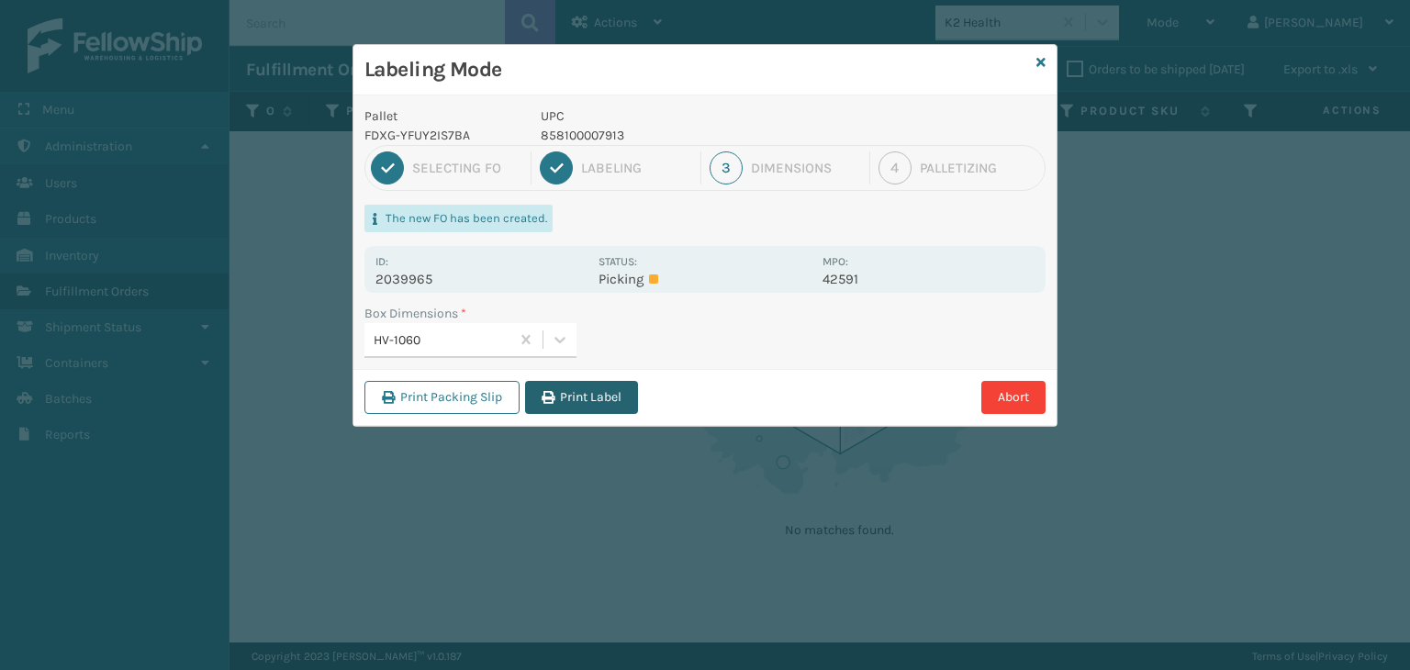
click at [599, 396] on button "Print Label" at bounding box center [581, 397] width 113 height 33
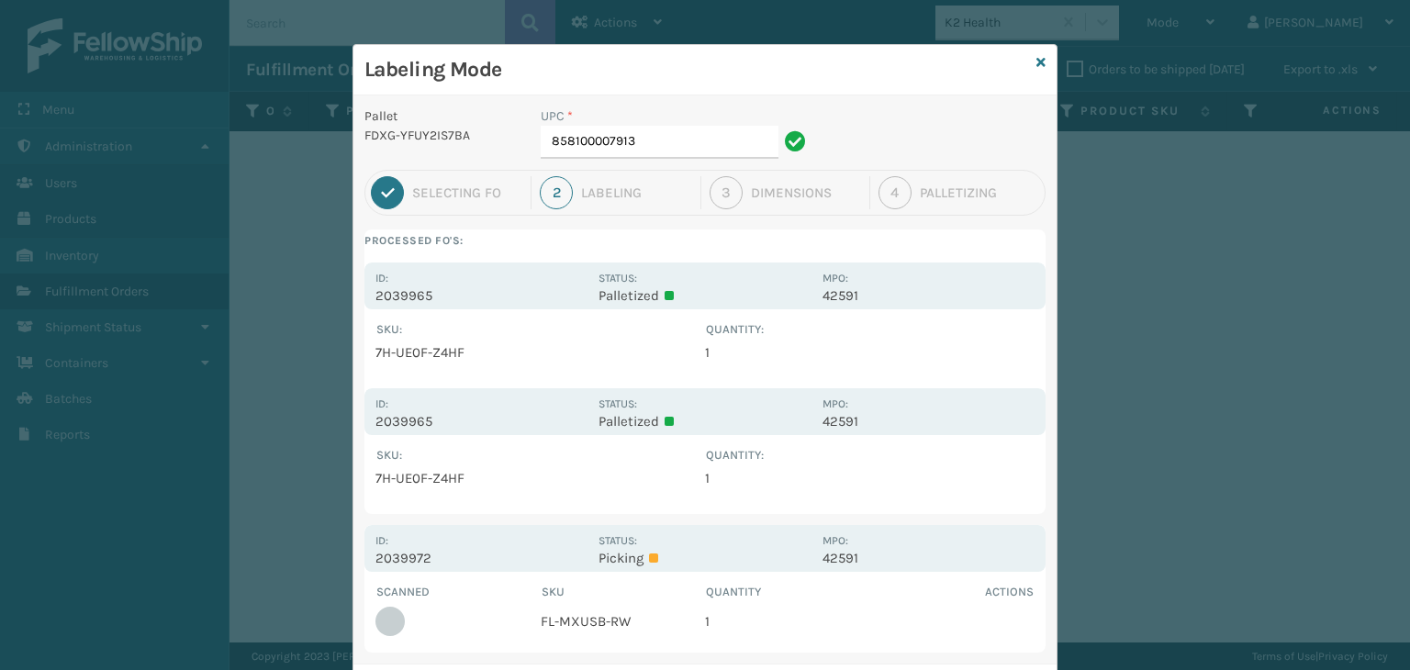
click at [1039, 63] on div "Labeling Mode" at bounding box center [705, 70] width 703 height 51
click at [1037, 62] on icon at bounding box center [1041, 62] width 9 height 13
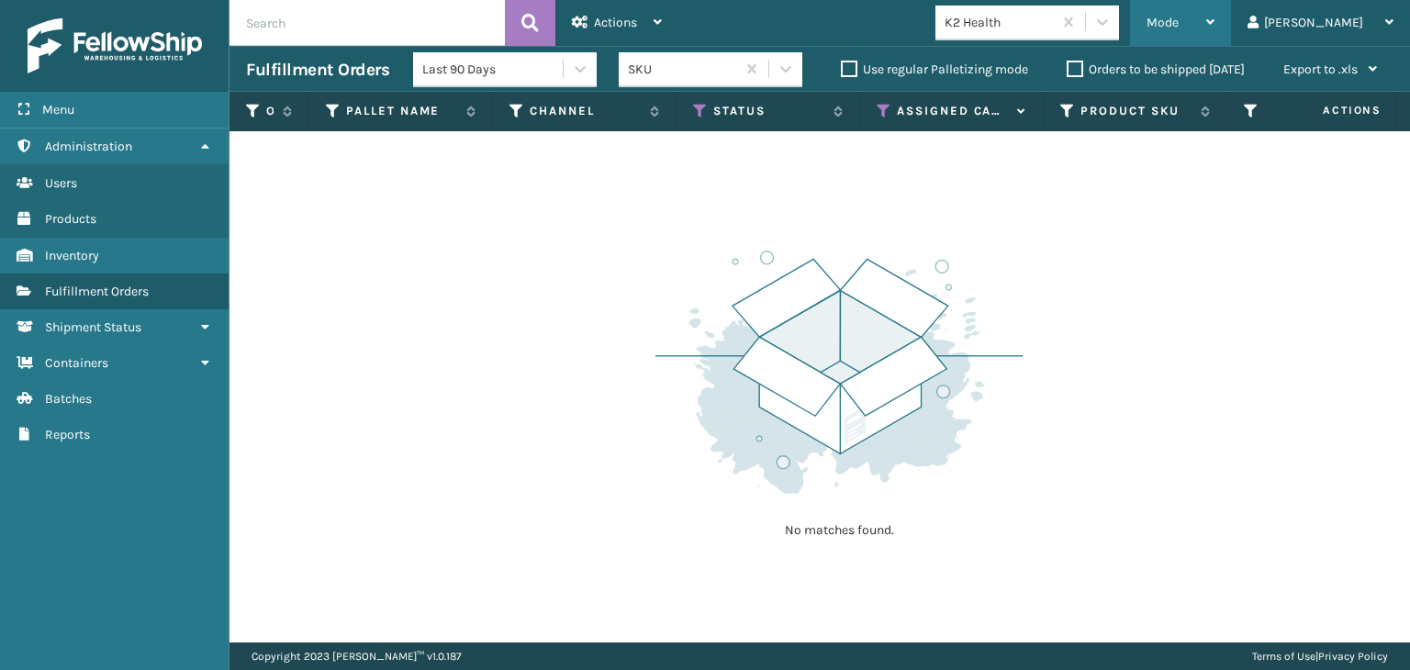
click at [1179, 19] on span "Mode" at bounding box center [1163, 23] width 32 height 16
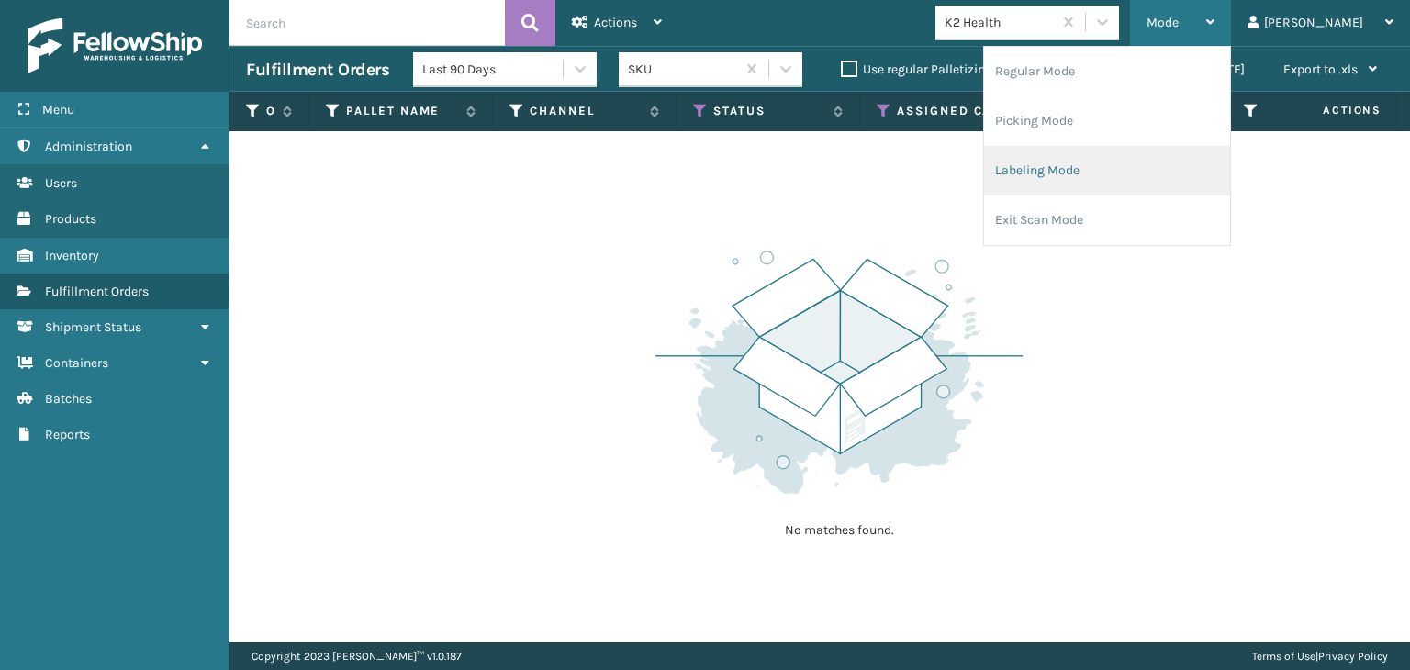
click at [1153, 181] on li "Labeling Mode" at bounding box center [1107, 171] width 246 height 50
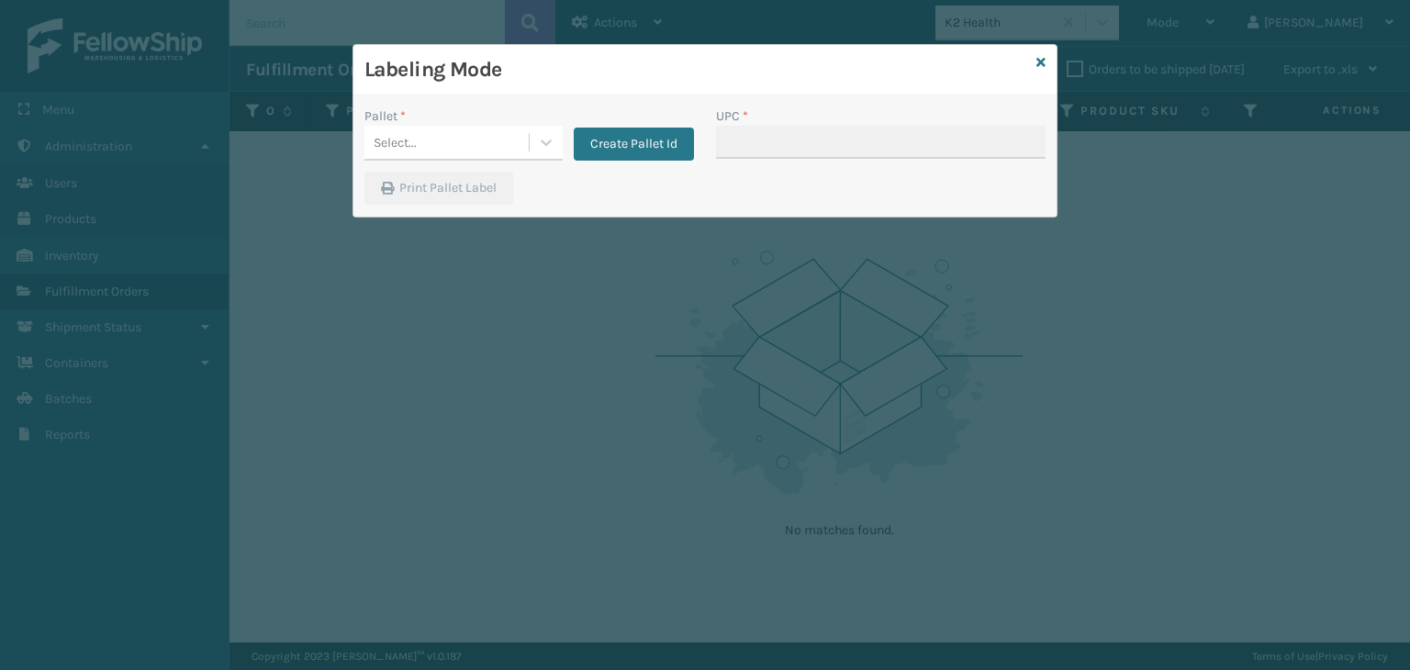
click at [445, 120] on div "Pallet *" at bounding box center [464, 116] width 198 height 19
drag, startPoint x: 459, startPoint y: 144, endPoint x: 470, endPoint y: 159, distance: 18.4
click at [459, 146] on div "Select..." at bounding box center [447, 143] width 164 height 30
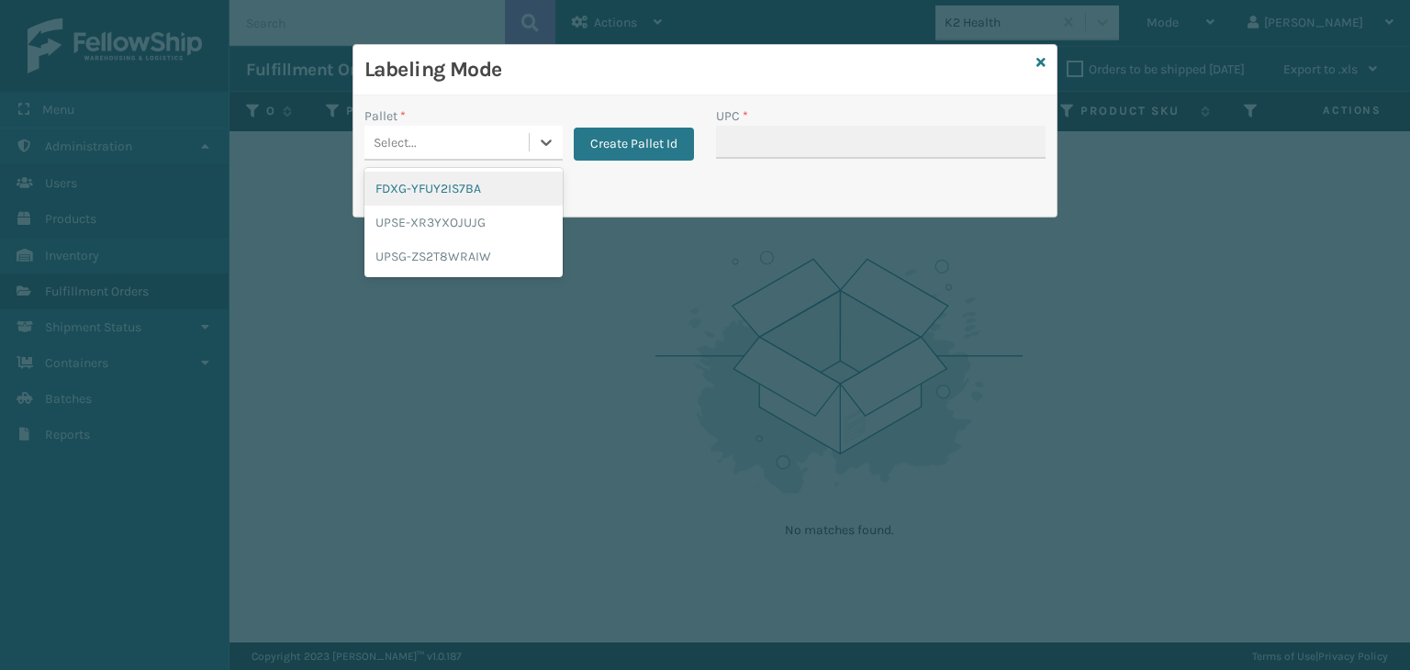
click at [458, 192] on div "FDXG-YFUY2IS7BA" at bounding box center [464, 189] width 198 height 34
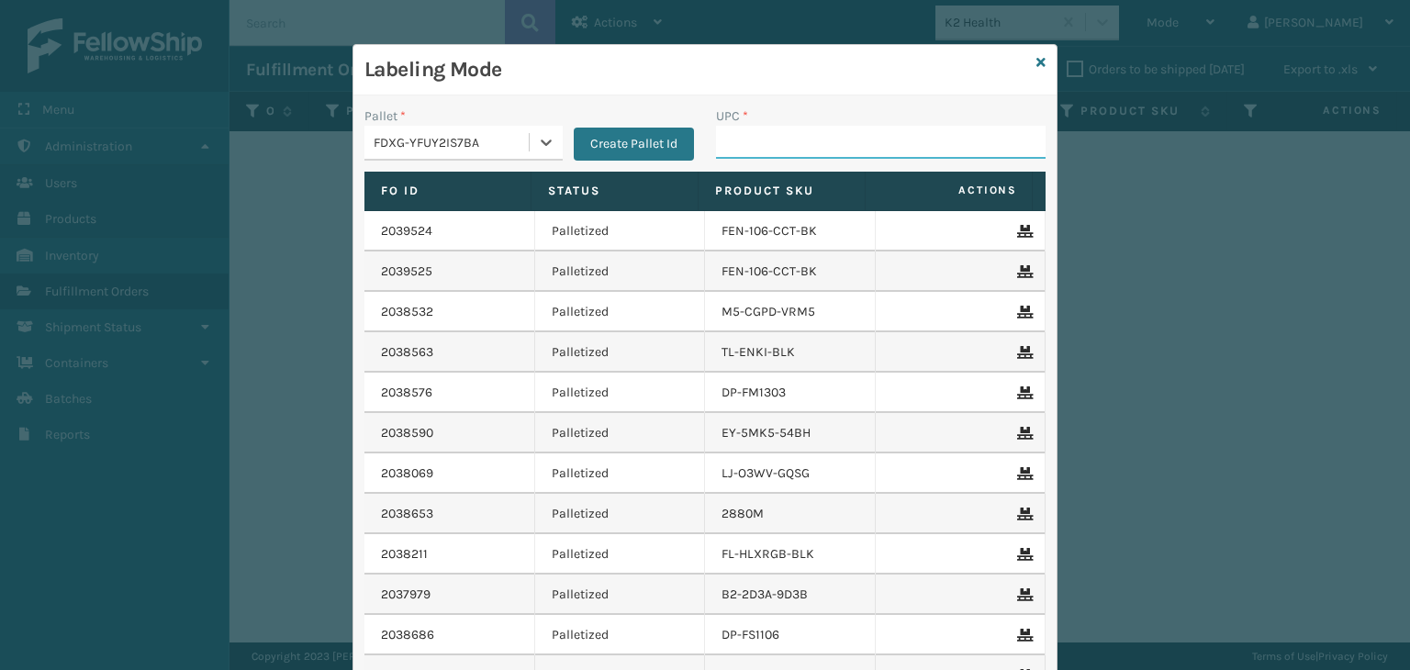
drag, startPoint x: 727, startPoint y: 137, endPoint x: 724, endPoint y: 127, distance: 10.7
click at [727, 137] on input "UPC *" at bounding box center [881, 142] width 330 height 33
type input "850004456"
type input "850068315"
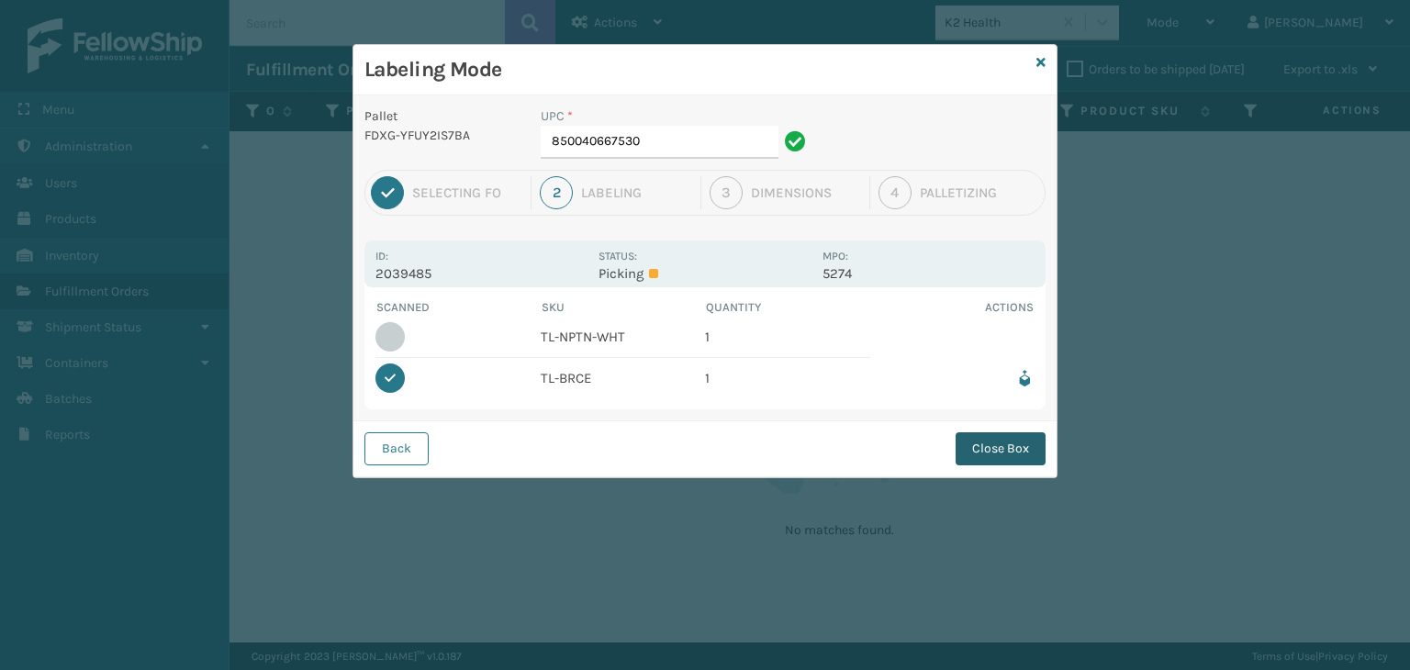
click at [997, 446] on button "Close Box" at bounding box center [1001, 448] width 90 height 33
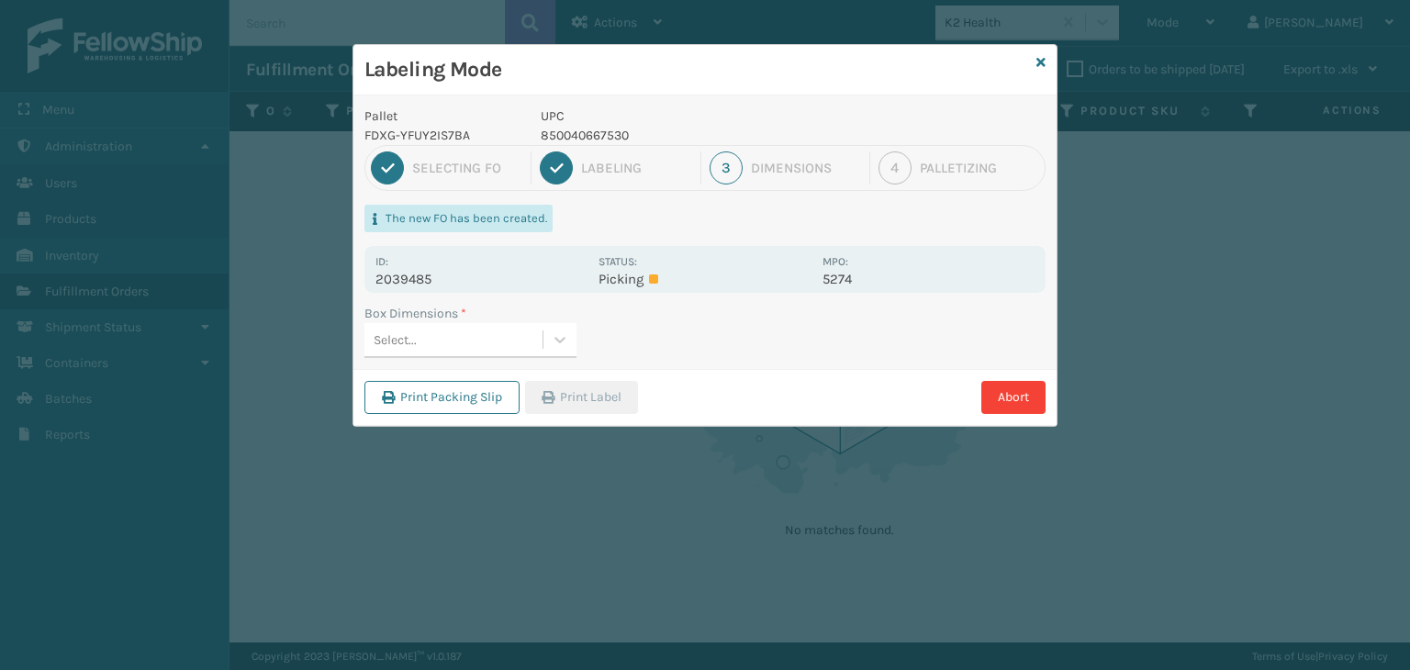
click at [447, 344] on div "Select..." at bounding box center [454, 340] width 178 height 30
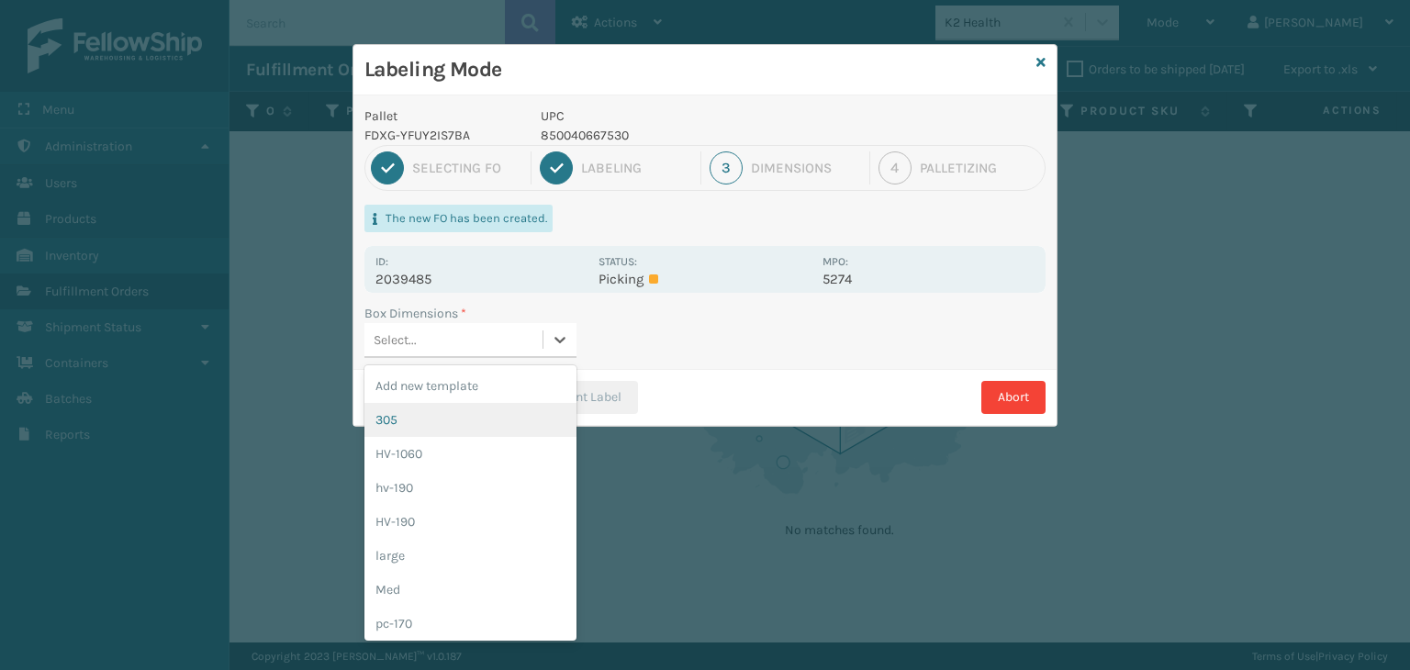
click at [478, 433] on div "305" at bounding box center [471, 420] width 212 height 34
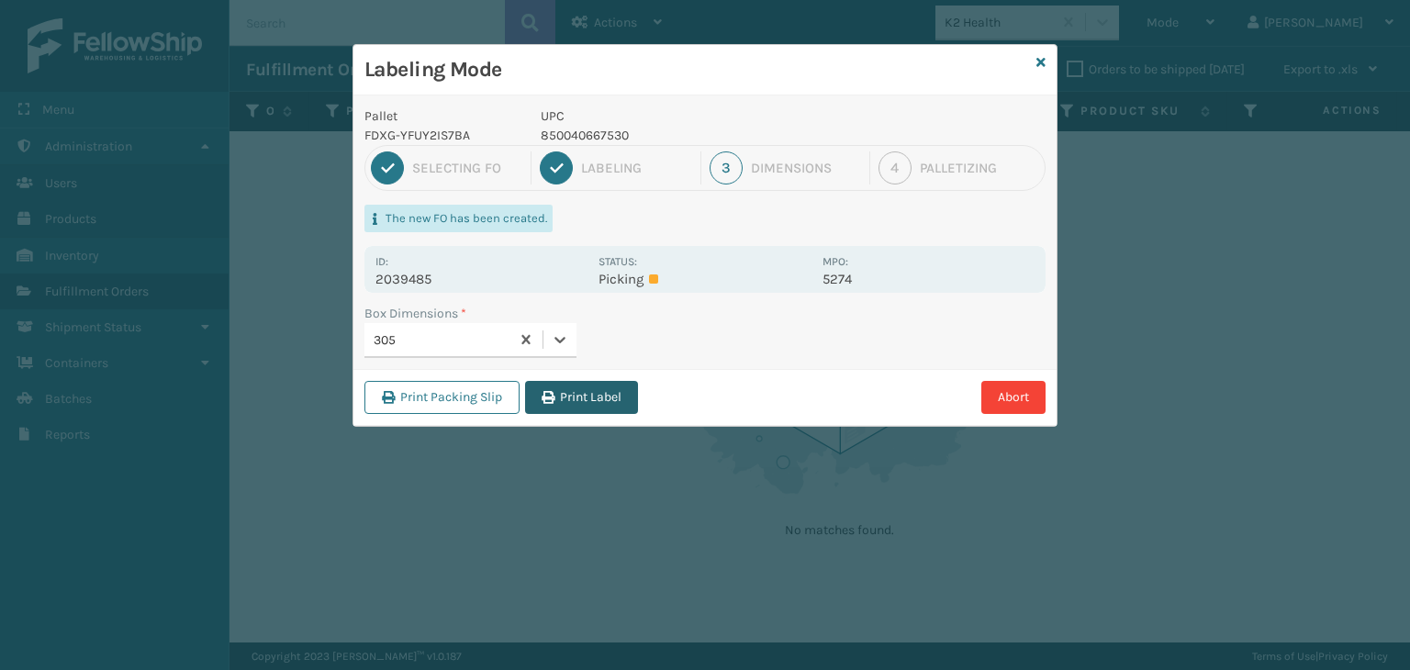
click at [595, 398] on button "Print Label" at bounding box center [581, 397] width 113 height 33
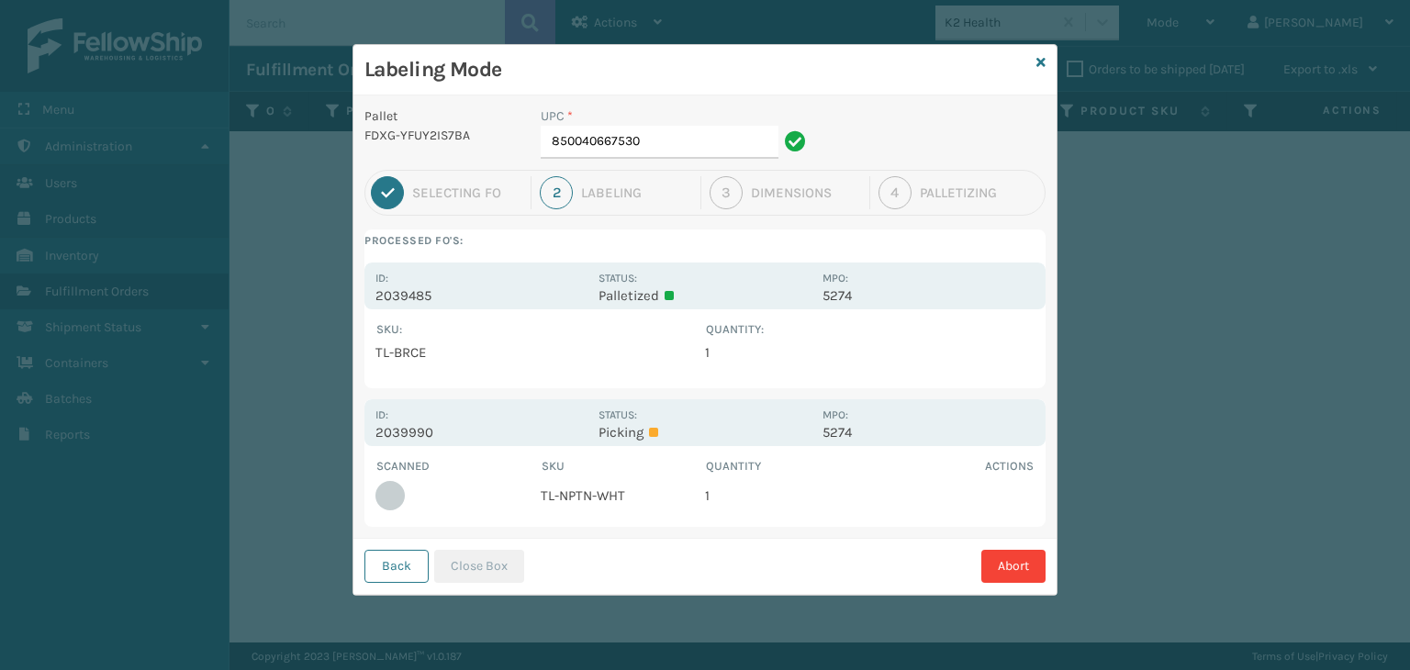
click at [393, 574] on button "Back" at bounding box center [397, 566] width 64 height 33
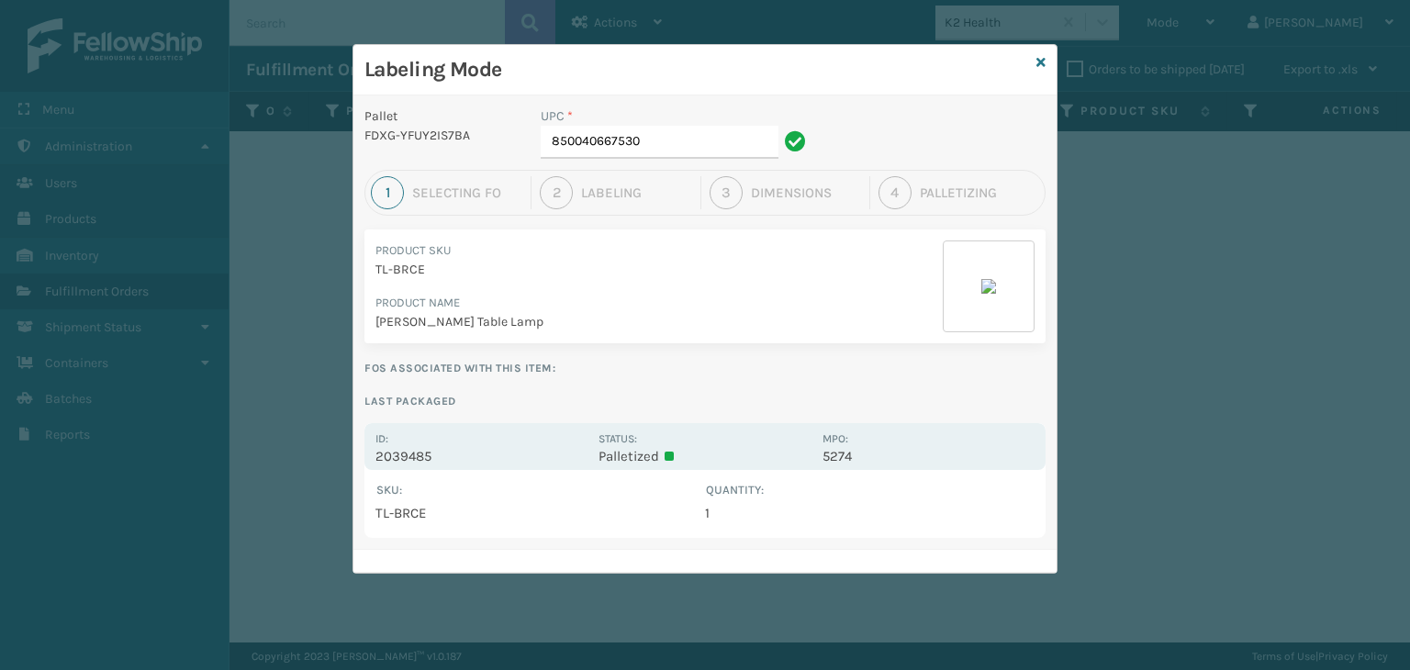
drag, startPoint x: 1038, startPoint y: 65, endPoint x: 1061, endPoint y: 66, distance: 22.1
click at [1059, 67] on div "Labeling Mode Pallet FDXG-YFUY2IS7BA UPC * 850040667530 1 Selecting FO 2 Labeli…" at bounding box center [705, 335] width 1410 height 670
click at [1043, 60] on icon at bounding box center [1041, 62] width 9 height 13
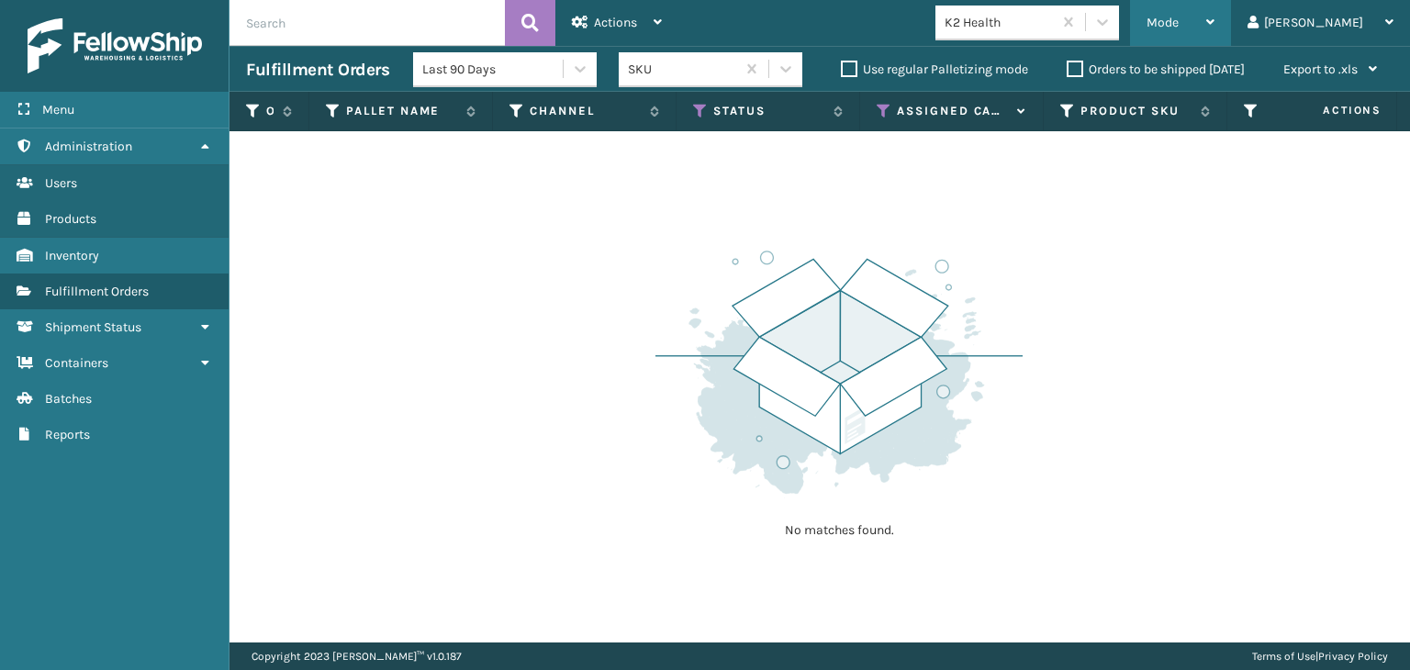
click at [1179, 27] on span "Mode" at bounding box center [1163, 23] width 32 height 16
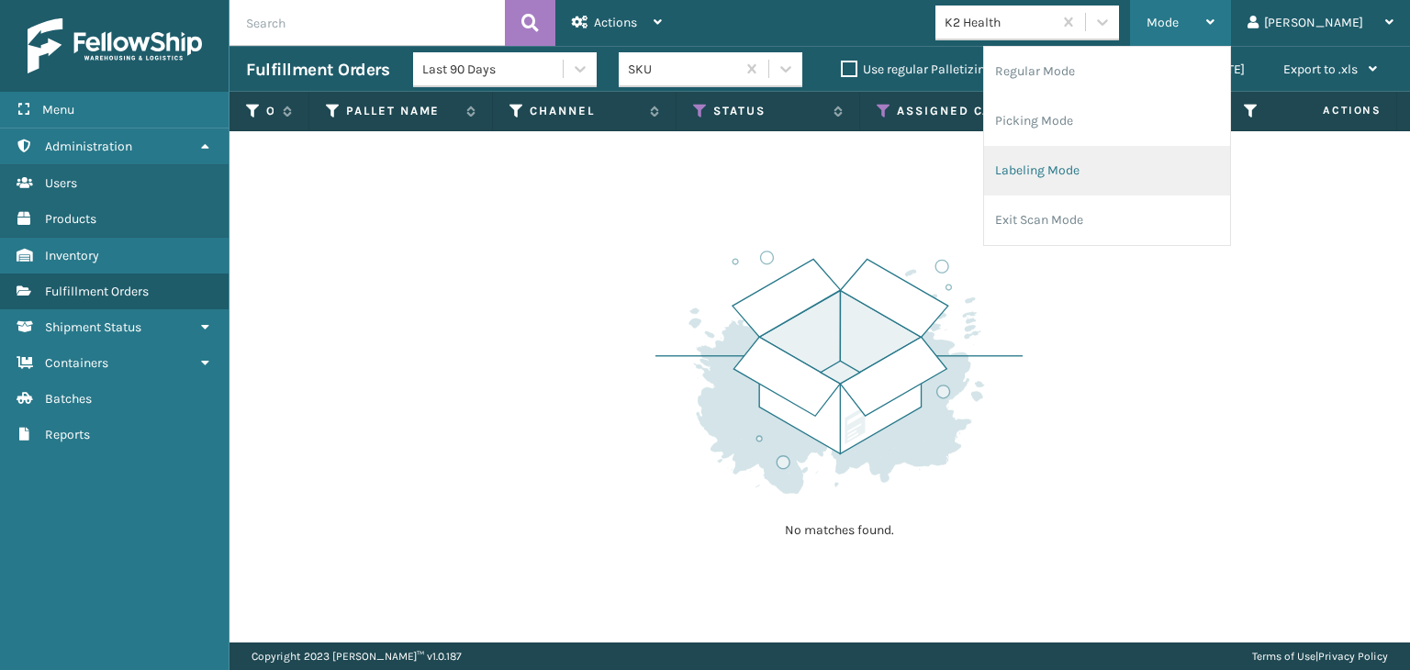
click at [1127, 173] on li "Labeling Mode" at bounding box center [1107, 171] width 246 height 50
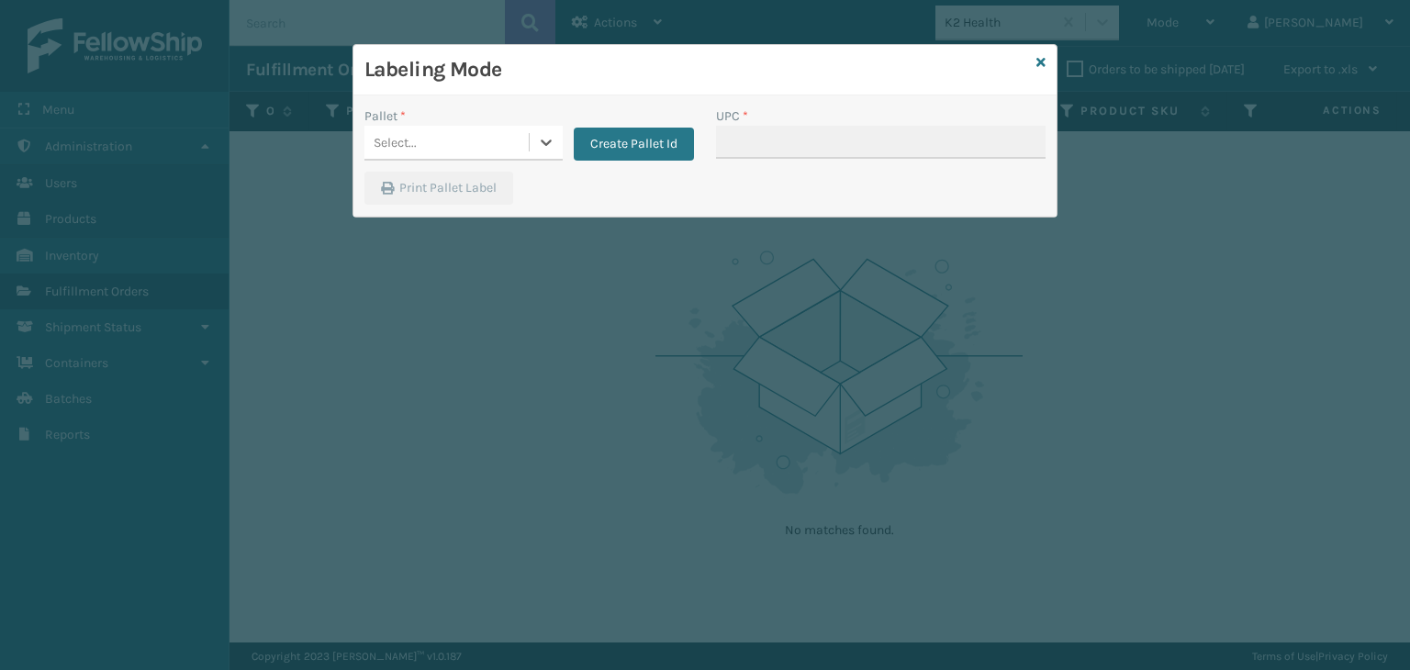
click at [474, 152] on div "Select..." at bounding box center [447, 143] width 164 height 30
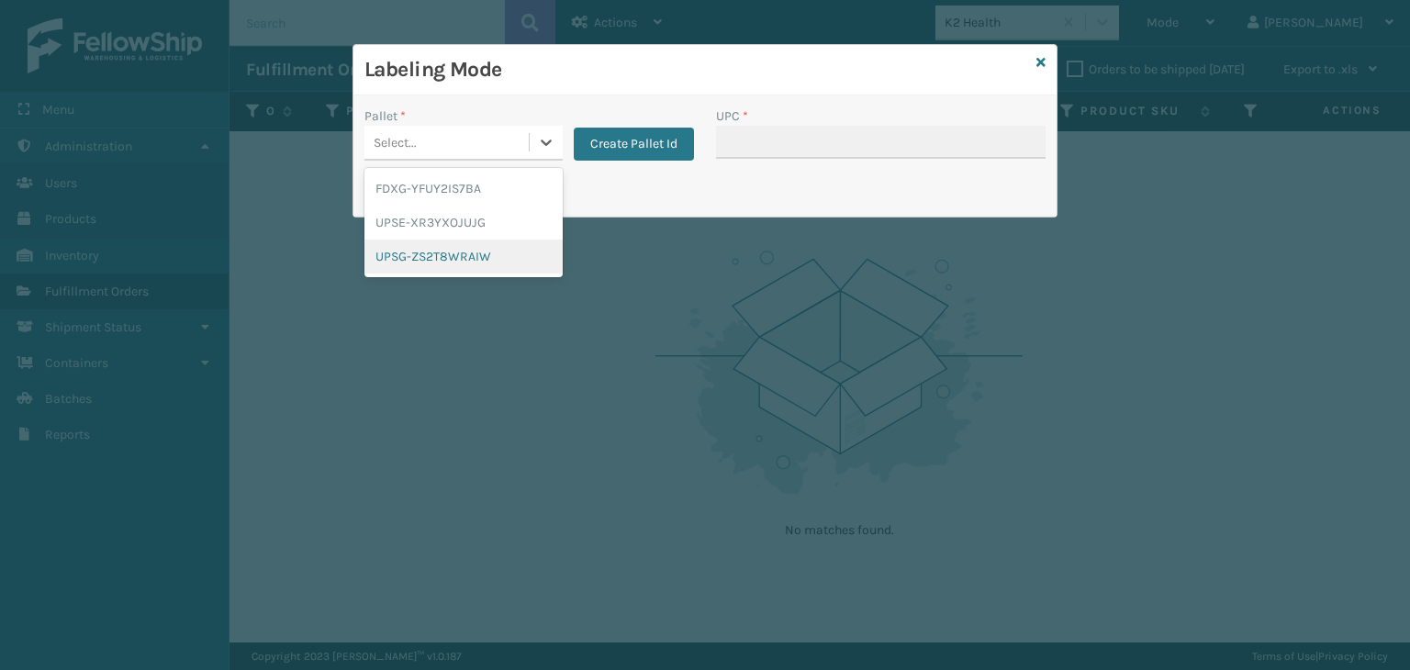
click at [417, 261] on div "UPSG-ZS2T8WRAIW" at bounding box center [464, 257] width 198 height 34
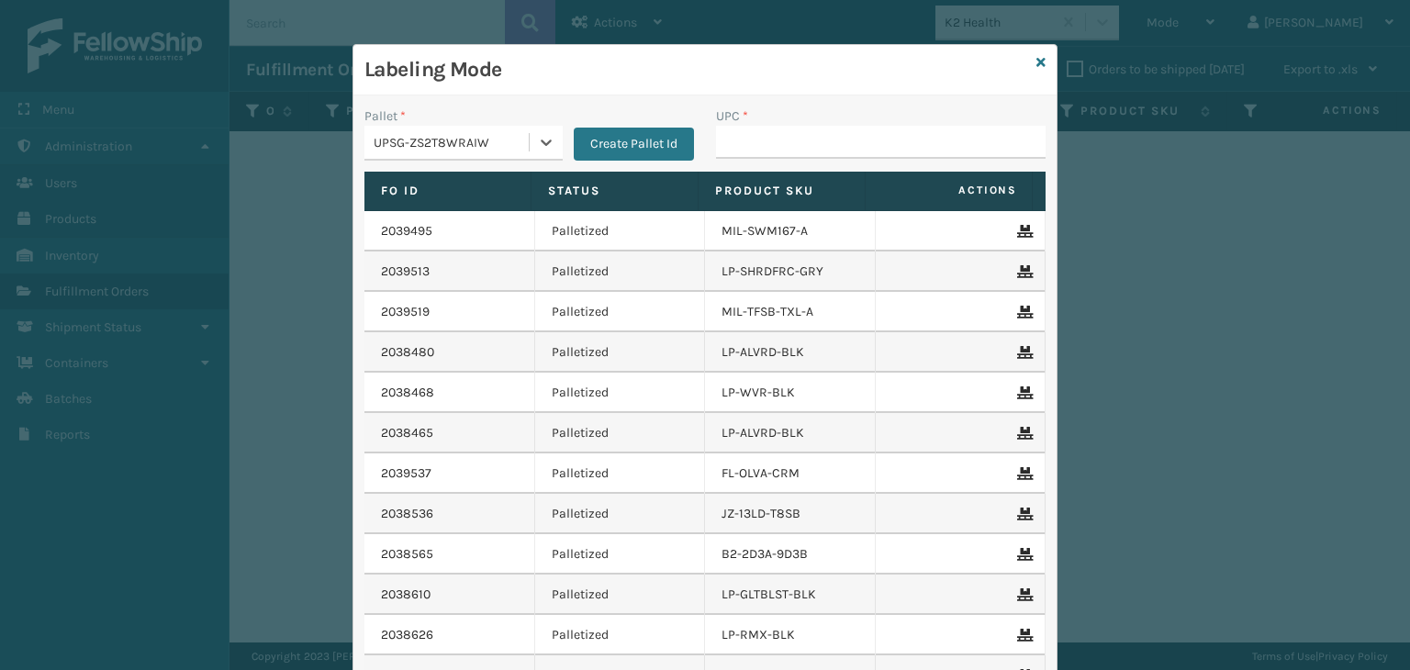
click at [378, 155] on div "UPSG-ZS2T8WRAIW" at bounding box center [447, 143] width 164 height 30
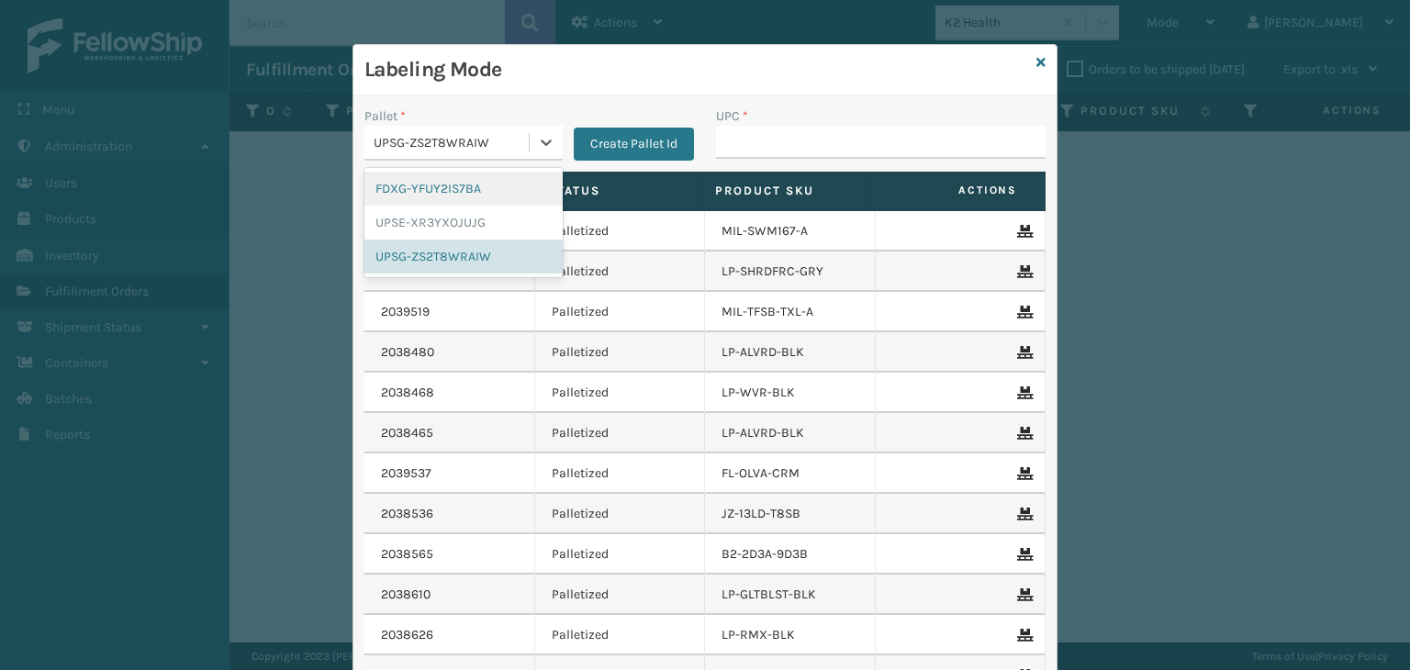
click at [405, 191] on div "FDXG-YFUY2IS7BA" at bounding box center [464, 189] width 198 height 34
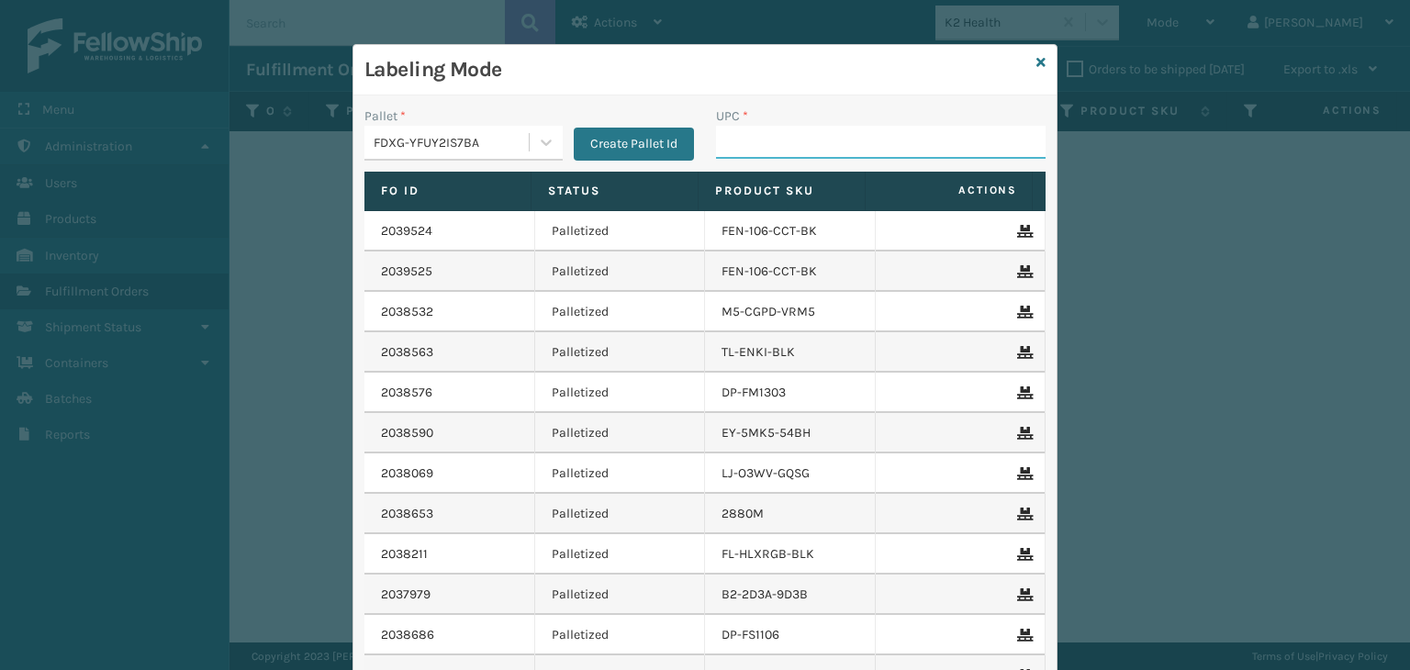
drag, startPoint x: 793, startPoint y: 135, endPoint x: 802, endPoint y: 155, distance: 21.8
click at [793, 135] on input "UPC *" at bounding box center [881, 142] width 330 height 33
type input "858100007623"
click at [782, 154] on input "UPC *" at bounding box center [881, 142] width 330 height 33
click at [466, 140] on div "FDXG-YFUY2IS7BA" at bounding box center [452, 142] width 157 height 19
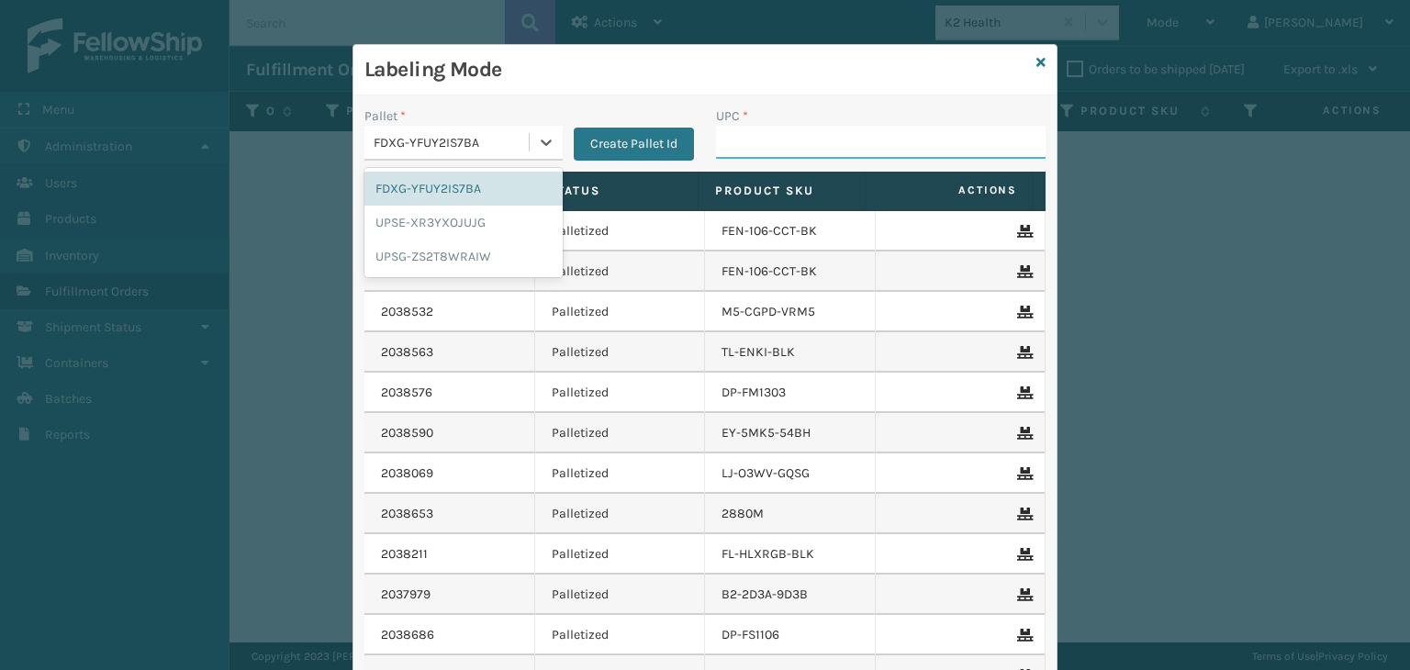
click at [773, 156] on input "UPC *" at bounding box center [881, 142] width 330 height 33
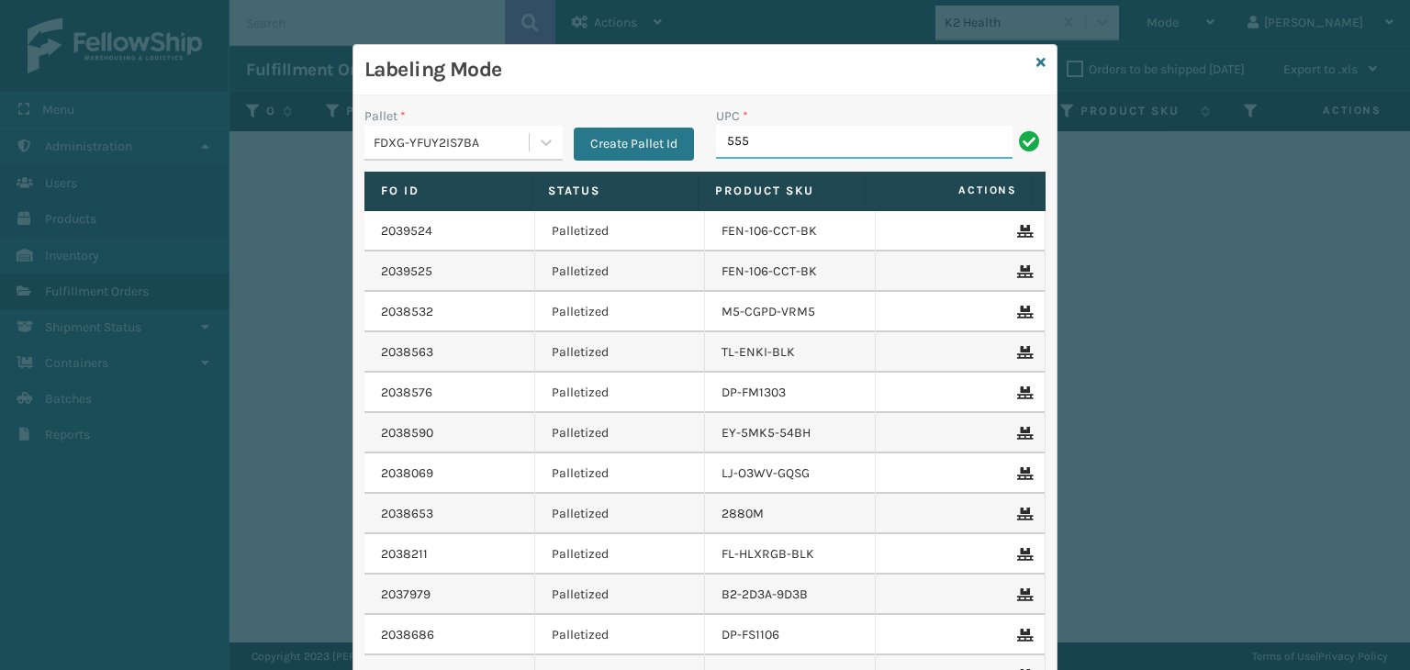
type input "555"
